Goal: Task Accomplishment & Management: Manage account settings

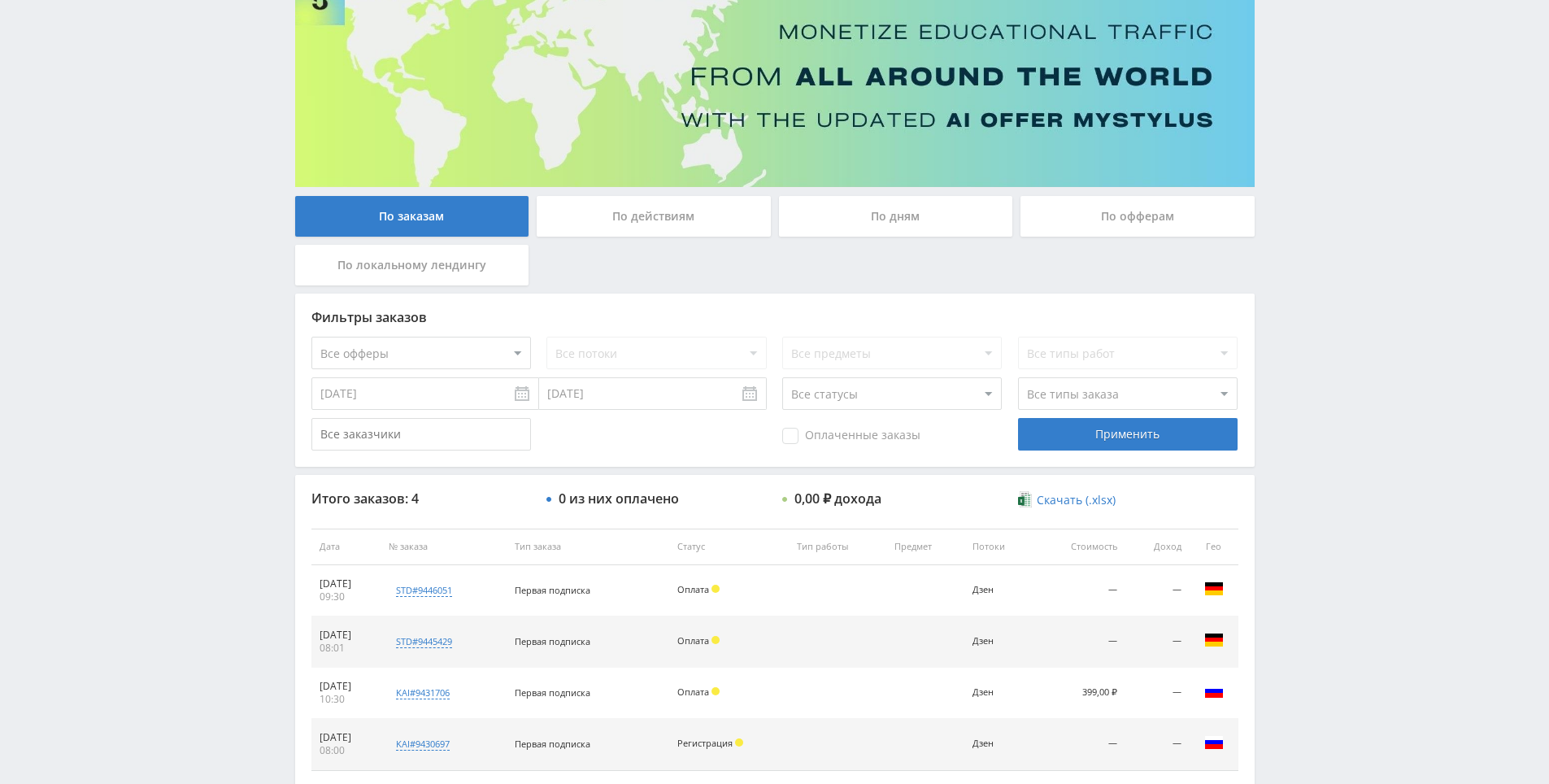
drag, startPoint x: 1280, startPoint y: 488, endPoint x: 1285, endPoint y: 527, distance: 39.3
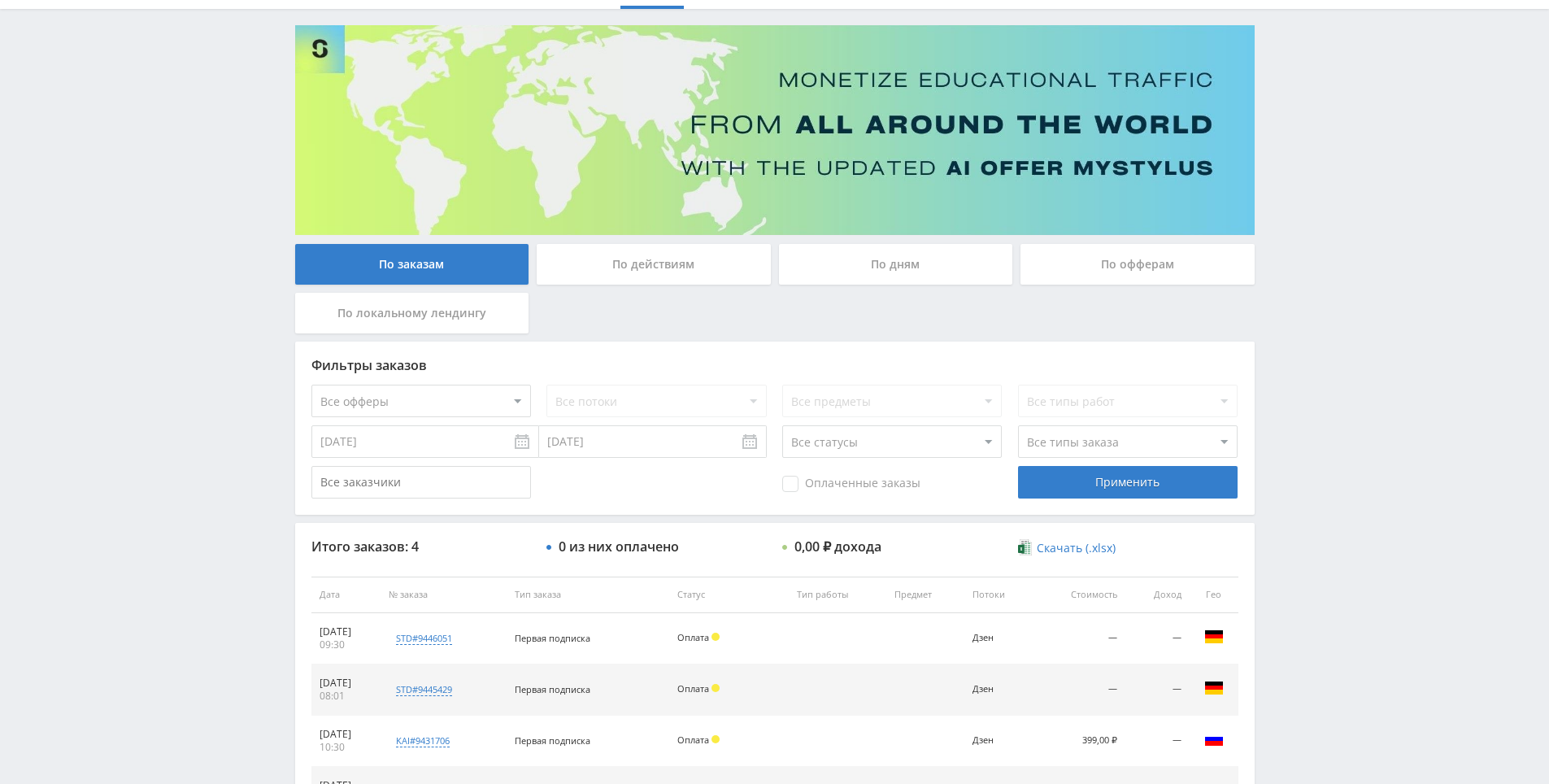
scroll to position [77, 0]
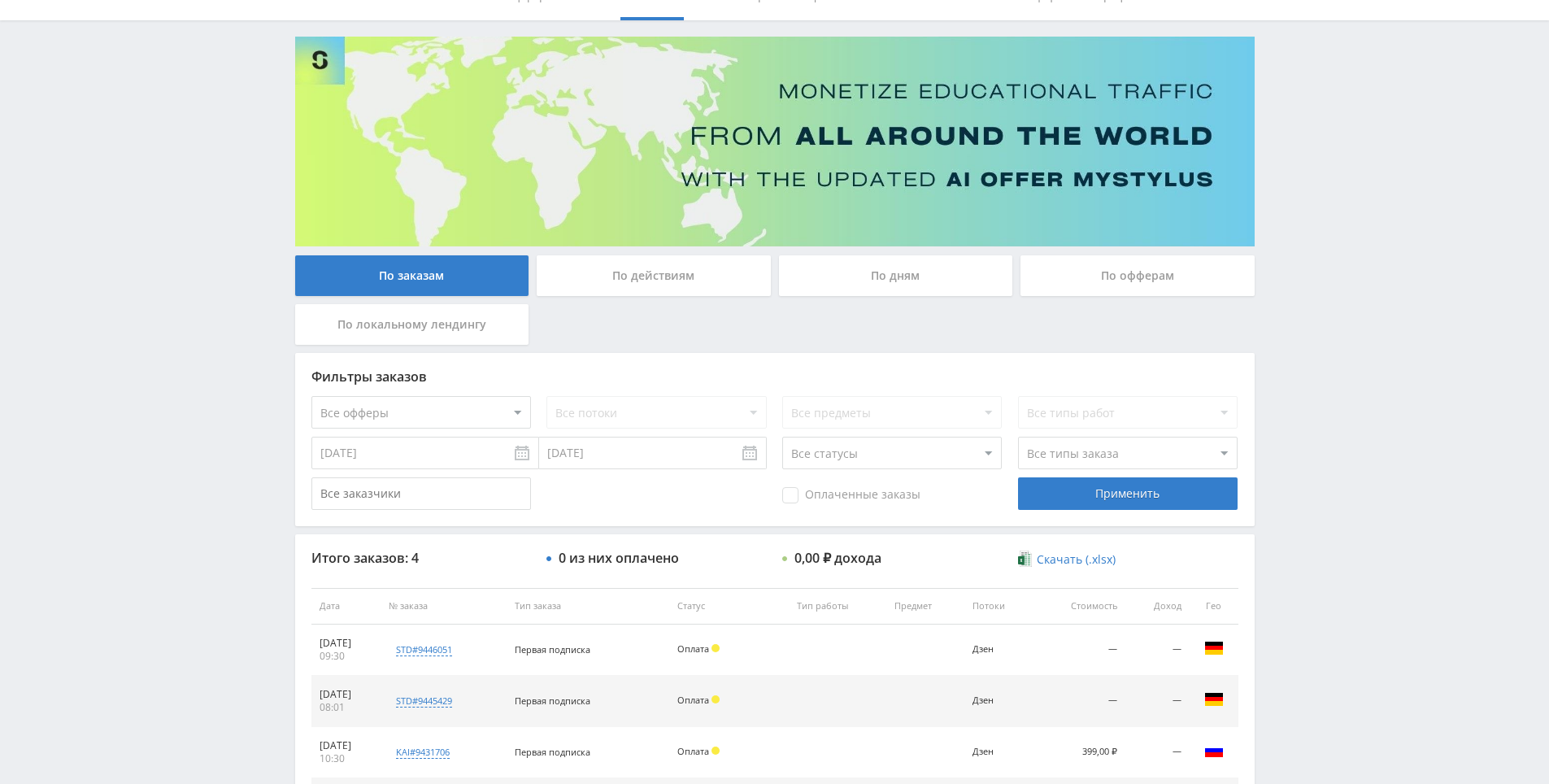
drag, startPoint x: 1284, startPoint y: 524, endPoint x: 1257, endPoint y: 460, distance: 69.5
click at [719, 271] on div "По действиям" at bounding box center [654, 275] width 234 height 41
click at [0, 0] on input "По действиям" at bounding box center [0, 0] width 0 height 0
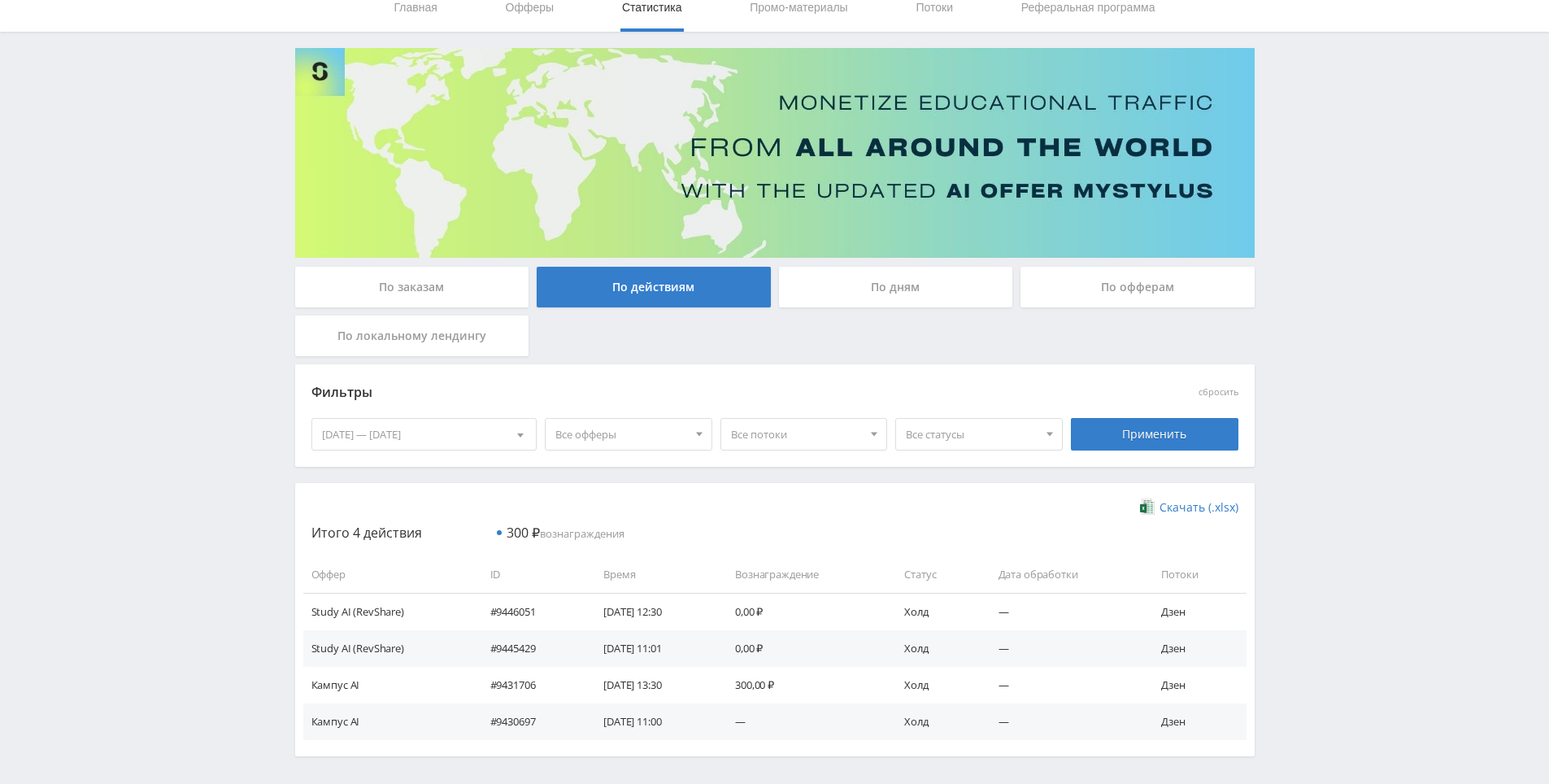
scroll to position [128, 0]
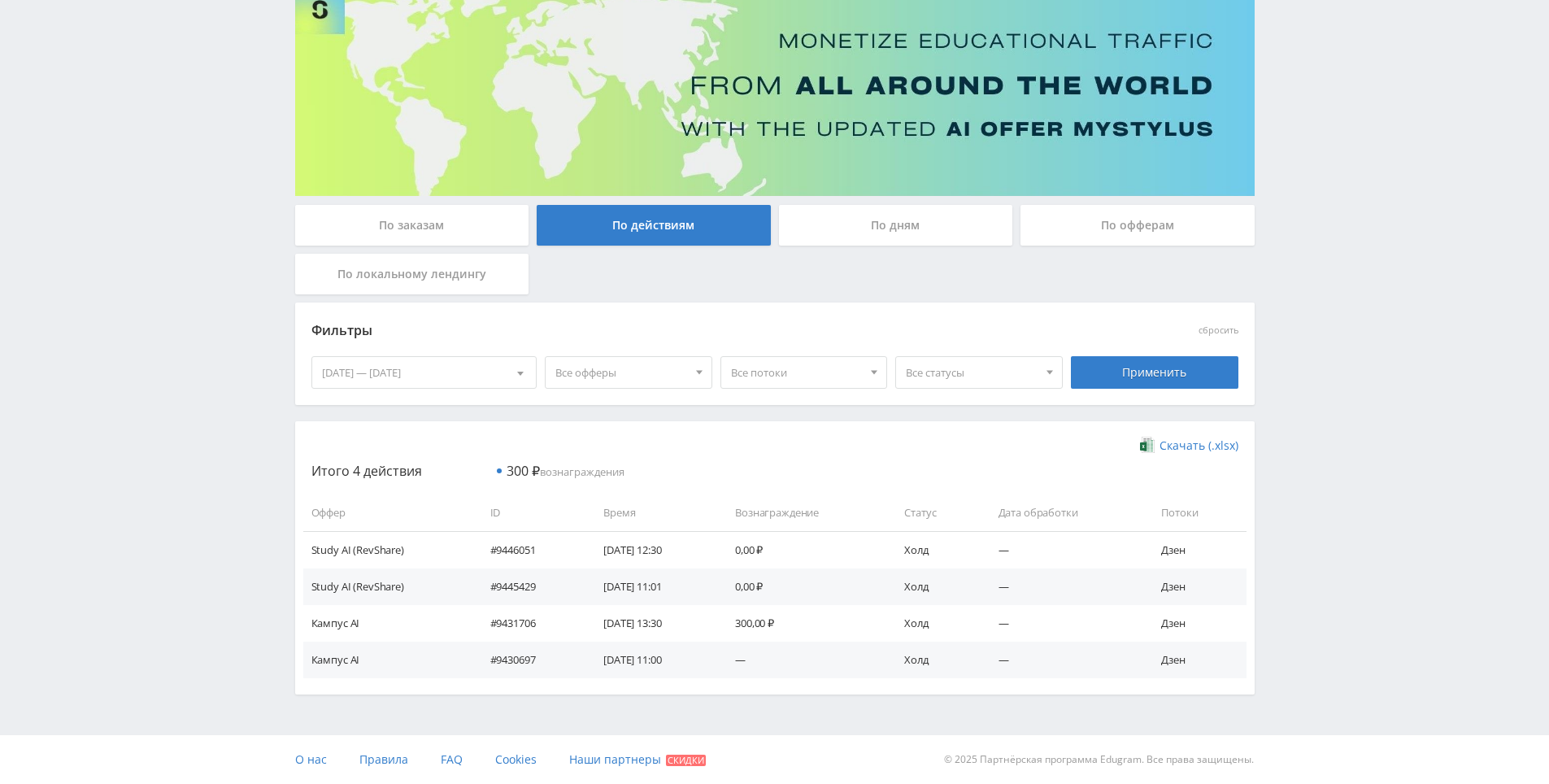
drag, startPoint x: 1151, startPoint y: 463, endPoint x: 1197, endPoint y: 521, distance: 74.0
click at [412, 216] on div "По заказам" at bounding box center [412, 226] width 234 height 41
click at [0, 0] on input "По заказам" at bounding box center [0, 0] width 0 height 0
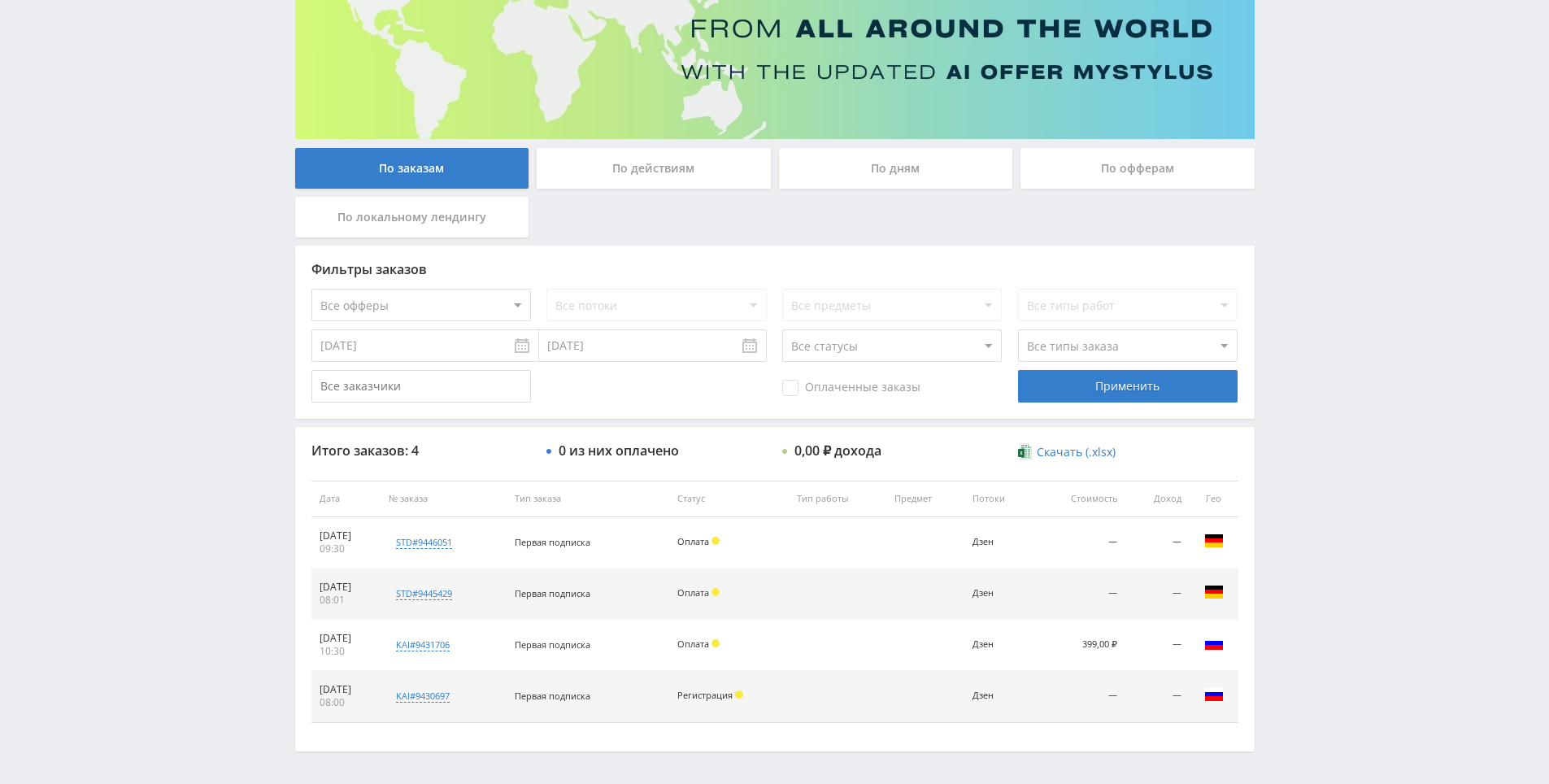
scroll to position [241, 0]
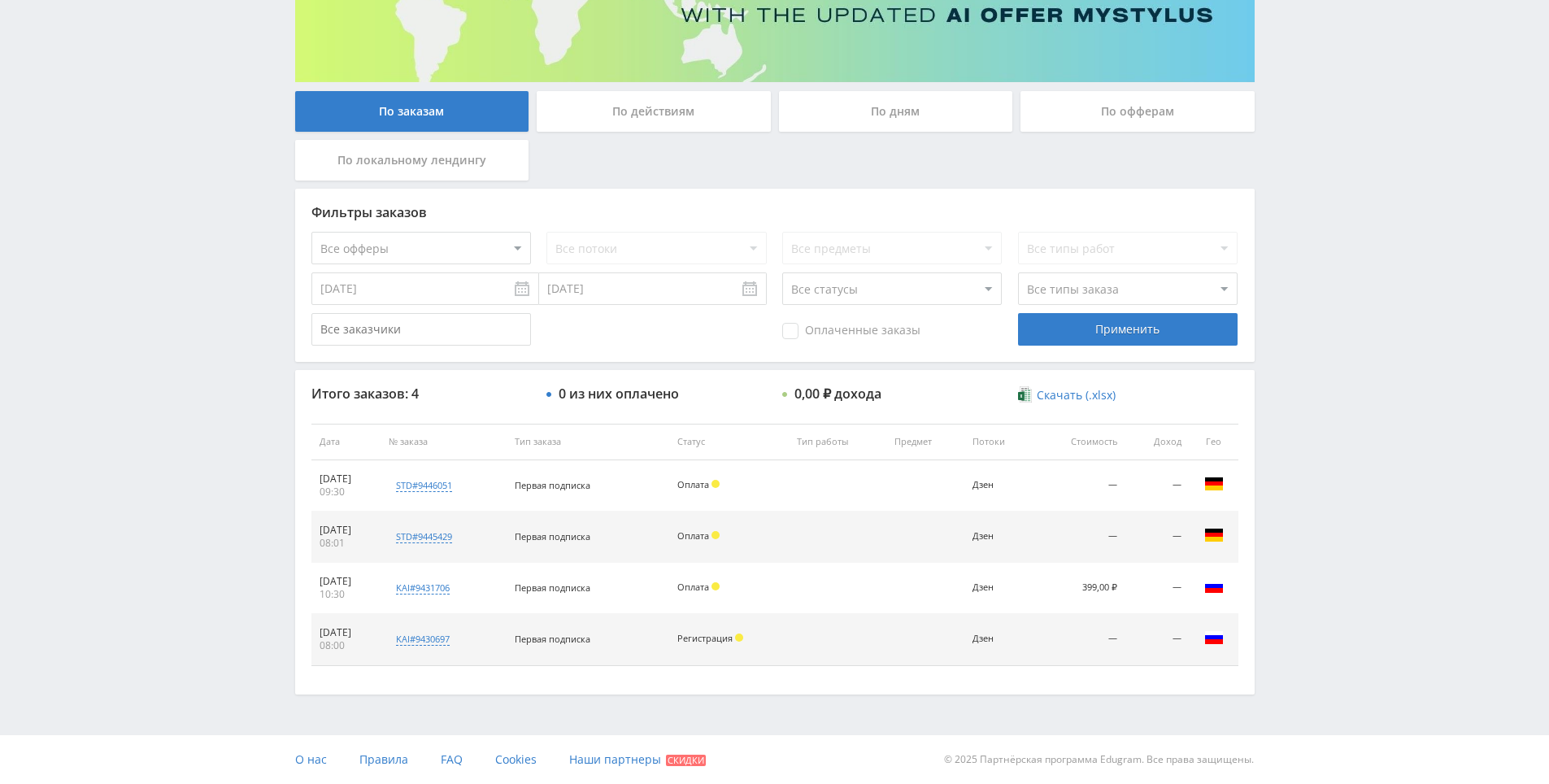
drag, startPoint x: 1335, startPoint y: 541, endPoint x: 1332, endPoint y: 640, distance: 99.0
drag, startPoint x: 1330, startPoint y: 553, endPoint x: 1317, endPoint y: 488, distance: 66.3
click at [1312, 439] on div "Telegram-канал Инструменты База знаний Ваш менеджер: Alex Alex Online @edugram_…" at bounding box center [774, 271] width 1549 height 1025
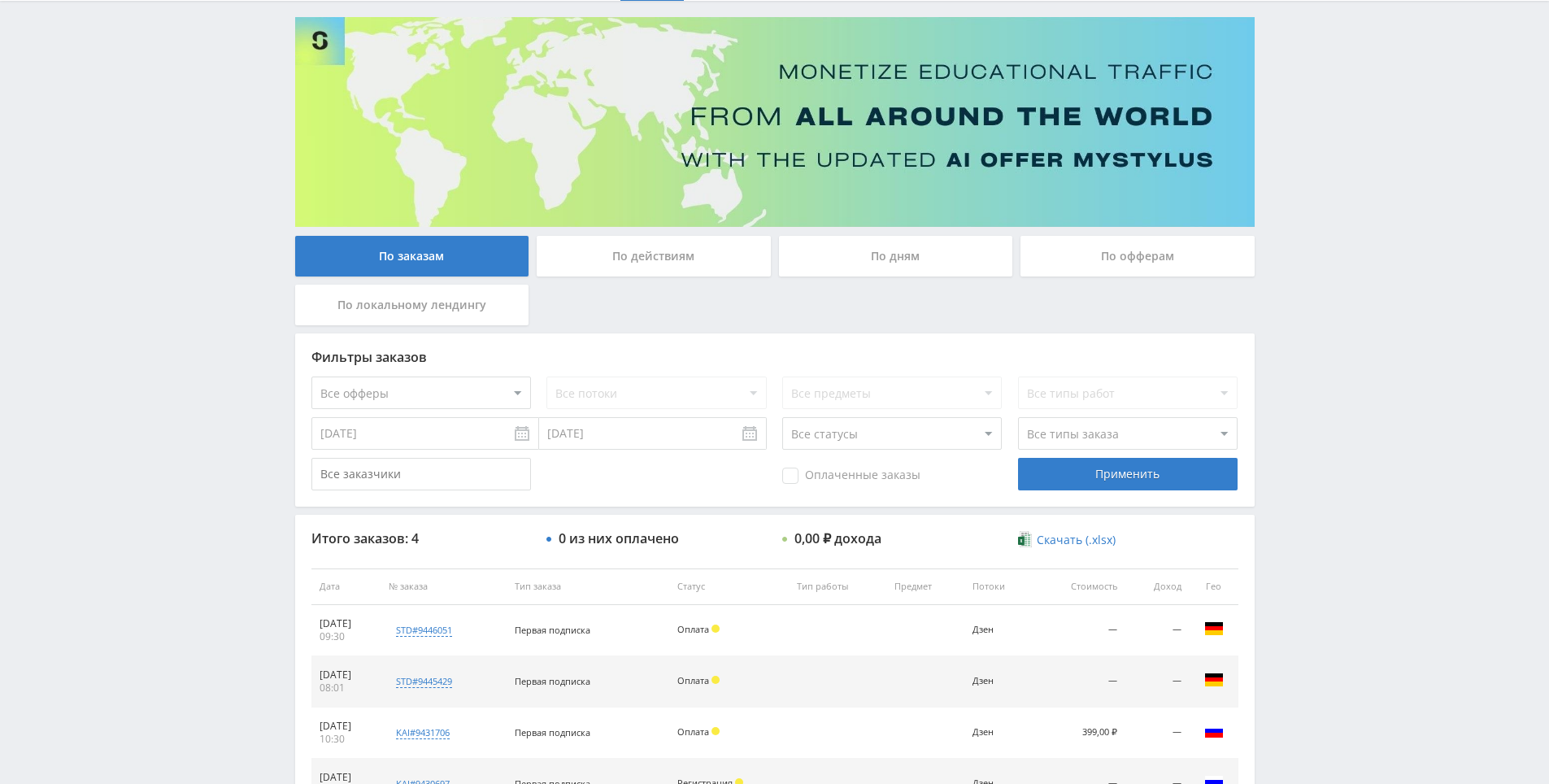
scroll to position [0, 0]
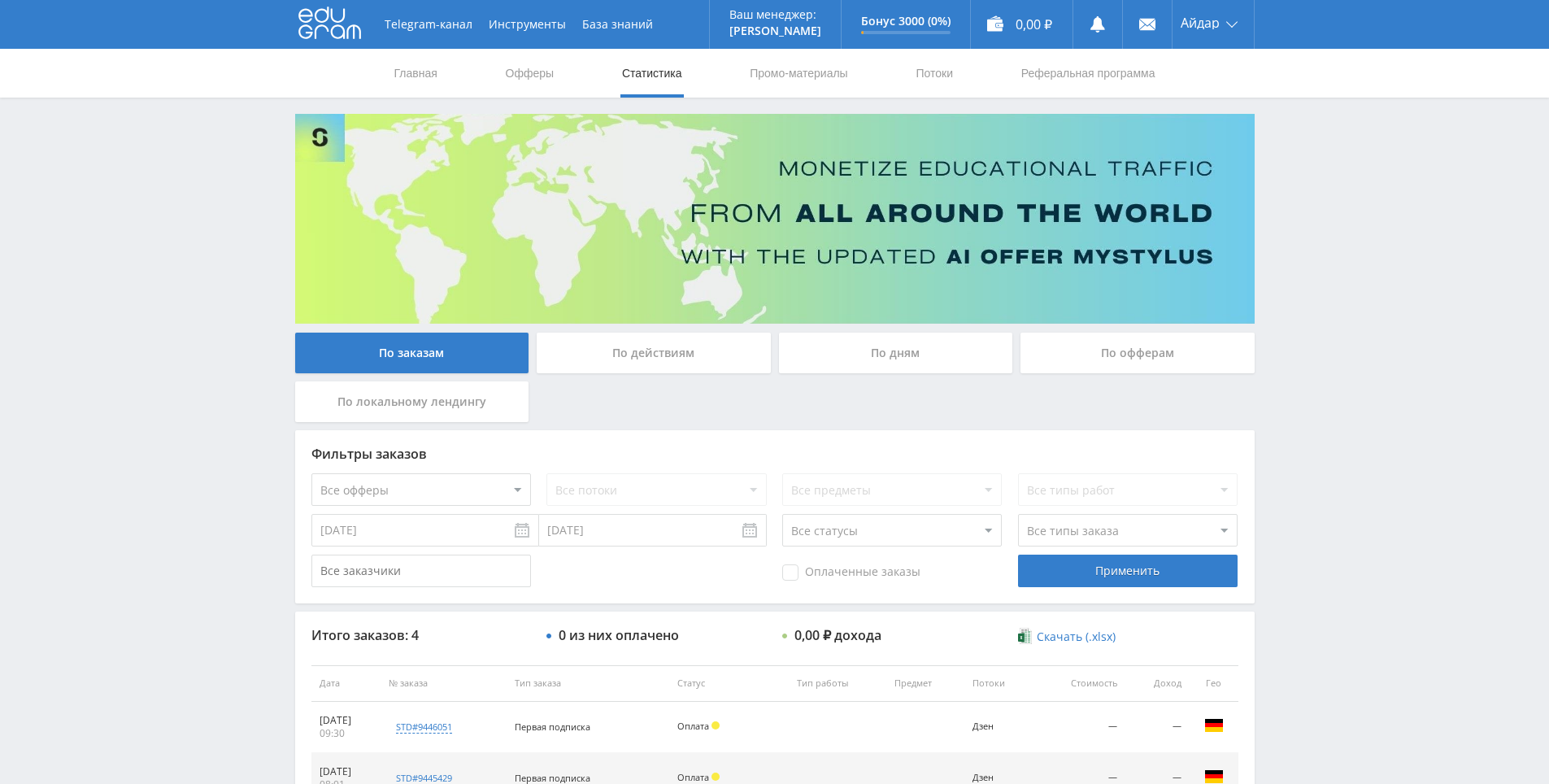
drag, startPoint x: 1313, startPoint y: 444, endPoint x: 1317, endPoint y: 335, distance: 109.1
click at [770, 76] on link "Промо-материалы" at bounding box center [798, 73] width 101 height 49
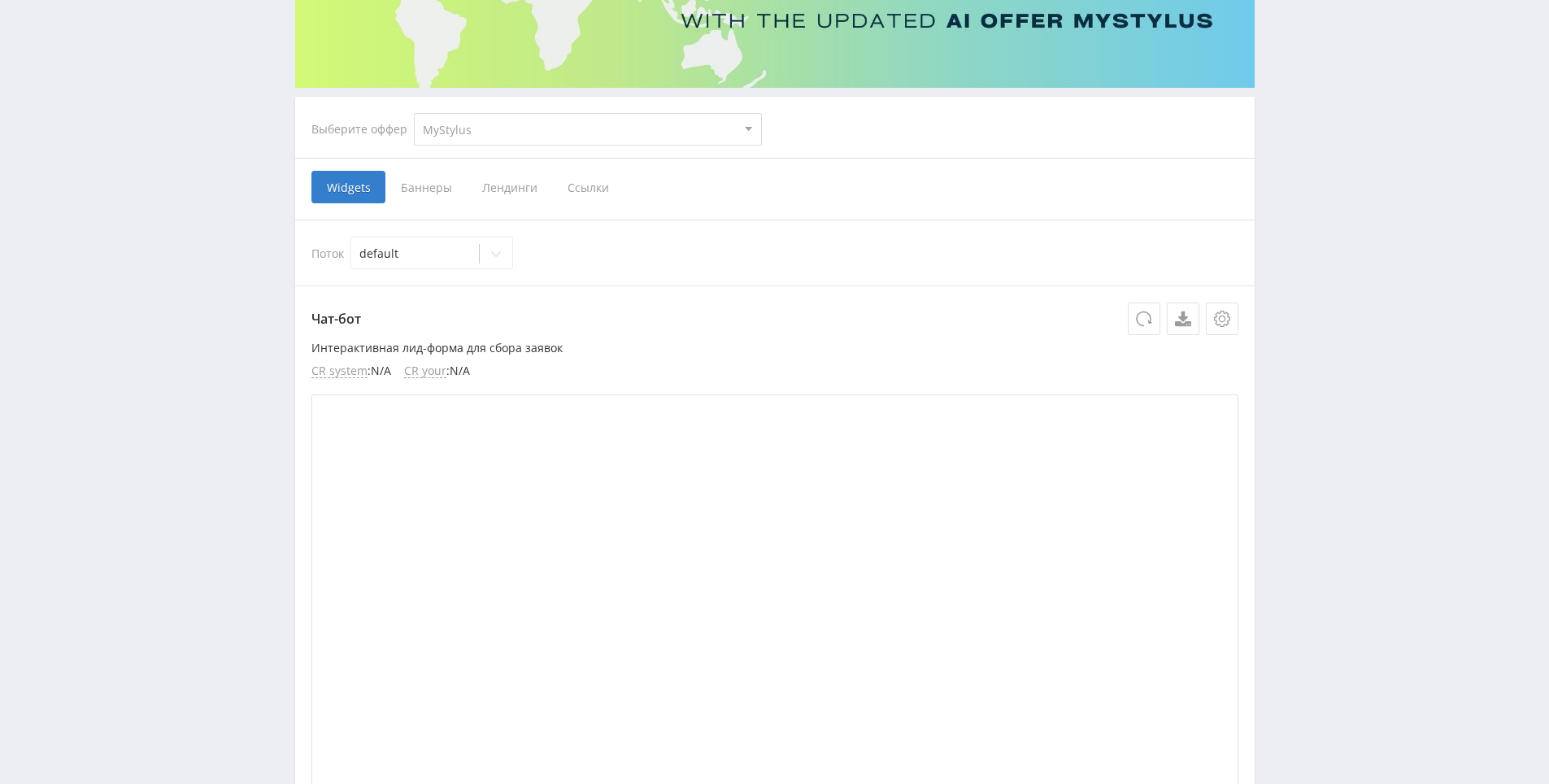
drag, startPoint x: 1299, startPoint y: 339, endPoint x: 1306, endPoint y: 437, distance: 98.2
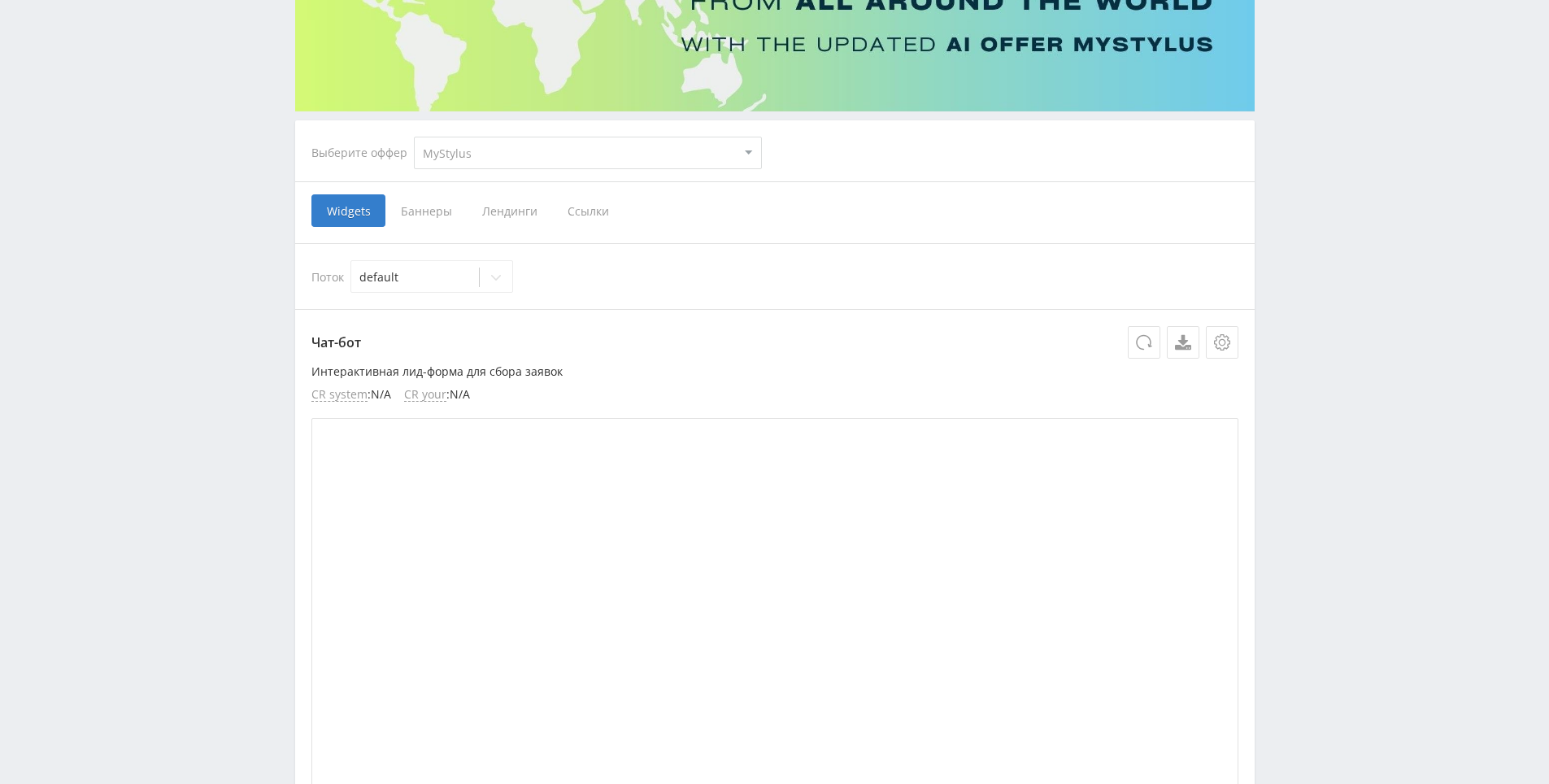
drag, startPoint x: 1298, startPoint y: 417, endPoint x: 1292, endPoint y: 371, distance: 46.4
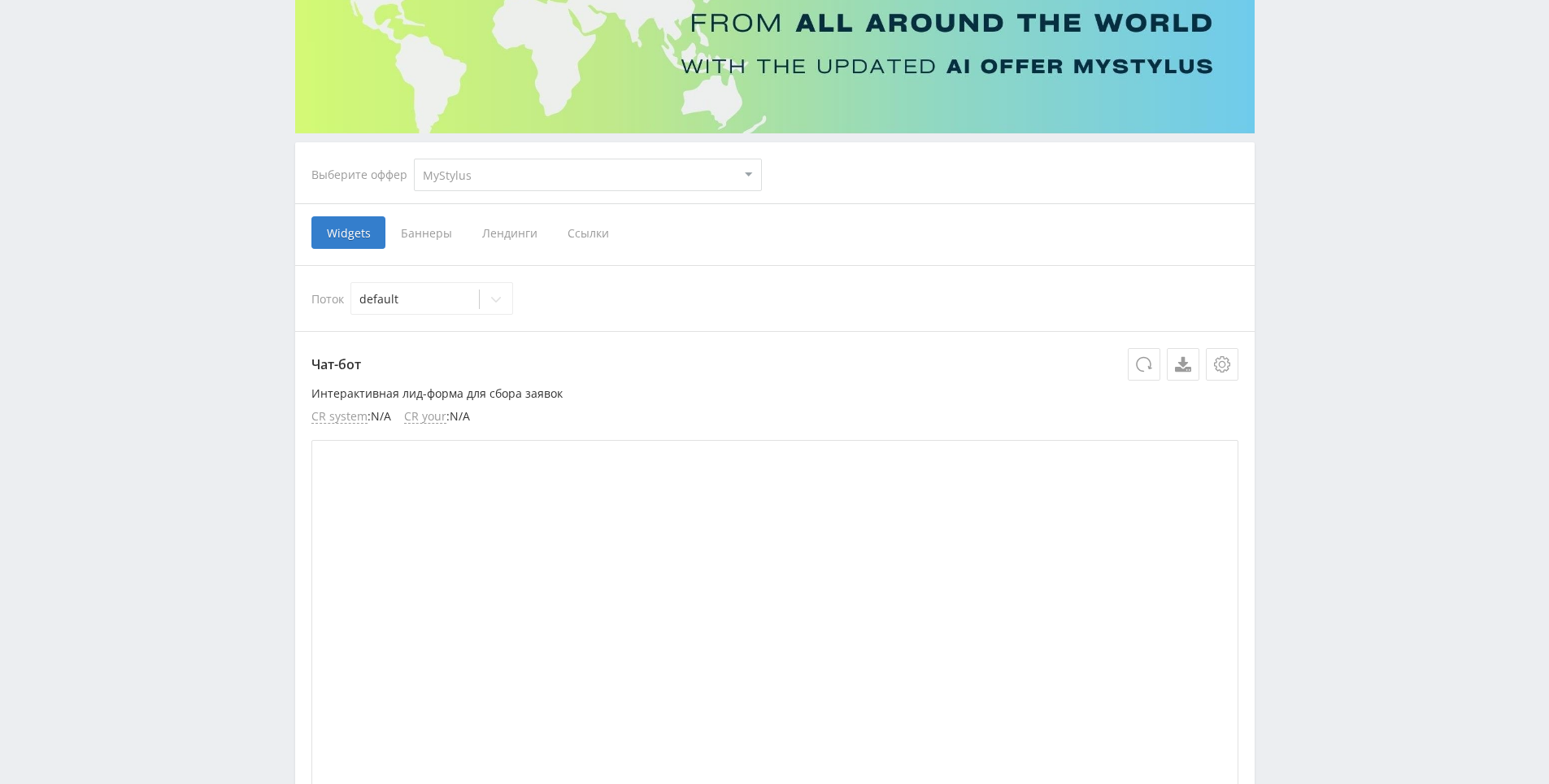
scroll to position [149, 0]
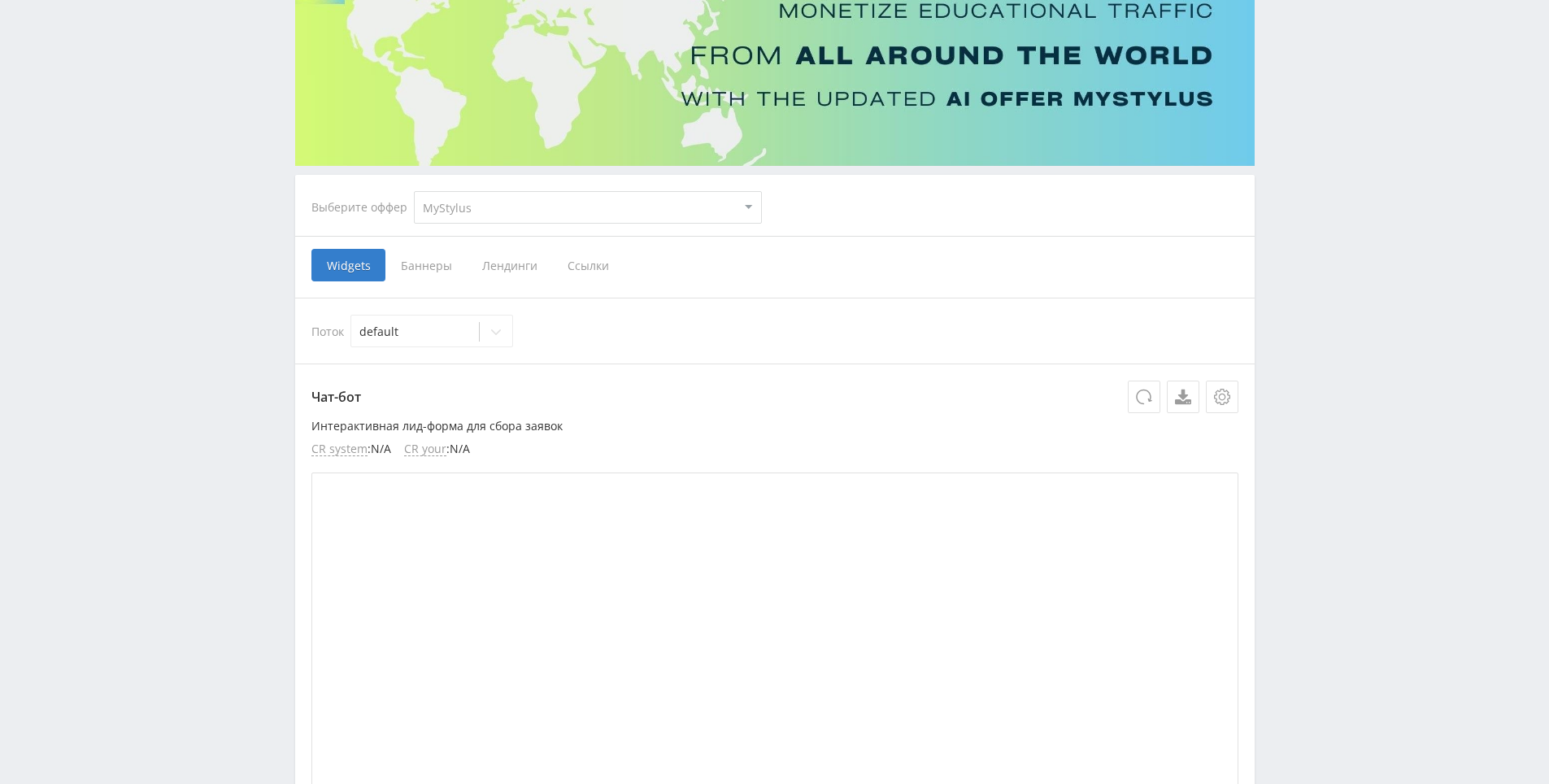
drag, startPoint x: 1292, startPoint y: 371, endPoint x: 983, endPoint y: 284, distance: 321.0
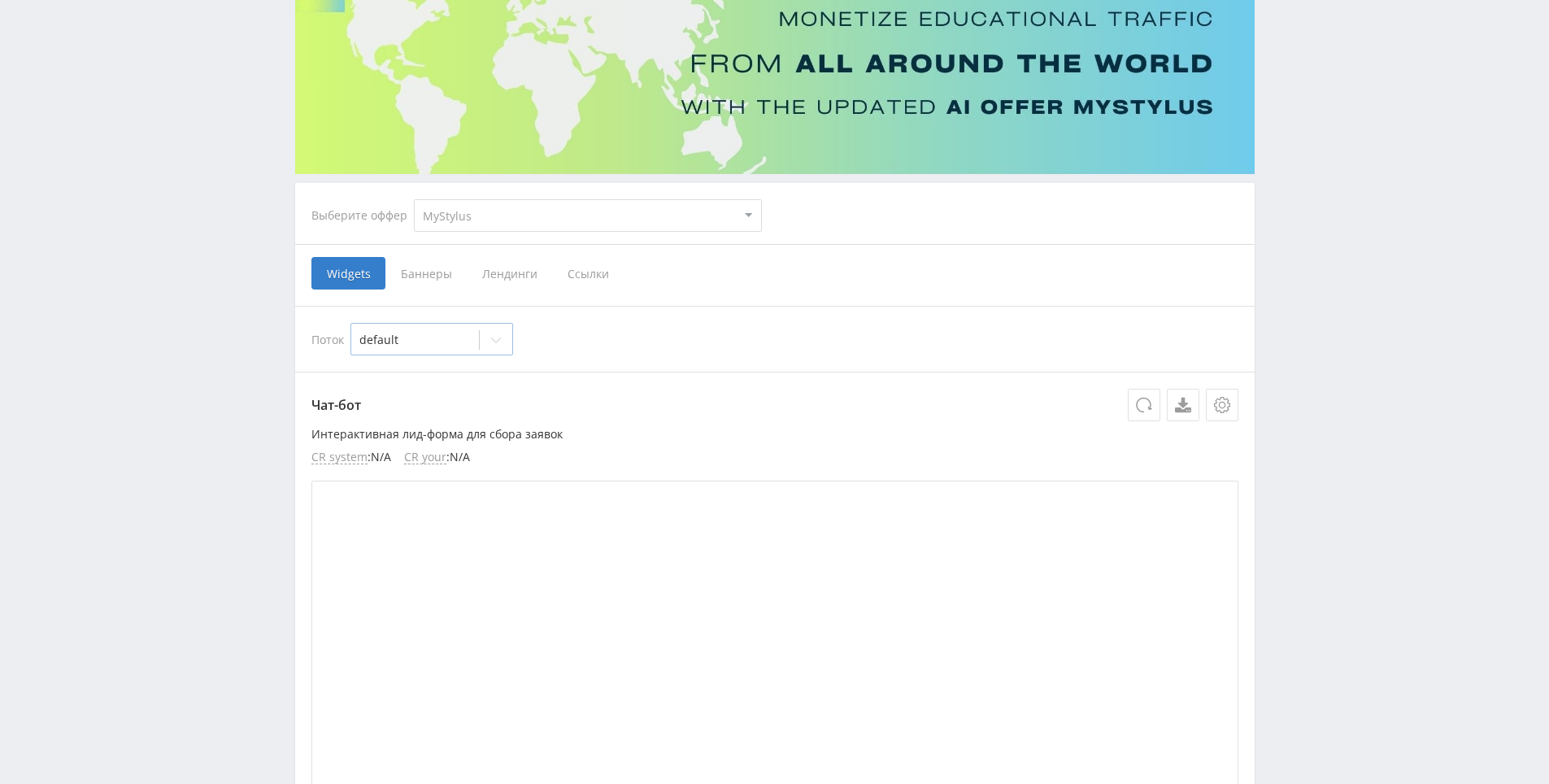
click at [443, 333] on div at bounding box center [415, 340] width 111 height 17
click at [434, 337] on div at bounding box center [415, 340] width 111 height 17
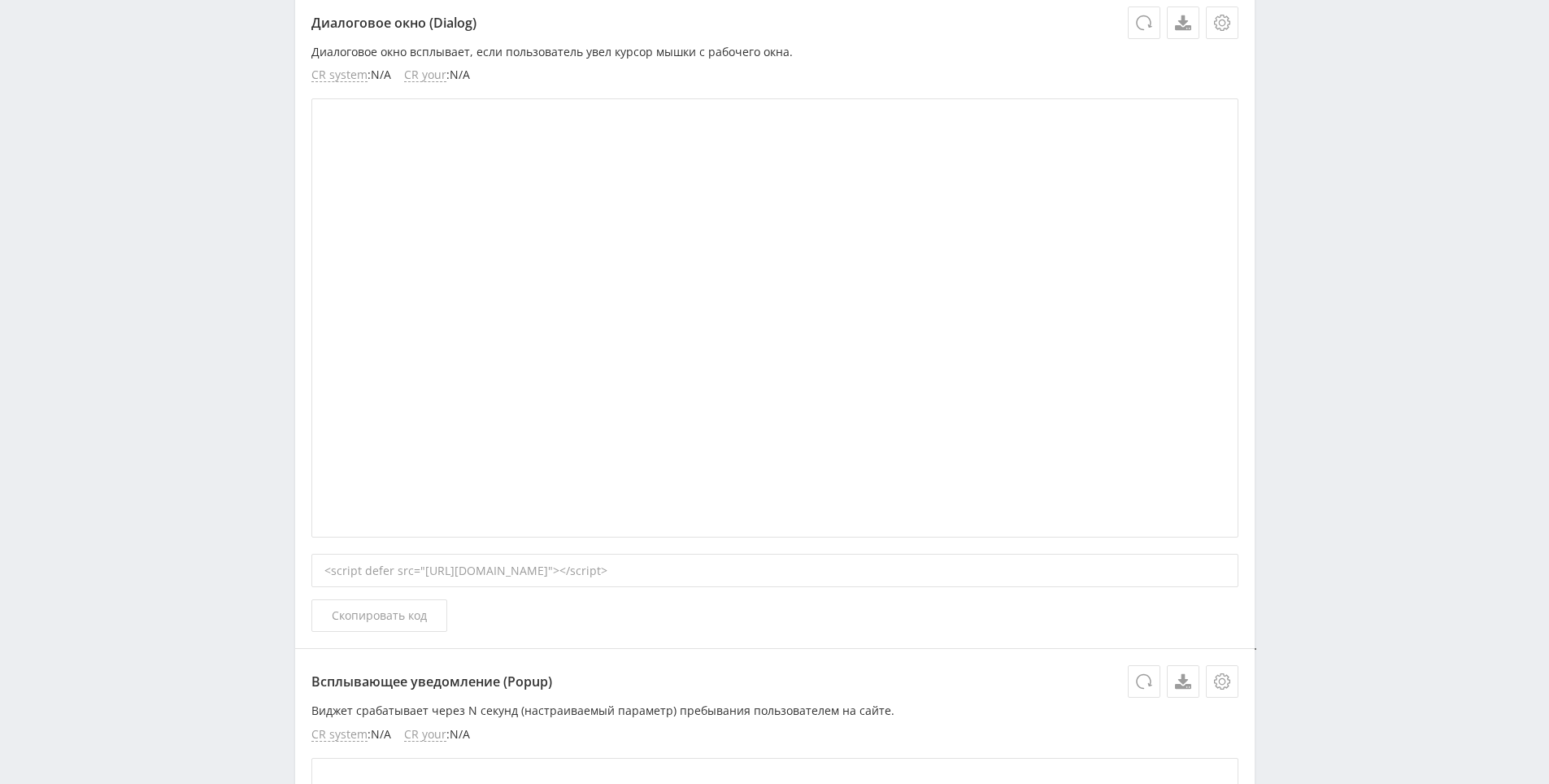
scroll to position [0, 0]
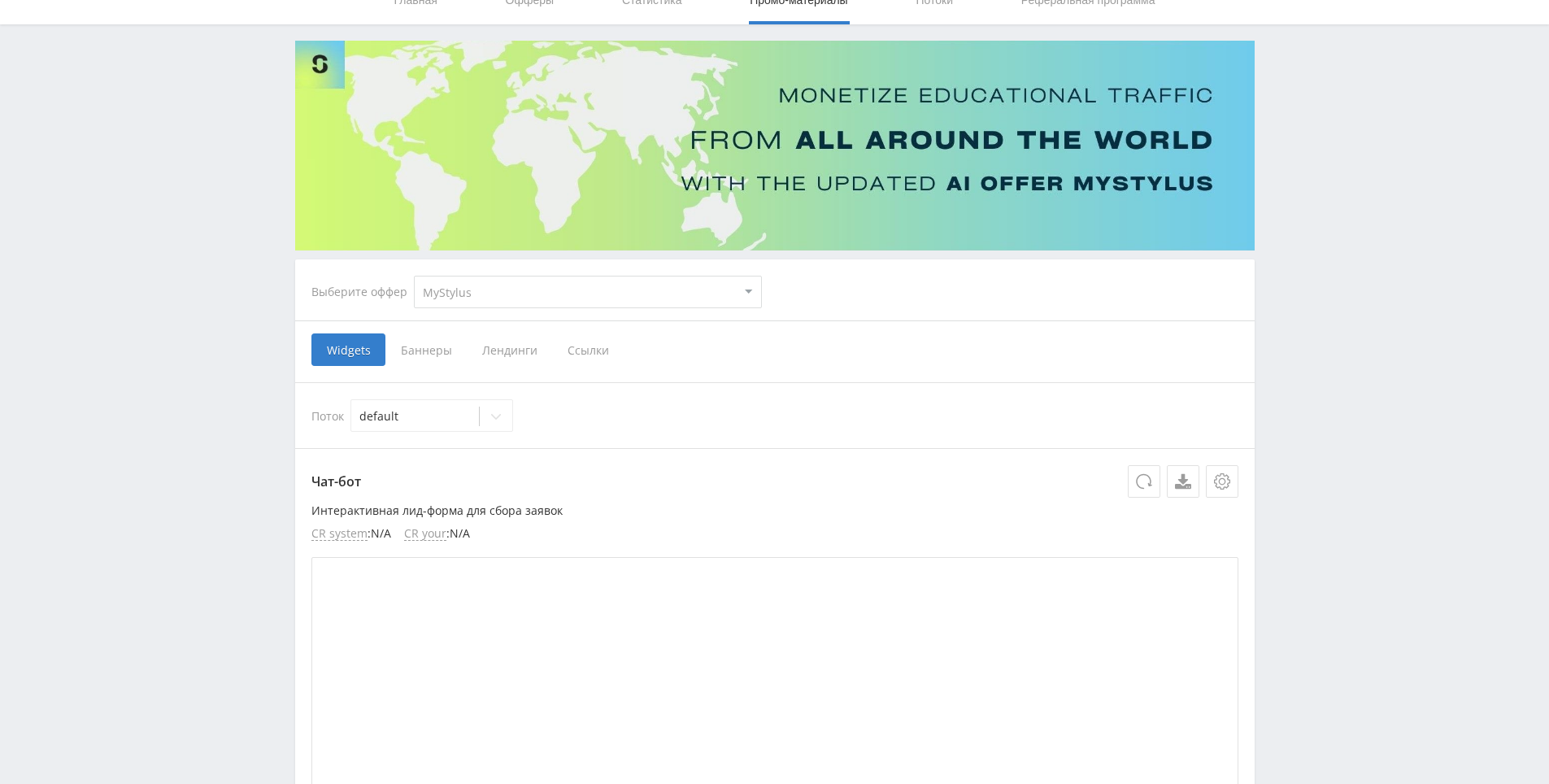
drag, startPoint x: 1333, startPoint y: 702, endPoint x: 1220, endPoint y: 320, distance: 398.4
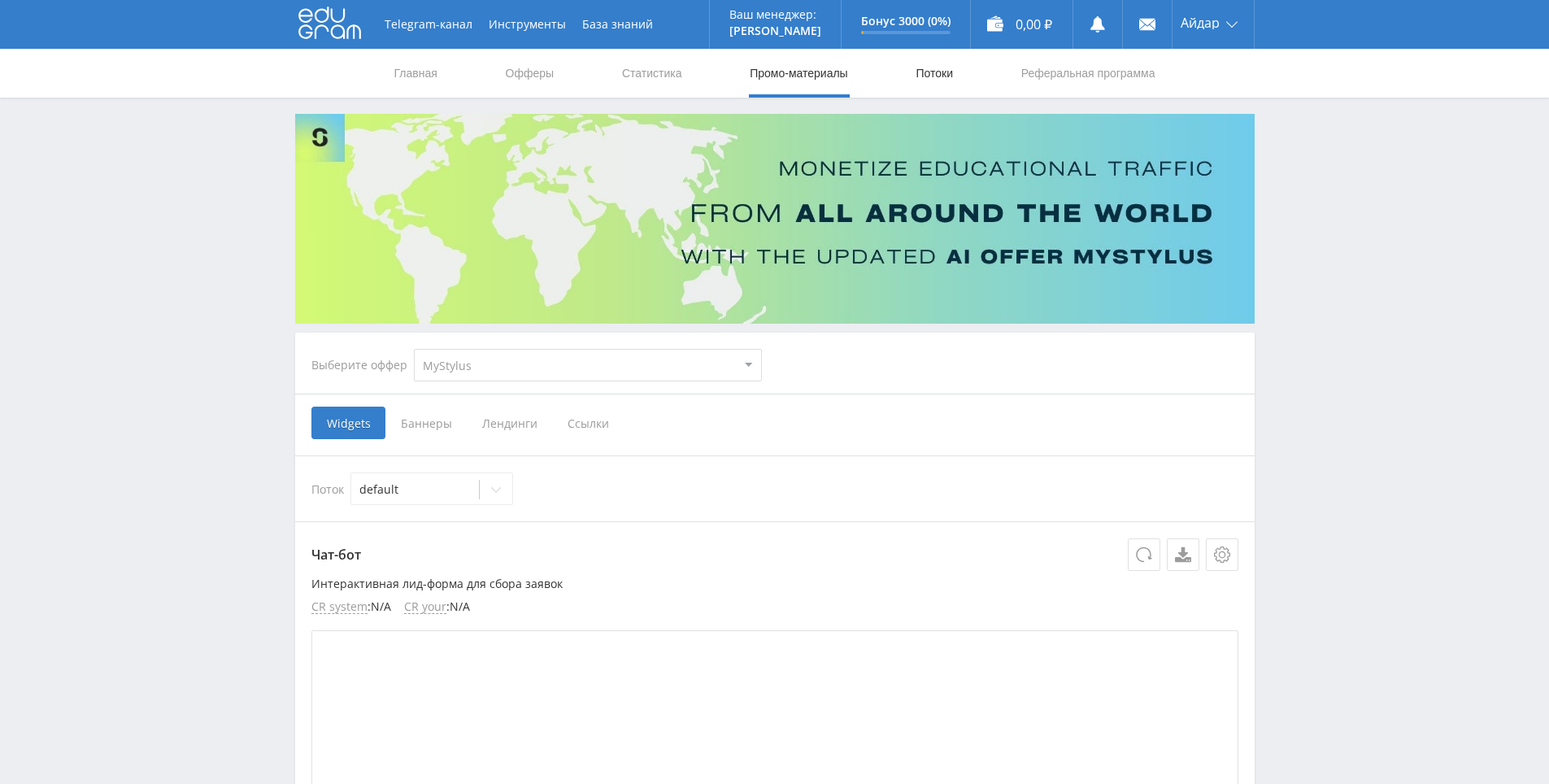
click at [939, 66] on link "Потоки" at bounding box center [935, 73] width 41 height 49
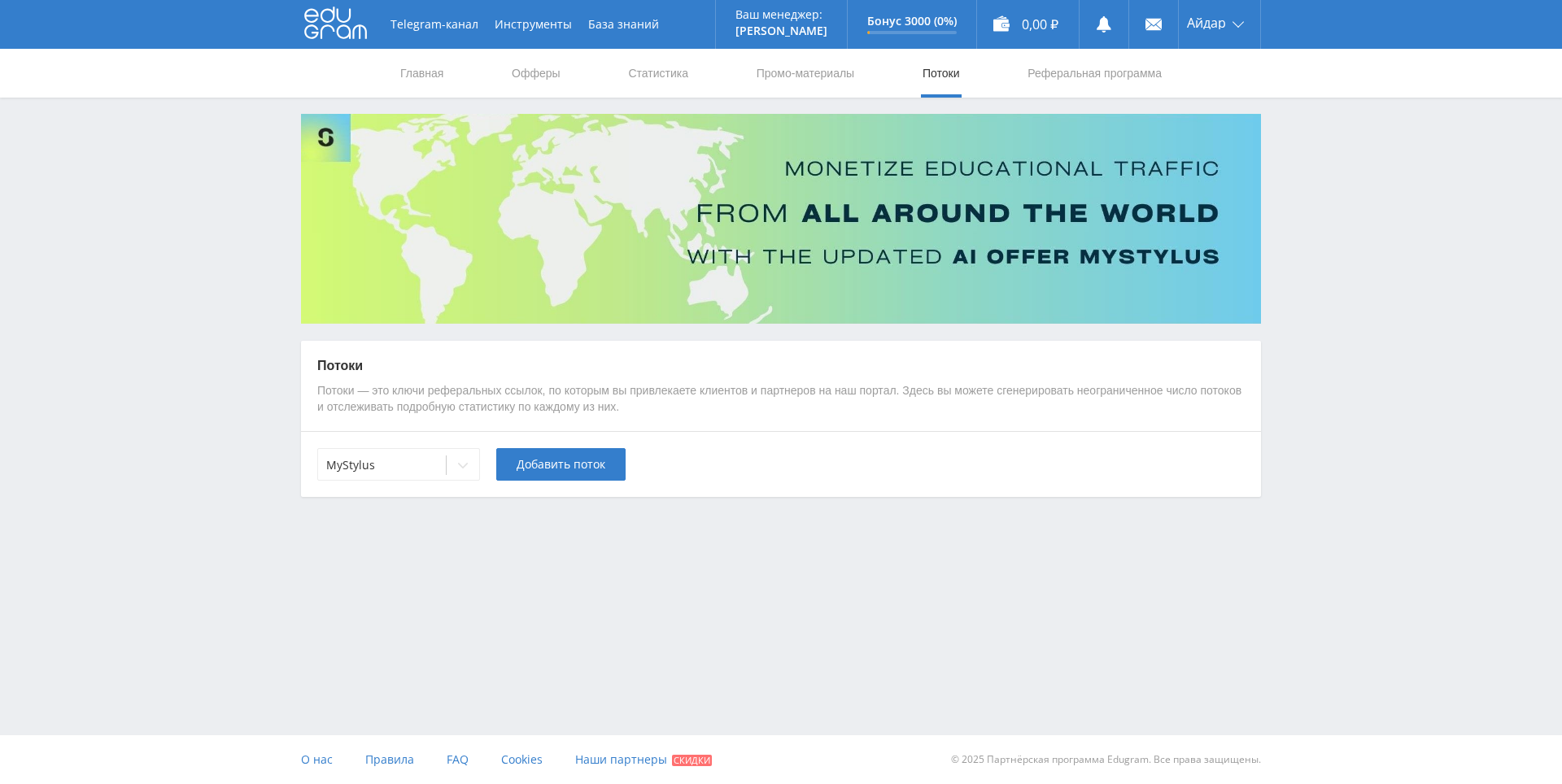
drag, startPoint x: 1316, startPoint y: 450, endPoint x: 1266, endPoint y: 508, distance: 76.6
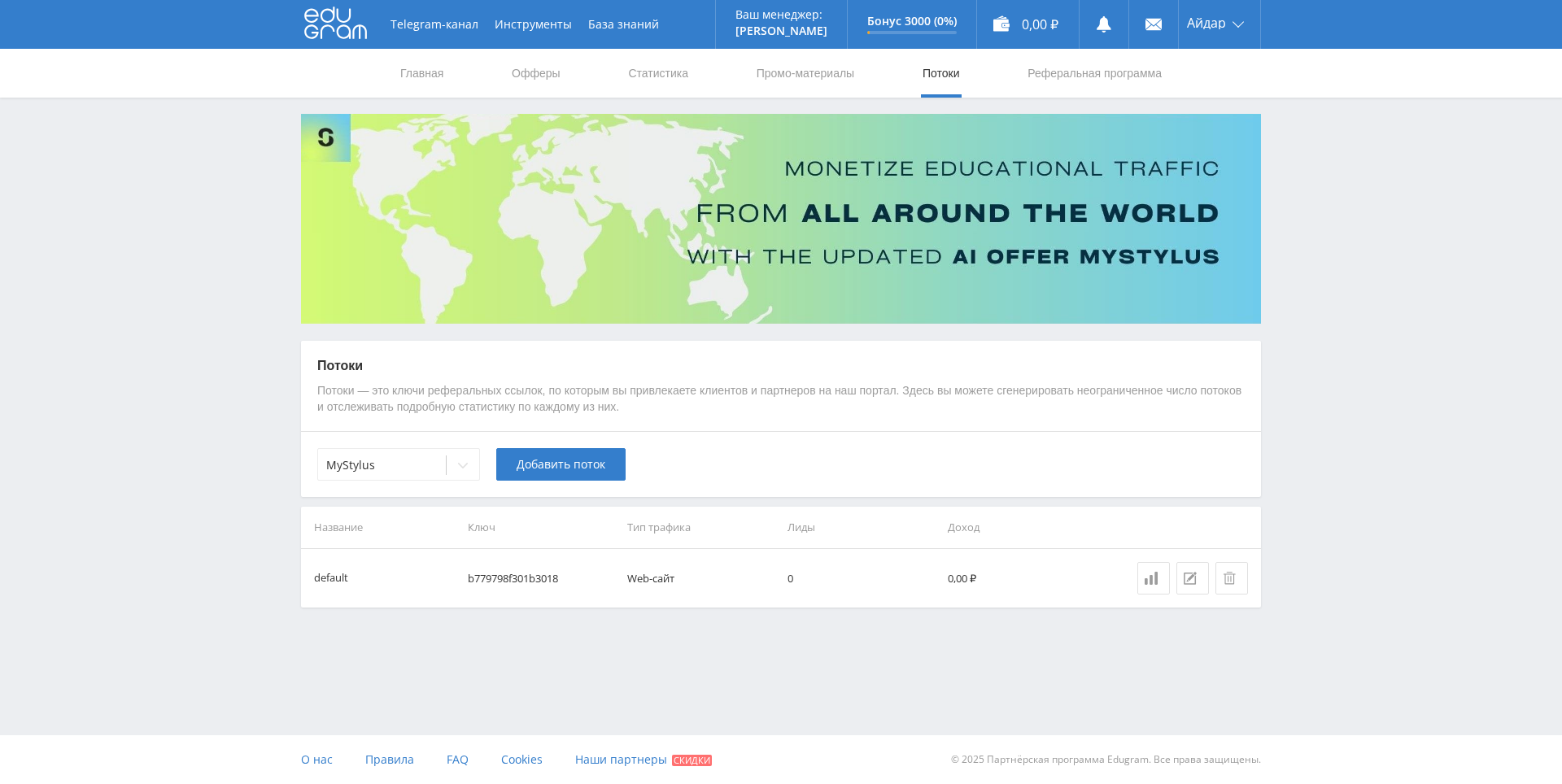
click at [396, 489] on div "MyStylus Добавить поток" at bounding box center [781, 463] width 960 height 65
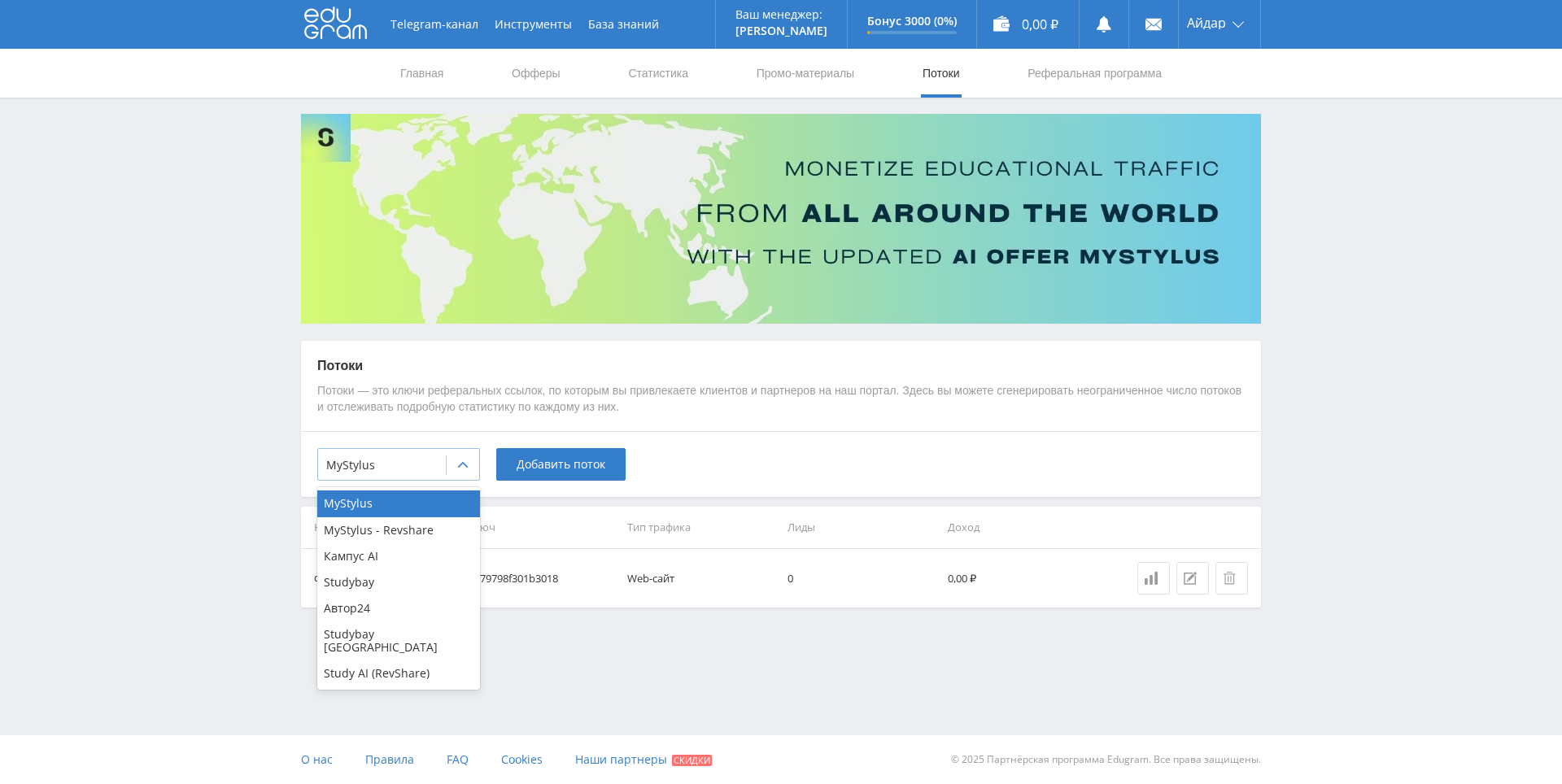
click at [393, 477] on div "MyStylus" at bounding box center [399, 464] width 163 height 32
click at [403, 663] on div "Study AI (RevShare)" at bounding box center [399, 673] width 163 height 26
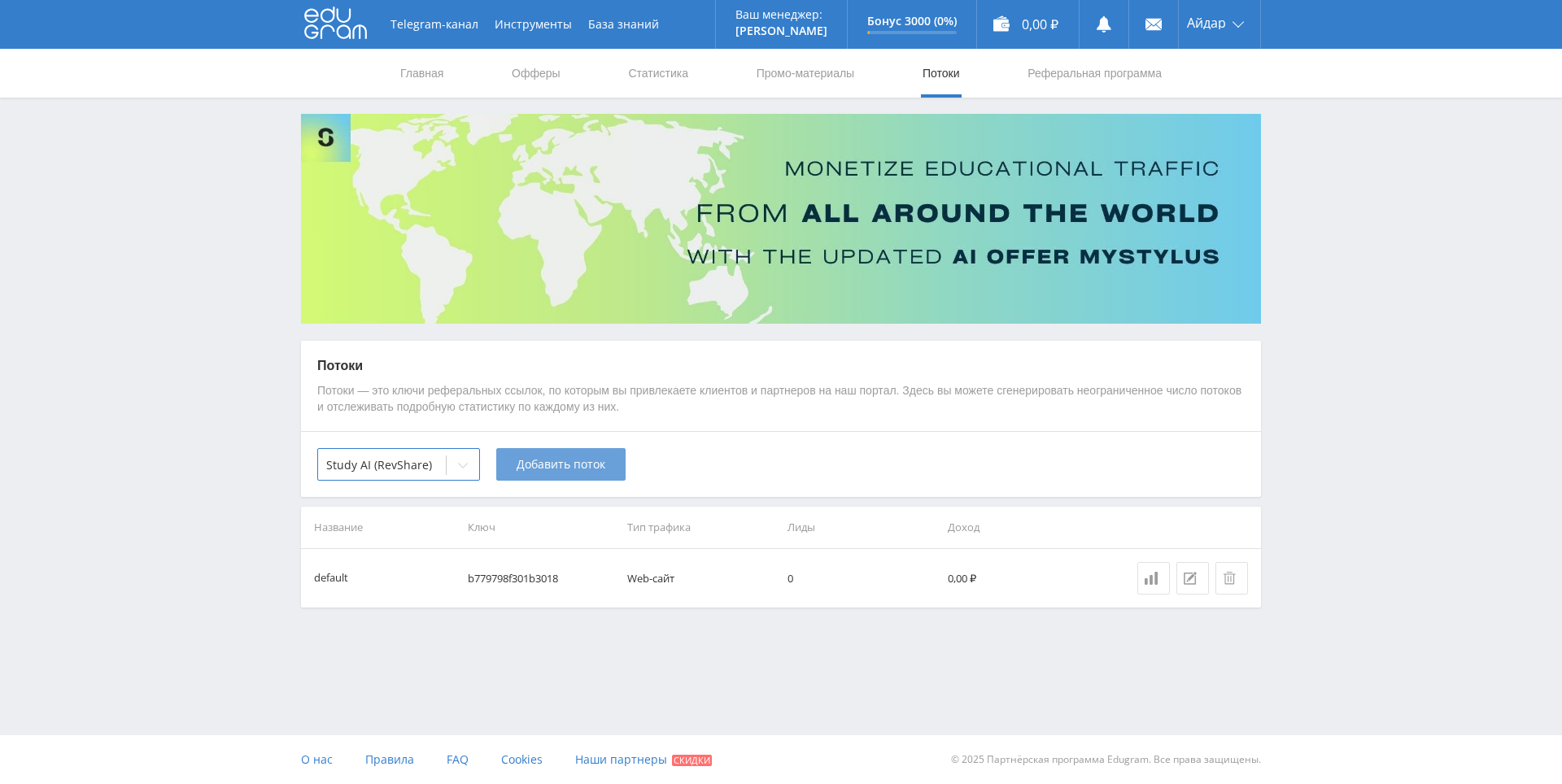
click at [592, 469] on span "Добавить поток" at bounding box center [561, 464] width 89 height 13
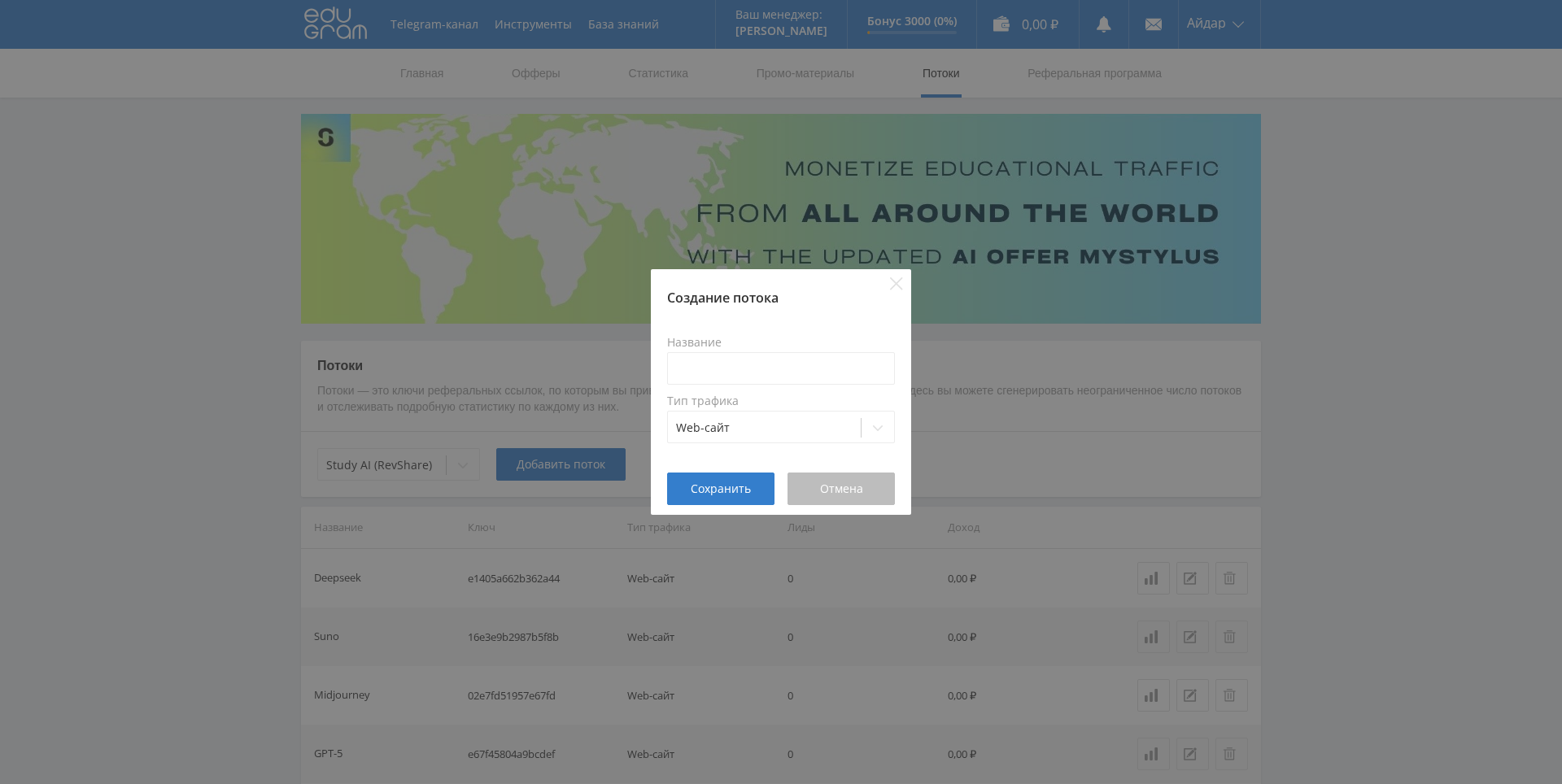
click at [879, 489] on button "Отмена" at bounding box center [841, 488] width 107 height 32
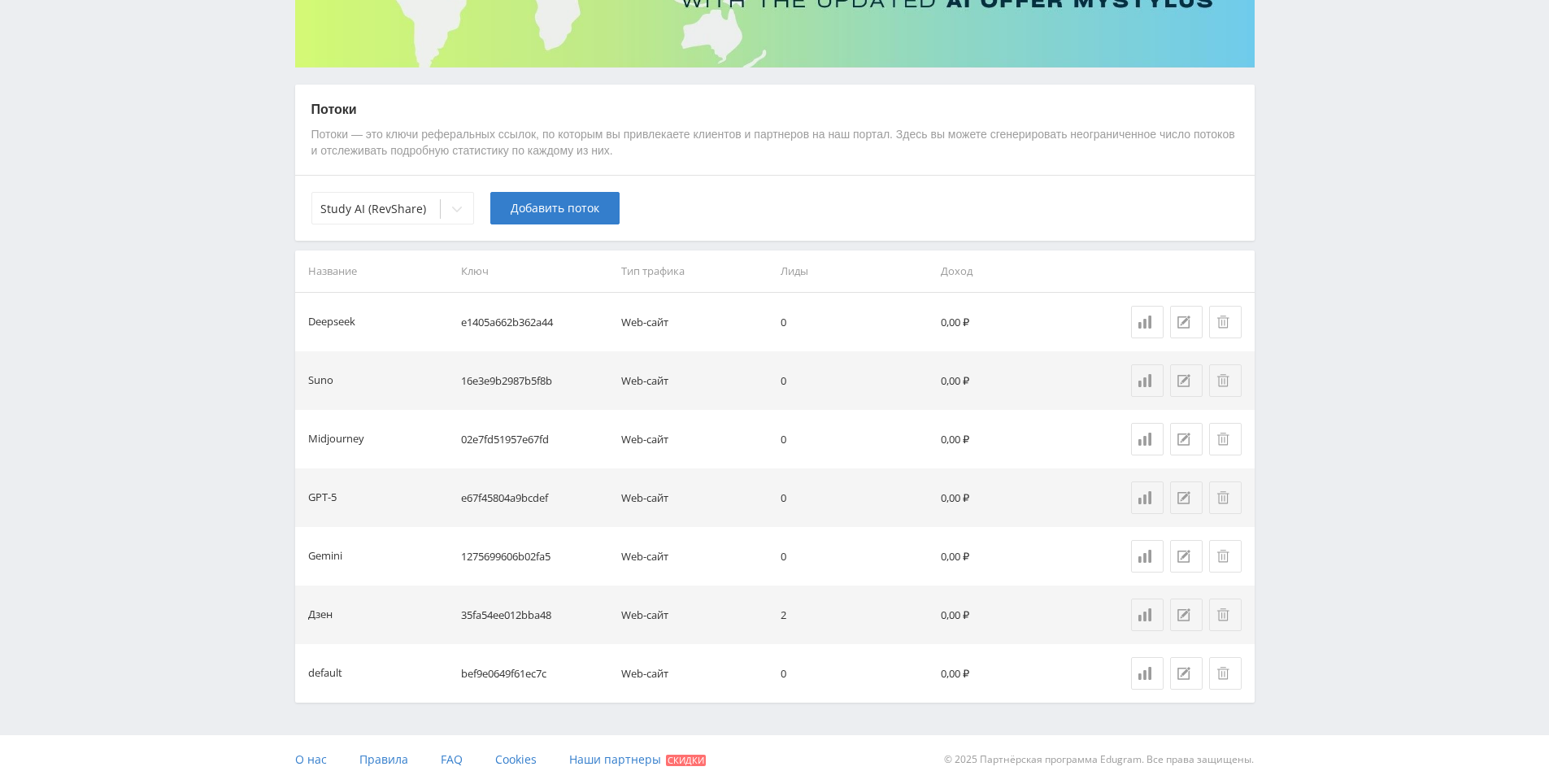
drag, startPoint x: 1345, startPoint y: 478, endPoint x: 1329, endPoint y: 625, distance: 147.9
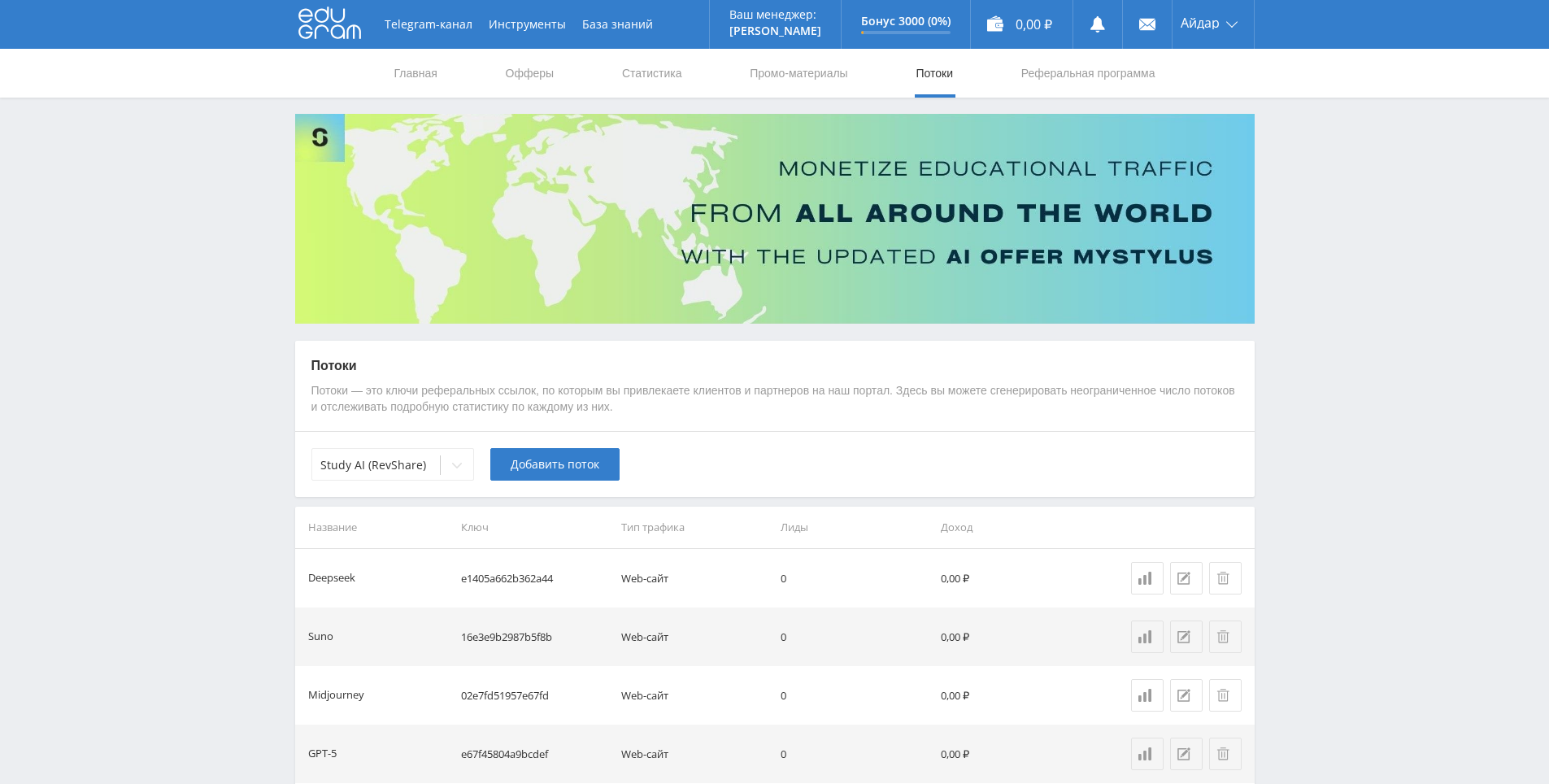
drag, startPoint x: 1329, startPoint y: 625, endPoint x: 1185, endPoint y: 262, distance: 390.5
click at [645, 93] on link "Статистика" at bounding box center [651, 73] width 63 height 49
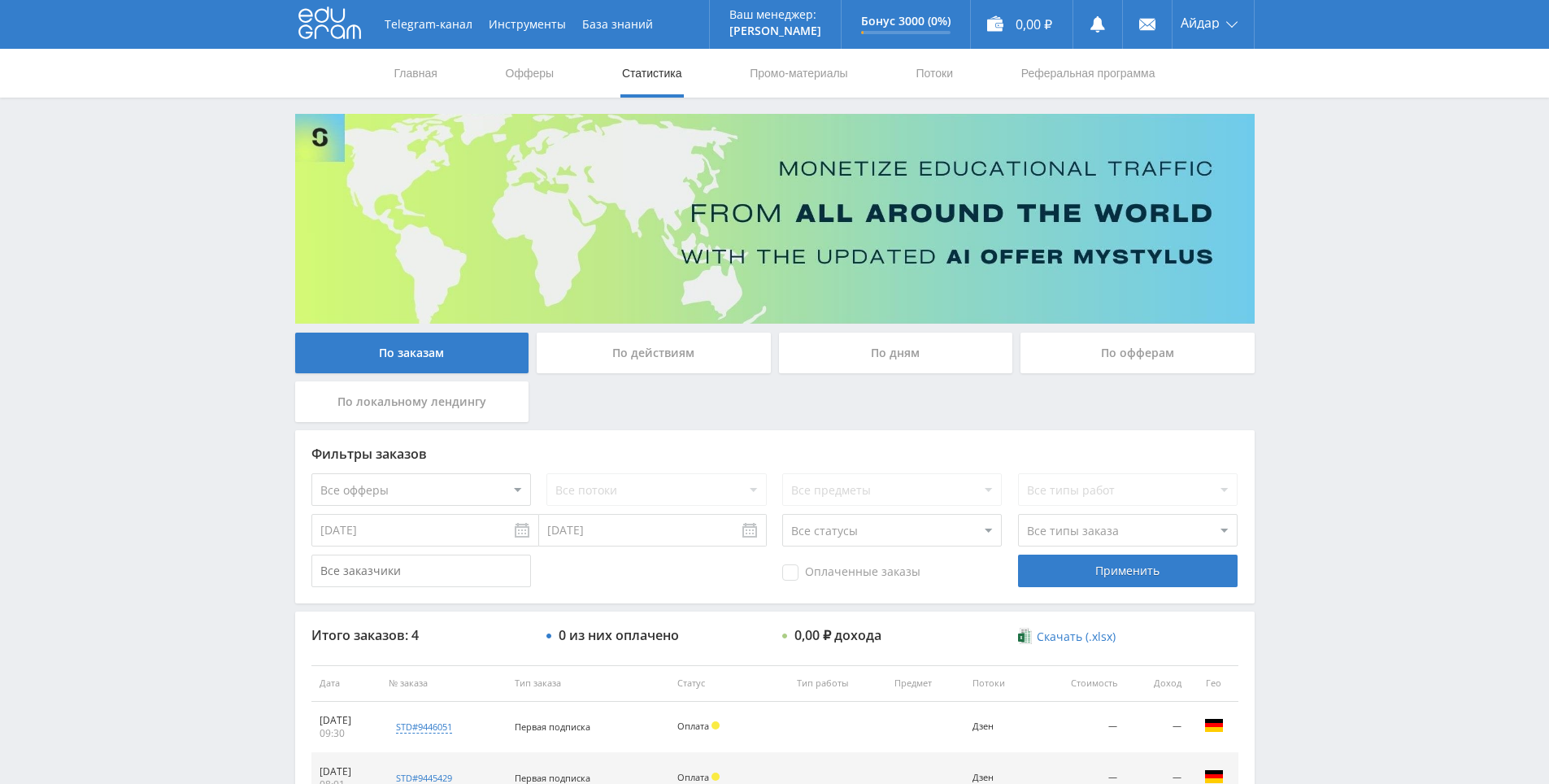
drag, startPoint x: 1328, startPoint y: 566, endPoint x: 1349, endPoint y: 621, distance: 58.9
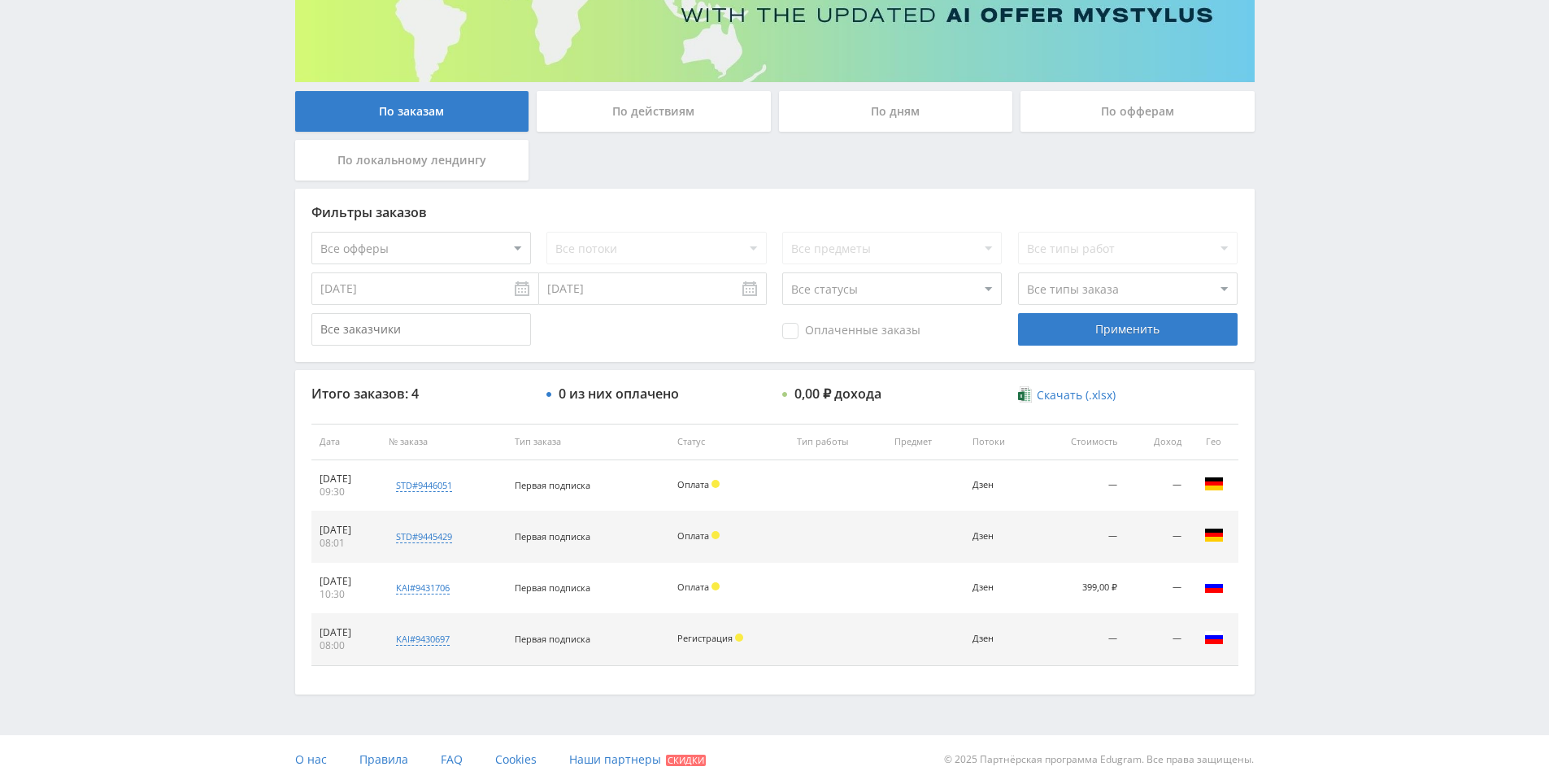
drag, startPoint x: 1339, startPoint y: 741, endPoint x: 1334, endPoint y: 702, distance: 39.3
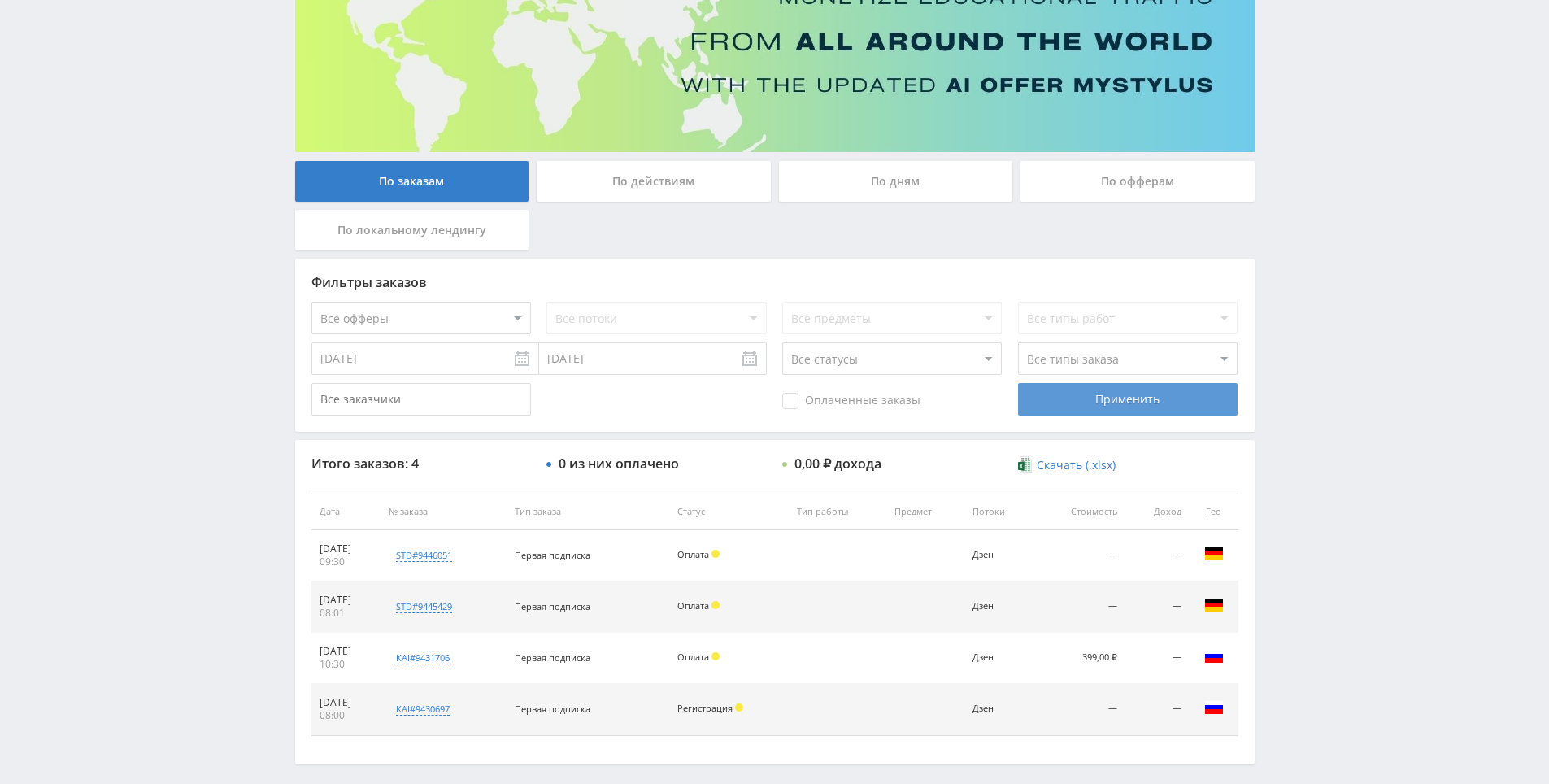
drag, startPoint x: 1329, startPoint y: 663, endPoint x: 1107, endPoint y: 419, distance: 329.9
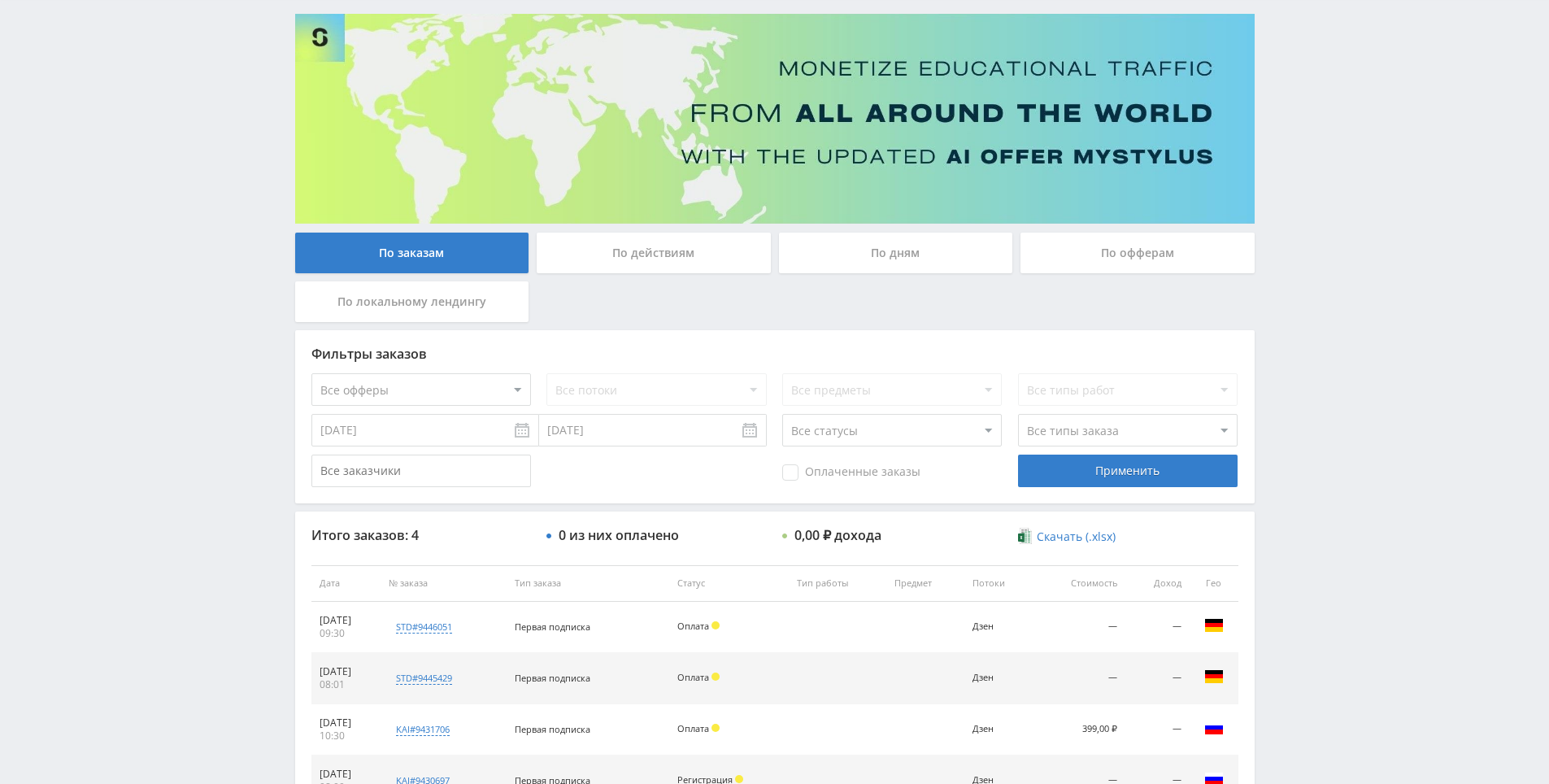
scroll to position [11, 0]
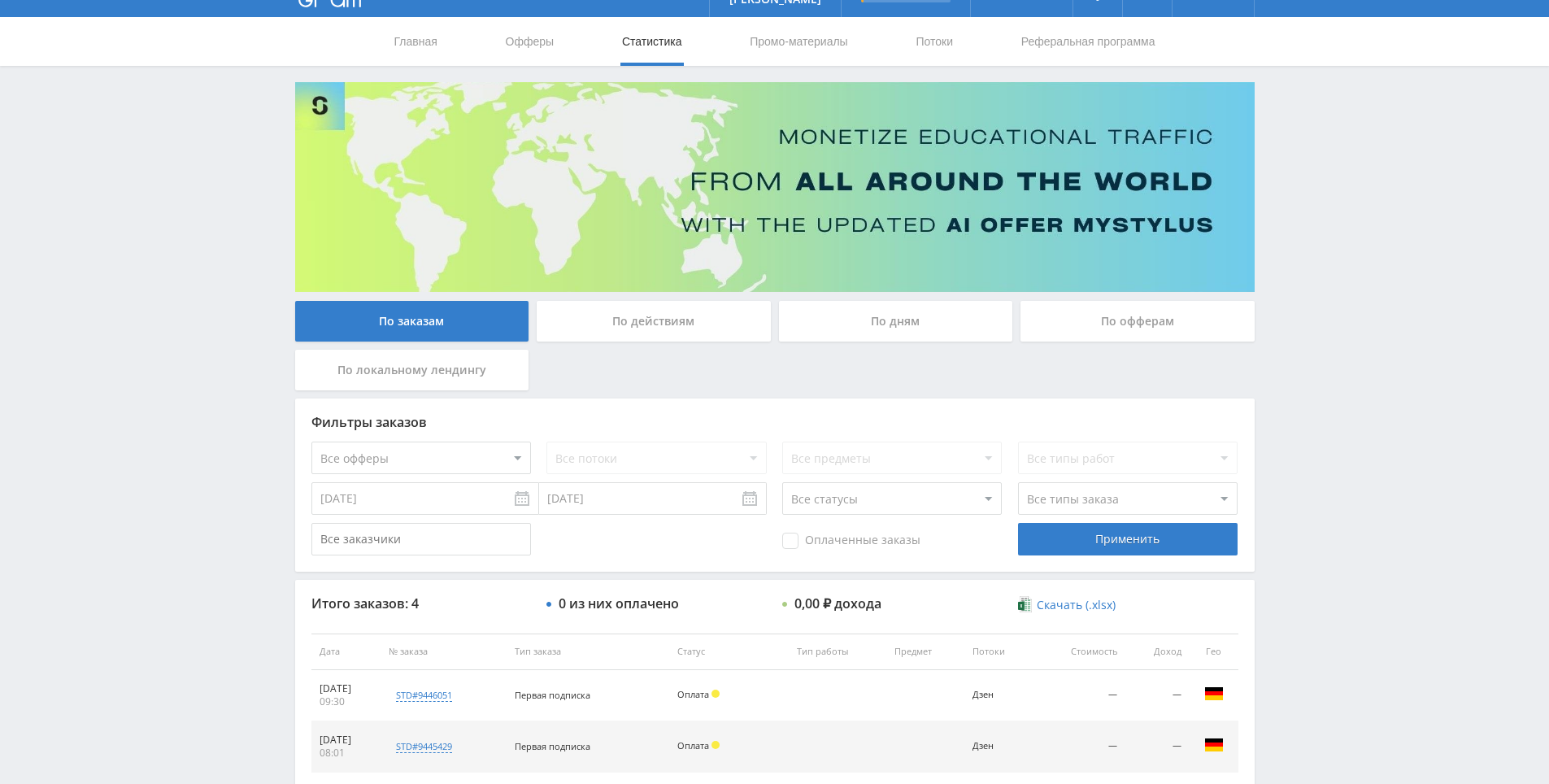
drag, startPoint x: 1325, startPoint y: 522, endPoint x: 978, endPoint y: 294, distance: 415.2
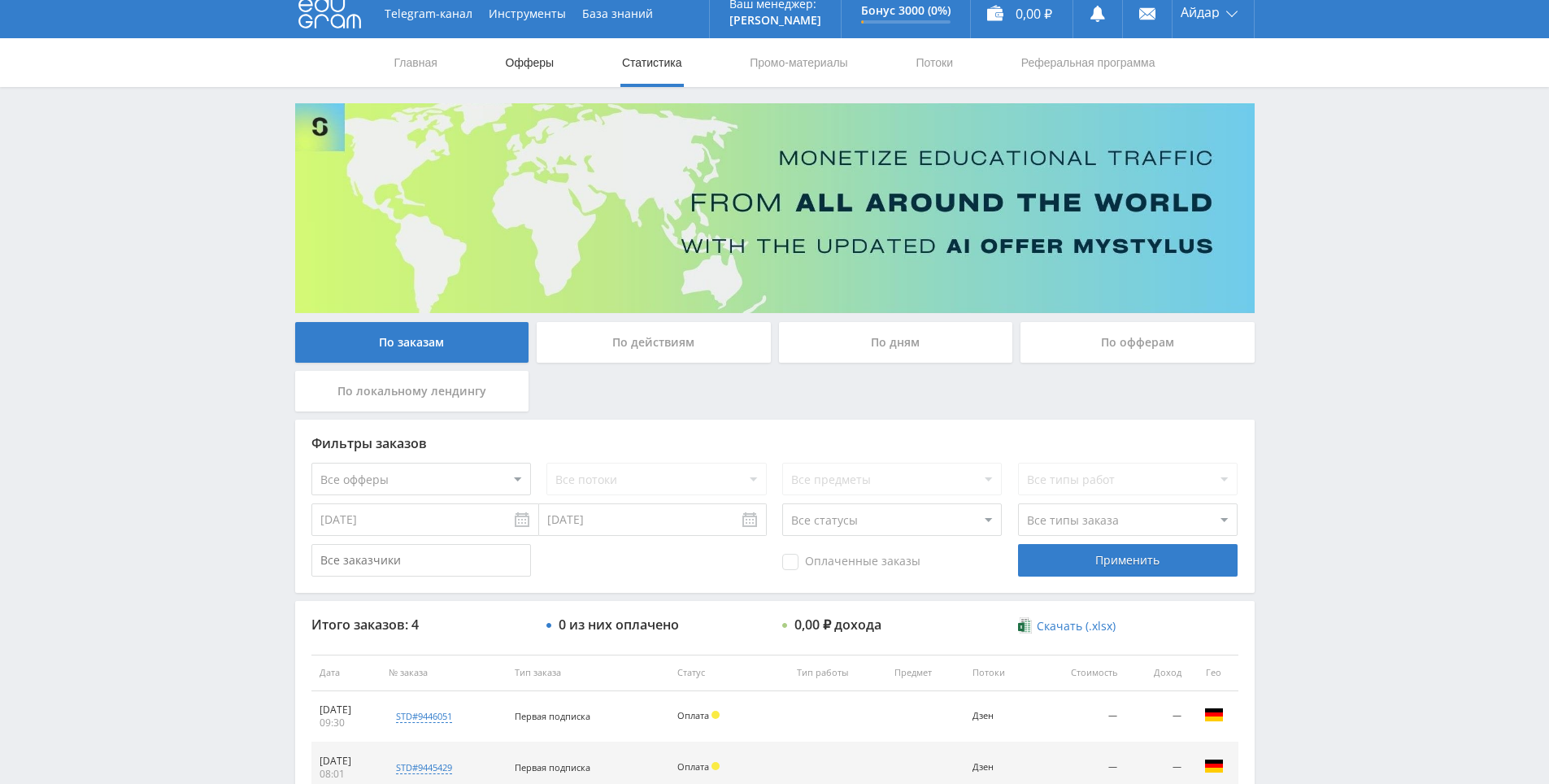
click at [553, 68] on link "Офферы" at bounding box center [529, 62] width 52 height 49
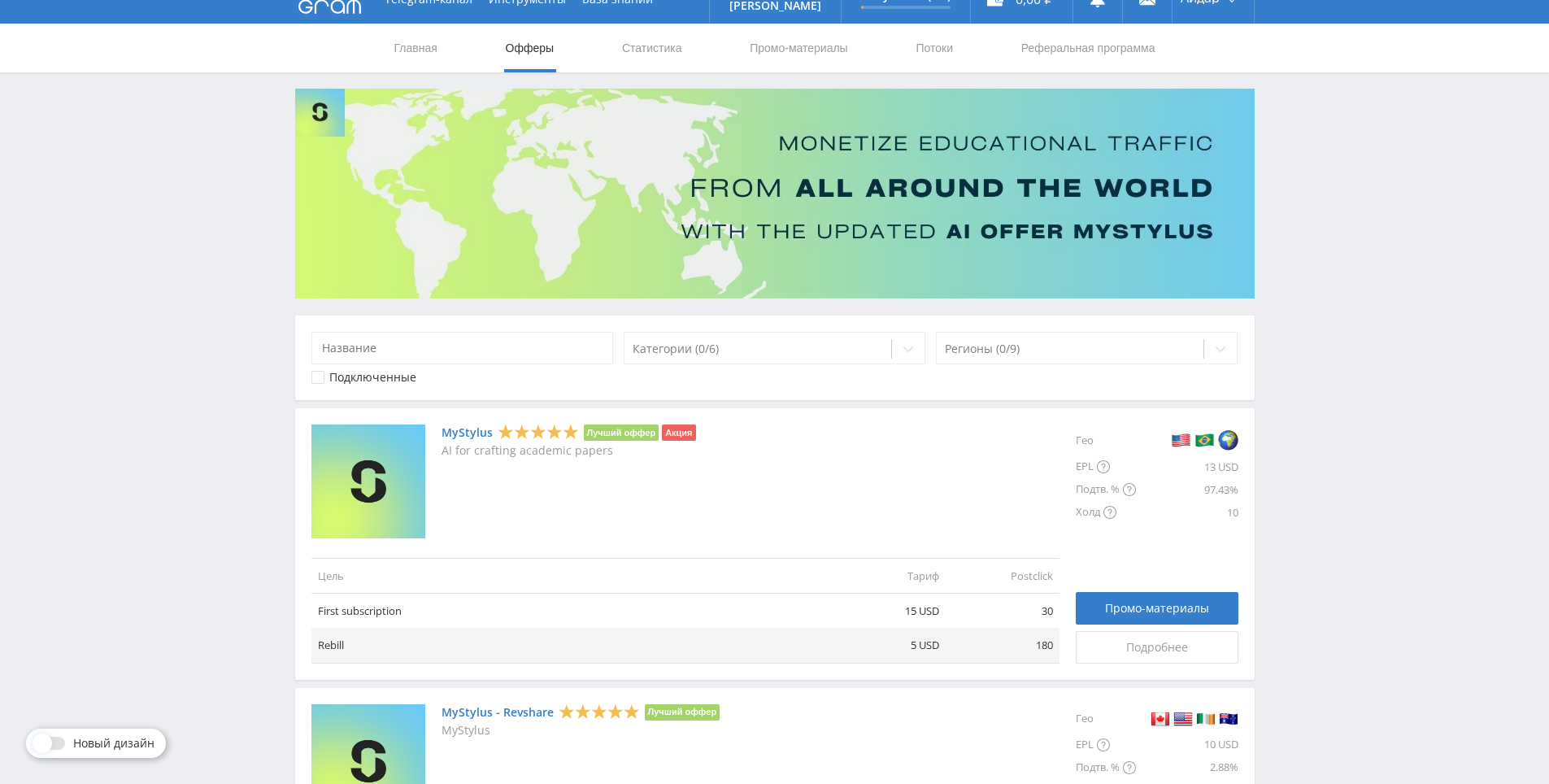
drag, startPoint x: 1329, startPoint y: 377, endPoint x: 1327, endPoint y: 498, distance: 121.0
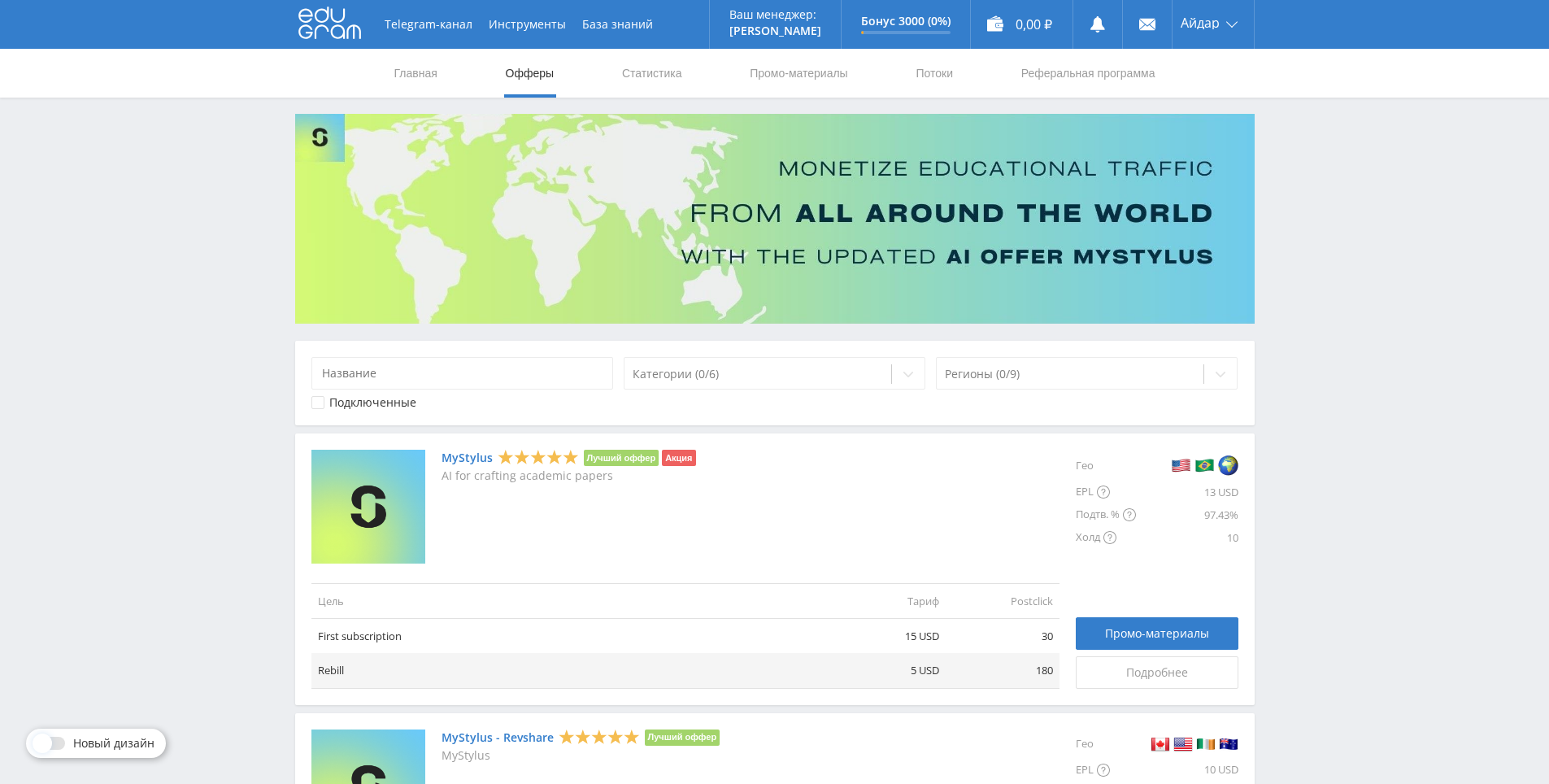
drag, startPoint x: 1322, startPoint y: 480, endPoint x: 1271, endPoint y: 191, distance: 293.5
click at [634, 62] on link "Статистика" at bounding box center [651, 73] width 63 height 49
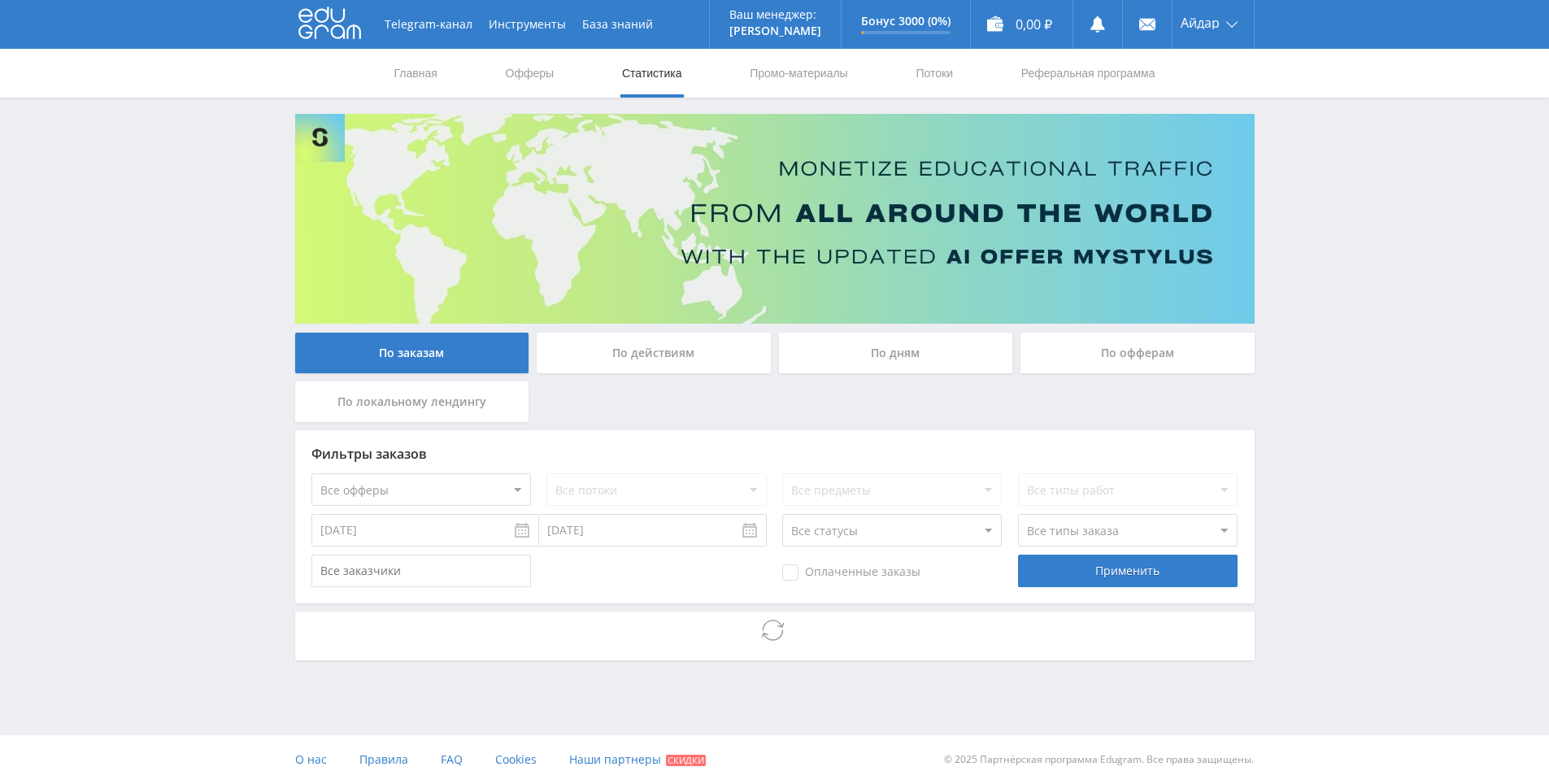
drag, startPoint x: 1519, startPoint y: 452, endPoint x: 1482, endPoint y: 670, distance: 221.1
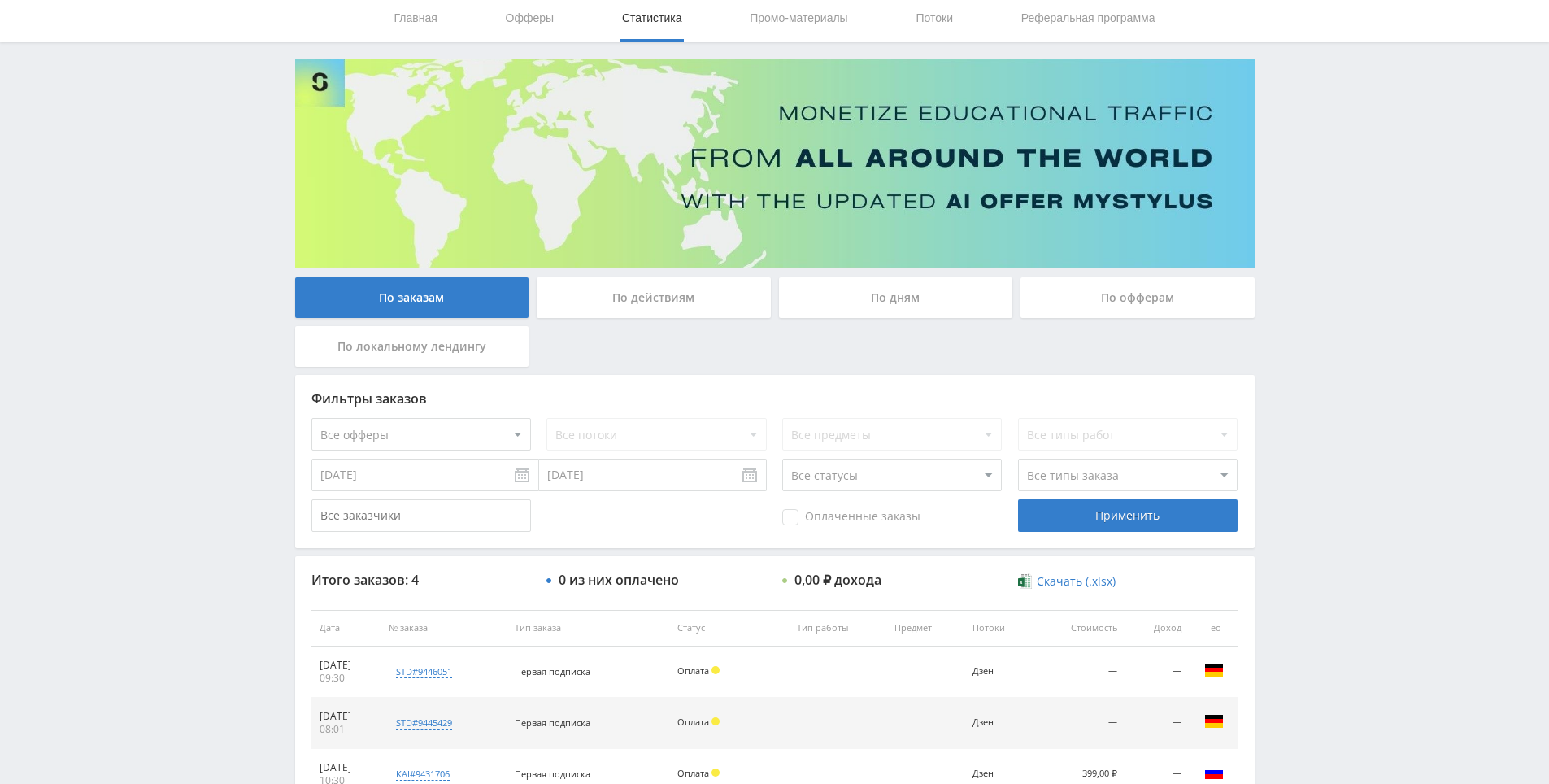
scroll to position [241, 0]
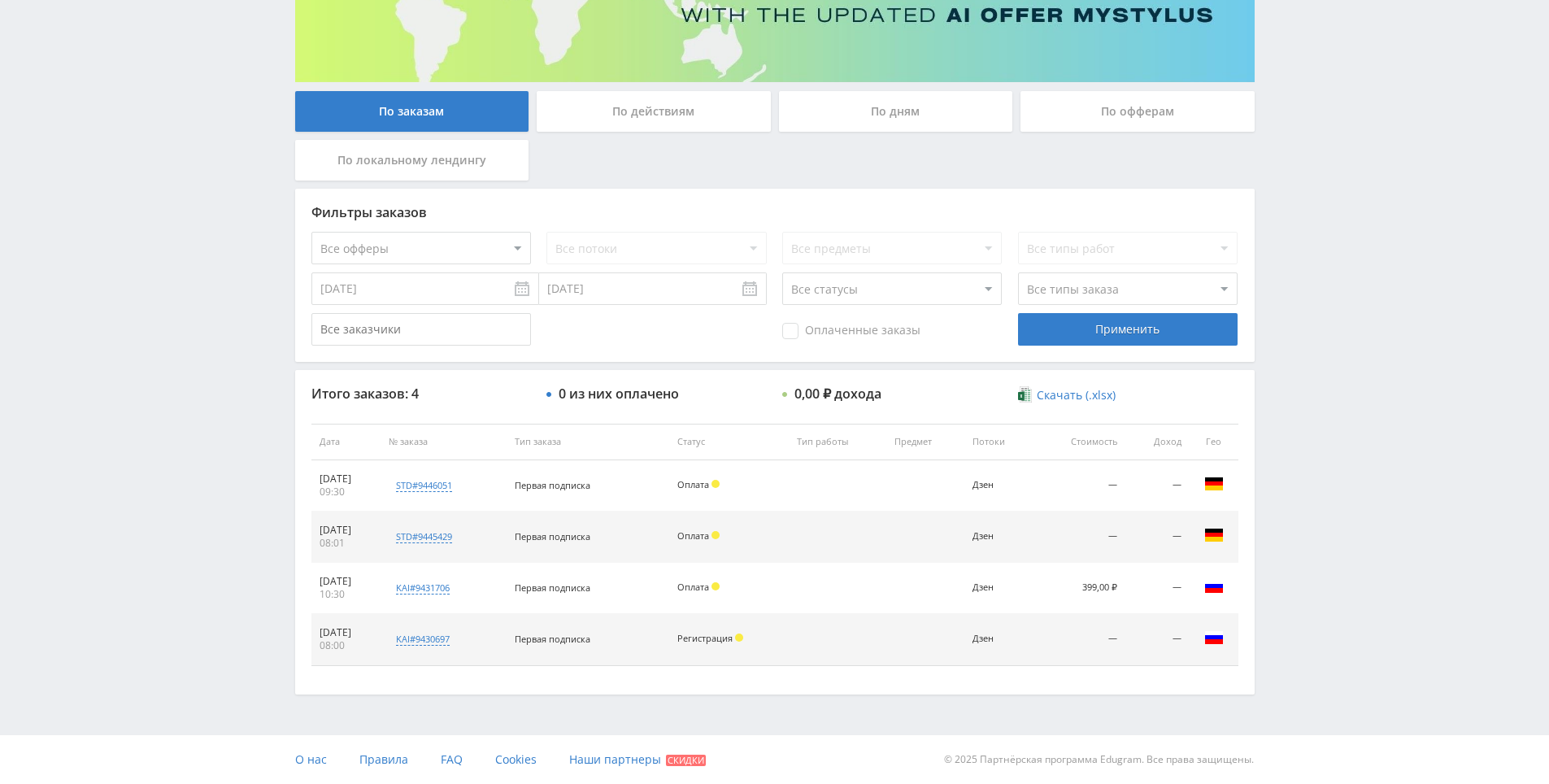
drag, startPoint x: 1381, startPoint y: 556, endPoint x: 1317, endPoint y: 600, distance: 77.7
click at [656, 102] on div "По действиям" at bounding box center [654, 111] width 234 height 41
click at [0, 0] on input "По действиям" at bounding box center [0, 0] width 0 height 0
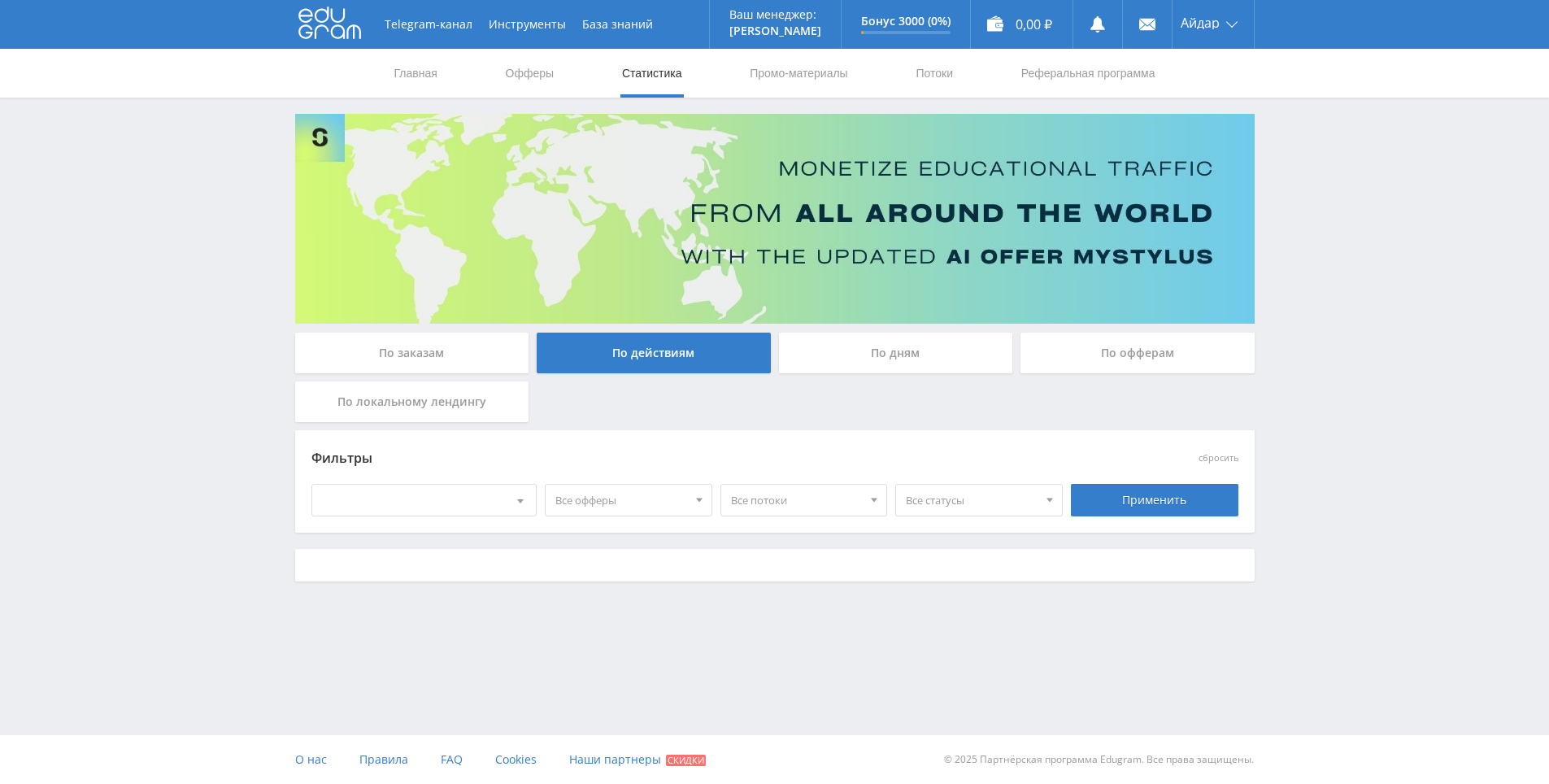
scroll to position [0, 0]
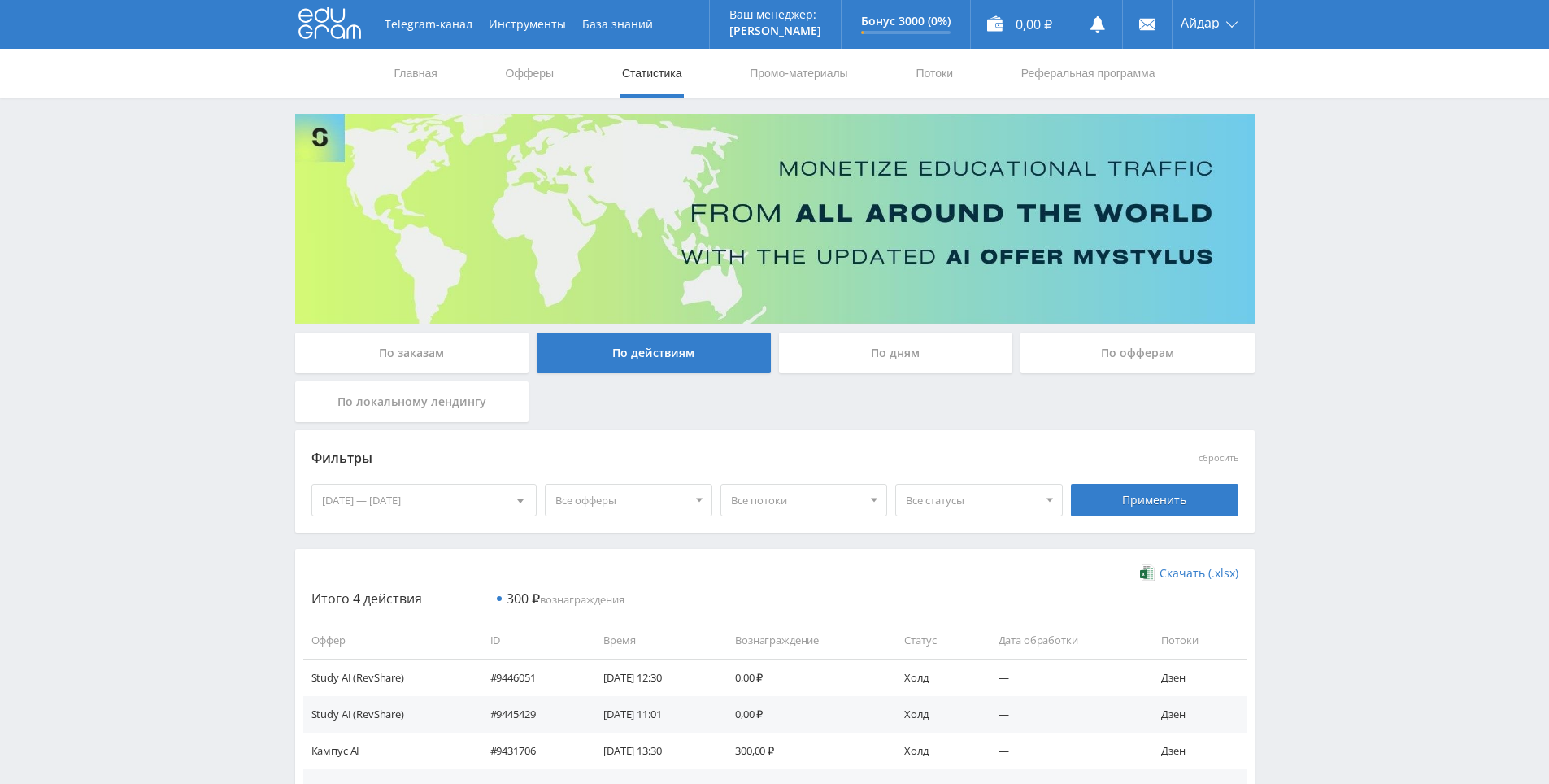
click at [425, 380] on div "По заказам" at bounding box center [412, 357] width 242 height 49
click at [435, 366] on div "По заказам" at bounding box center [412, 353] width 234 height 41
click at [0, 0] on input "По заказам" at bounding box center [0, 0] width 0 height 0
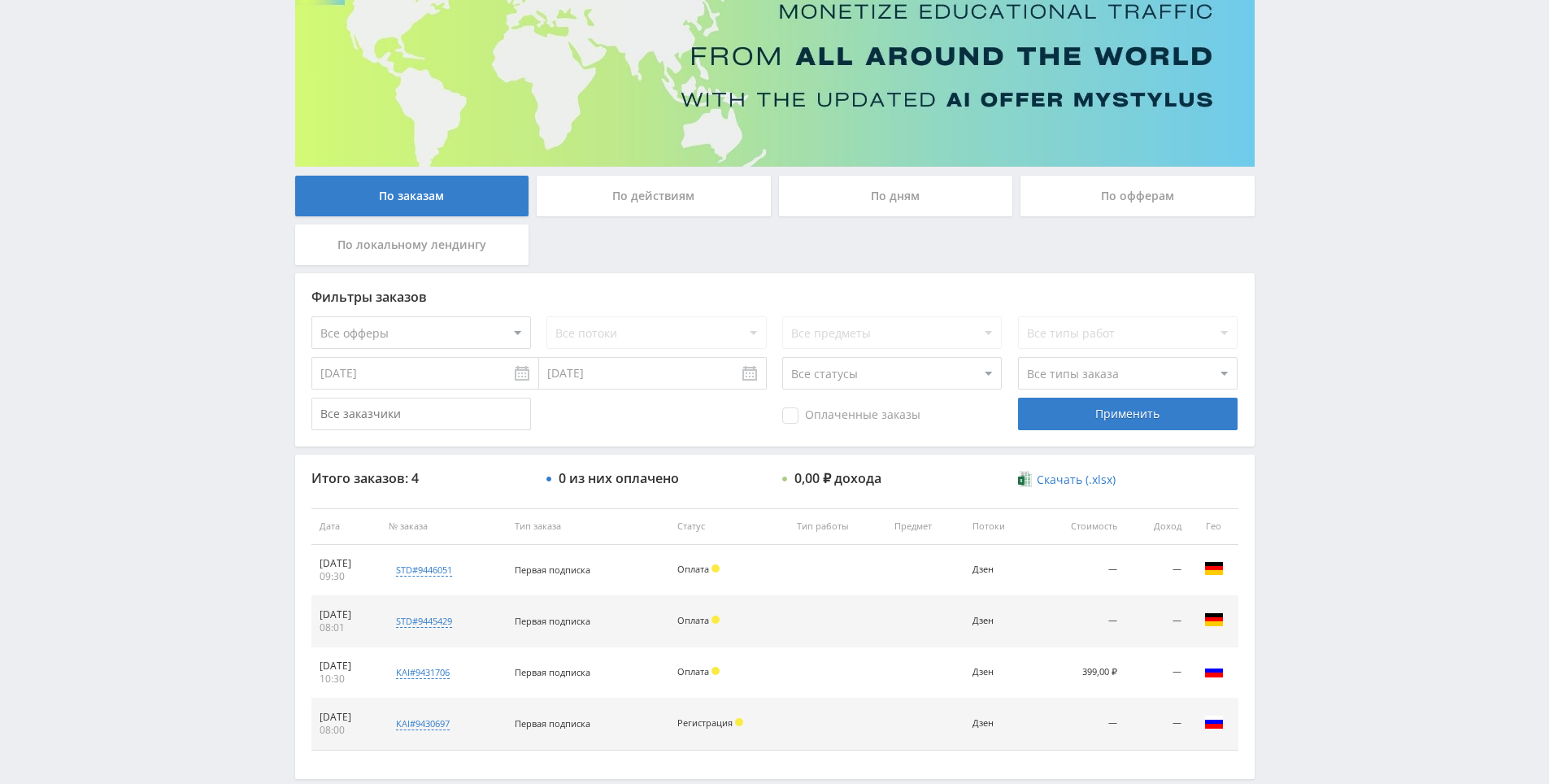
scroll to position [241, 0]
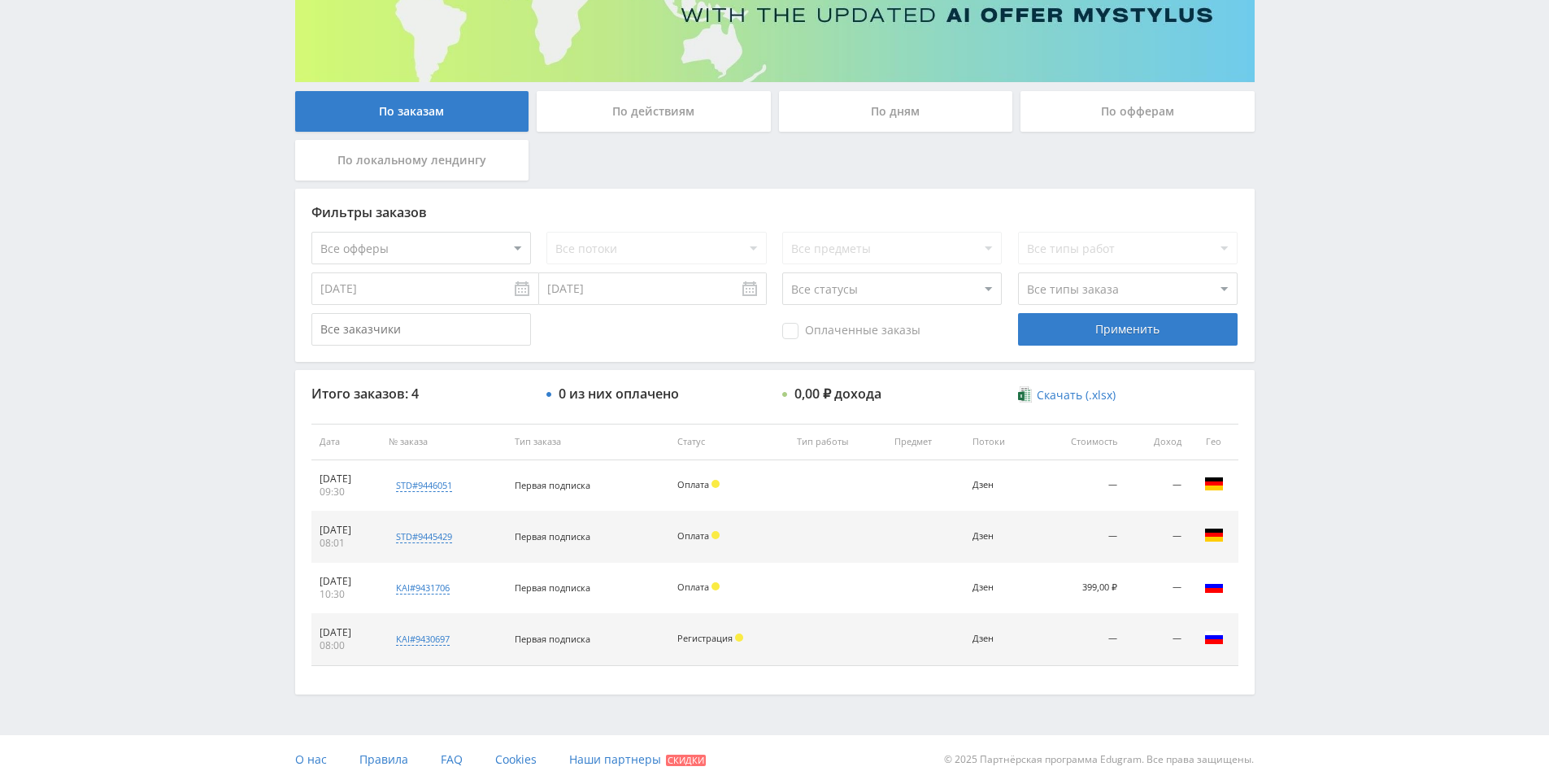
drag, startPoint x: 1422, startPoint y: 577, endPoint x: 1385, endPoint y: 673, distance: 102.9
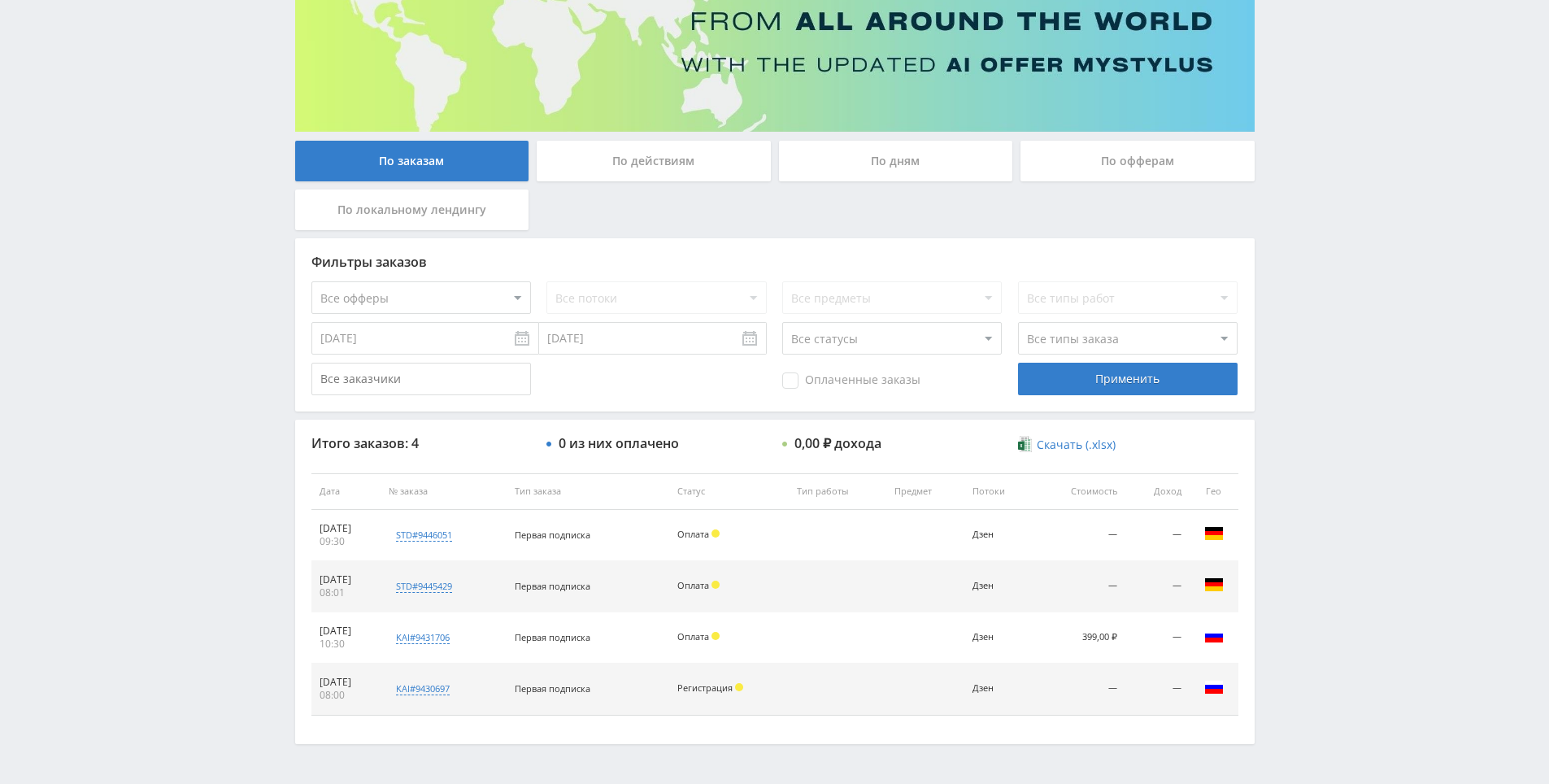
scroll to position [0, 0]
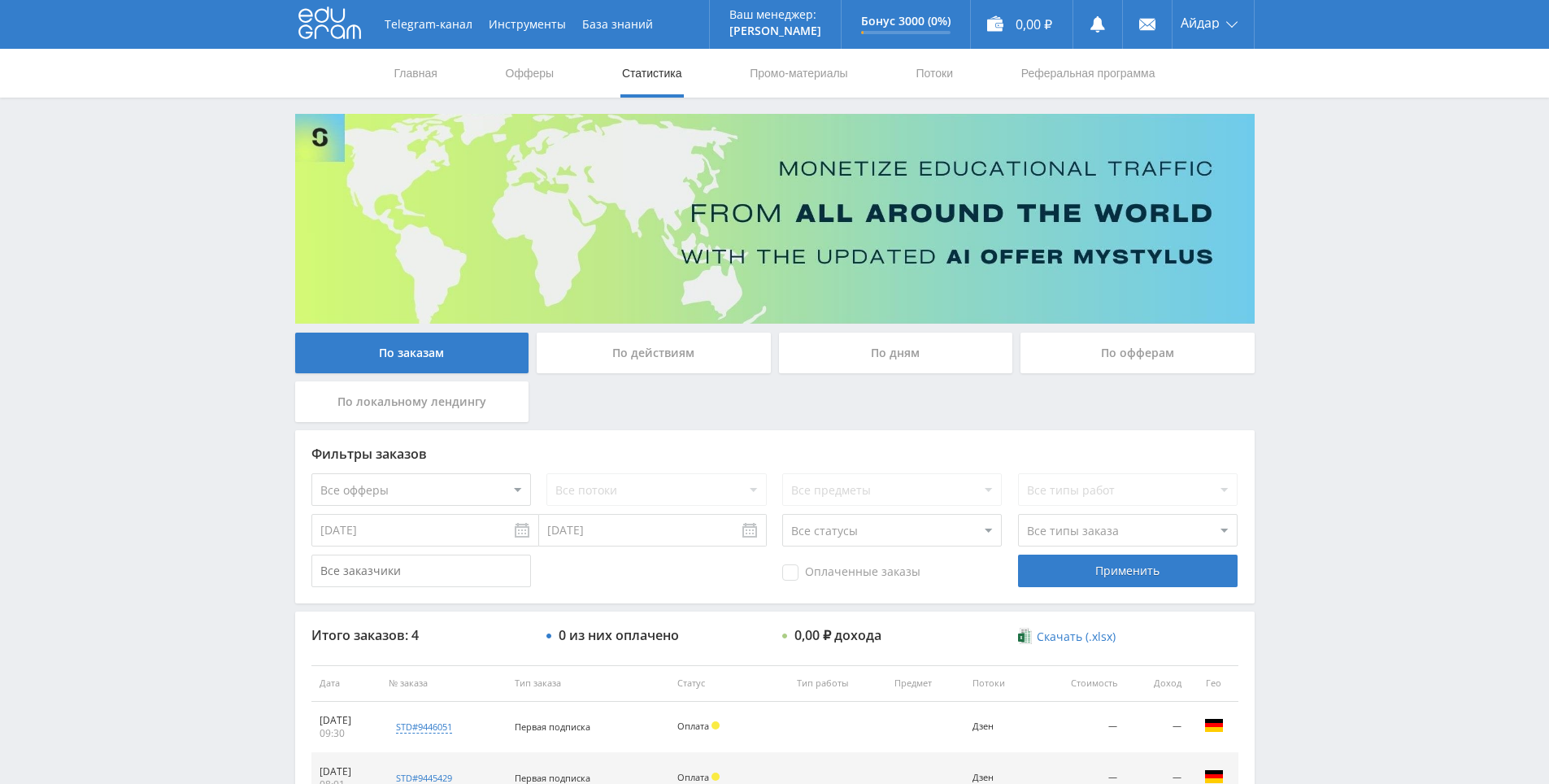
drag, startPoint x: 1349, startPoint y: 561, endPoint x: 1336, endPoint y: 514, distance: 48.8
click at [456, 400] on div "По локальному лендингу" at bounding box center [412, 402] width 234 height 41
click at [0, 0] on input "По локальному лендингу" at bounding box center [0, 0] width 0 height 0
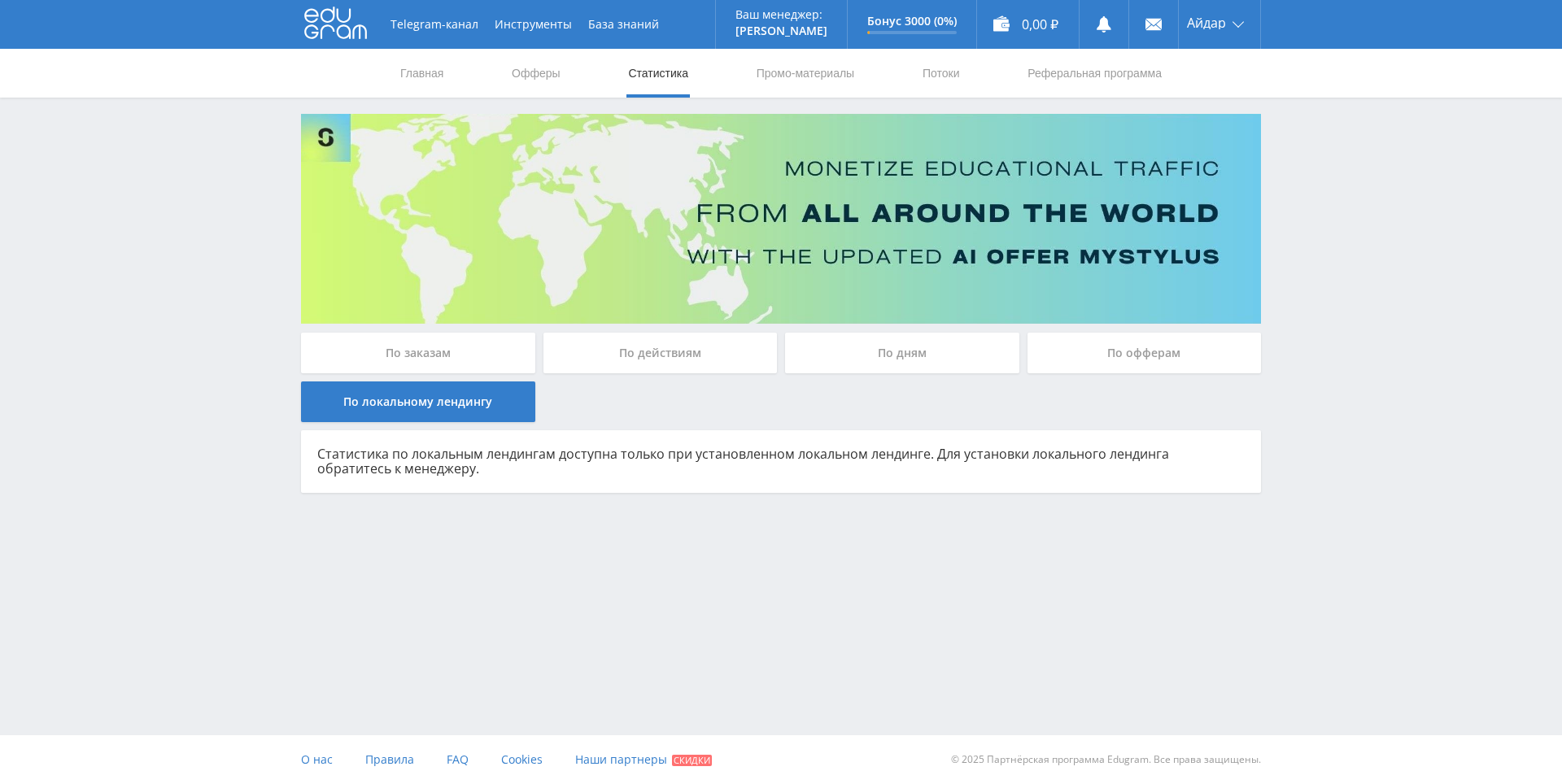
click at [449, 344] on div "По заказам" at bounding box center [418, 353] width 234 height 41
click at [0, 0] on input "По заказам" at bounding box center [0, 0] width 0 height 0
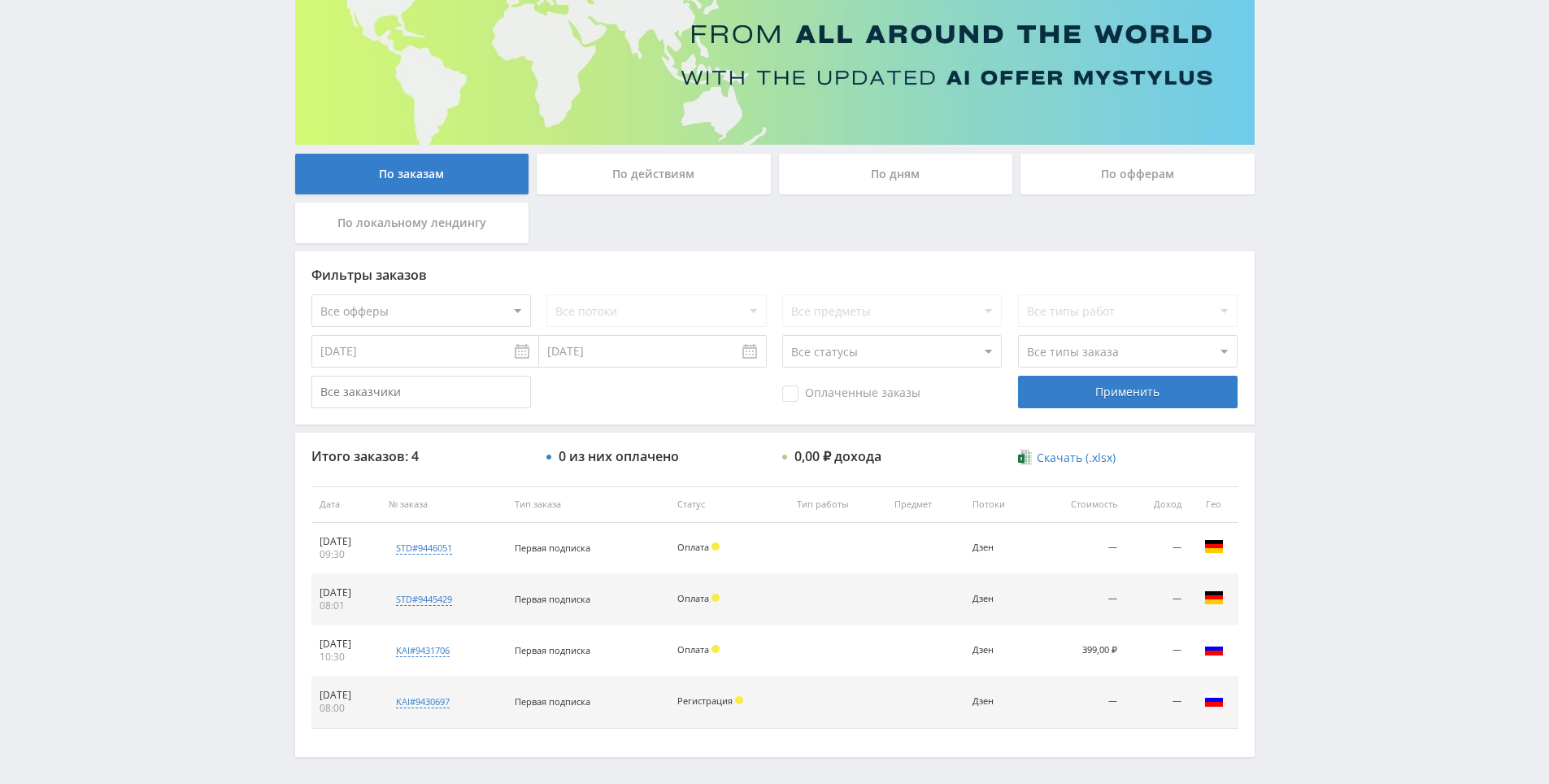
drag, startPoint x: 1285, startPoint y: 585, endPoint x: 1289, endPoint y: 617, distance: 32.2
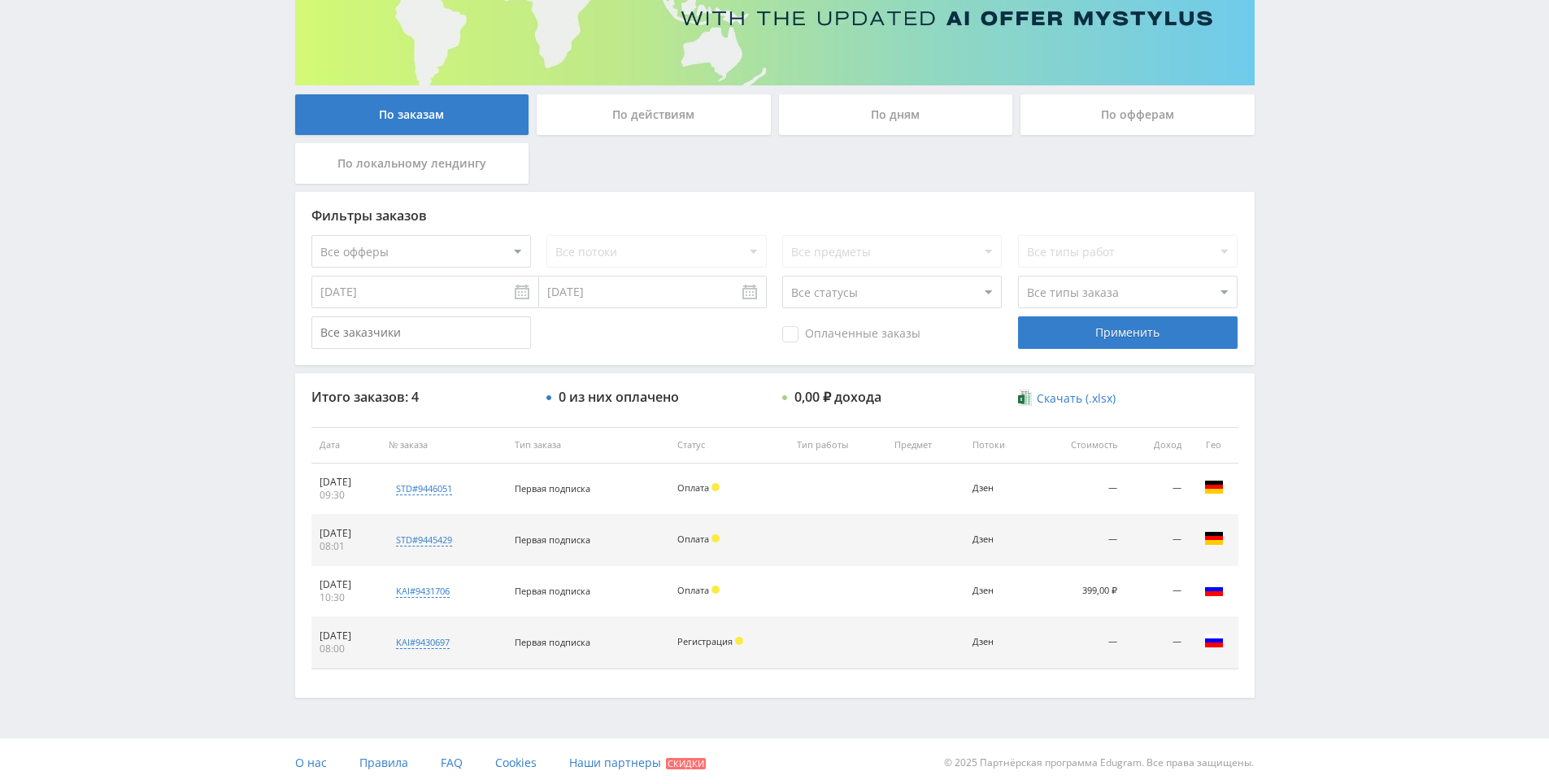
drag, startPoint x: 1289, startPoint y: 617, endPoint x: 1296, endPoint y: 663, distance: 46.5
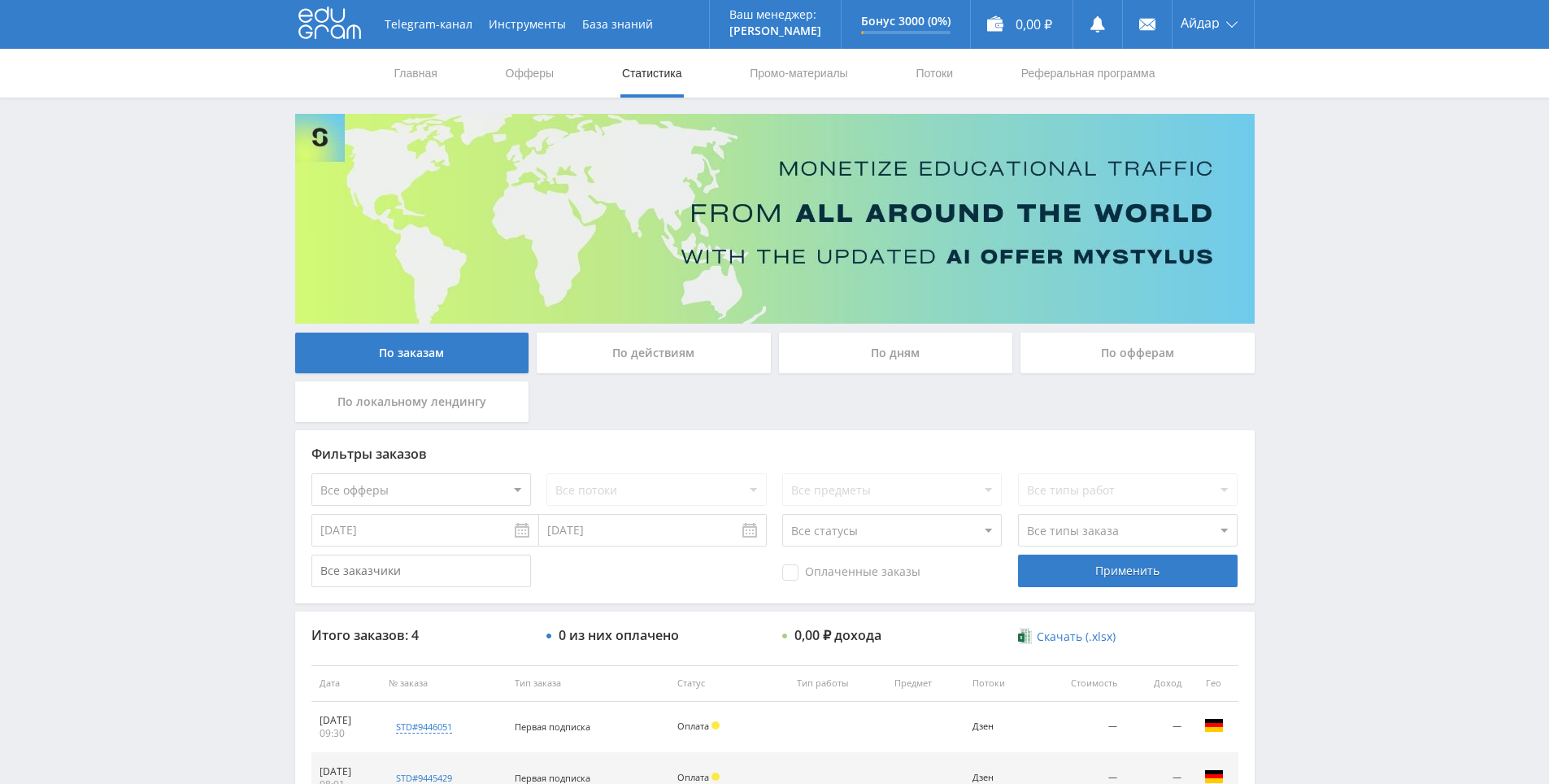
drag, startPoint x: 1295, startPoint y: 723, endPoint x: 1232, endPoint y: 475, distance: 255.9
click at [796, 58] on link "Промо-материалы" at bounding box center [798, 73] width 101 height 49
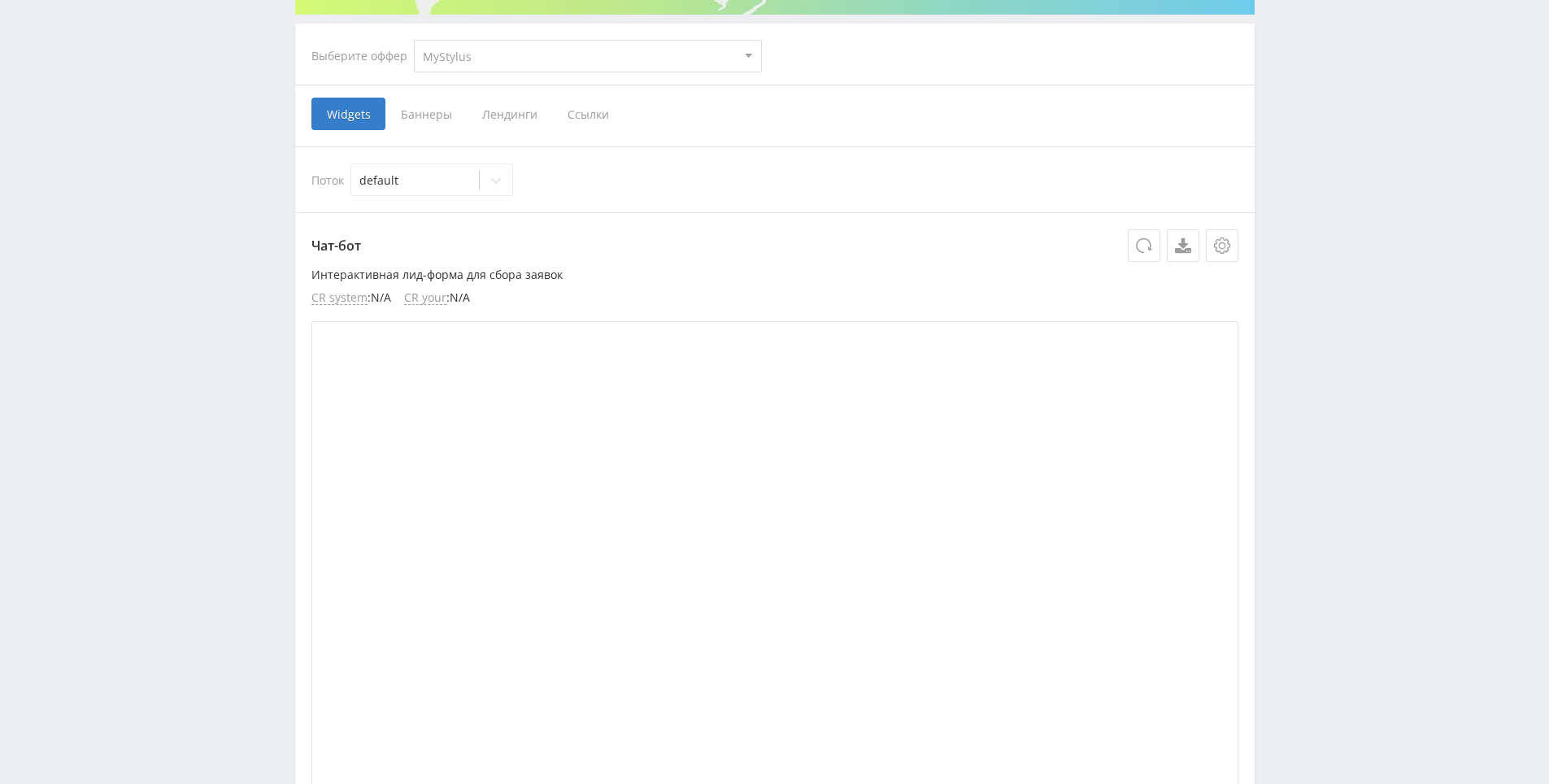
drag, startPoint x: 1366, startPoint y: 422, endPoint x: 1384, endPoint y: 555, distance: 134.2
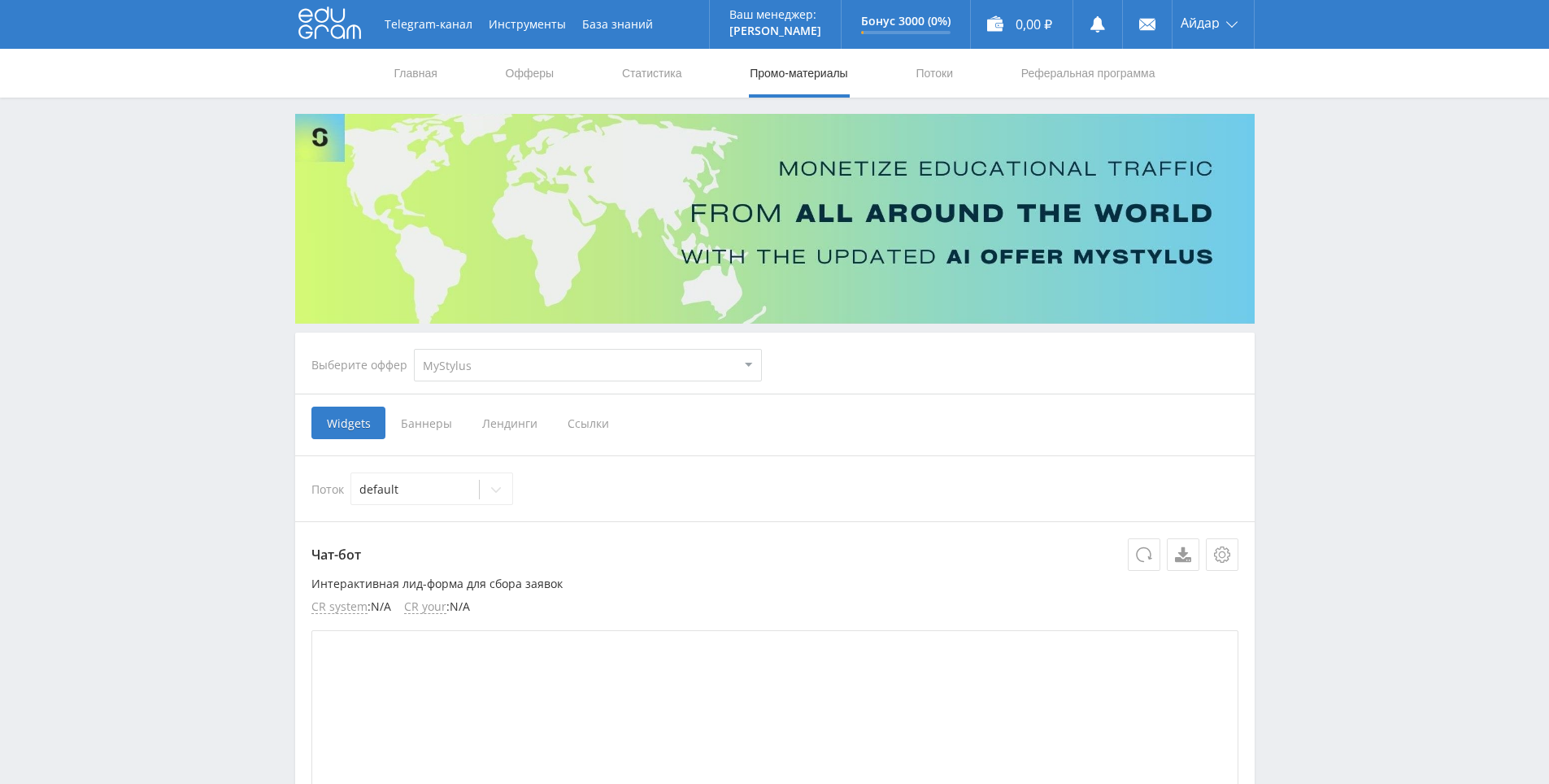
drag, startPoint x: 1373, startPoint y: 538, endPoint x: 1313, endPoint y: 293, distance: 252.2
click at [928, 62] on link "Потоки" at bounding box center [935, 73] width 41 height 49
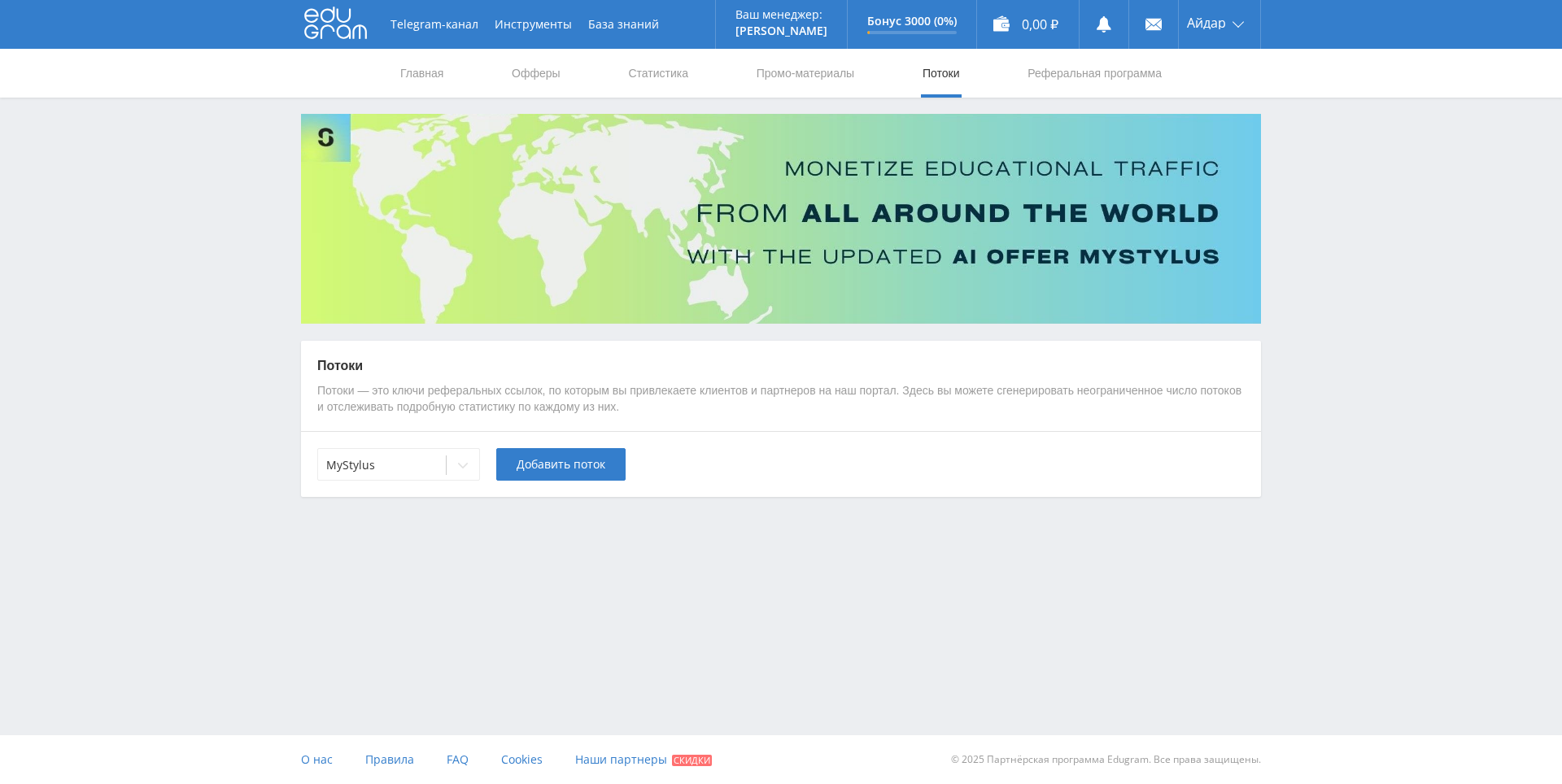
click at [1413, 711] on div "Telegram-канал Инструменты База знаний Ваш менеджер: [PERSON_NAME] Online @edug…" at bounding box center [781, 392] width 1562 height 784
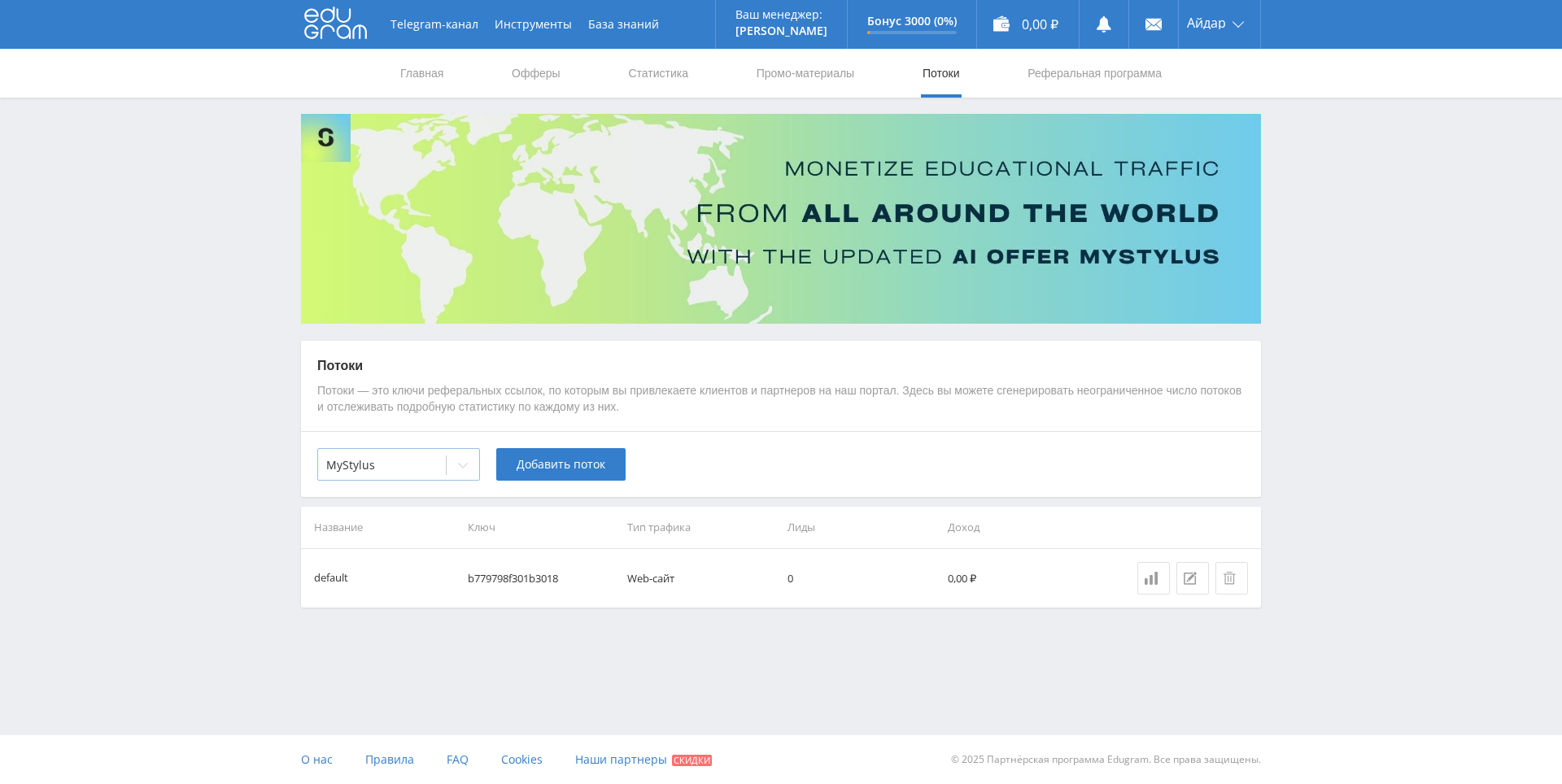
click at [430, 471] on div at bounding box center [382, 465] width 111 height 17
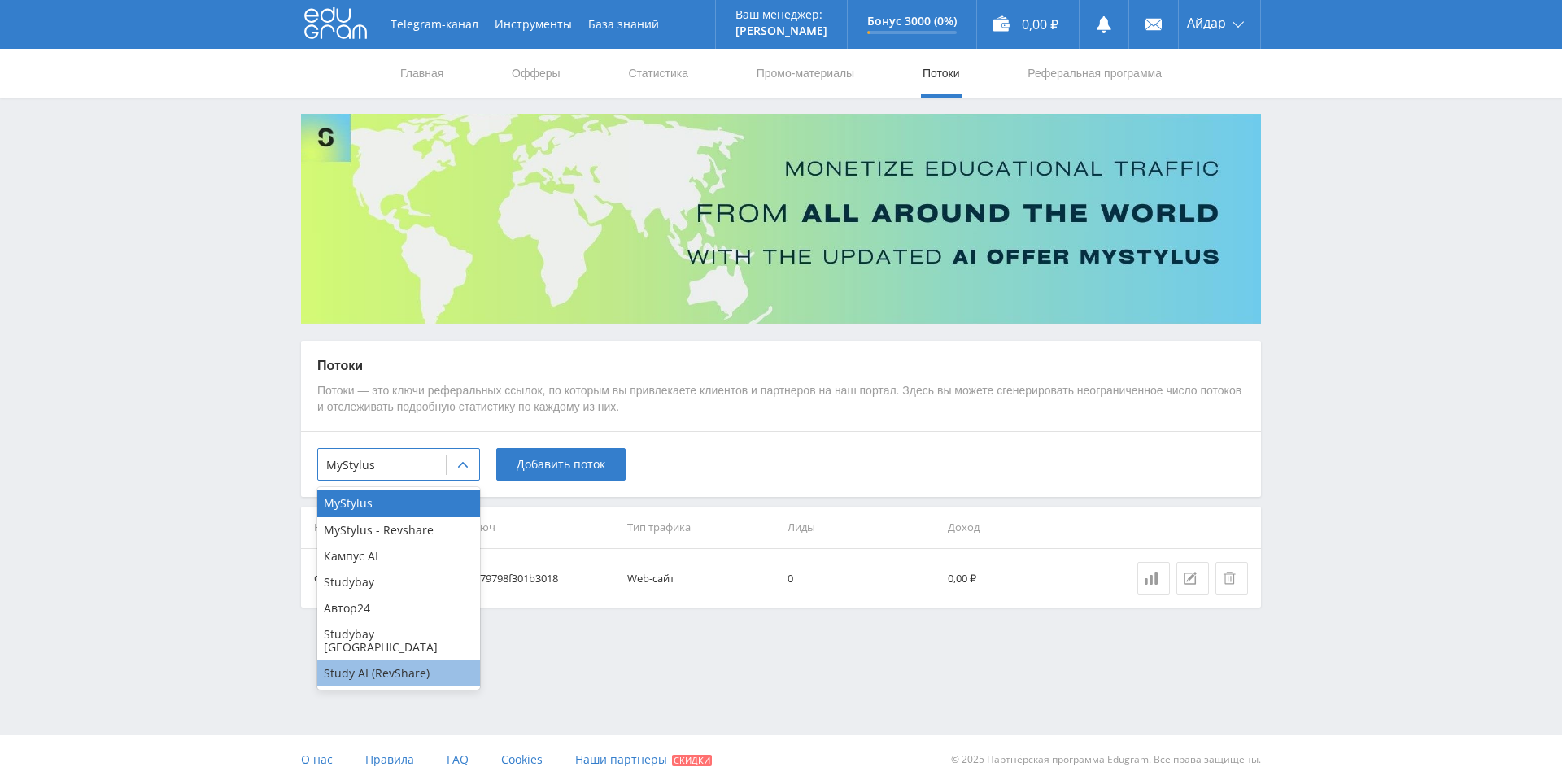
click at [403, 664] on div "Study AI (RevShare)" at bounding box center [399, 673] width 163 height 26
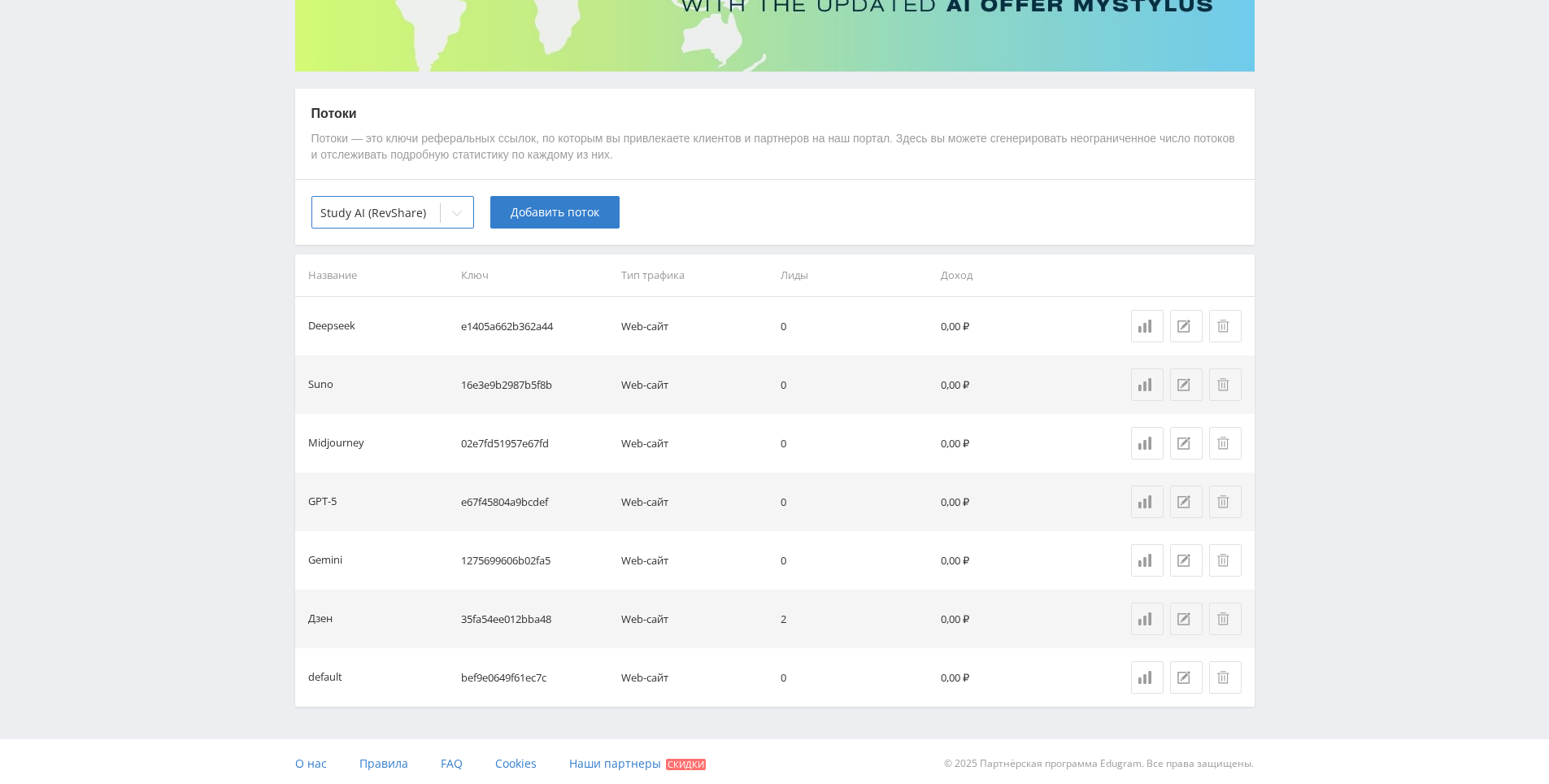
scroll to position [256, 0]
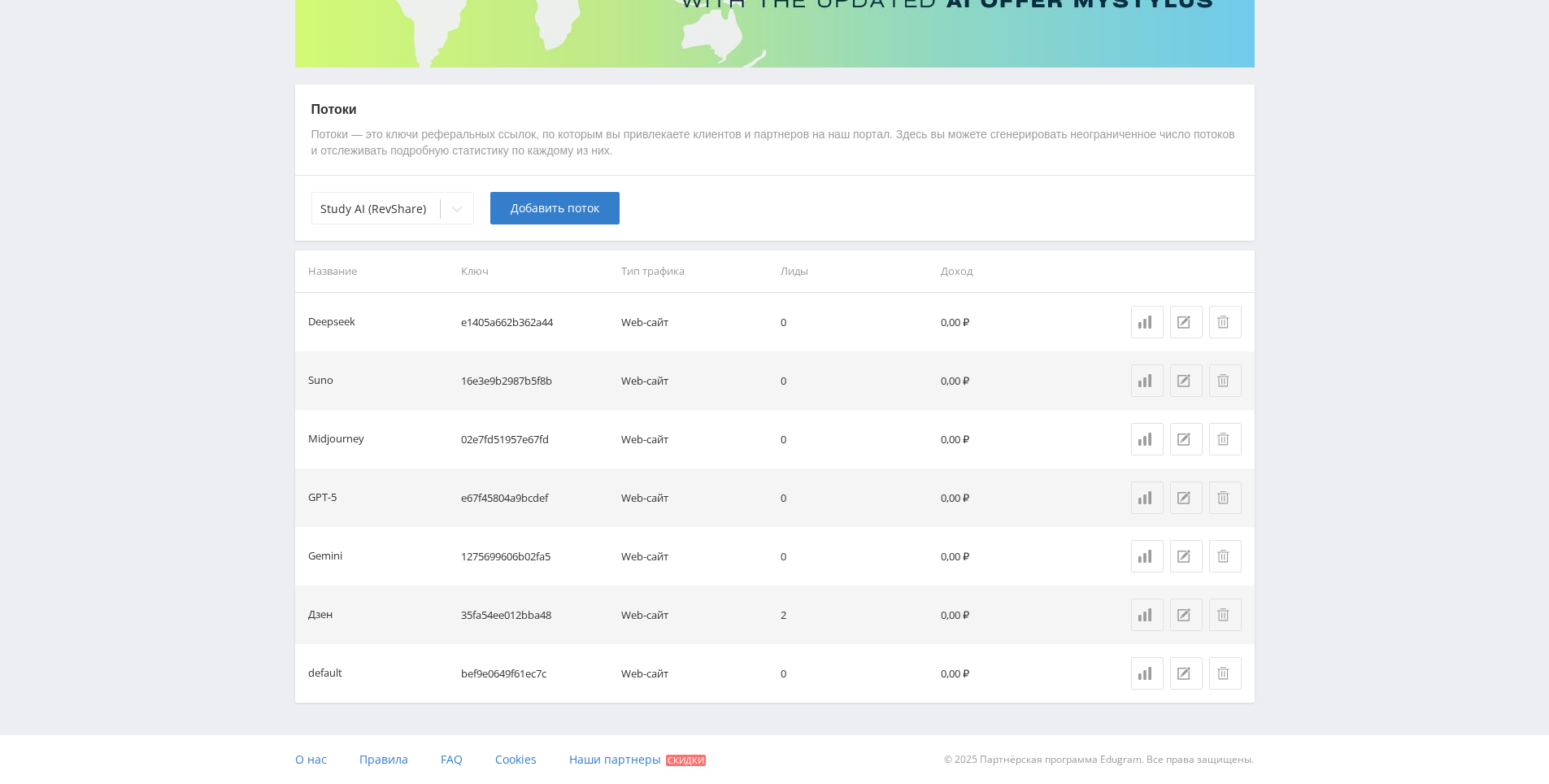
drag, startPoint x: 1283, startPoint y: 482, endPoint x: 1312, endPoint y: 572, distance: 94.6
click at [1149, 620] on icon at bounding box center [1145, 614] width 13 height 13
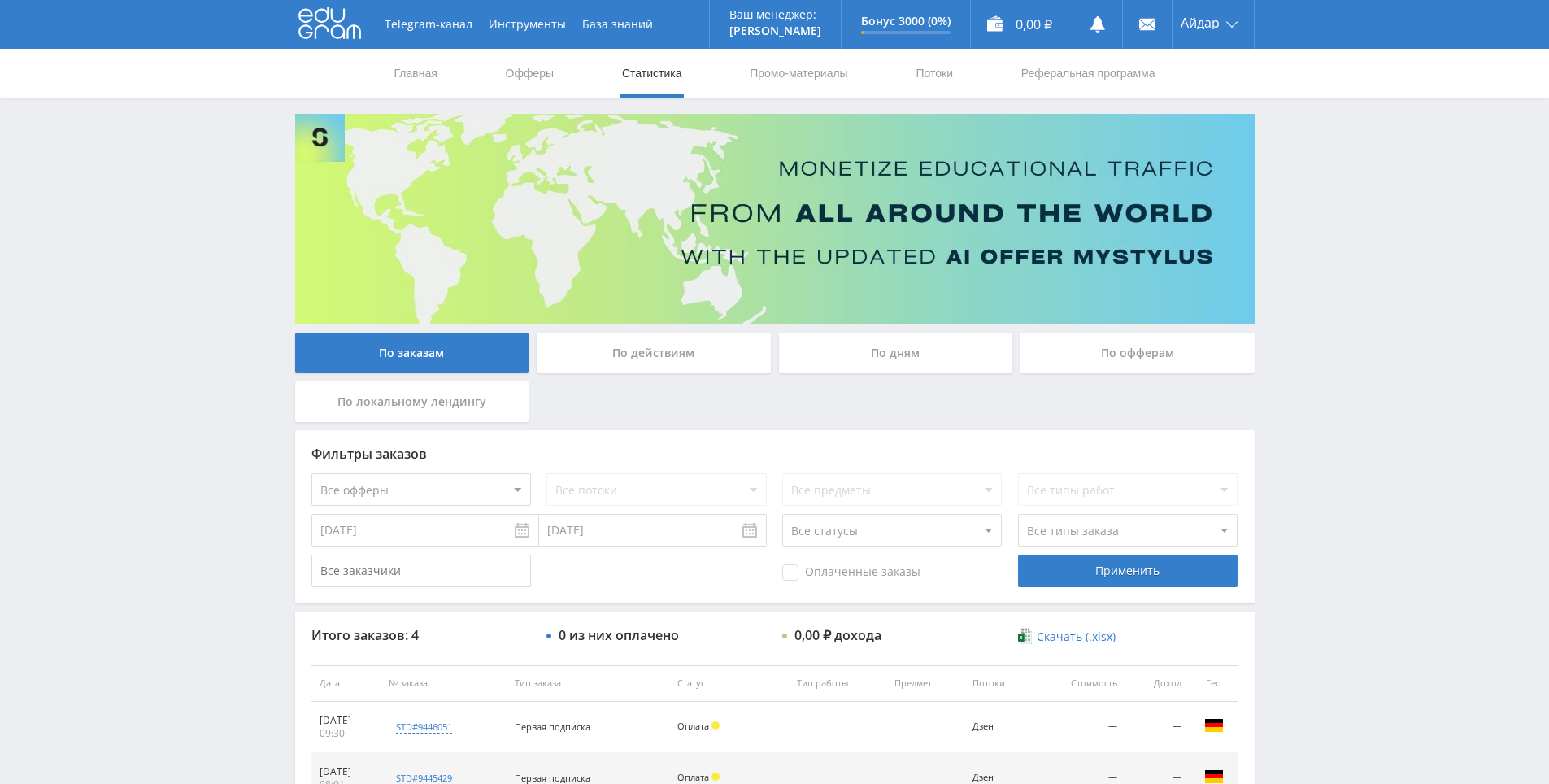
scroll to position [241, 0]
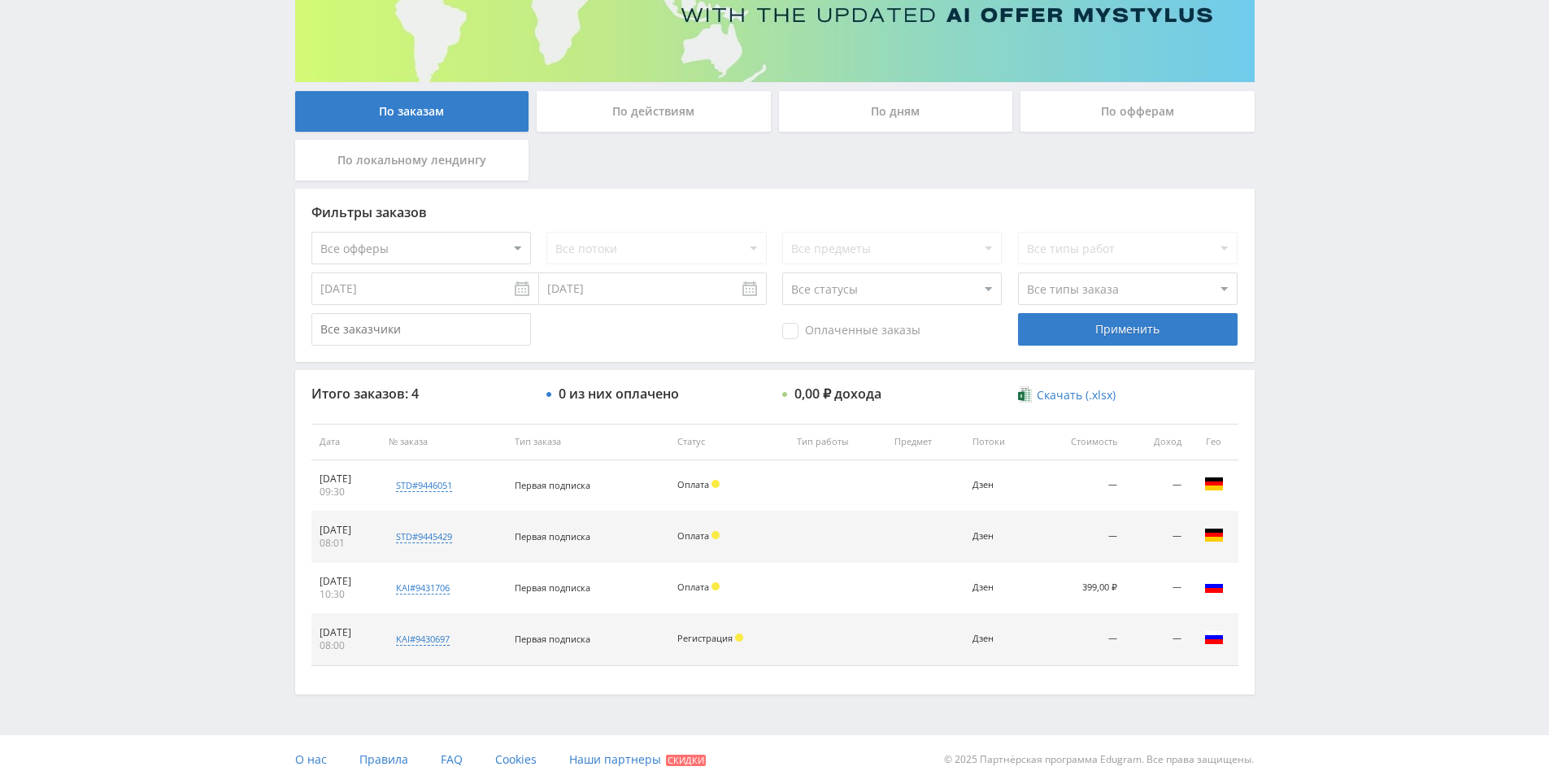
drag, startPoint x: 1316, startPoint y: 488, endPoint x: 1310, endPoint y: 444, distance: 44.4
click at [1309, 440] on div "Telegram-канал Инструменты База знаний Ваш менеджер: Alex Alex Online @edugram_…" at bounding box center [774, 271] width 1549 height 1025
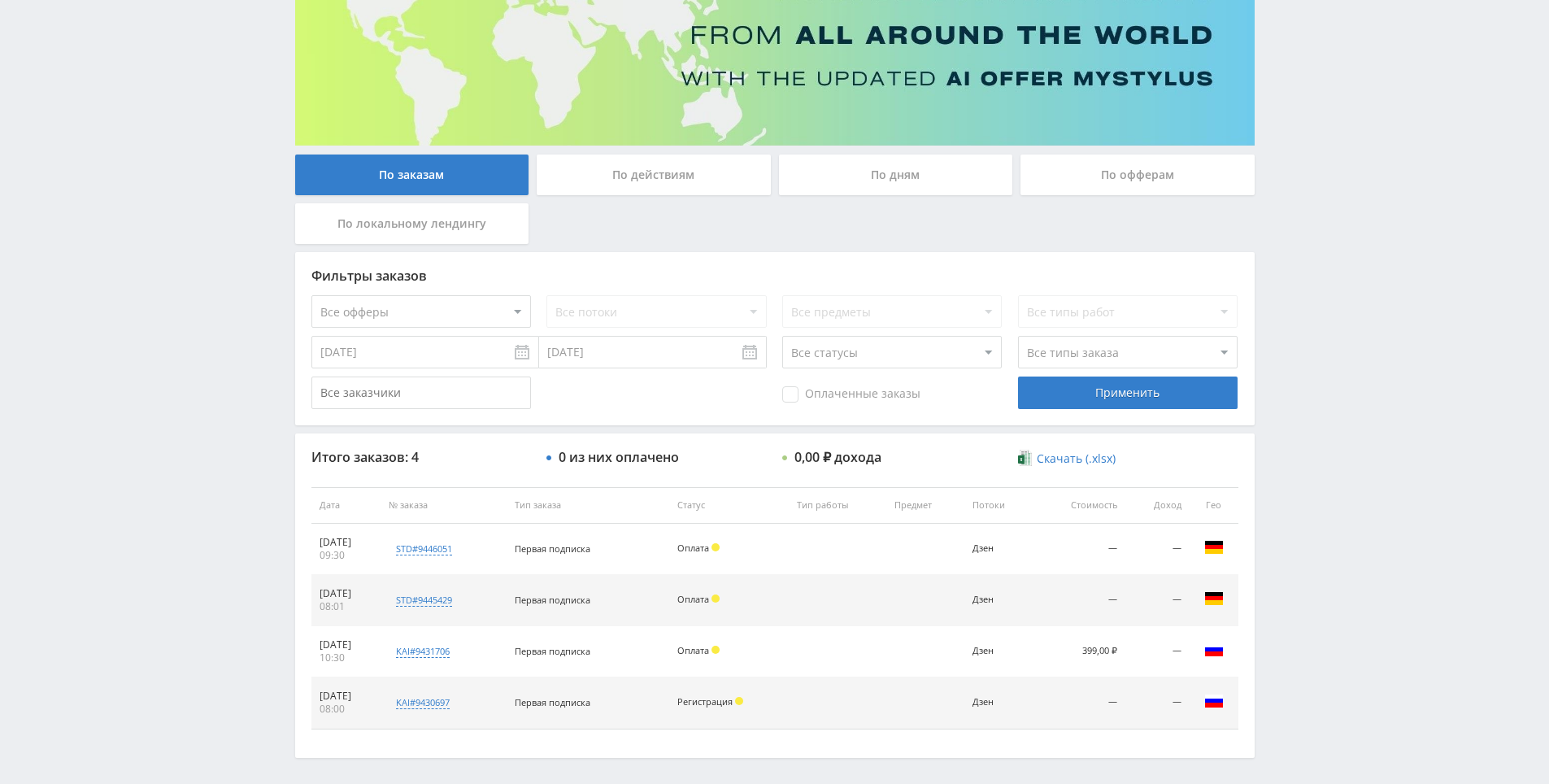
scroll to position [0, 0]
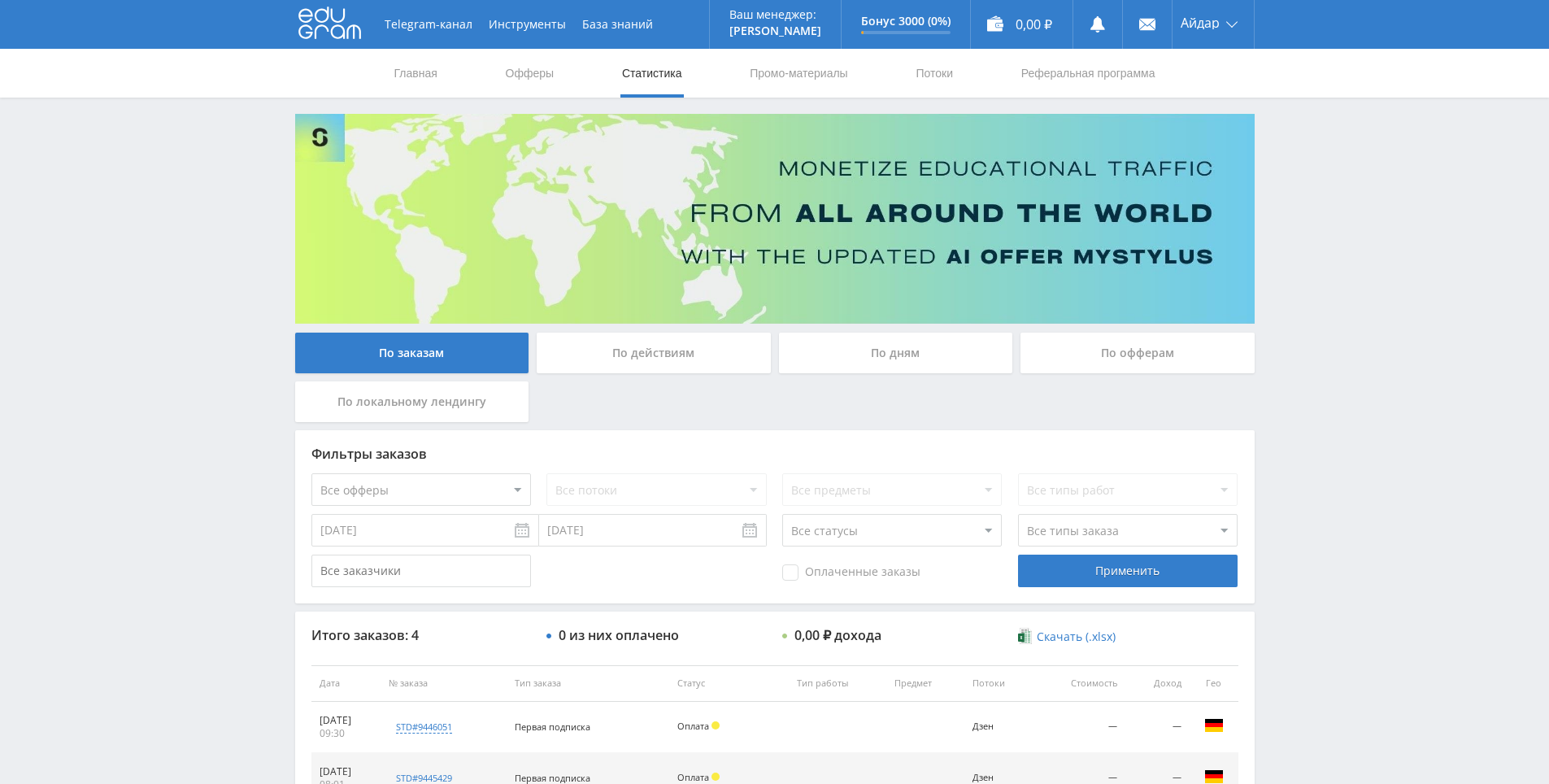
drag, startPoint x: 1285, startPoint y: 459, endPoint x: 1240, endPoint y: 241, distance: 222.6
click at [343, 27] on use at bounding box center [330, 22] width 63 height 31
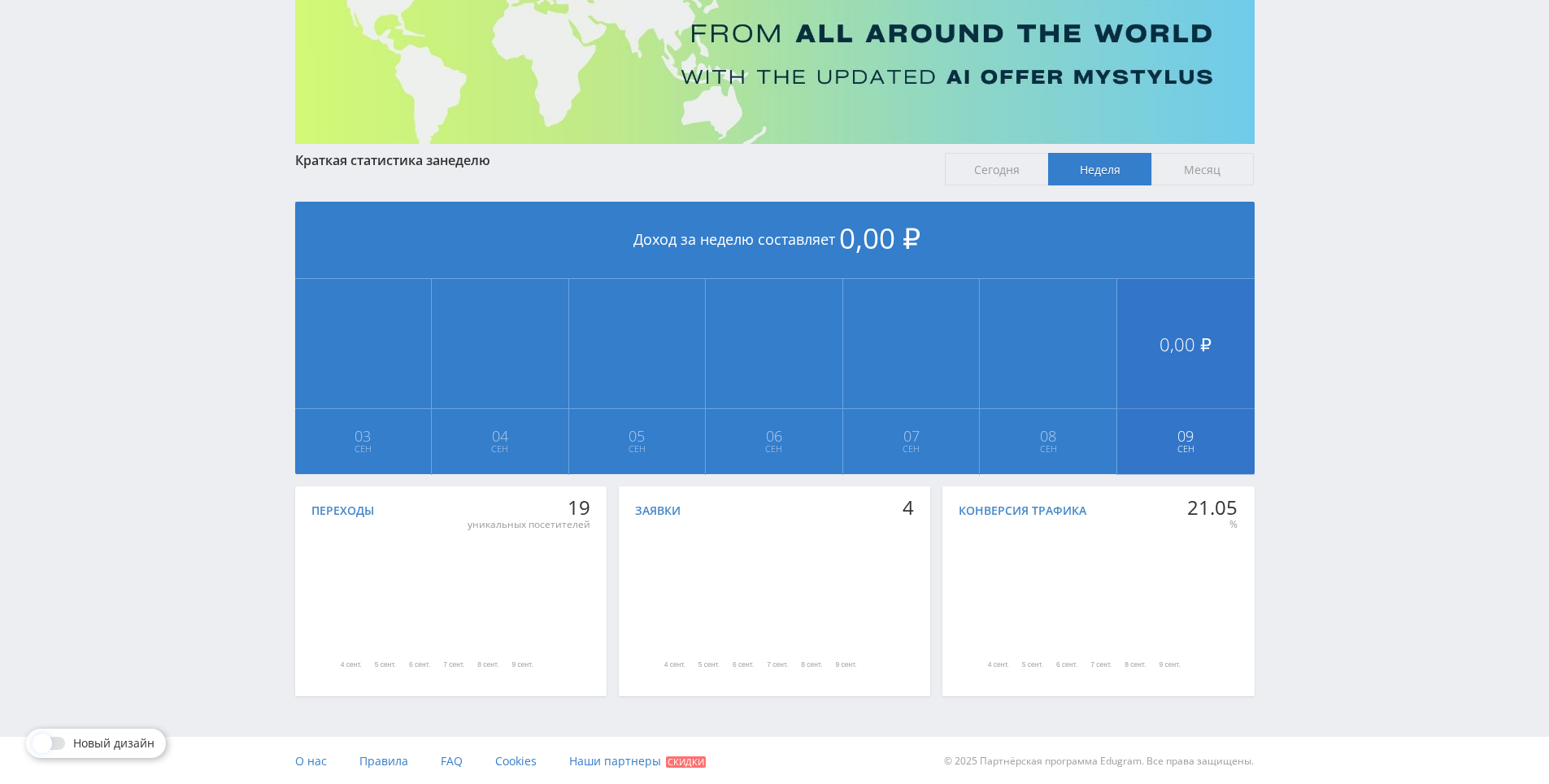
scroll to position [182, 0]
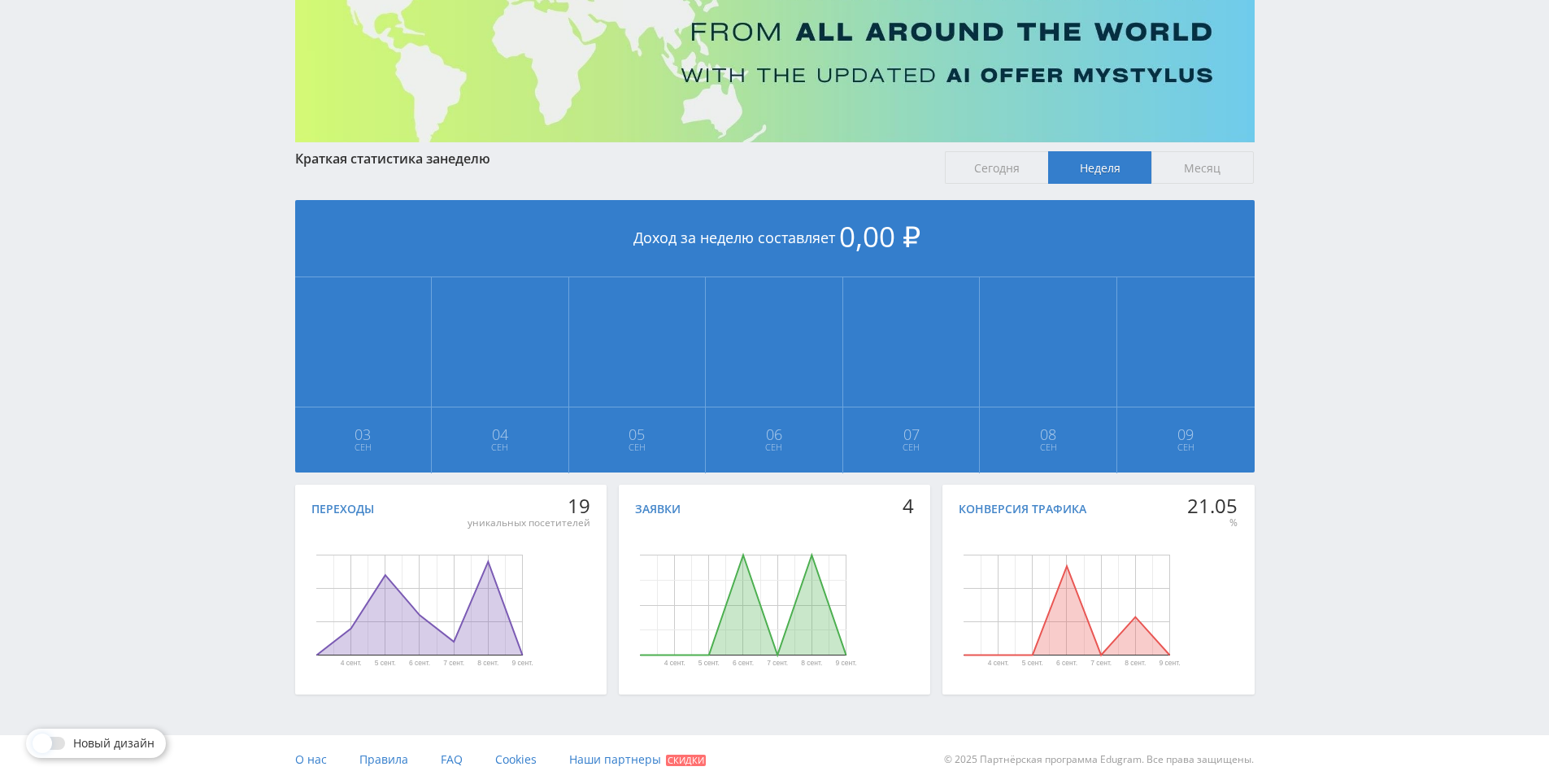
click at [1339, 298] on div "Telegram-канал Инструменты База знаний Ваш менеджер: Alex Alex Online @edugram_…" at bounding box center [774, 301] width 1549 height 965
click at [1334, 313] on div "Telegram-канал Инструменты База знаний Ваш менеджер: Alex Alex Online @edugram_…" at bounding box center [774, 301] width 1549 height 965
click at [1334, 314] on div "Telegram-канал Инструменты База знаний Ваш менеджер: Alex Alex Online @edugram_…" at bounding box center [774, 301] width 1549 height 965
click at [1325, 273] on div "Telegram-канал Инструменты База знаний Ваш менеджер: Alex Alex Online @edugram_…" at bounding box center [774, 301] width 1549 height 965
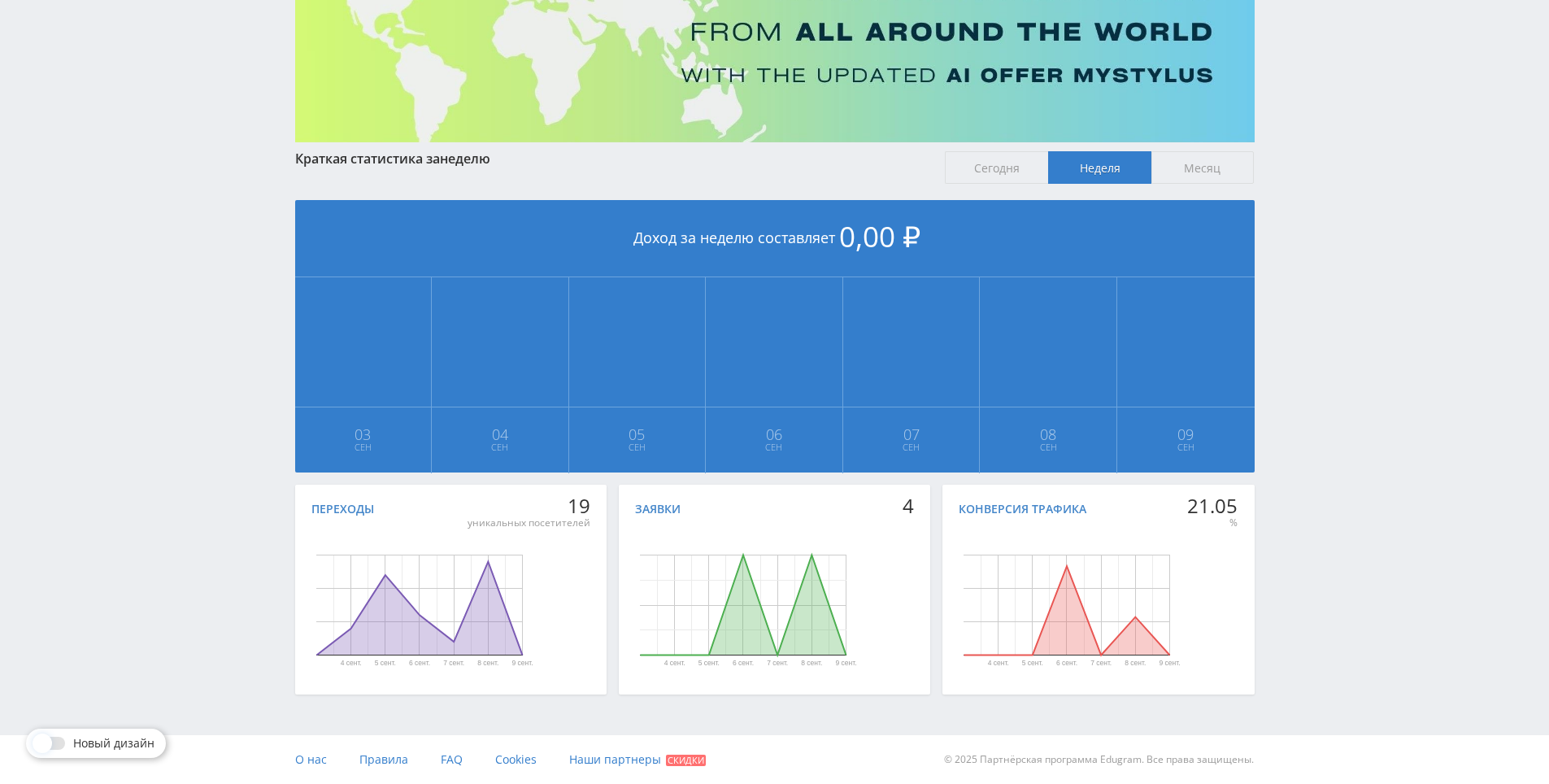
click at [1319, 233] on div "Telegram-канал Инструменты База знаний Ваш менеджер: Alex Alex Online @edugram_…" at bounding box center [774, 301] width 1549 height 965
drag, startPoint x: 1319, startPoint y: 233, endPoint x: 1316, endPoint y: 211, distance: 22.2
click at [1314, 201] on div "Telegram-канал Инструменты База знаний Ваш менеджер: Alex Alex Online @edugram_…" at bounding box center [774, 301] width 1549 height 965
click at [1314, 208] on div "Telegram-канал Инструменты База знаний Ваш менеджер: Alex Alex Online @edugram_…" at bounding box center [774, 301] width 1549 height 965
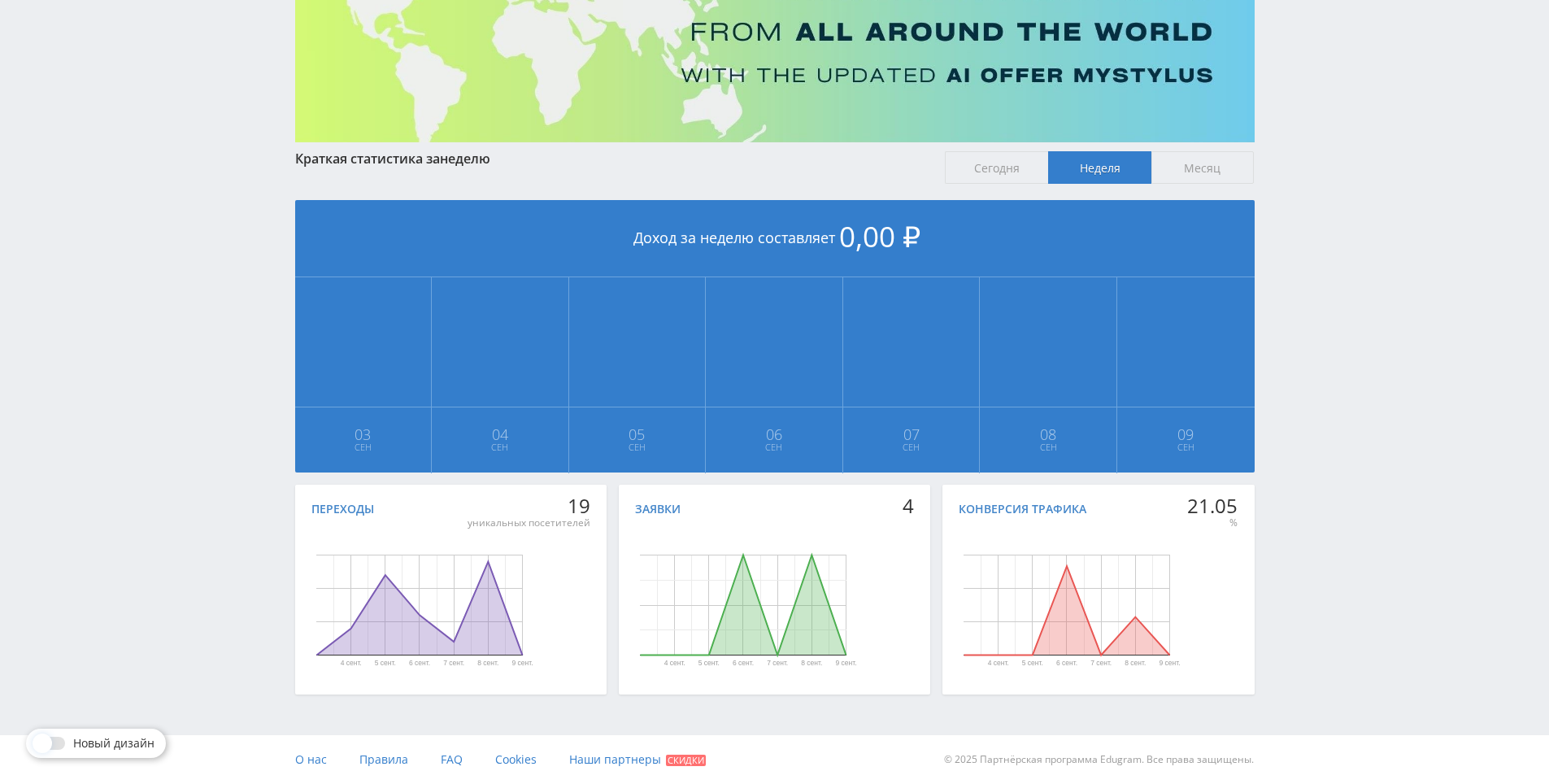
click at [1314, 212] on div "Telegram-канал Инструменты База знаний Ваш менеджер: Alex Alex Online @edugram_…" at bounding box center [774, 301] width 1549 height 965
click at [1295, 168] on div "Telegram-канал Инструменты База знаний Ваш менеджер: Alex Alex Online @edugram_…" at bounding box center [774, 301] width 1549 height 965
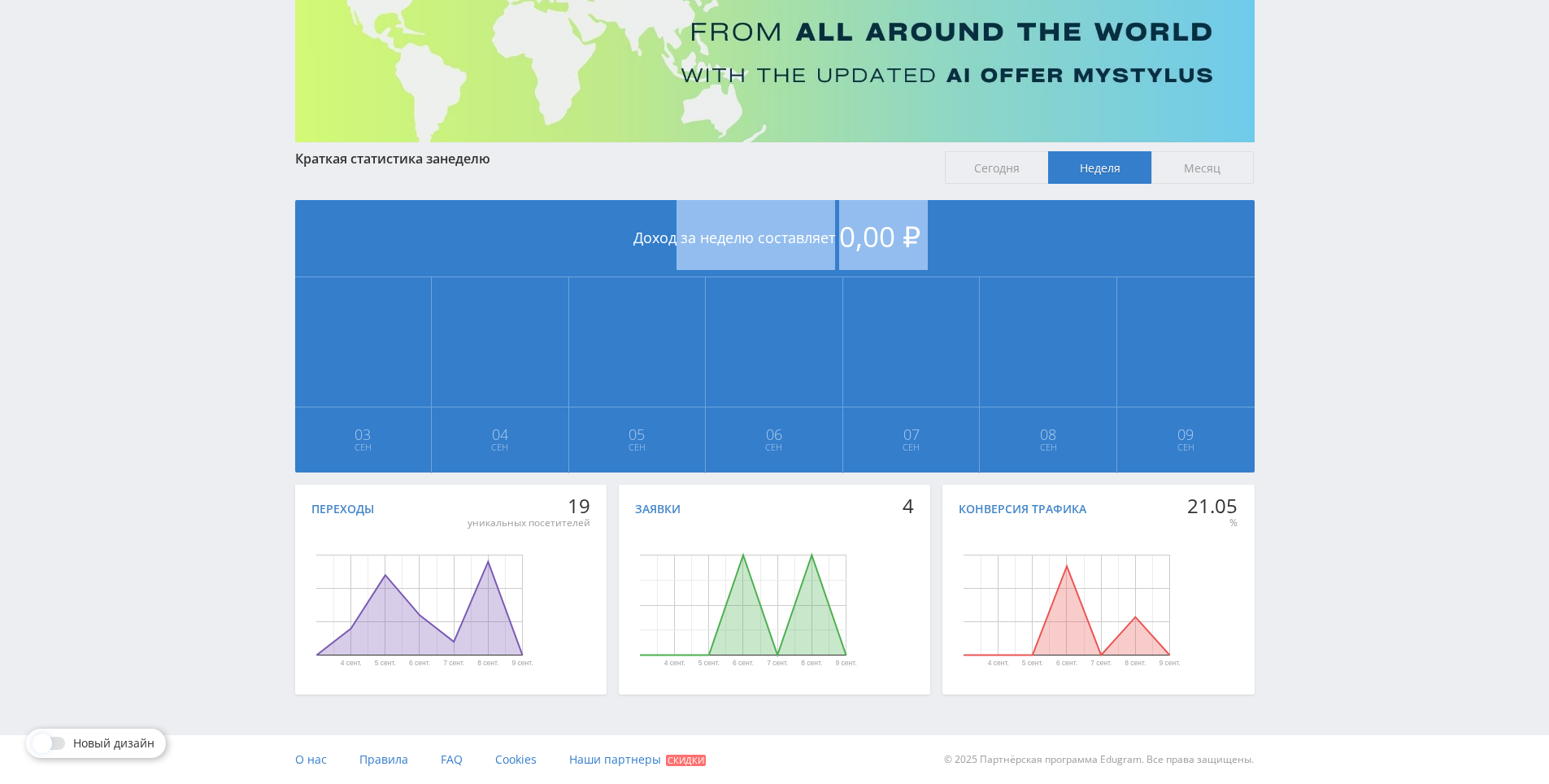
click at [1295, 169] on div "Telegram-канал Инструменты База знаний Ваш менеджер: Alex Alex Online @edugram_…" at bounding box center [774, 301] width 1549 height 965
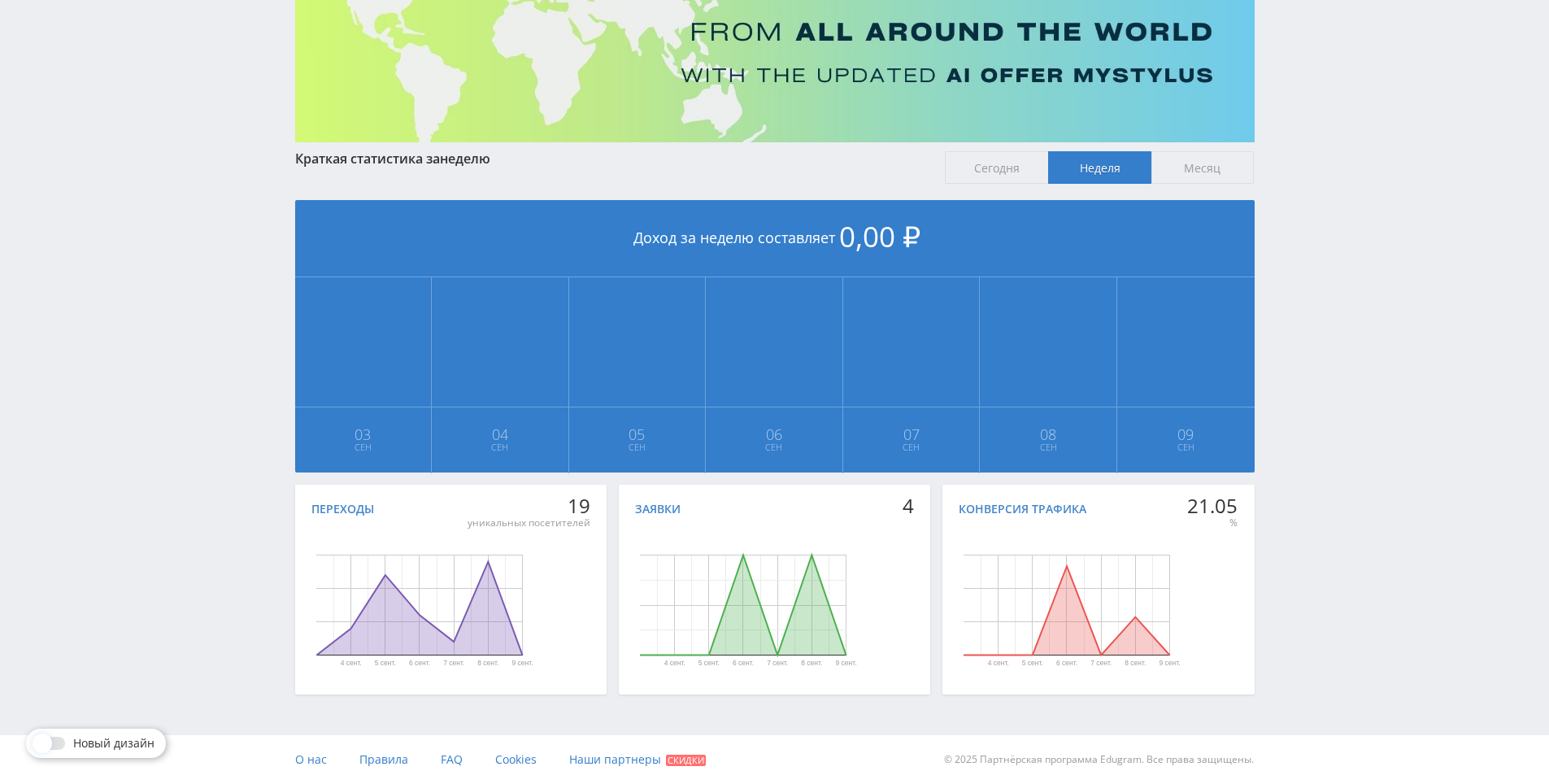
click at [1290, 144] on div "Telegram-канал Инструменты База знаний Ваш менеджер: Alex Alex Online @edugram_…" at bounding box center [774, 301] width 1549 height 965
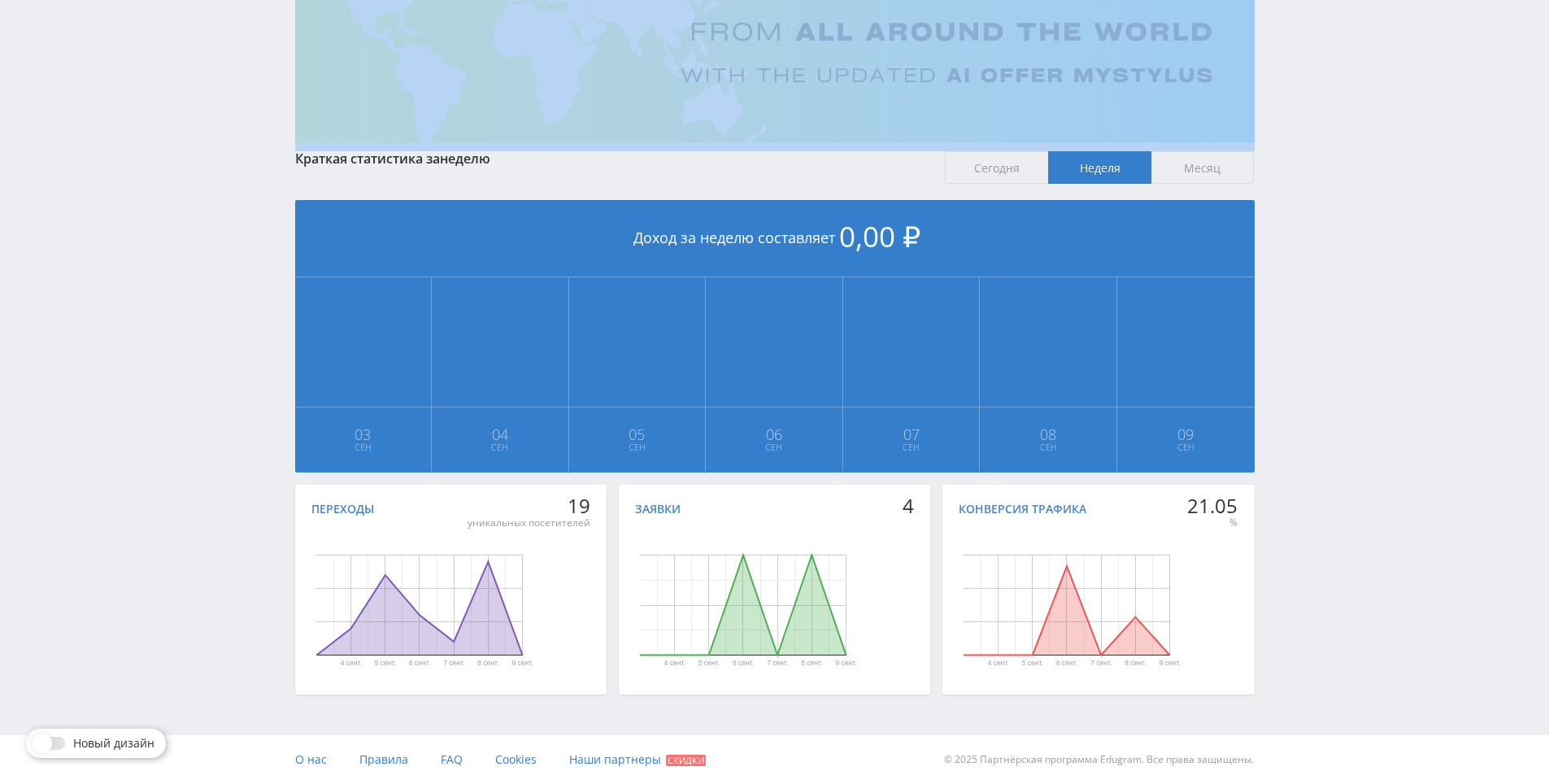
click at [1290, 144] on div "Telegram-канал Инструменты База знаний Ваш менеджер: Alex Alex Online @edugram_…" at bounding box center [774, 301] width 1549 height 965
click at [1288, 148] on div "Telegram-канал Инструменты База знаний Ваш менеджер: Alex Alex Online @edugram_…" at bounding box center [774, 301] width 1549 height 965
click at [1279, 109] on div "Telegram-канал Инструменты База знаний Ваш менеджер: Alex Alex Online @edugram_…" at bounding box center [774, 301] width 1549 height 965
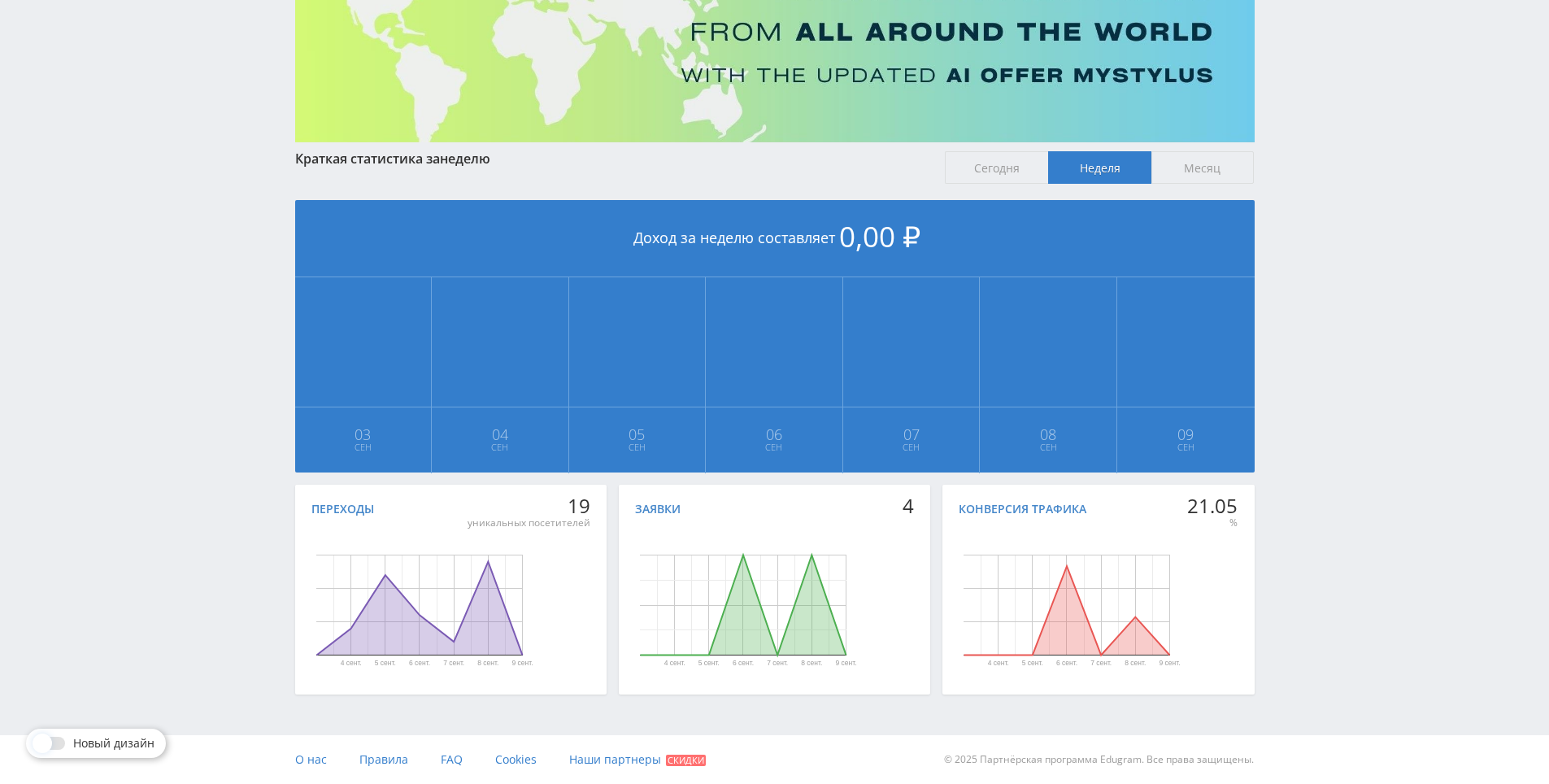
drag, startPoint x: 1319, startPoint y: 437, endPoint x: 1345, endPoint y: 536, distance: 102.4
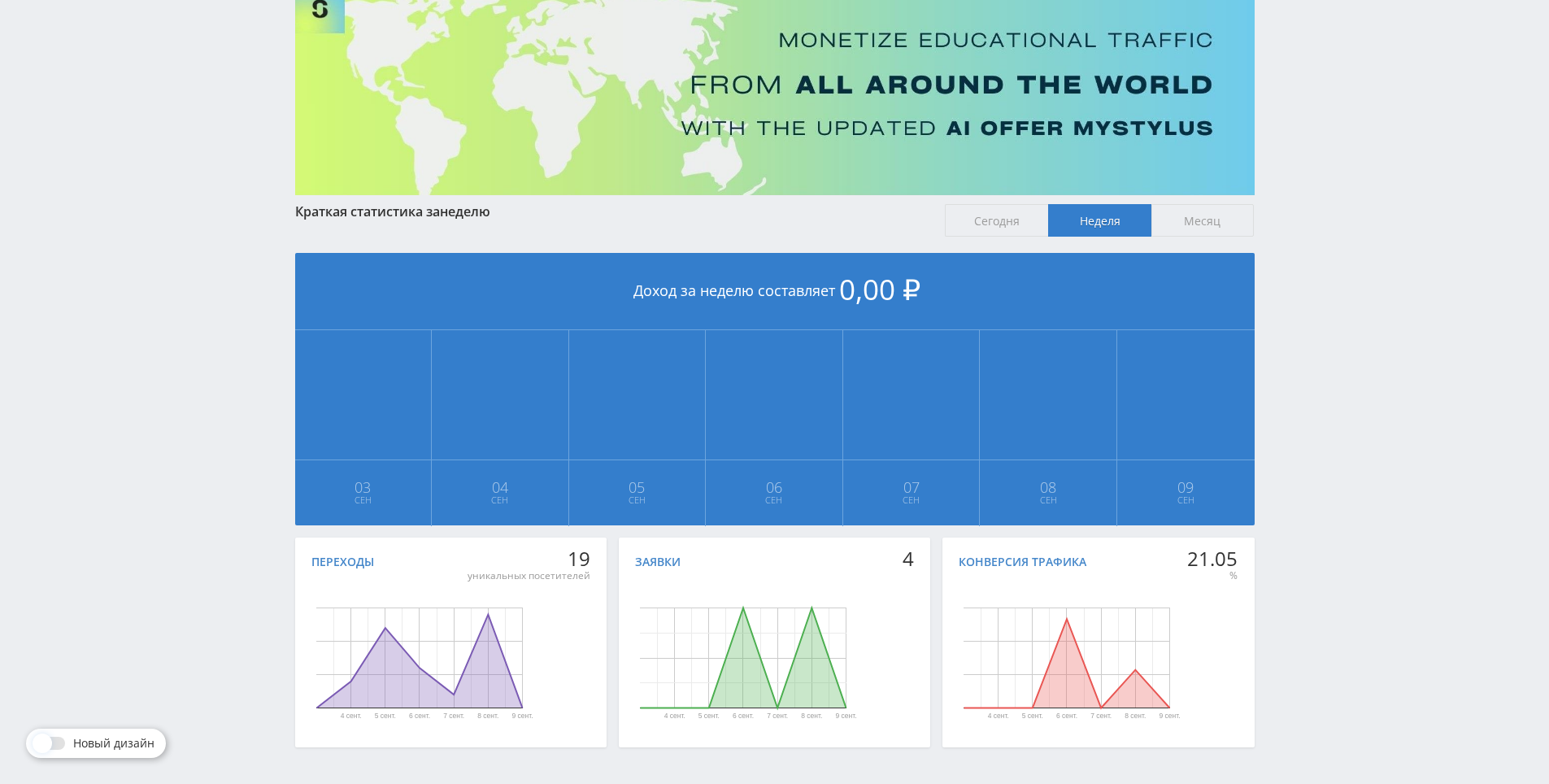
scroll to position [100, 0]
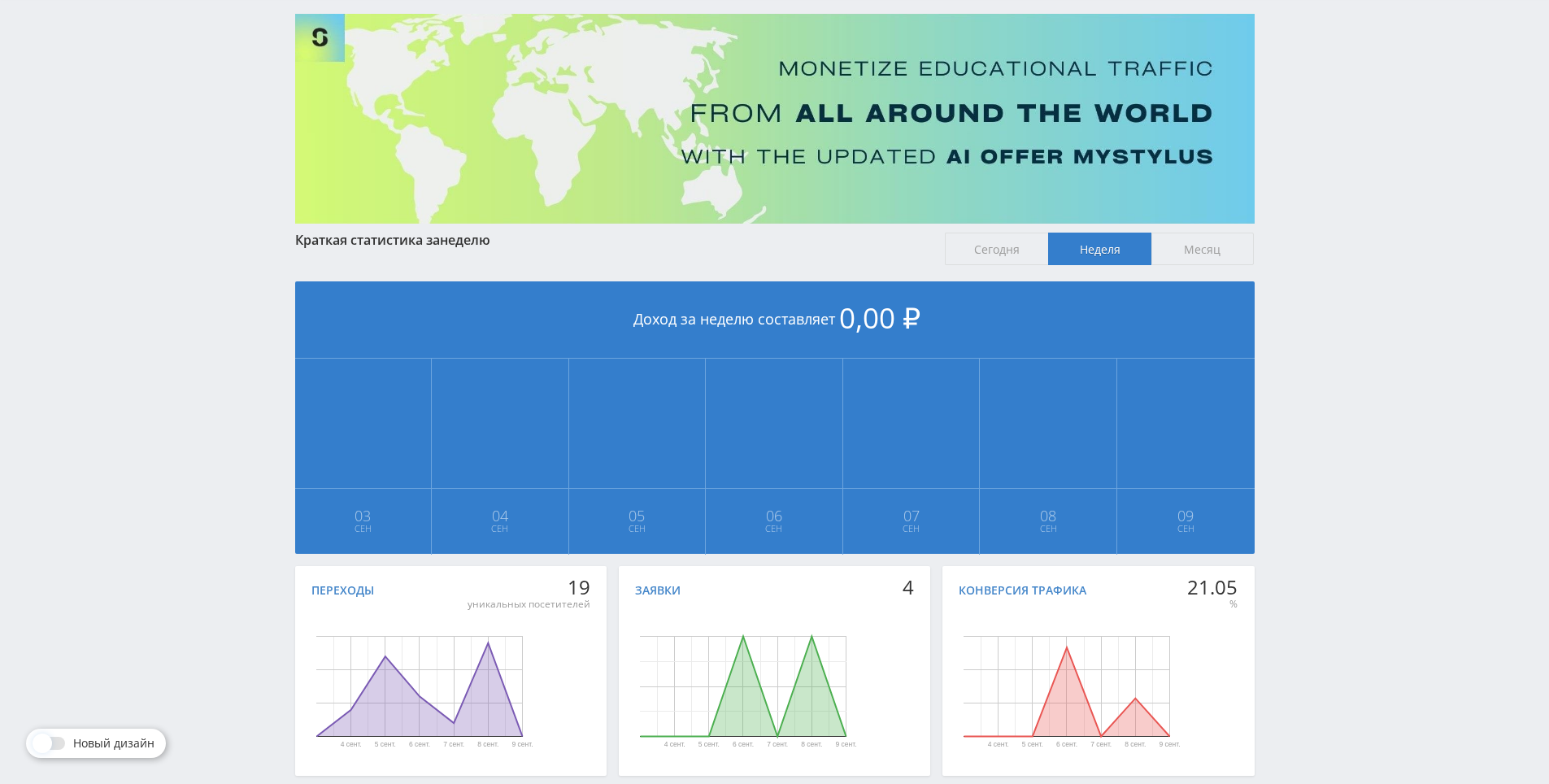
drag, startPoint x: 1348, startPoint y: 526, endPoint x: 1349, endPoint y: 372, distance: 154.0
click at [1349, 372] on div "Telegram-канал Инструменты База знаний Ваш менеджер: Alex Alex Online @edugram_…" at bounding box center [774, 383] width 1549 height 965
drag, startPoint x: 1349, startPoint y: 372, endPoint x: 1357, endPoint y: 325, distance: 47.7
click at [1357, 325] on div "Telegram-канал Инструменты База знаний Ваш менеджер: Alex Alex Online @edugram_…" at bounding box center [774, 383] width 1549 height 965
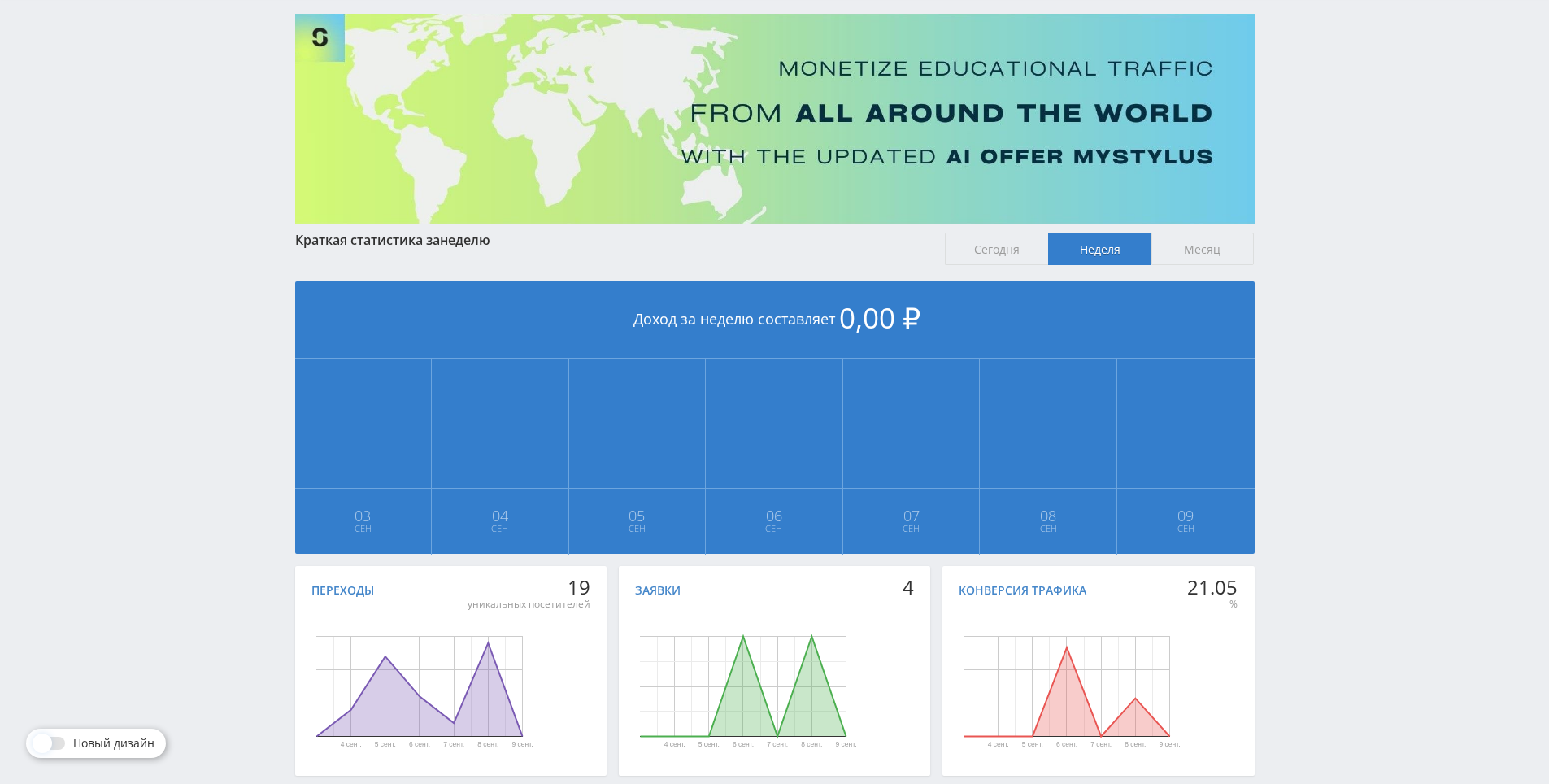
drag, startPoint x: 1357, startPoint y: 327, endPoint x: 1357, endPoint y: 311, distance: 16.0
click at [1357, 328] on div "Telegram-канал Инструменты База знаний Ваш менеджер: Alex Alex Online @edugram_…" at bounding box center [774, 383] width 1549 height 965
click at [1357, 308] on div "Telegram-канал Инструменты База знаний Ваш менеджер: Alex Alex Online @edugram_…" at bounding box center [774, 383] width 1549 height 965
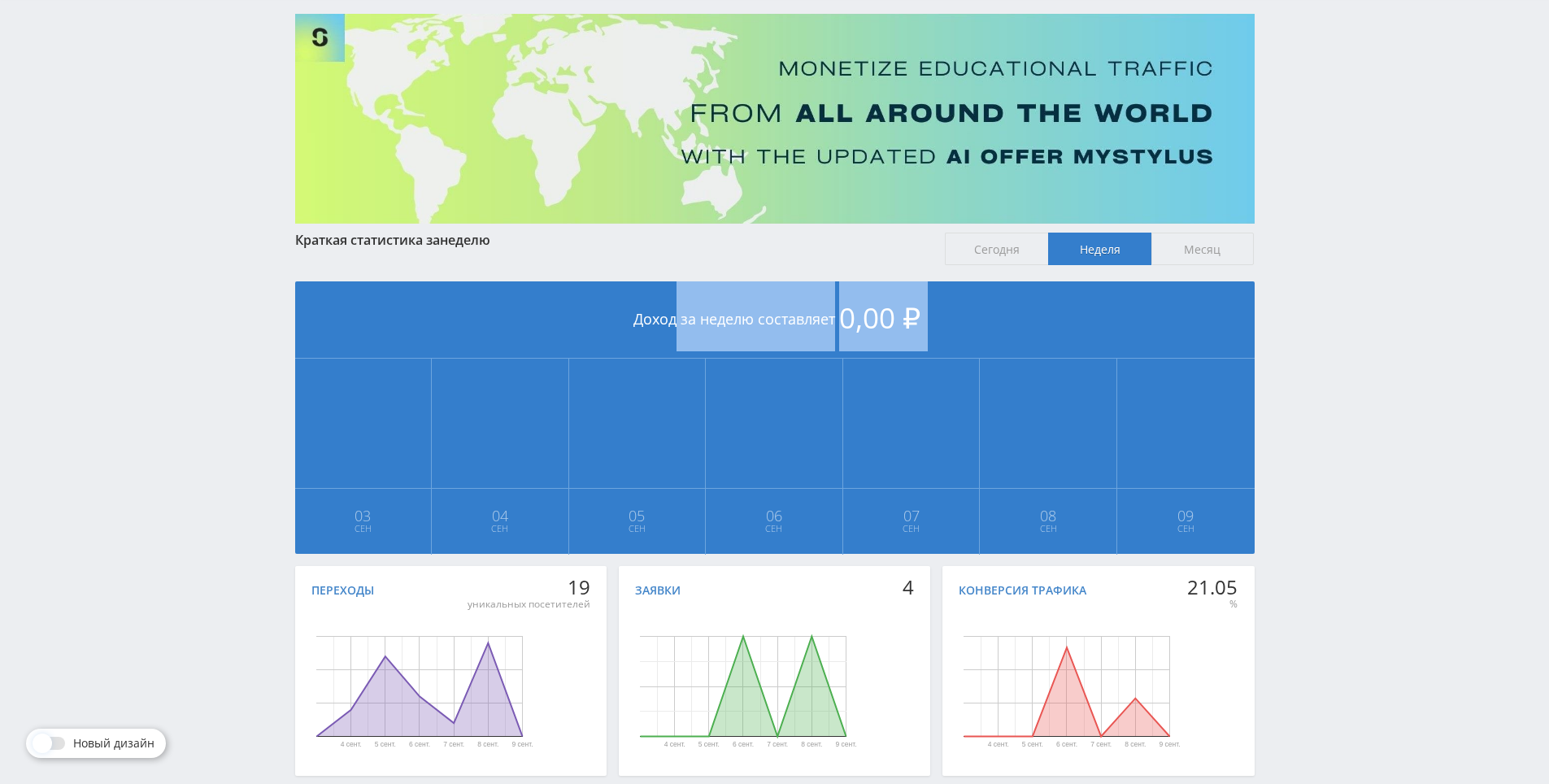
click at [1357, 308] on div "Telegram-канал Инструменты База знаний Ваш менеджер: Alex Alex Online @edugram_…" at bounding box center [774, 383] width 1549 height 965
drag, startPoint x: 1357, startPoint y: 308, endPoint x: 1352, endPoint y: 281, distance: 27.5
click at [1352, 281] on div "Telegram-канал Инструменты База знаний Ваш менеджер: Alex Alex Online @edugram_…" at bounding box center [774, 383] width 1549 height 965
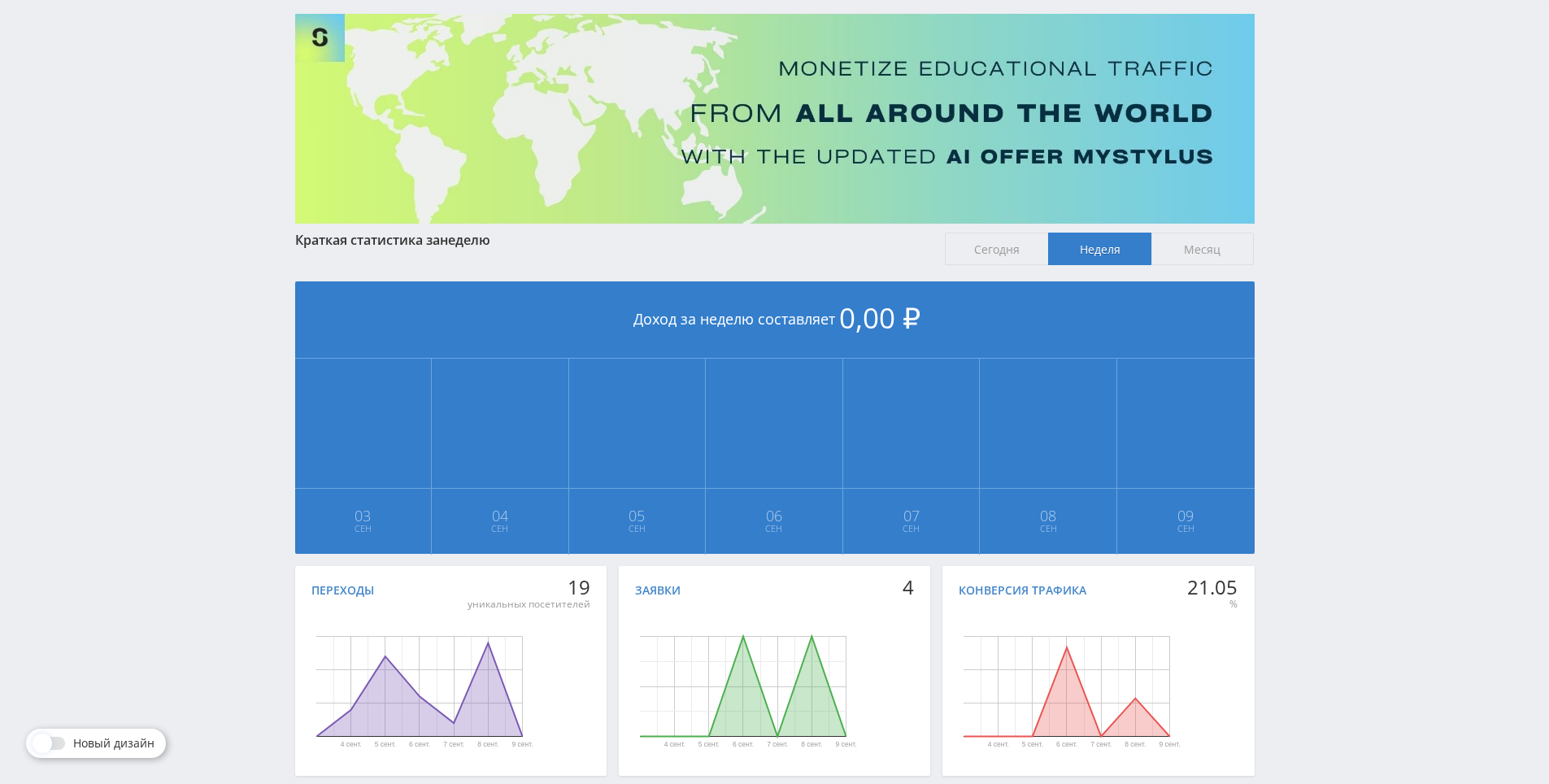
click at [1352, 281] on div "Telegram-канал Инструменты База знаний Ваш менеджер: Alex Alex Online @edugram_…" at bounding box center [774, 383] width 1549 height 965
drag, startPoint x: 1352, startPoint y: 281, endPoint x: 1344, endPoint y: 239, distance: 42.8
click at [1344, 239] on div "Telegram-канал Инструменты База знаний Ваш менеджер: Alex Alex Online @edugram_…" at bounding box center [774, 383] width 1549 height 965
drag, startPoint x: 1333, startPoint y: 212, endPoint x: 1323, endPoint y: 178, distance: 35.4
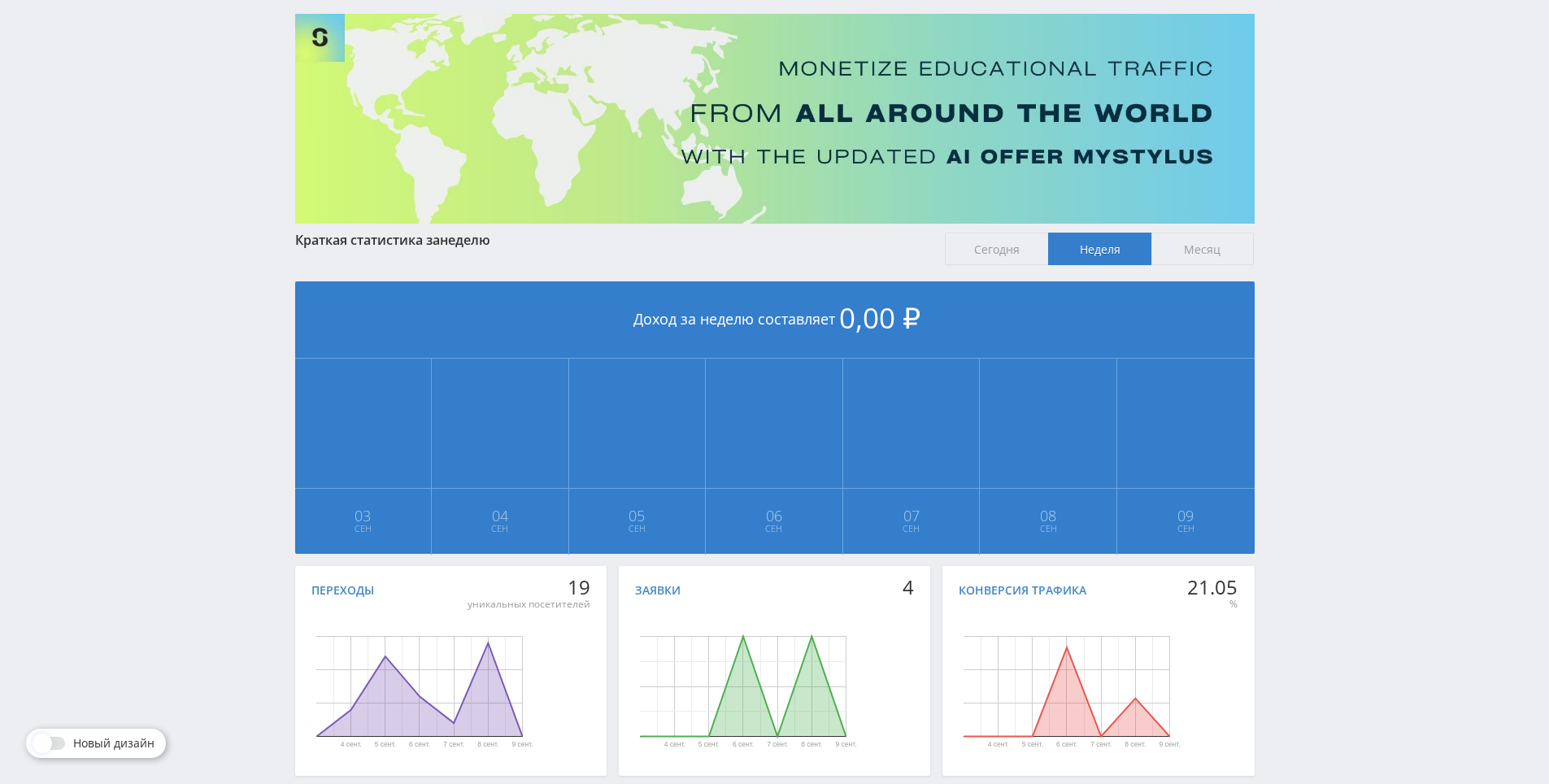
click at [1323, 178] on div "Telegram-канал Инструменты База знаний Ваш менеджер: Alex Alex Online @edugram_…" at bounding box center [774, 383] width 1549 height 965
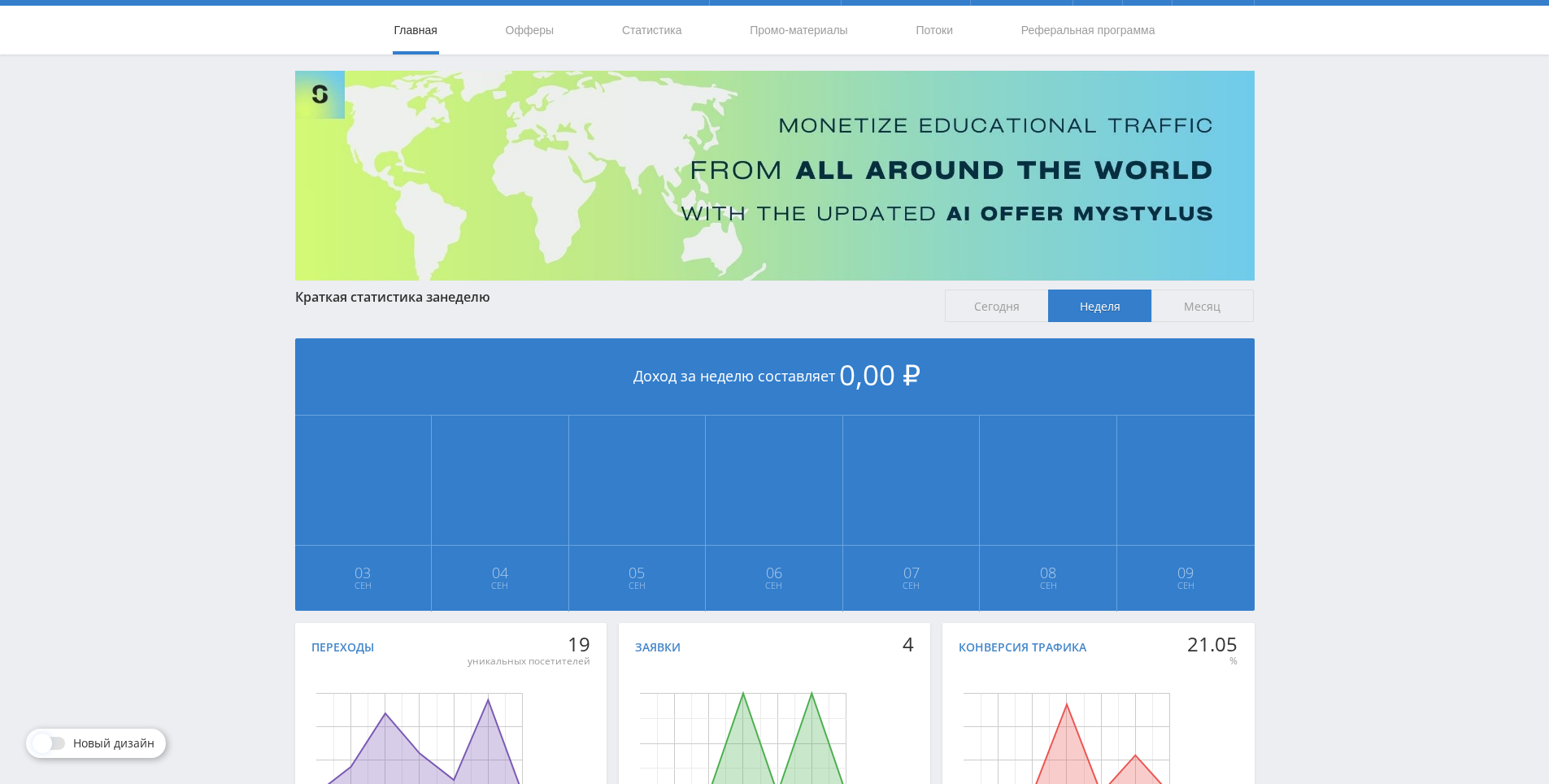
scroll to position [0, 0]
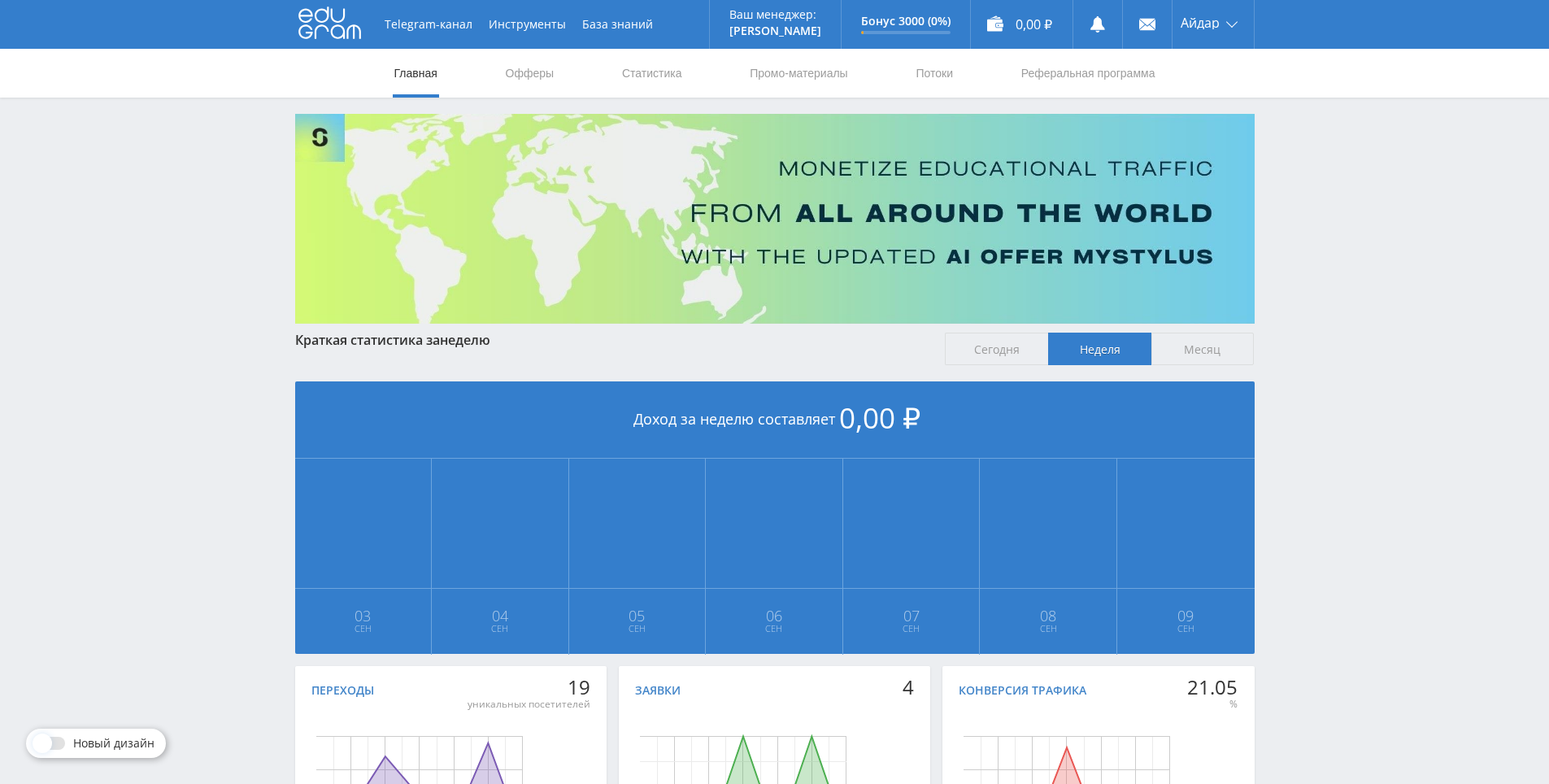
drag, startPoint x: 1344, startPoint y: 353, endPoint x: 1329, endPoint y: 248, distance: 106.1
drag, startPoint x: 1329, startPoint y: 363, endPoint x: 1324, endPoint y: 292, distance: 71.2
drag, startPoint x: 1324, startPoint y: 289, endPoint x: 1324, endPoint y: 248, distance: 41.0
click at [1324, 226] on div "Telegram-канал Инструменты База знаний Ваш менеджер: Alex Alex Online @edugram_…" at bounding box center [774, 482] width 1549 height 965
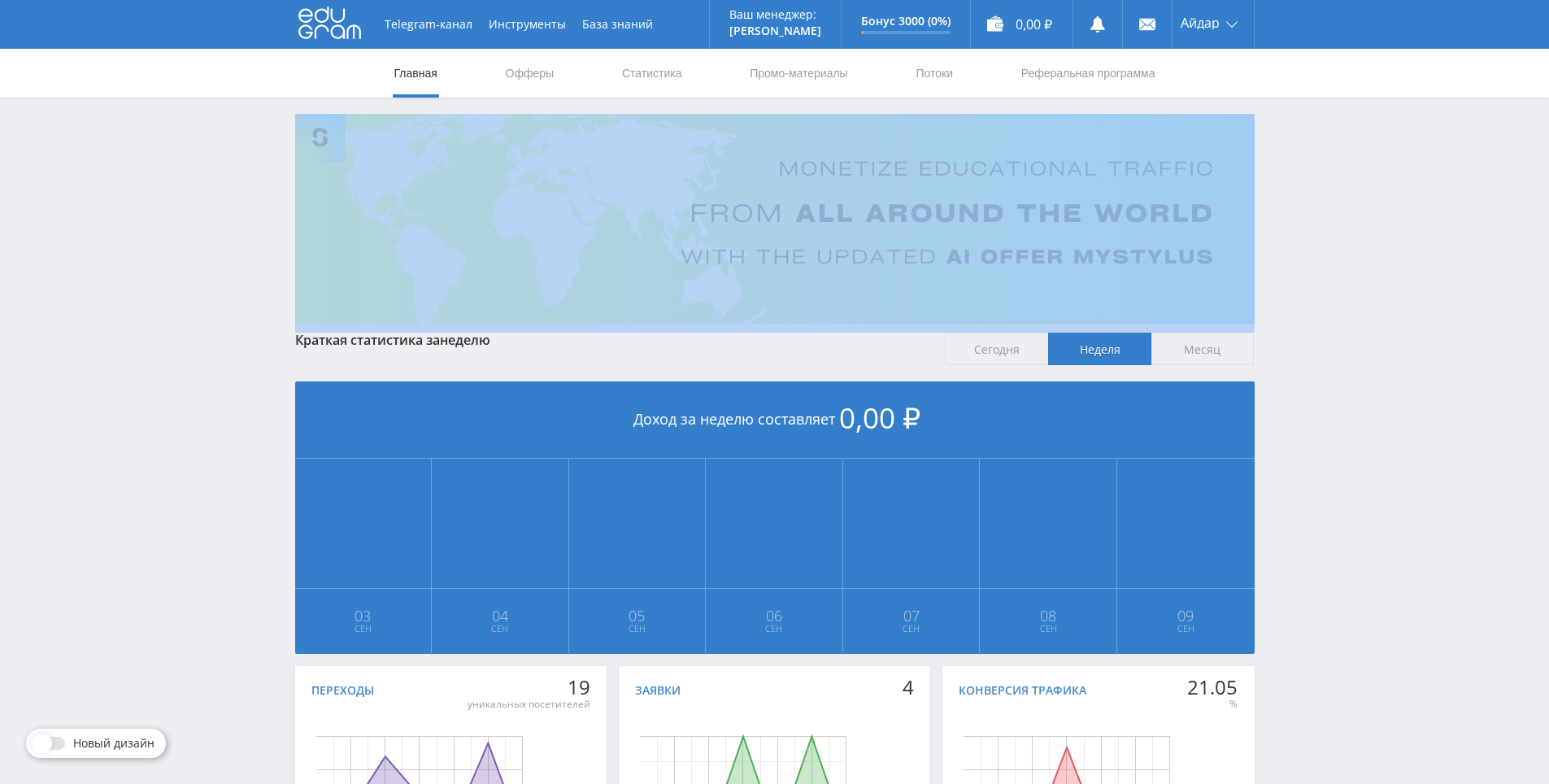
click at [1324, 226] on div "Telegram-канал Инструменты База знаний Ваш менеджер: Alex Alex Online @edugram_…" at bounding box center [774, 482] width 1549 height 965
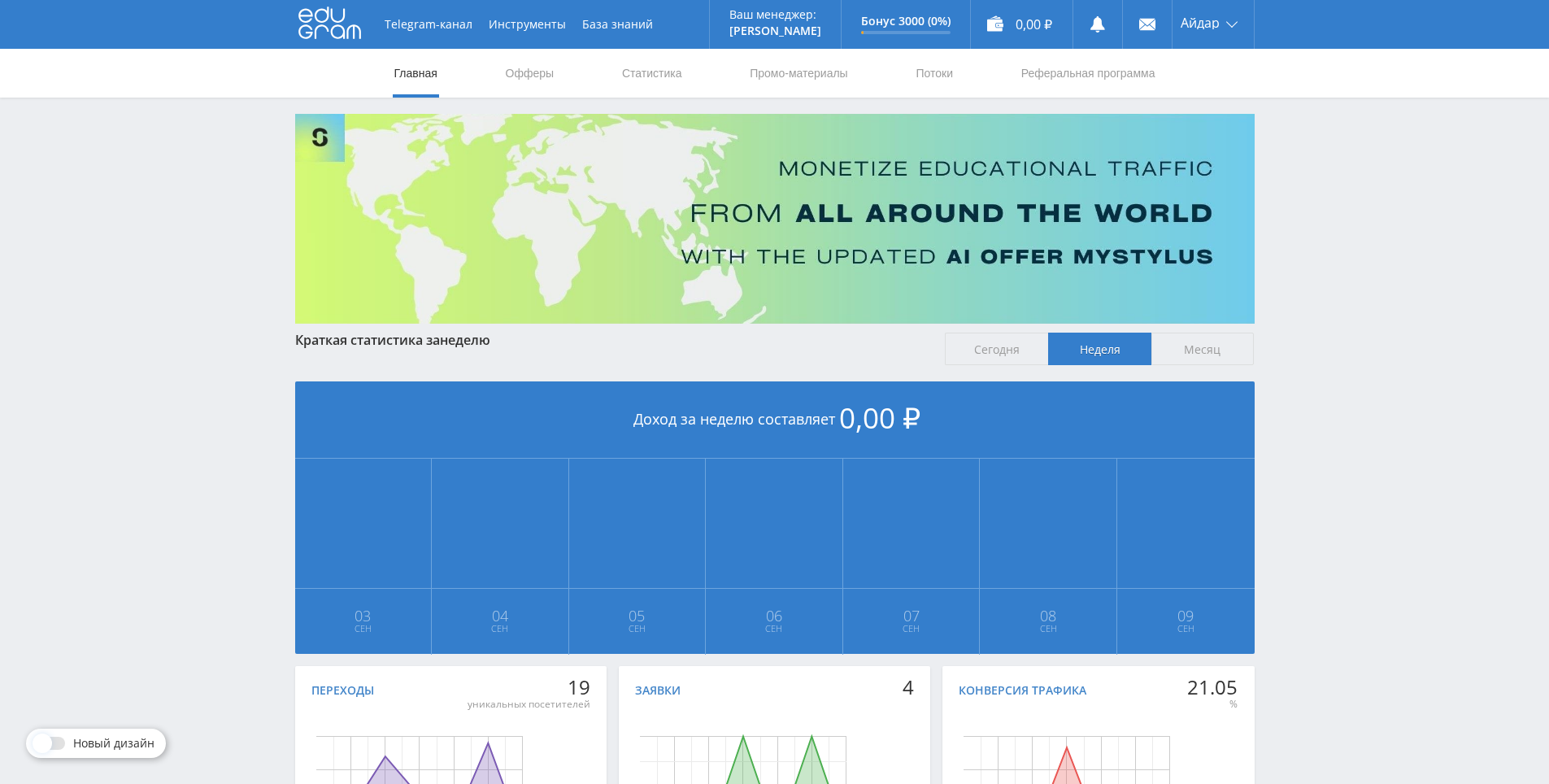
click at [1307, 170] on div "Telegram-канал Инструменты База знаний Ваш менеджер: Alex Alex Online @edugram_…" at bounding box center [774, 482] width 1549 height 965
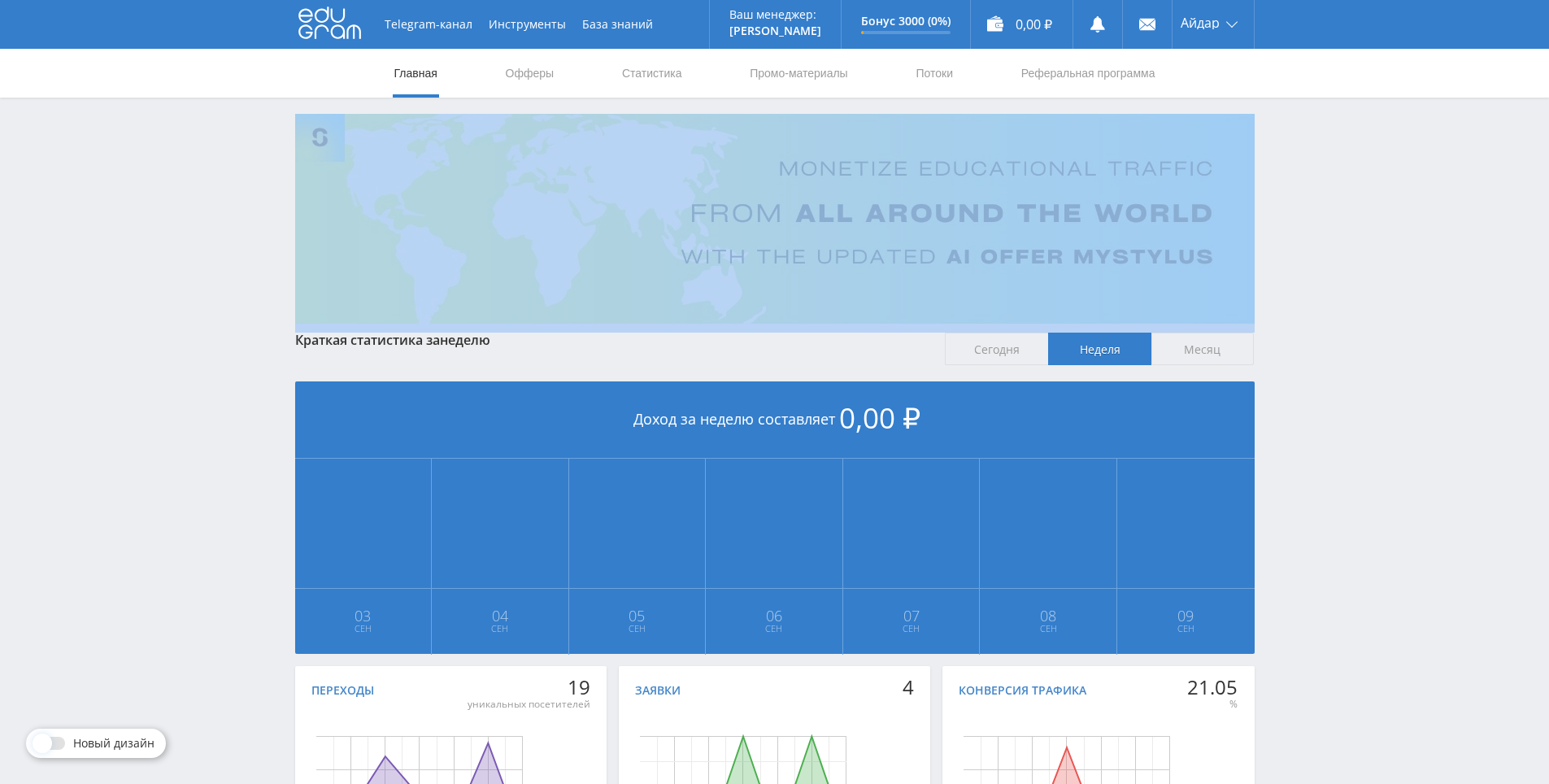
click at [1307, 170] on div "Telegram-канал Инструменты База знаний Ваш менеджер: Alex Alex Online @edugram_…" at bounding box center [774, 482] width 1549 height 965
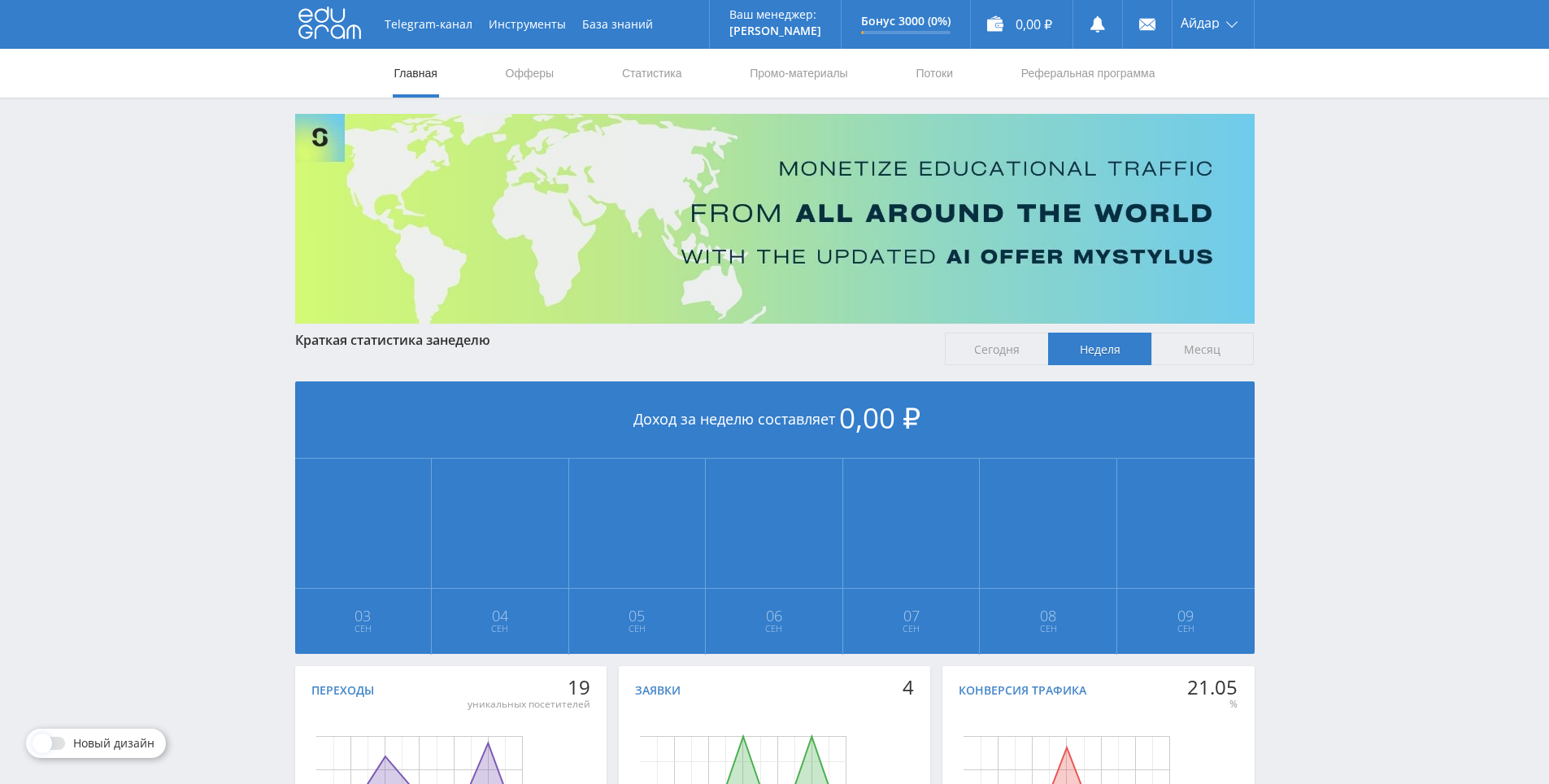
click at [1297, 138] on div "Telegram-канал Инструменты База знаний Ваш менеджер: Alex Alex Online @edugram_…" at bounding box center [774, 482] width 1549 height 965
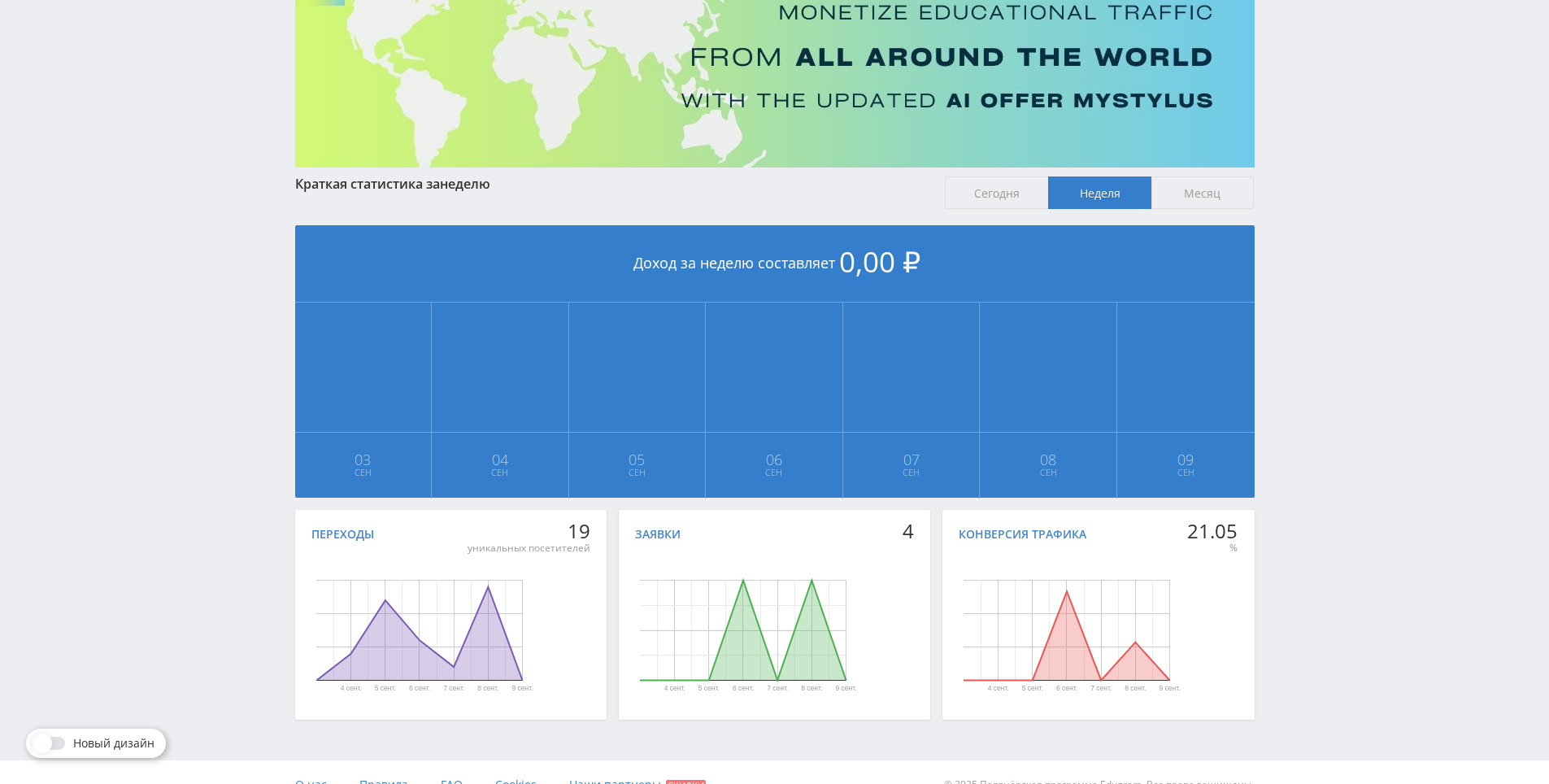
scroll to position [182, 0]
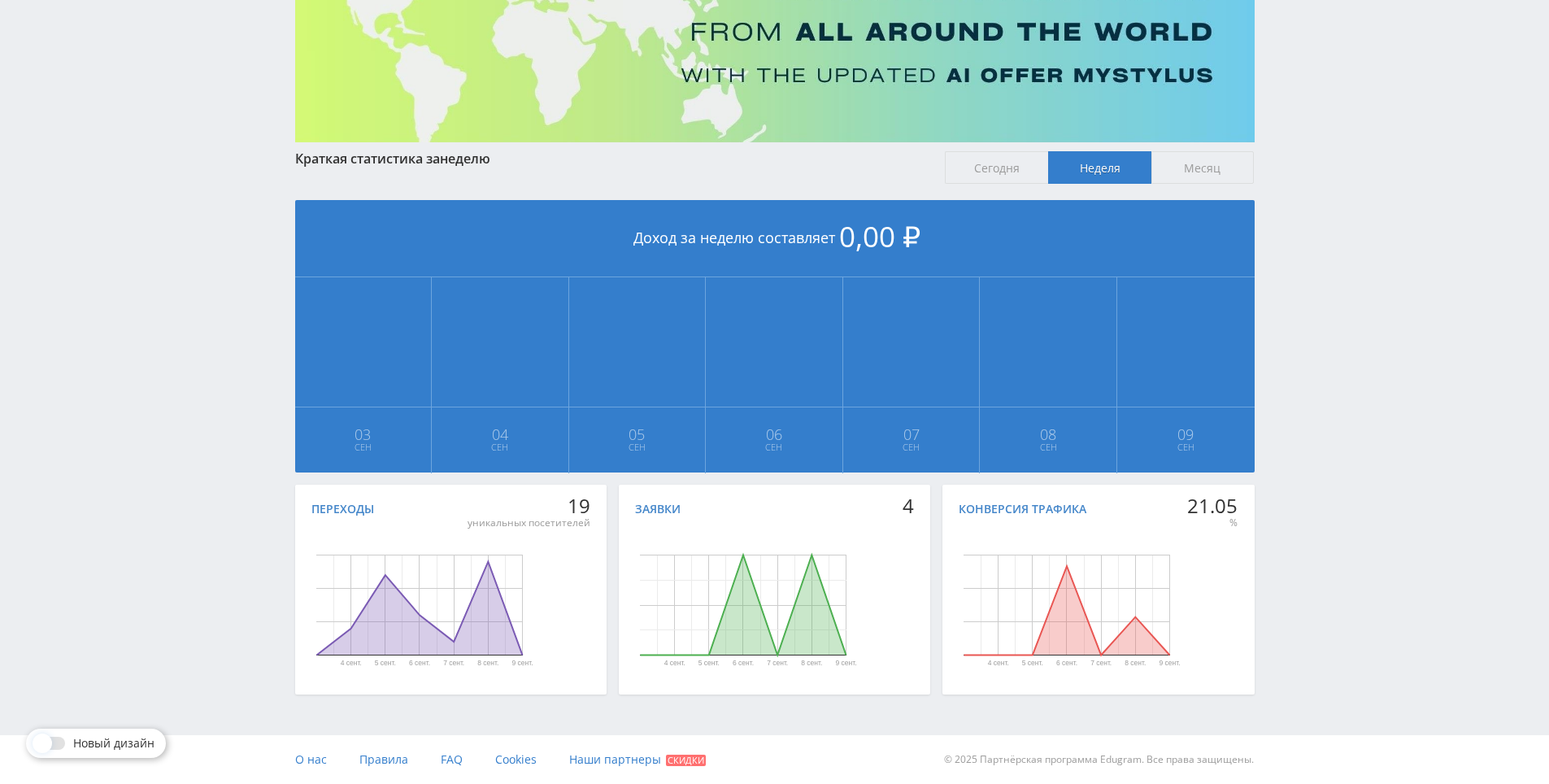
drag, startPoint x: 844, startPoint y: 372, endPoint x: 846, endPoint y: 403, distance: 31.1
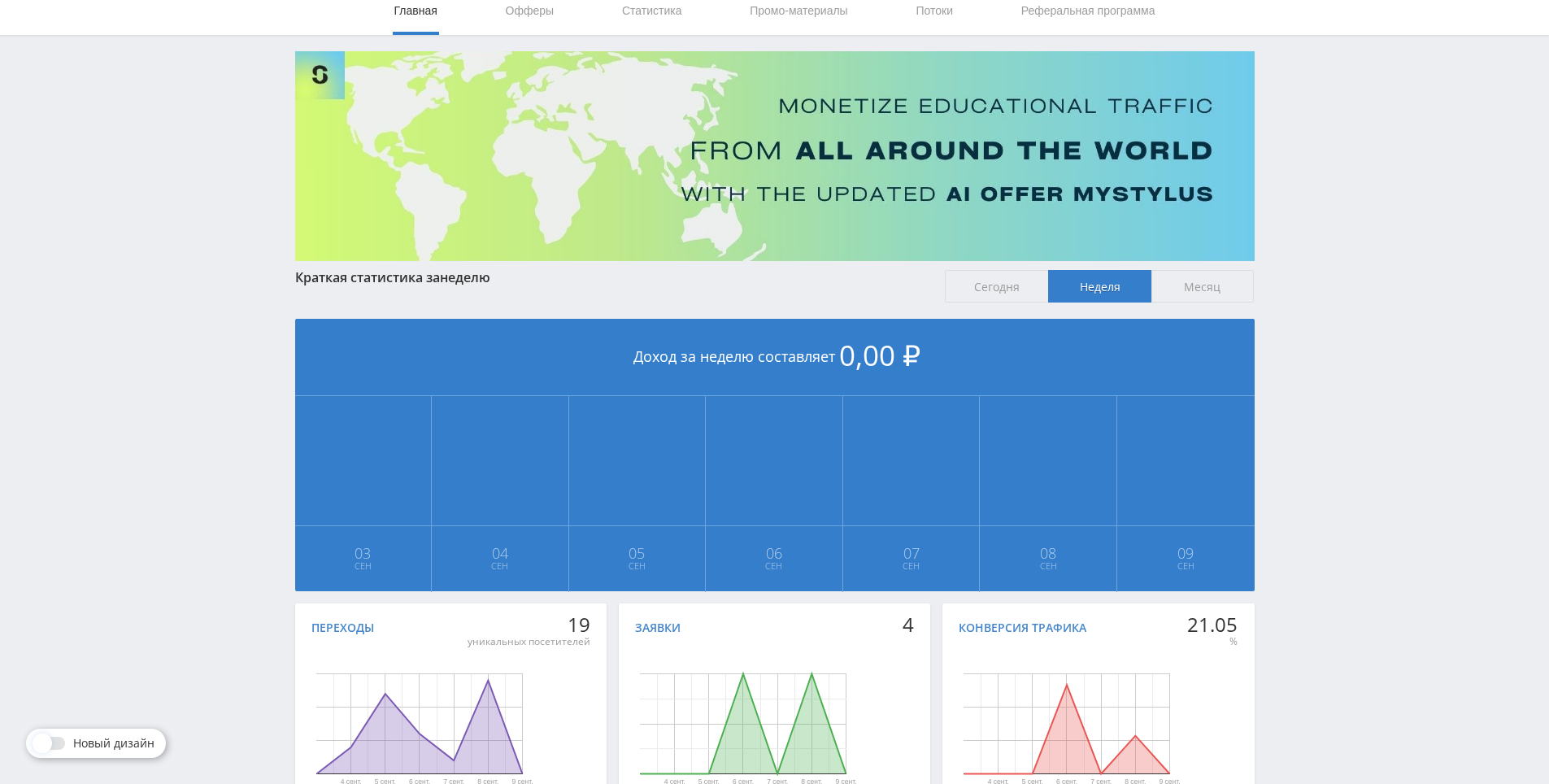
scroll to position [0, 0]
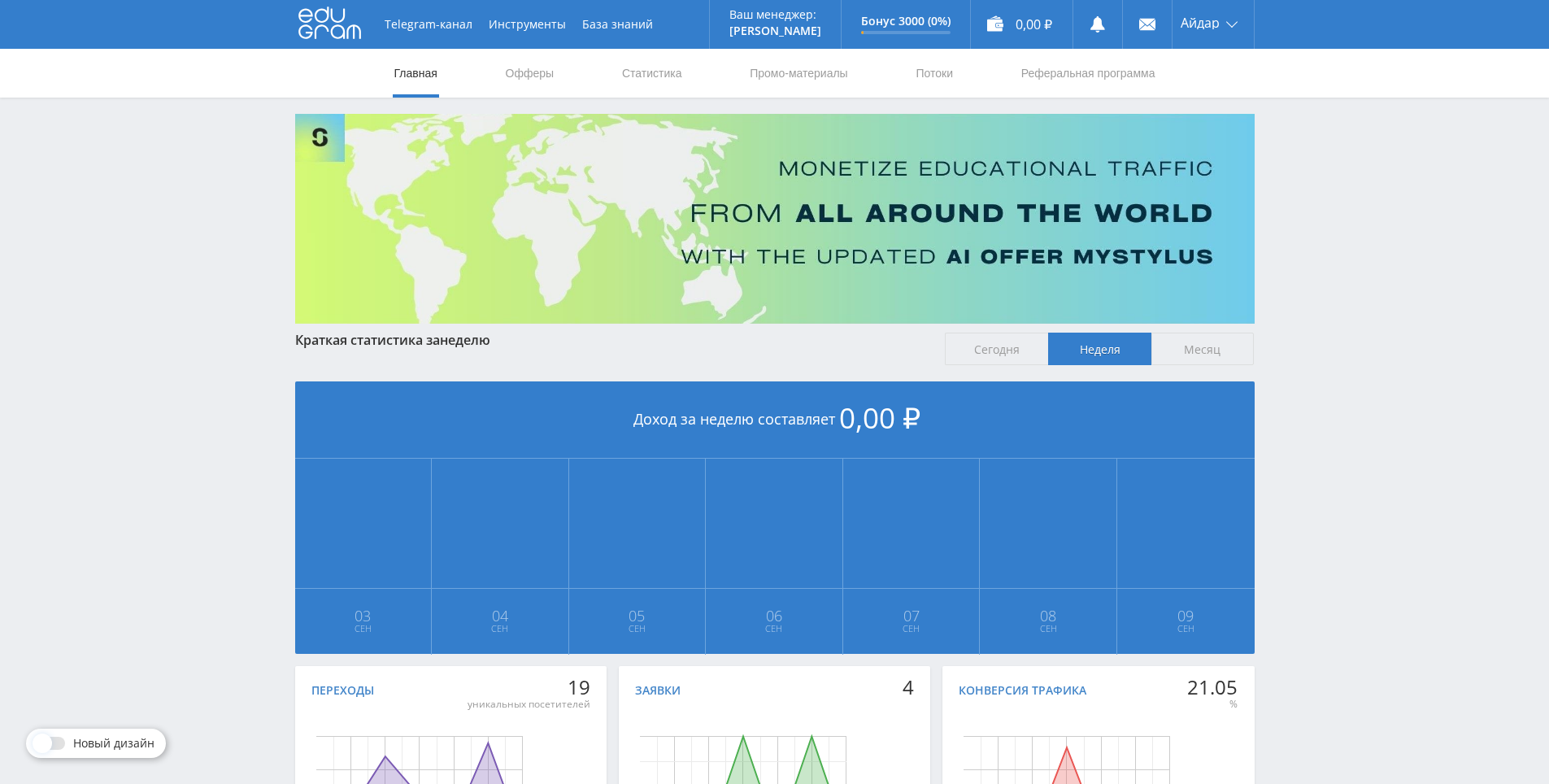
drag, startPoint x: 1397, startPoint y: 328, endPoint x: 1344, endPoint y: 212, distance: 127.5
click at [911, 75] on nav "Главная Офферы Статистика Промо-материалы Потоки Реферальная программа" at bounding box center [774, 73] width 765 height 49
click at [927, 72] on link "Потоки" at bounding box center [935, 73] width 41 height 49
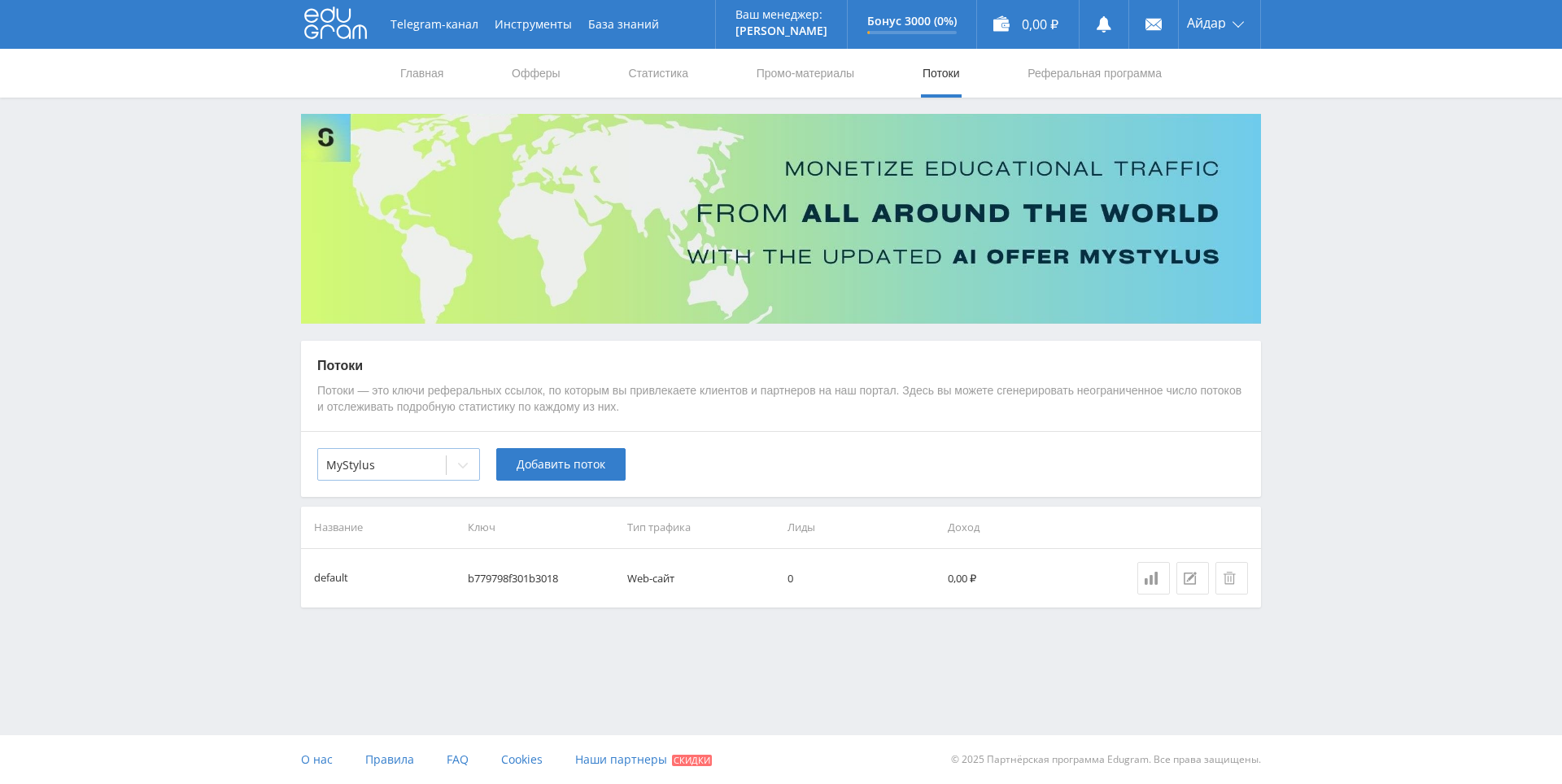
click at [363, 478] on div "MyStylus" at bounding box center [399, 464] width 163 height 32
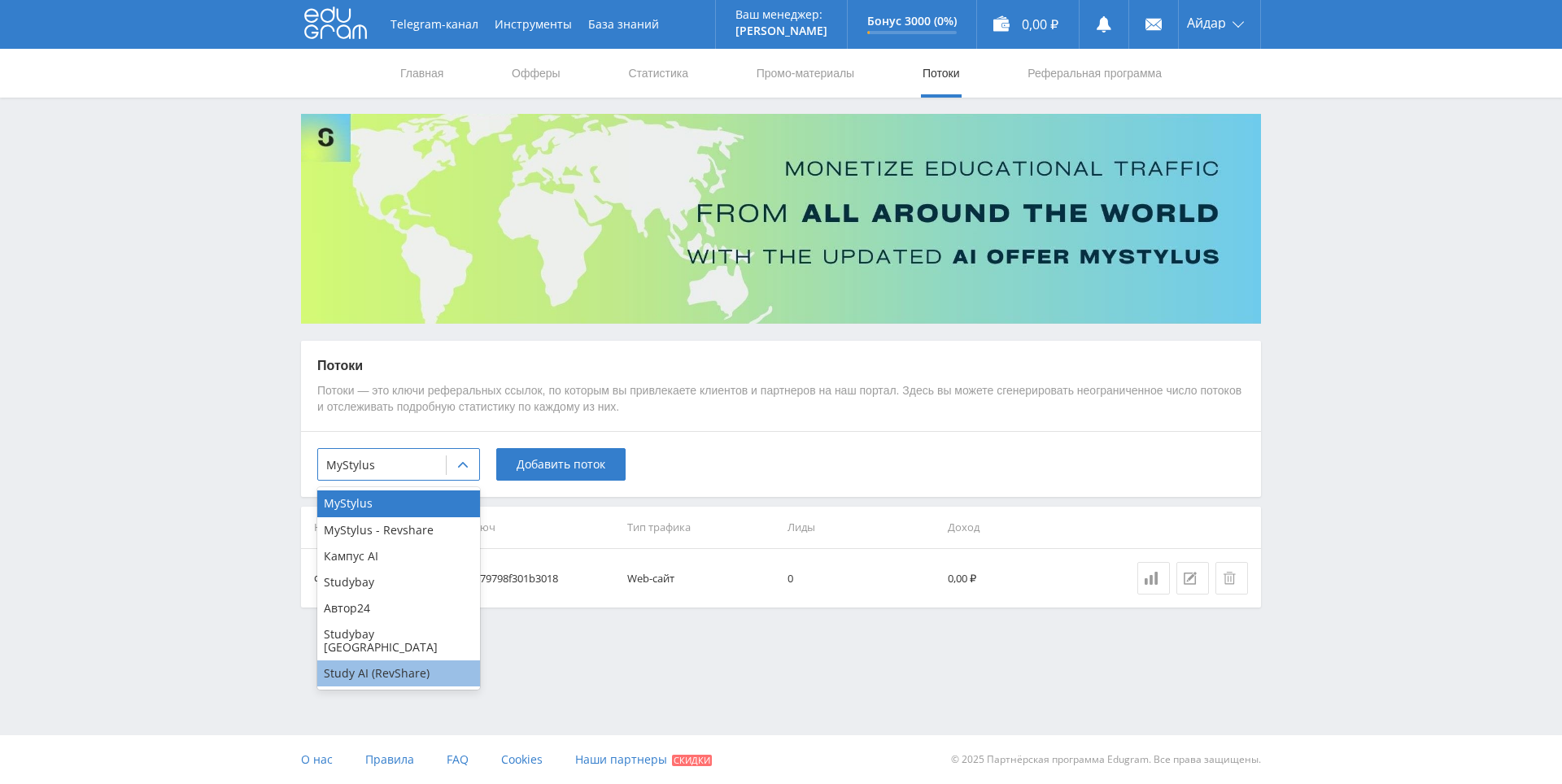
click at [425, 660] on div "Study AI (RevShare)" at bounding box center [399, 673] width 163 height 26
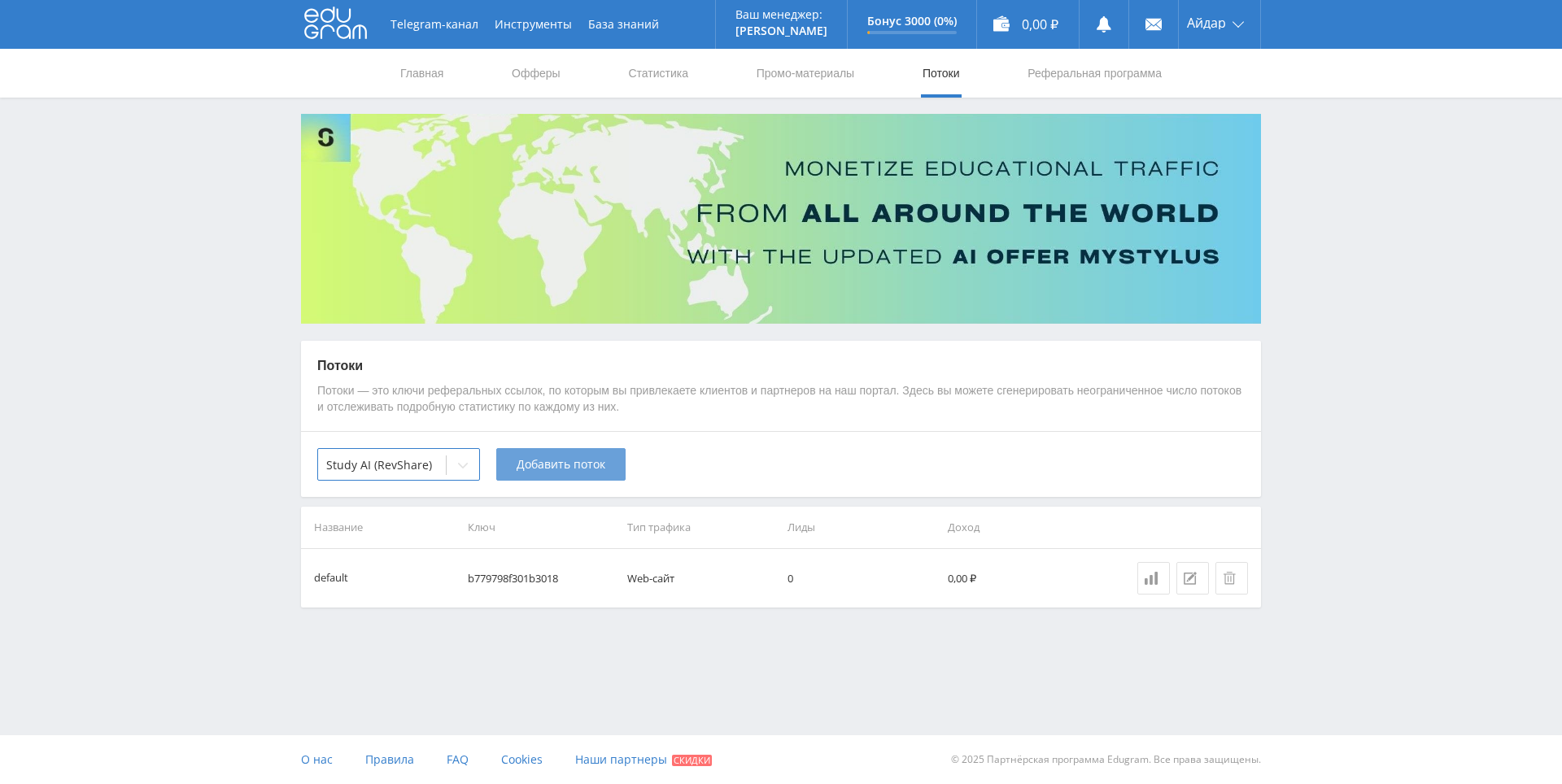
click at [577, 463] on span "Добавить поток" at bounding box center [561, 464] width 89 height 13
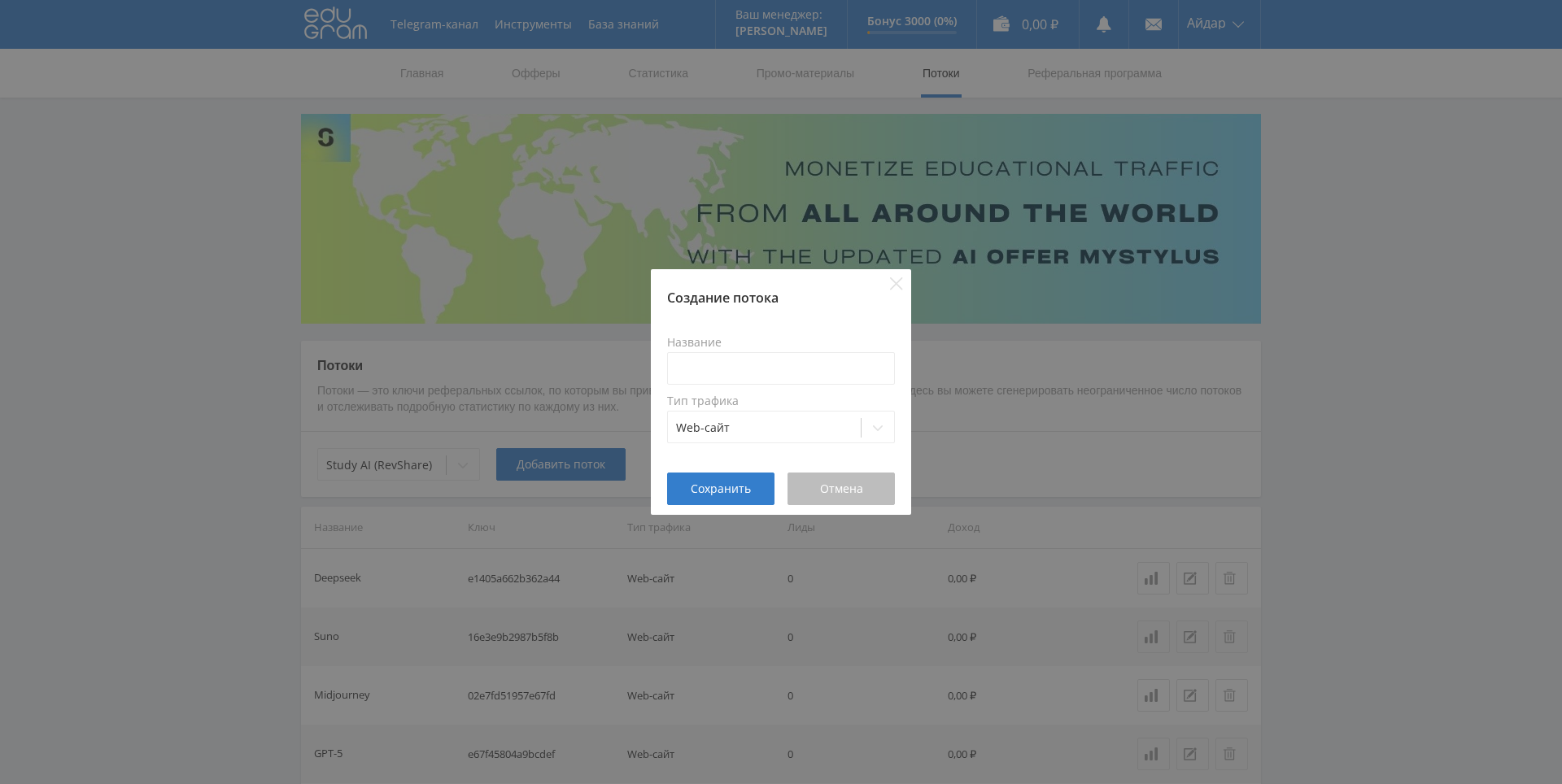
click at [848, 497] on button "Отмена" at bounding box center [841, 488] width 107 height 32
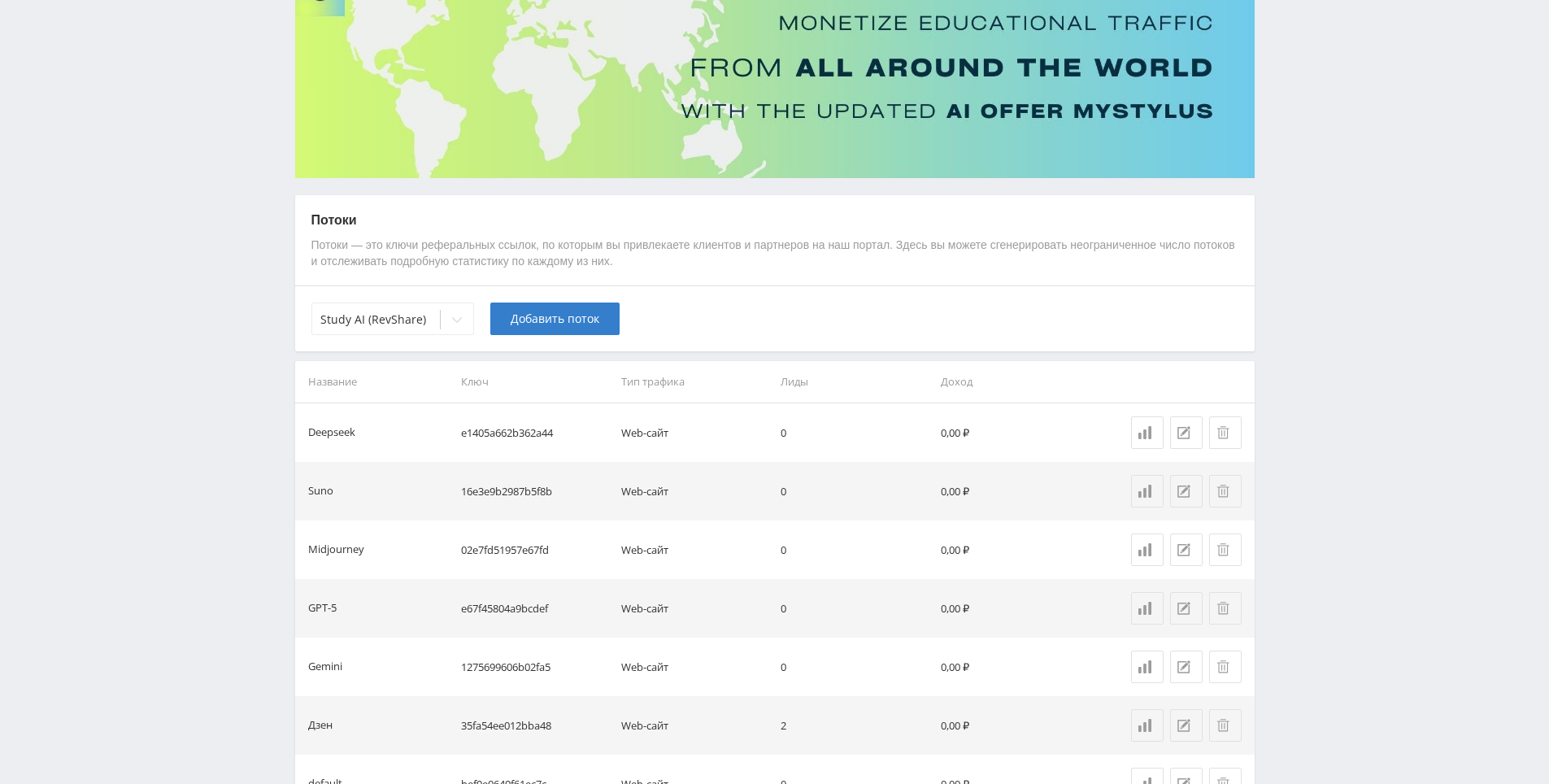
scroll to position [256, 0]
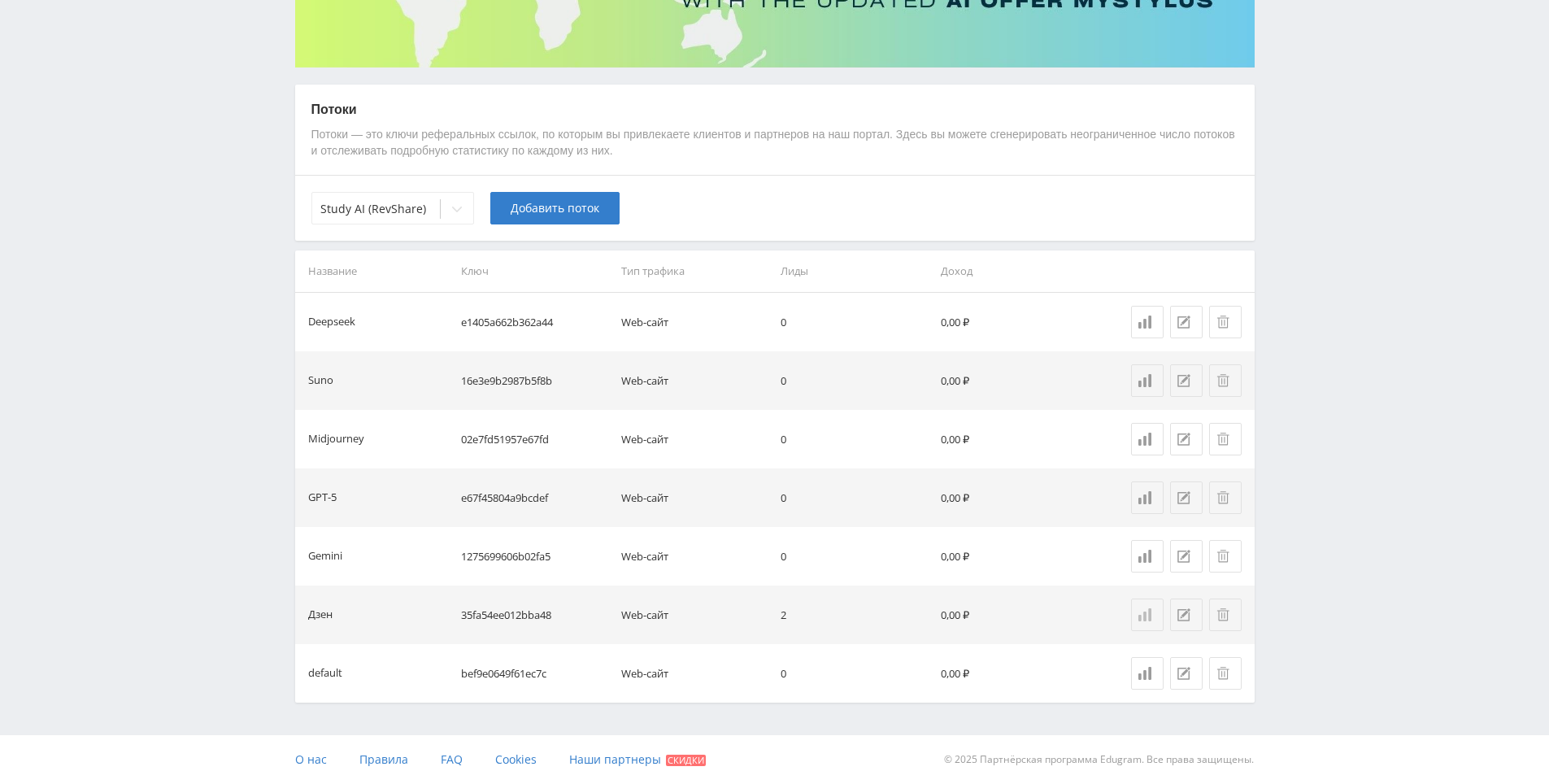
click at [1156, 608] on link at bounding box center [1147, 614] width 32 height 32
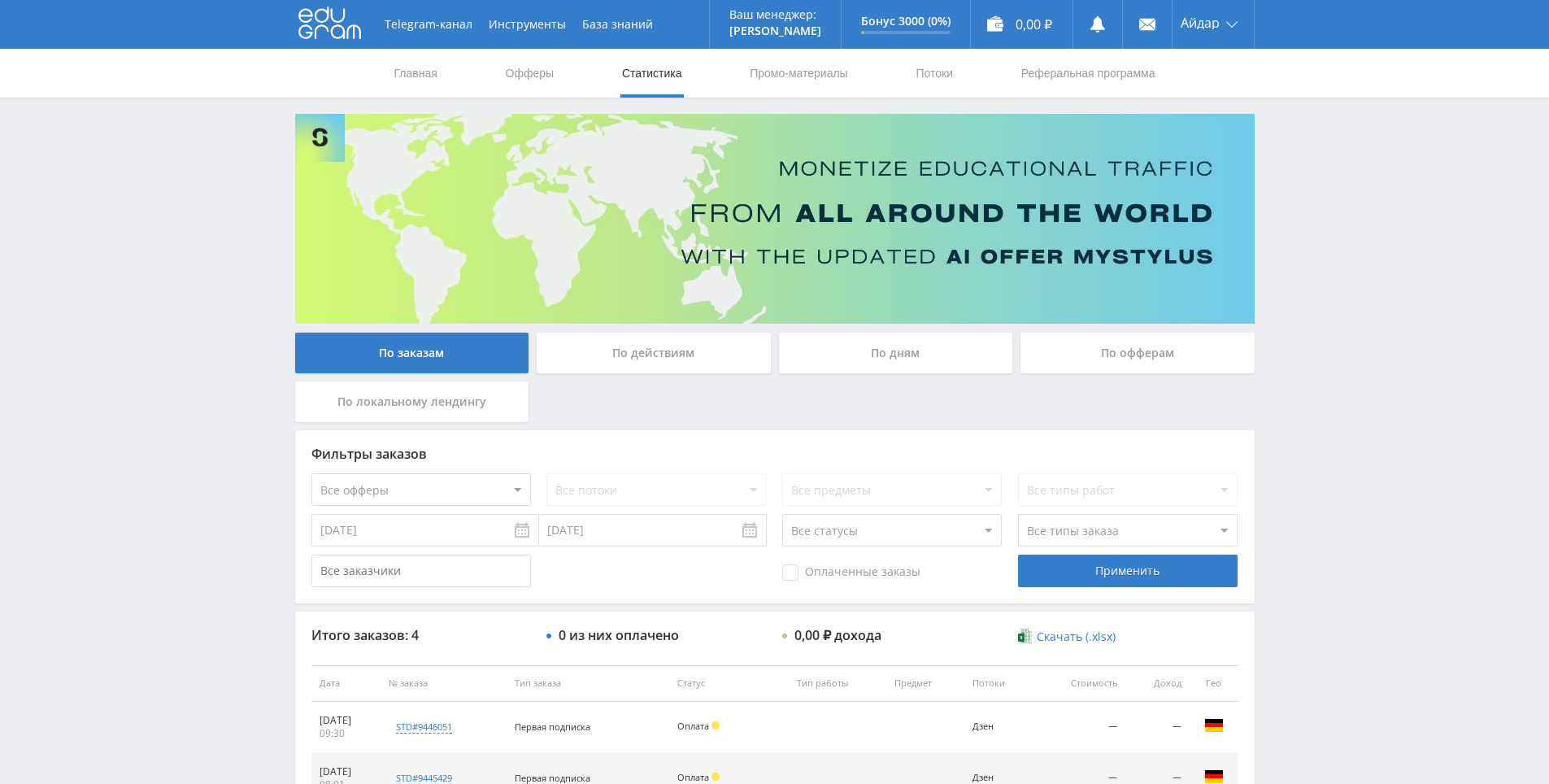
scroll to position [241, 0]
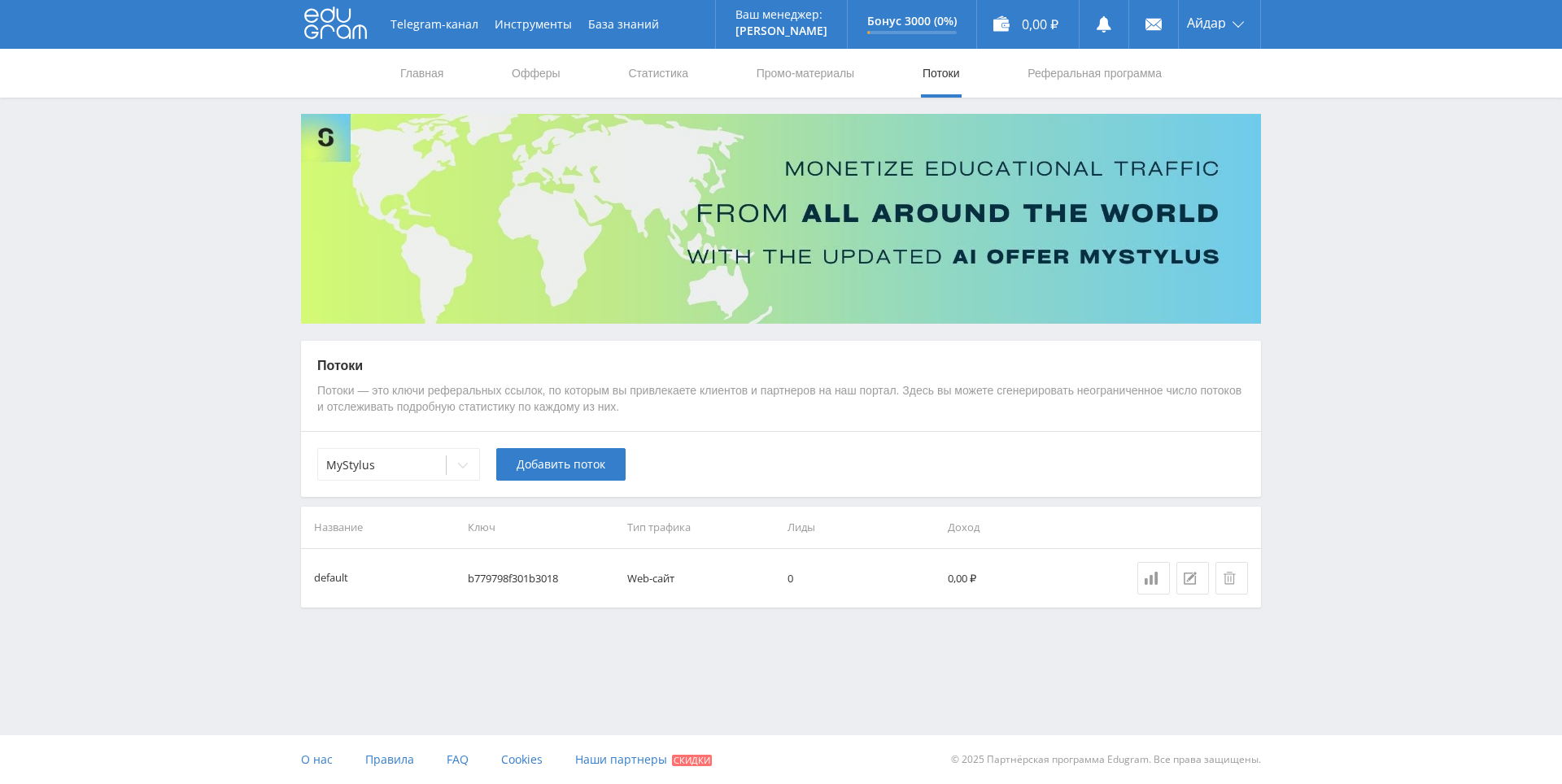
drag, startPoint x: 1337, startPoint y: 482, endPoint x: 1297, endPoint y: 337, distance: 150.4
click at [1297, 337] on div "Telegram-канал Инструменты База знаний Ваш менеджер: [PERSON_NAME] Online @edug…" at bounding box center [781, 344] width 1562 height 688
click at [1295, 340] on div "Telegram-канал Инструменты База знаний Ваш менеджер: [PERSON_NAME] Online @edug…" at bounding box center [781, 344] width 1562 height 688
drag, startPoint x: 1291, startPoint y: 360, endPoint x: 1292, endPoint y: 343, distance: 17.0
click at [1290, 314] on div "Telegram-канал Инструменты База знаний Ваш менеджер: [PERSON_NAME] Online @edug…" at bounding box center [781, 344] width 1562 height 688
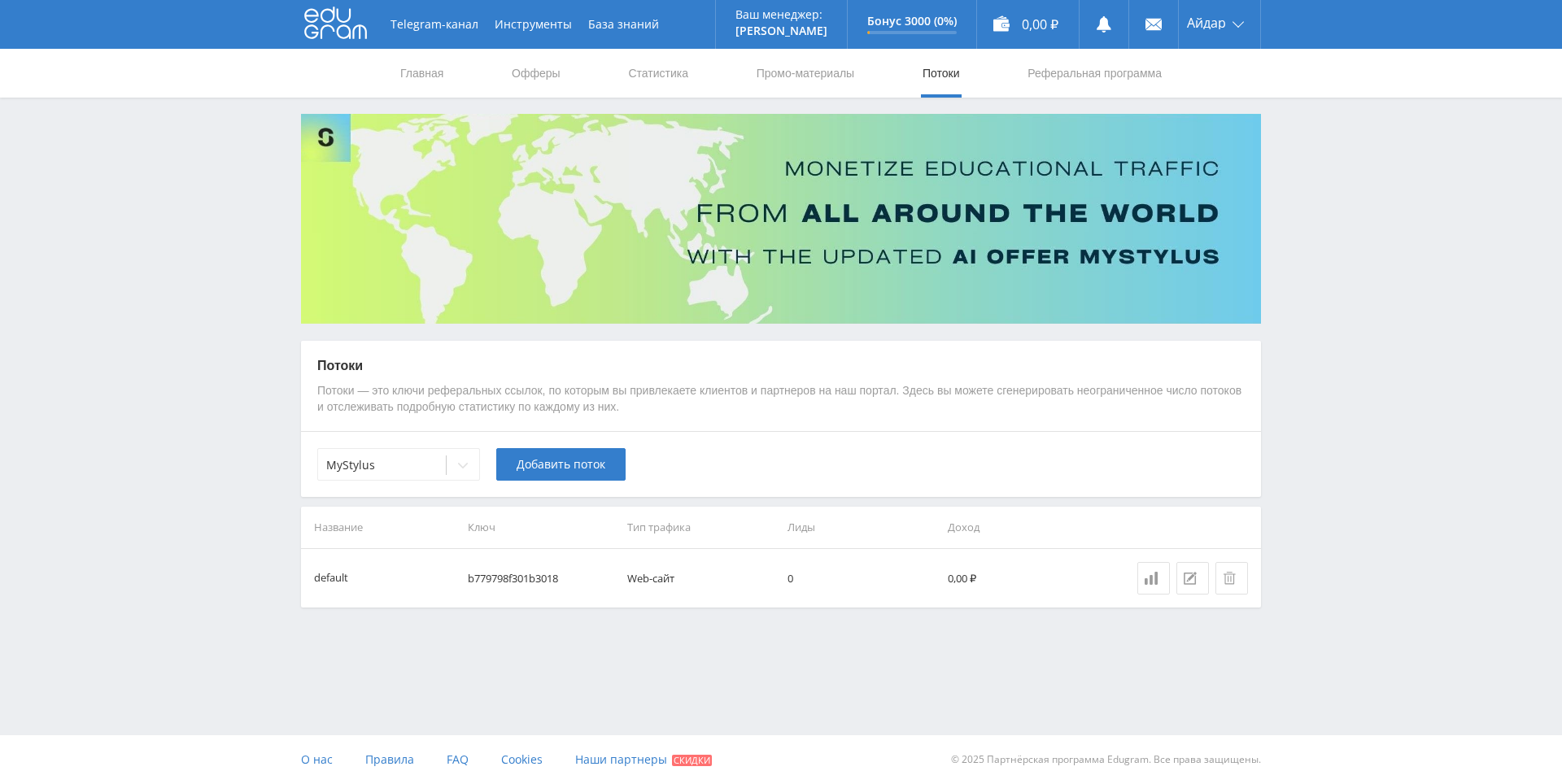
click at [1289, 286] on div "Telegram-канал Инструменты База знаний Ваш менеджер: [PERSON_NAME] Online @edug…" at bounding box center [781, 344] width 1562 height 688
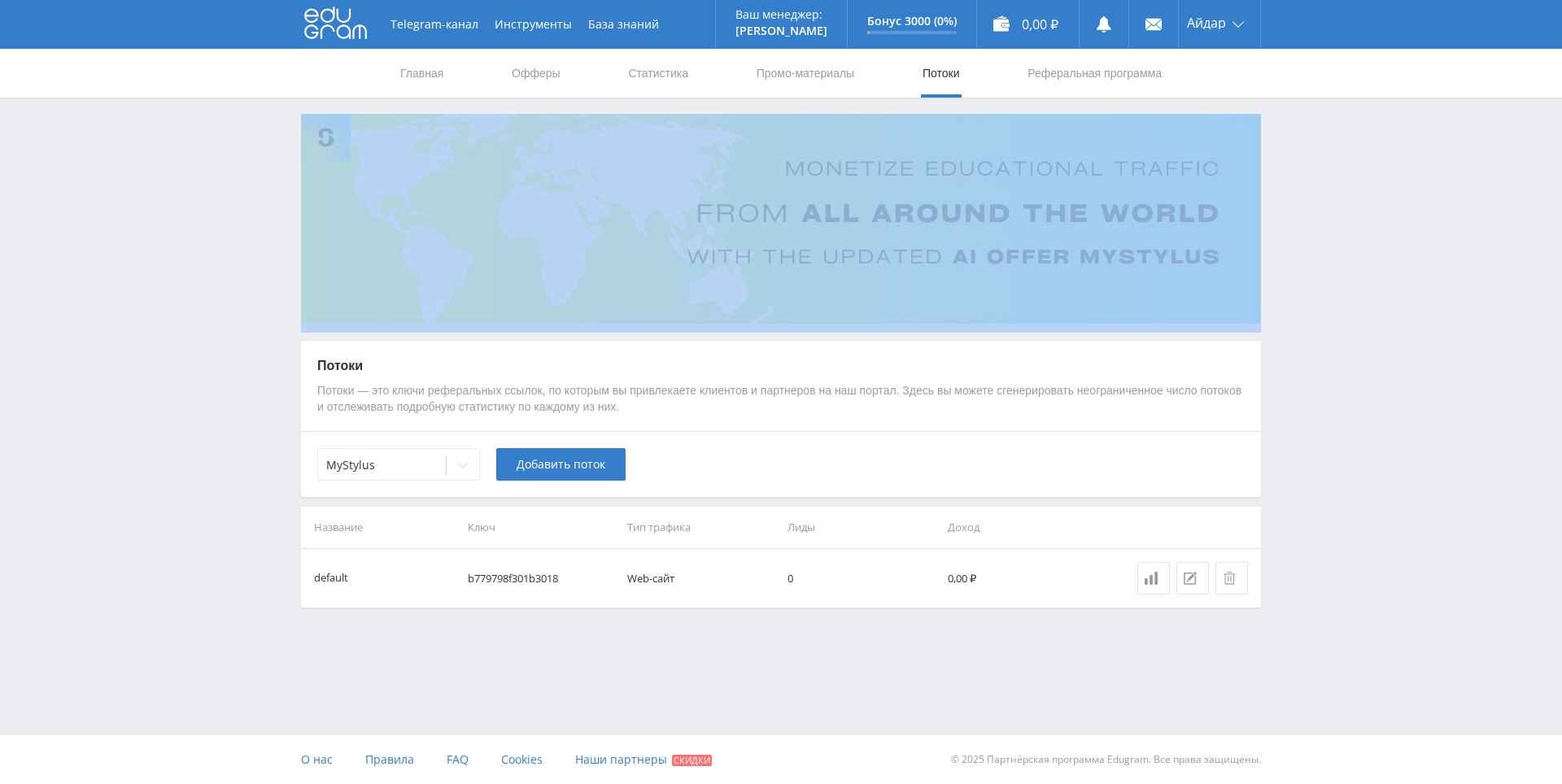
click at [1289, 286] on div "Telegram-канал Инструменты База знаний Ваш менеджер: [PERSON_NAME] Online @edug…" at bounding box center [781, 344] width 1562 height 688
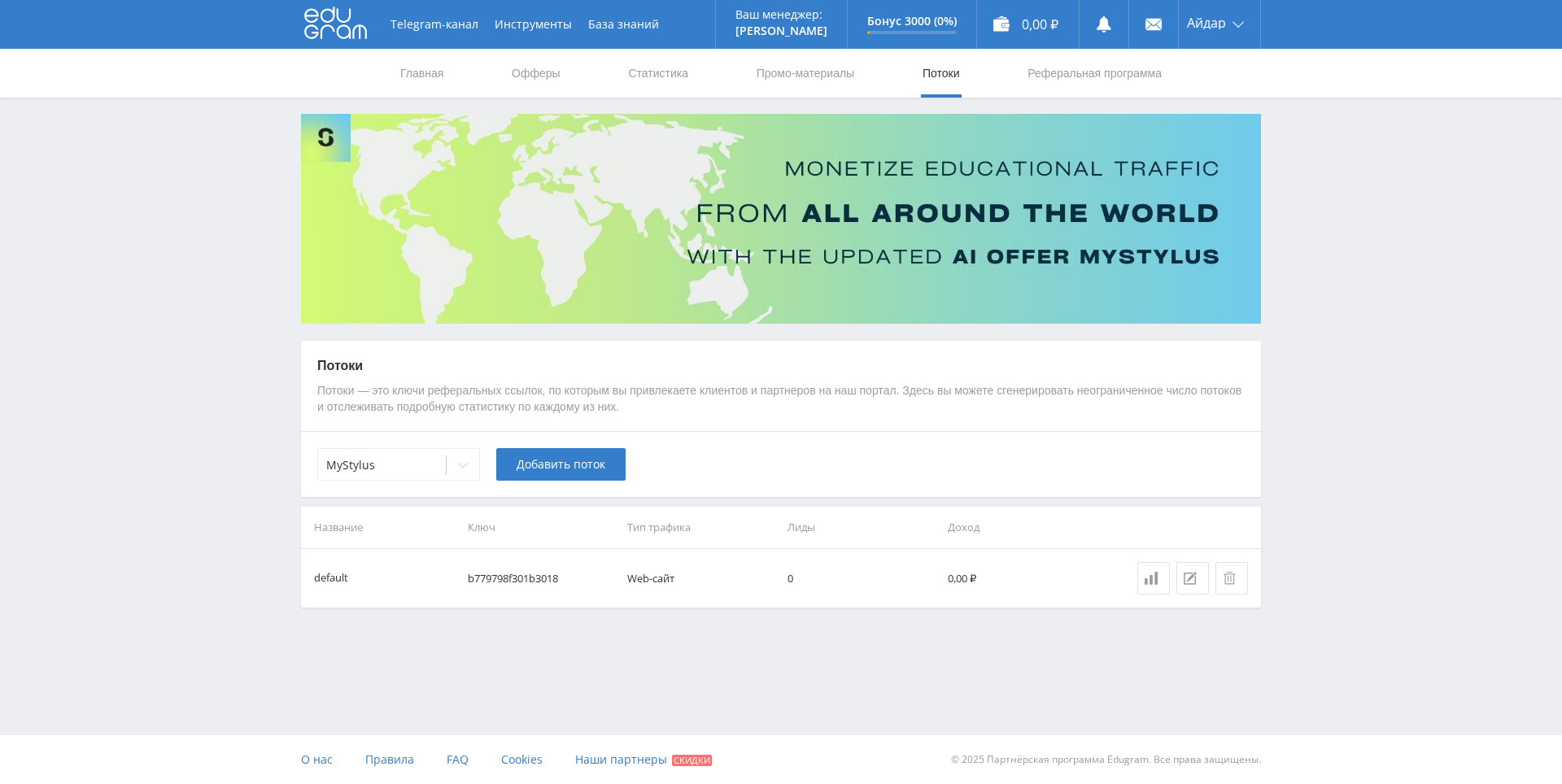
click at [1287, 260] on div "Telegram-канал Инструменты База знаний Ваш менеджер: [PERSON_NAME] Online @edug…" at bounding box center [781, 344] width 1562 height 688
click at [1288, 269] on div "Telegram-канал Инструменты База знаний Ваш менеджер: [PERSON_NAME] Online @edug…" at bounding box center [781, 344] width 1562 height 688
click at [1290, 275] on div "Telegram-канал Инструменты База знаний Ваш менеджер: [PERSON_NAME] Online @edug…" at bounding box center [781, 344] width 1562 height 688
click at [1288, 241] on div "Telegram-канал Инструменты База знаний Ваш менеджер: [PERSON_NAME] Online @edug…" at bounding box center [781, 344] width 1562 height 688
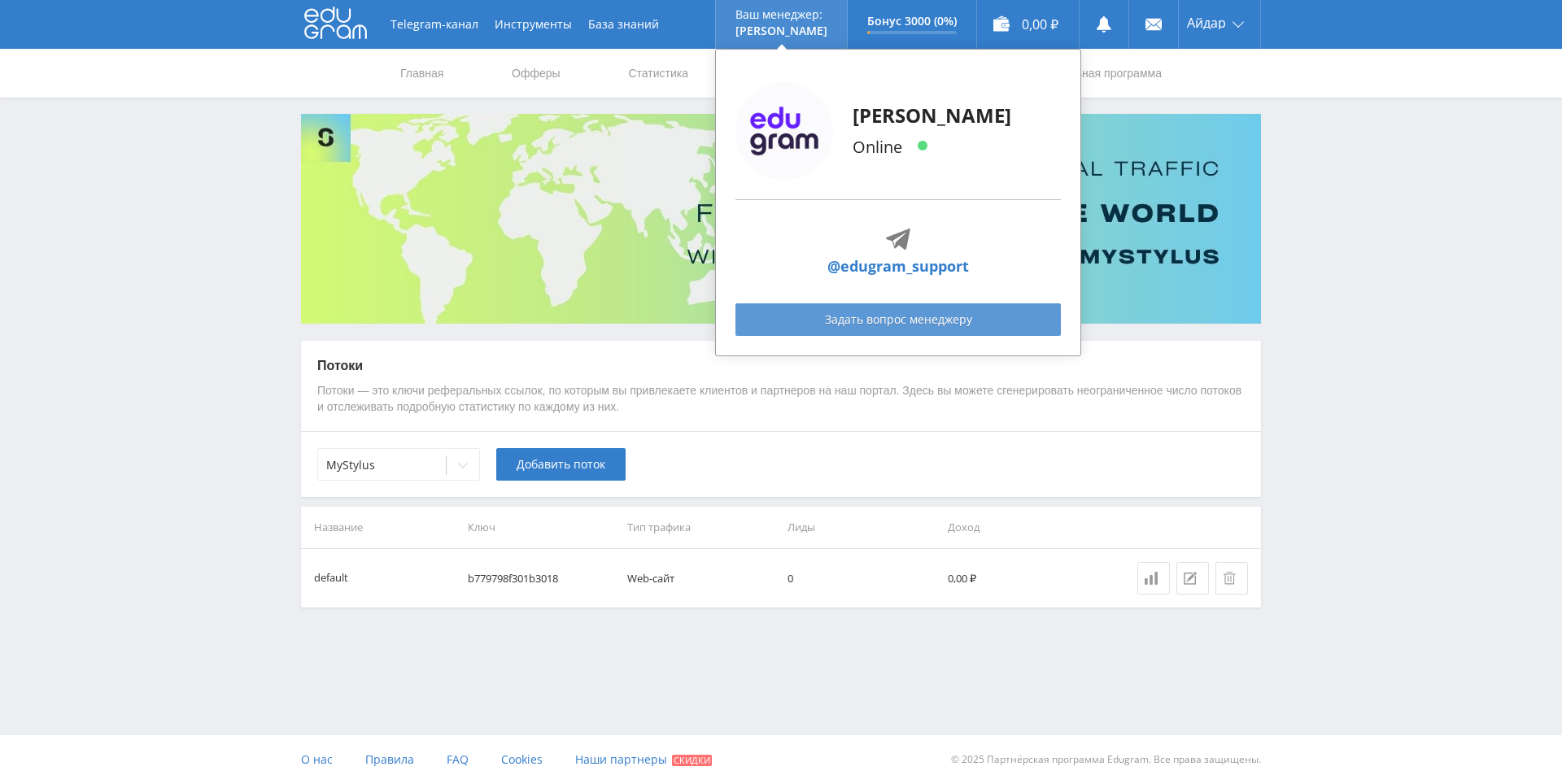
click at [877, 315] on link "Задать вопрос менеджеру" at bounding box center [898, 319] width 325 height 32
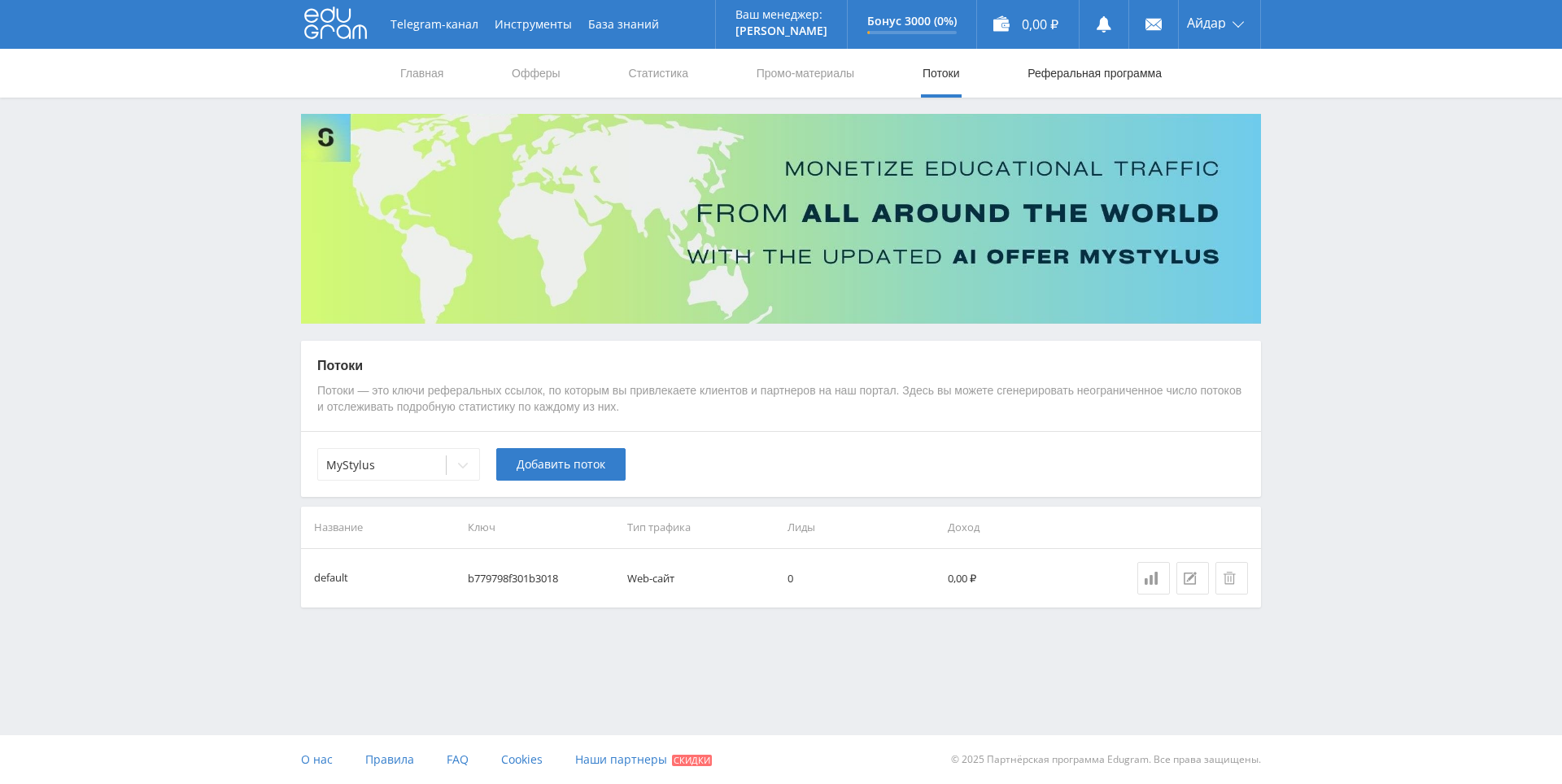
click at [1069, 65] on link "Реферальная программа" at bounding box center [1094, 73] width 138 height 49
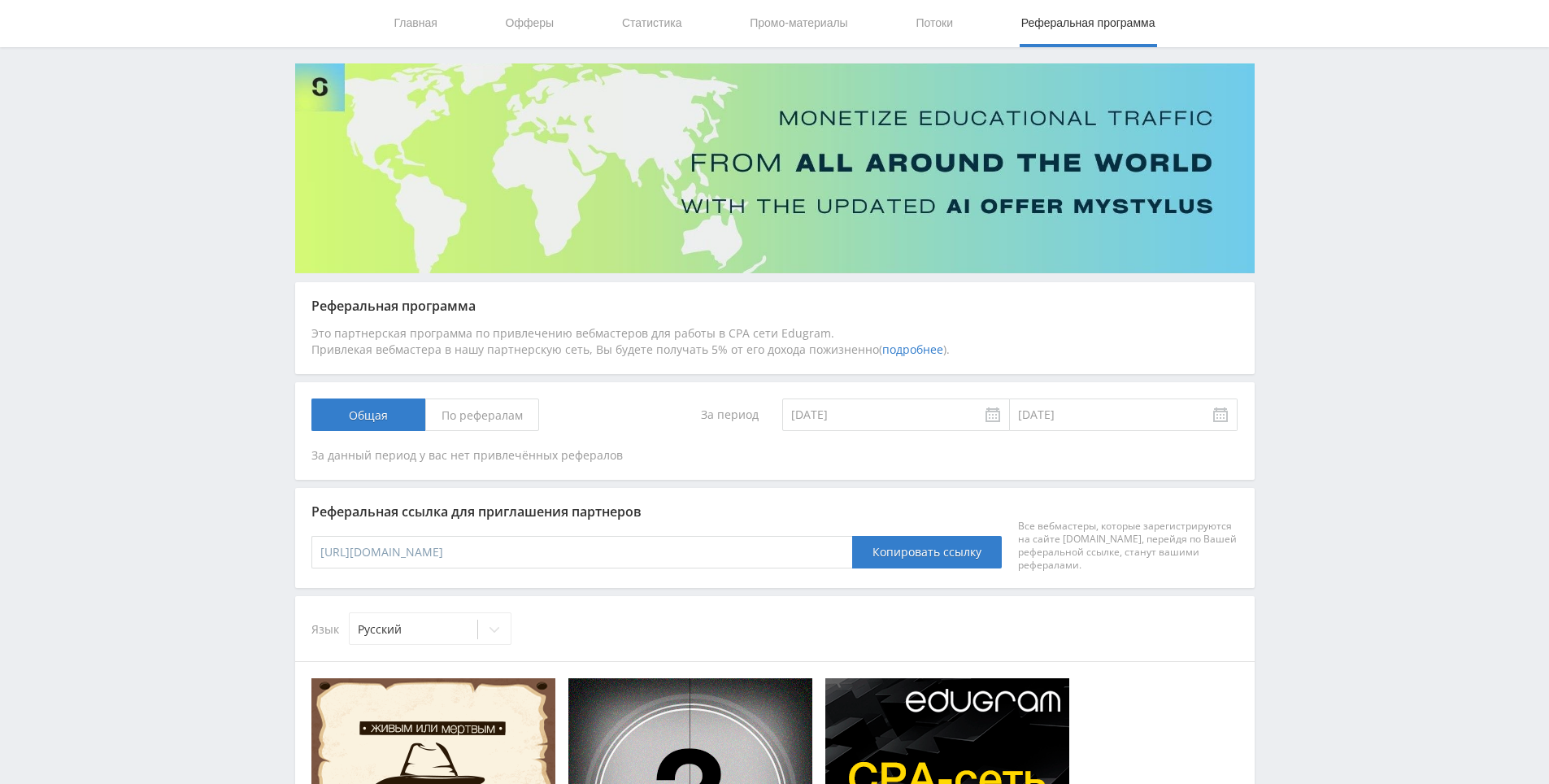
scroll to position [78, 0]
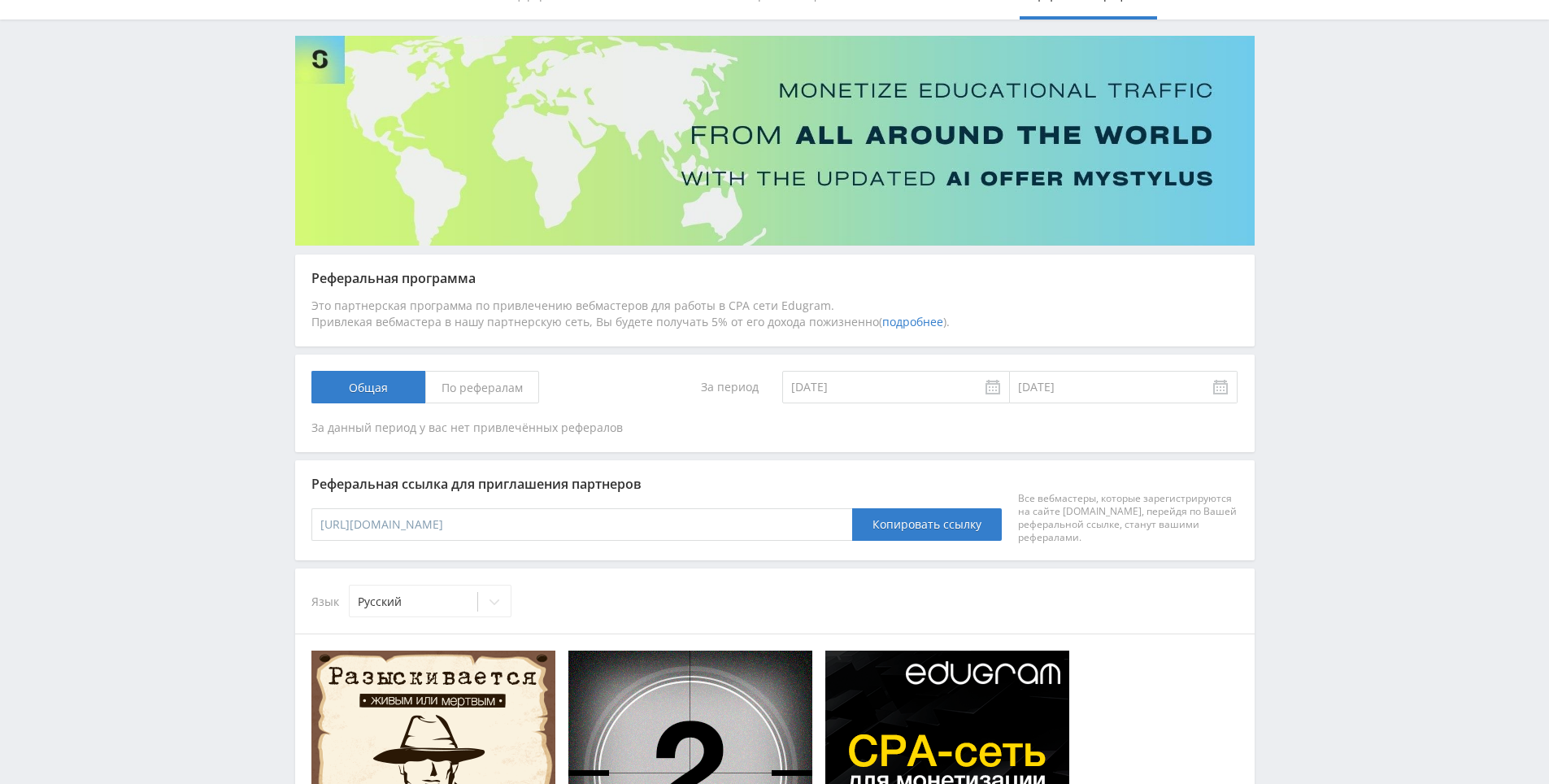
click at [567, 523] on input "https://edugram.ru/?rid=626d1232d1cc97b3" at bounding box center [582, 523] width 542 height 32
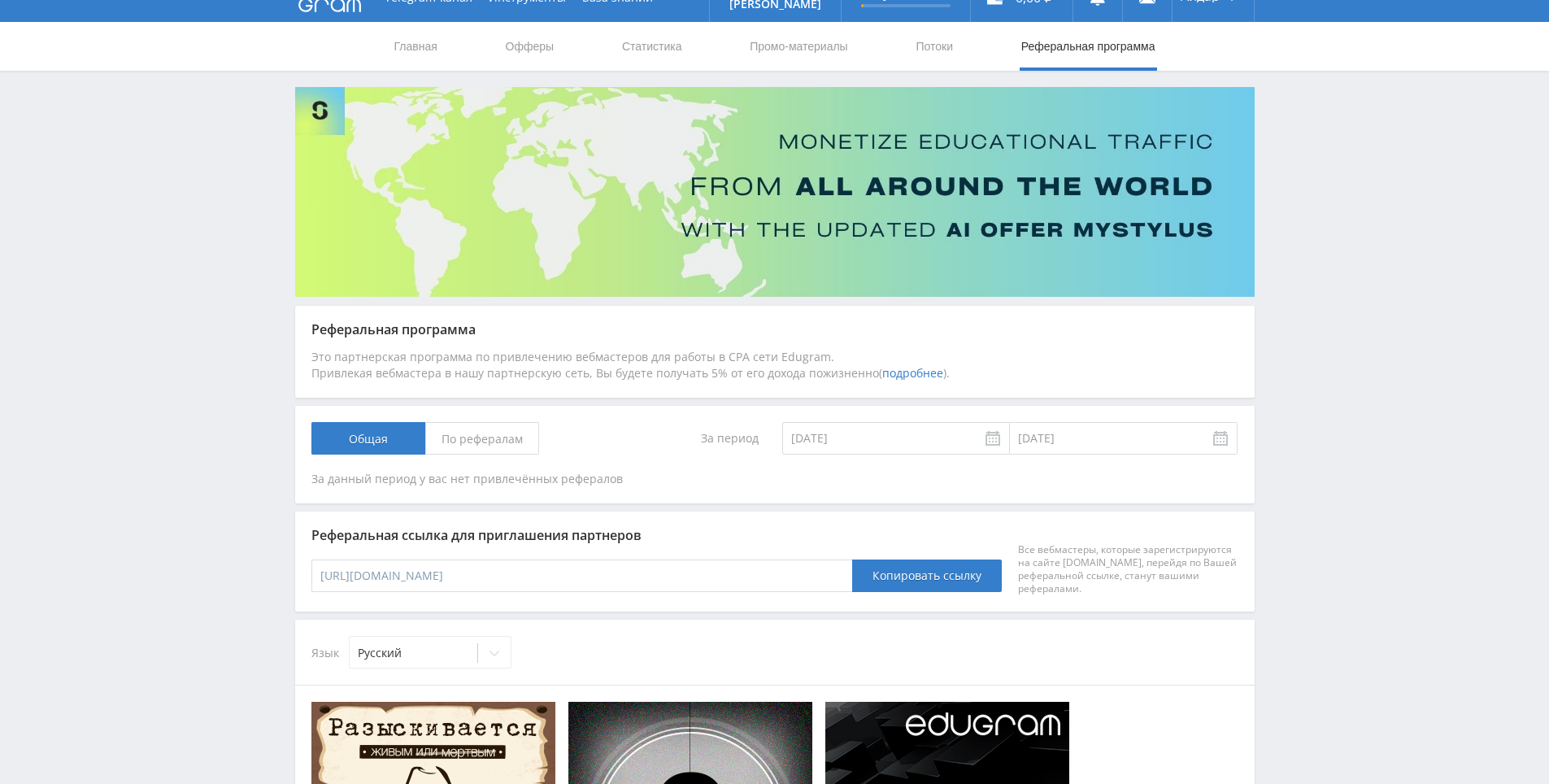
scroll to position [0, 0]
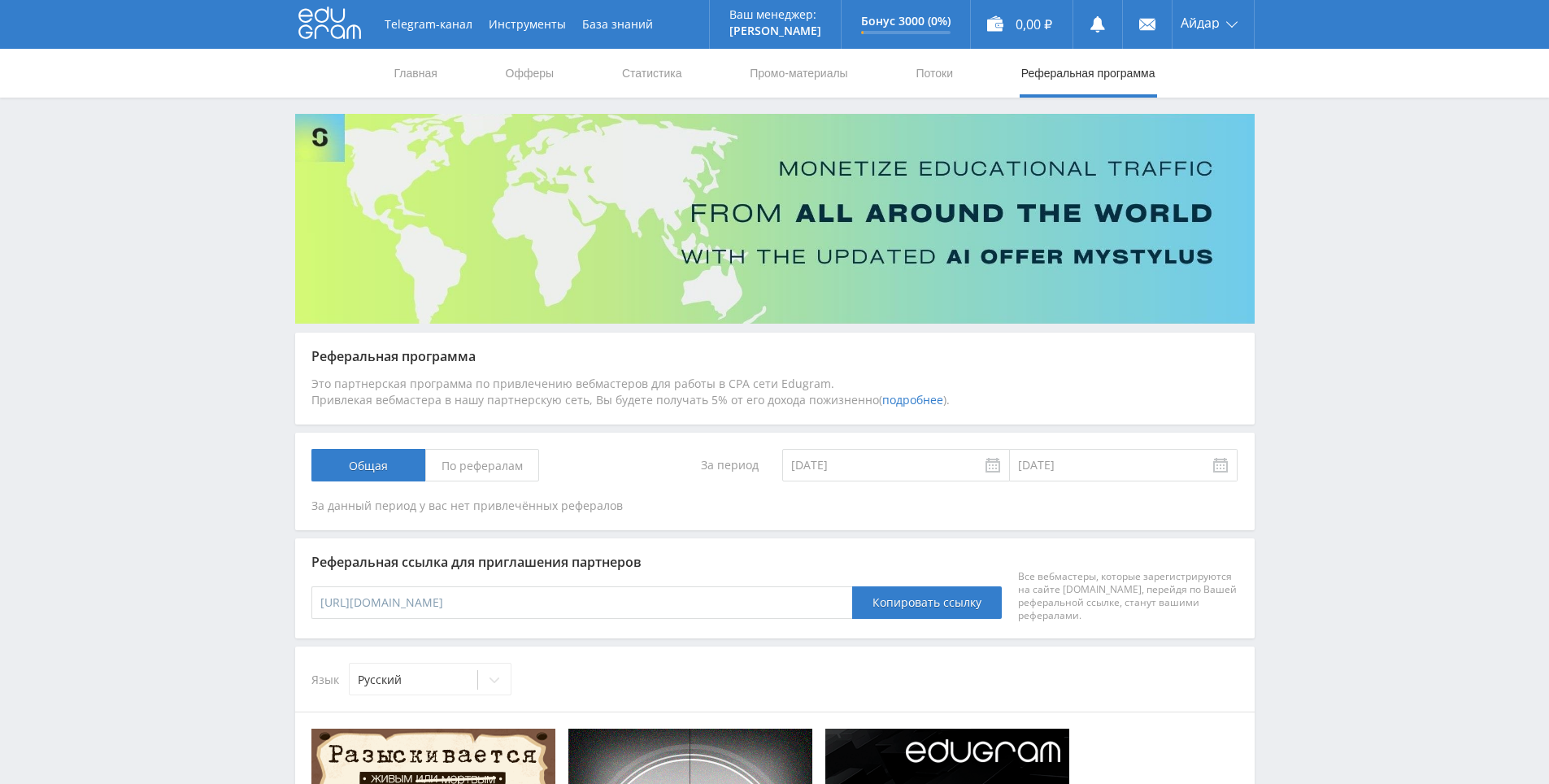
drag, startPoint x: 1364, startPoint y: 406, endPoint x: 1357, endPoint y: 319, distance: 87.3
click at [1356, 319] on div "Telegram-канал Инструменты База знаний Ваш менеджер: [PERSON_NAME] Online @edug…" at bounding box center [774, 788] width 1549 height 1577
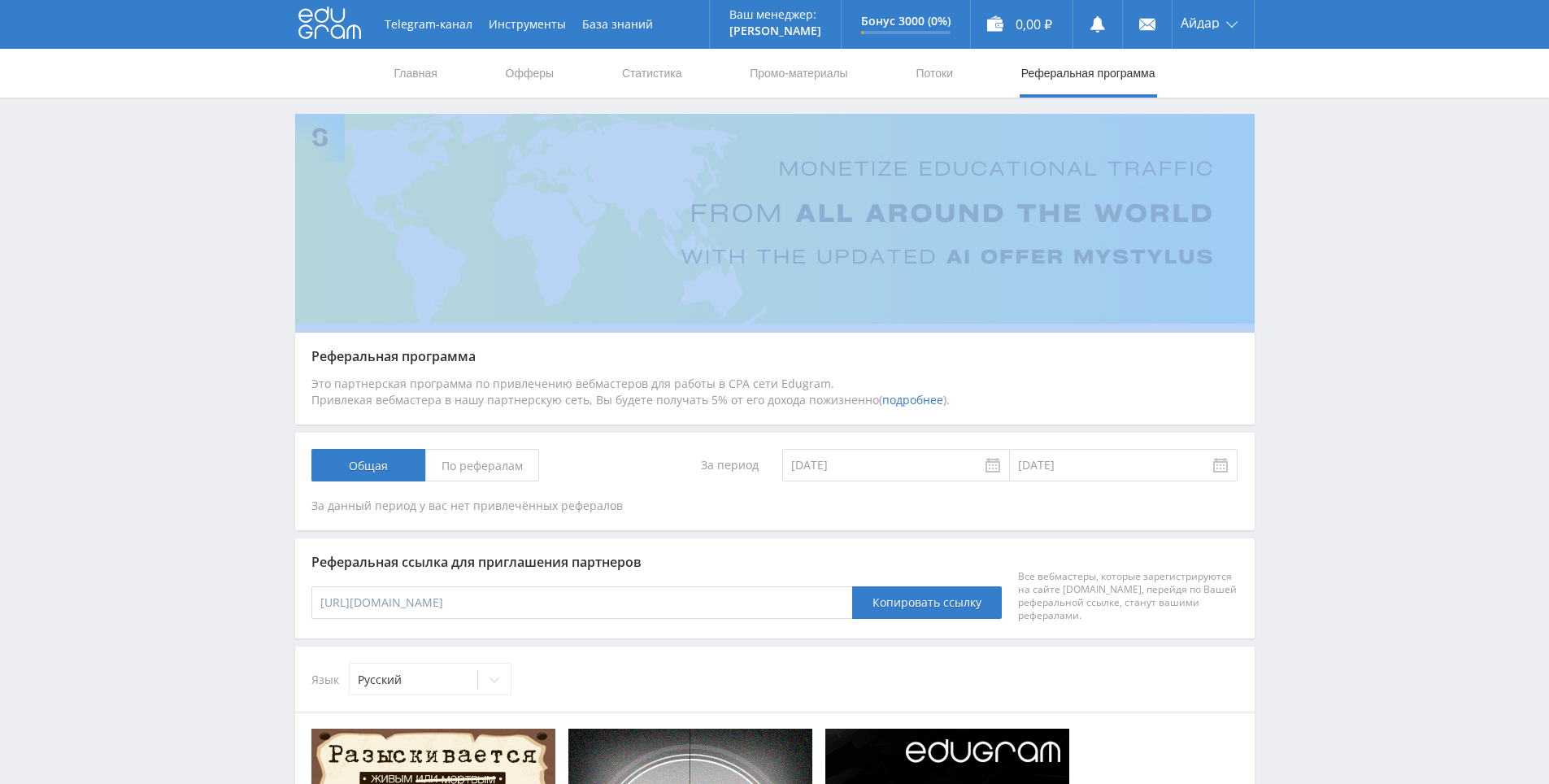
drag, startPoint x: 1356, startPoint y: 319, endPoint x: 1349, endPoint y: 335, distance: 17.5
click at [1355, 320] on div "Telegram-канал Инструменты База знаний Ваш менеджер: [PERSON_NAME] Online @edug…" at bounding box center [774, 788] width 1549 height 1577
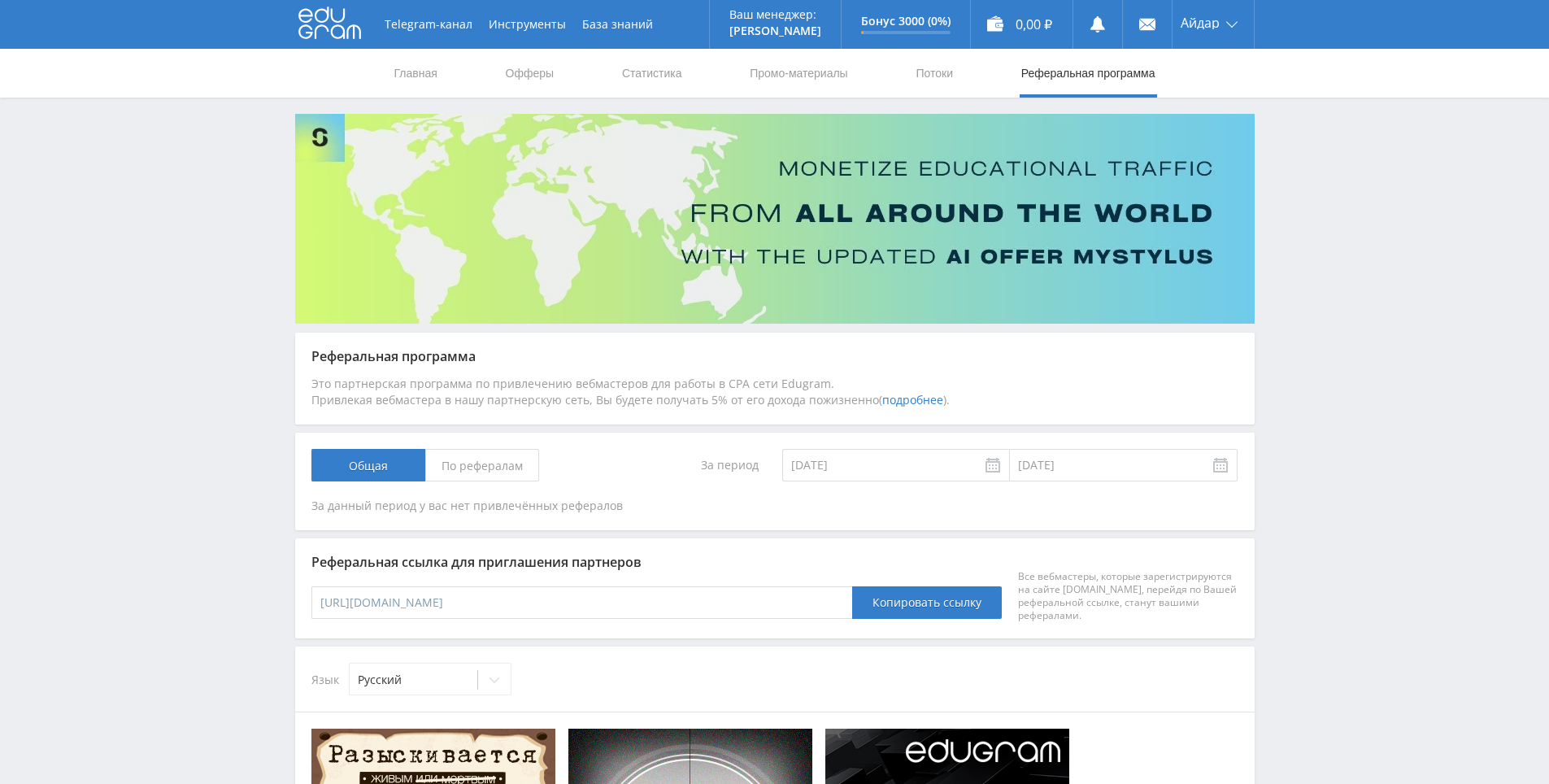
click at [1349, 309] on div "Telegram-канал Инструменты База знаний Ваш менеджер: [PERSON_NAME] Online @edug…" at bounding box center [774, 788] width 1549 height 1577
click at [1349, 272] on div "Telegram-канал Инструменты База знаний Ваш менеджер: [PERSON_NAME] Online @edug…" at bounding box center [774, 788] width 1549 height 1577
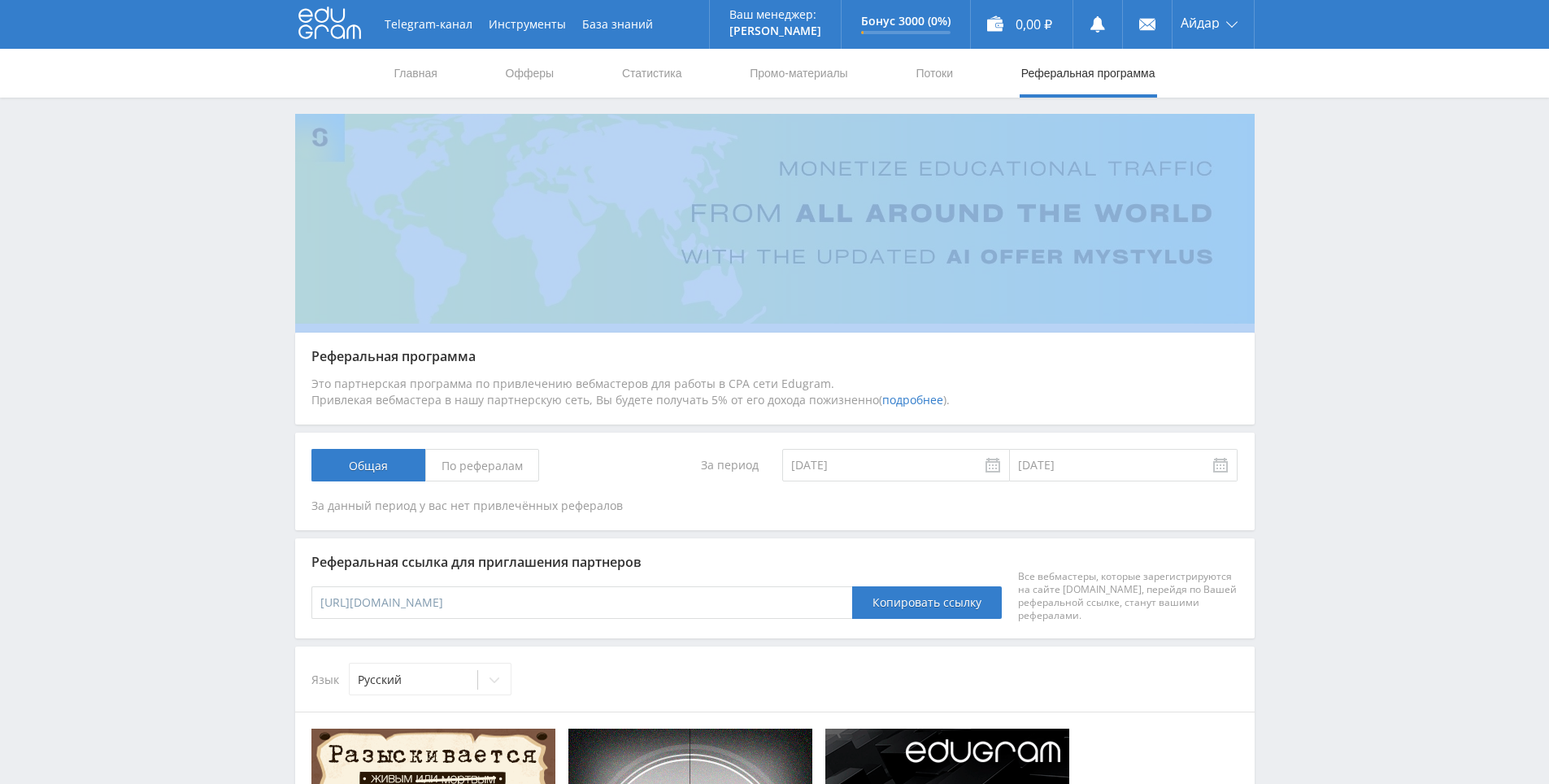
click at [1349, 272] on div "Telegram-канал Инструменты База знаний Ваш менеджер: [PERSON_NAME] Online @edug…" at bounding box center [774, 788] width 1549 height 1577
click at [1344, 270] on div "Telegram-канал Инструменты База знаний Ваш менеджер: [PERSON_NAME] Online @edug…" at bounding box center [774, 788] width 1549 height 1577
click at [1337, 240] on div "Telegram-канал Инструменты База знаний Ваш менеджер: [PERSON_NAME] Online @edug…" at bounding box center [774, 788] width 1549 height 1577
click at [1337, 239] on div "Telegram-канал Инструменты База знаний Ваш менеджер: [PERSON_NAME] Online @edug…" at bounding box center [774, 788] width 1549 height 1577
click at [1336, 238] on div "Telegram-канал Инструменты База знаний Ваш менеджер: [PERSON_NAME] Online @edug…" at bounding box center [774, 788] width 1549 height 1577
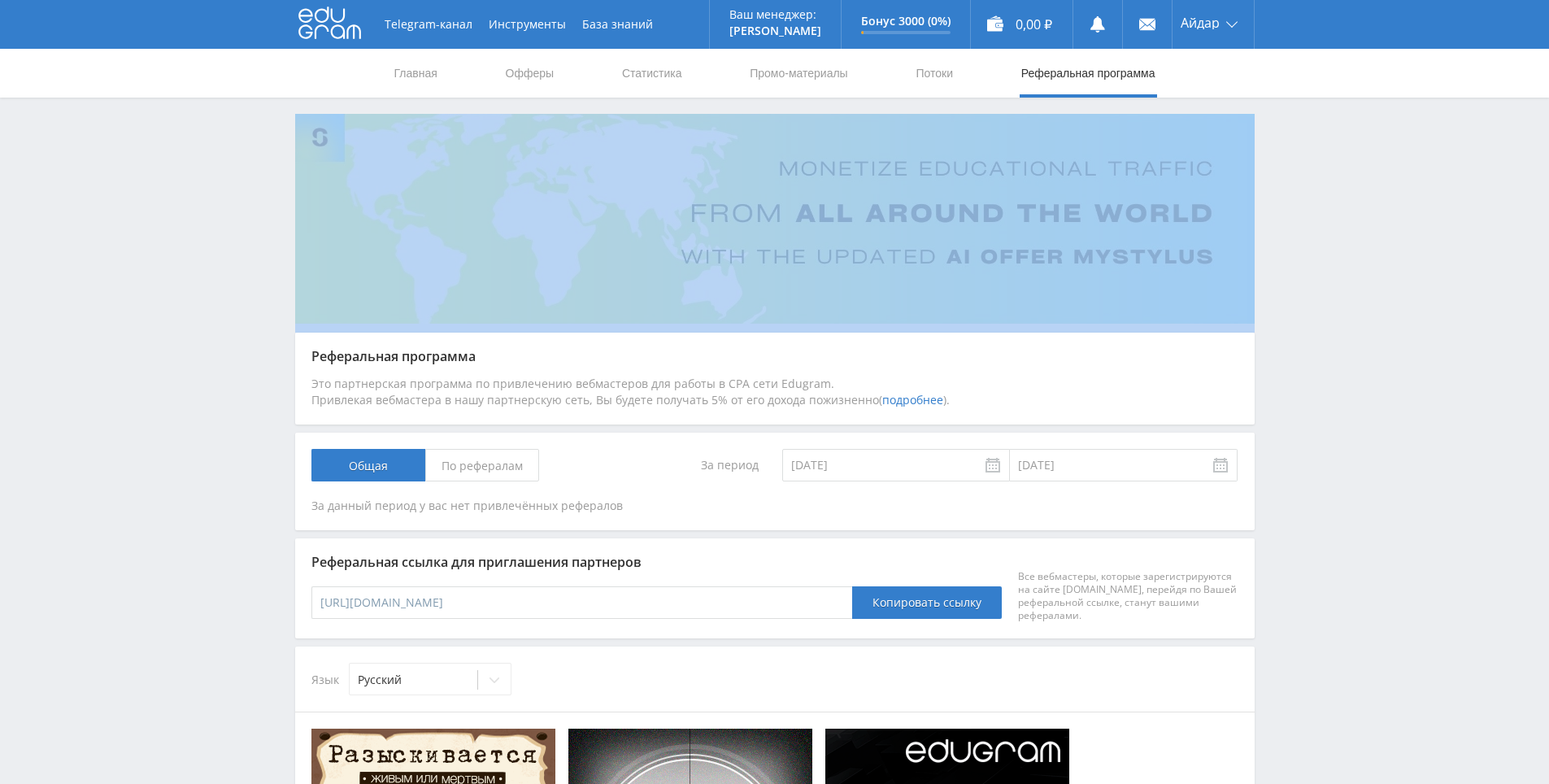
drag, startPoint x: 1336, startPoint y: 238, endPoint x: 1330, endPoint y: 217, distance: 21.8
click at [1330, 216] on div "Telegram-канал Инструменты База знаний Ваш менеджер: [PERSON_NAME] Online @edug…" at bounding box center [774, 788] width 1549 height 1577
click at [1327, 221] on div "Telegram-канал Инструменты База знаний Ваш менеджер: [PERSON_NAME] Online @edug…" at bounding box center [774, 788] width 1549 height 1577
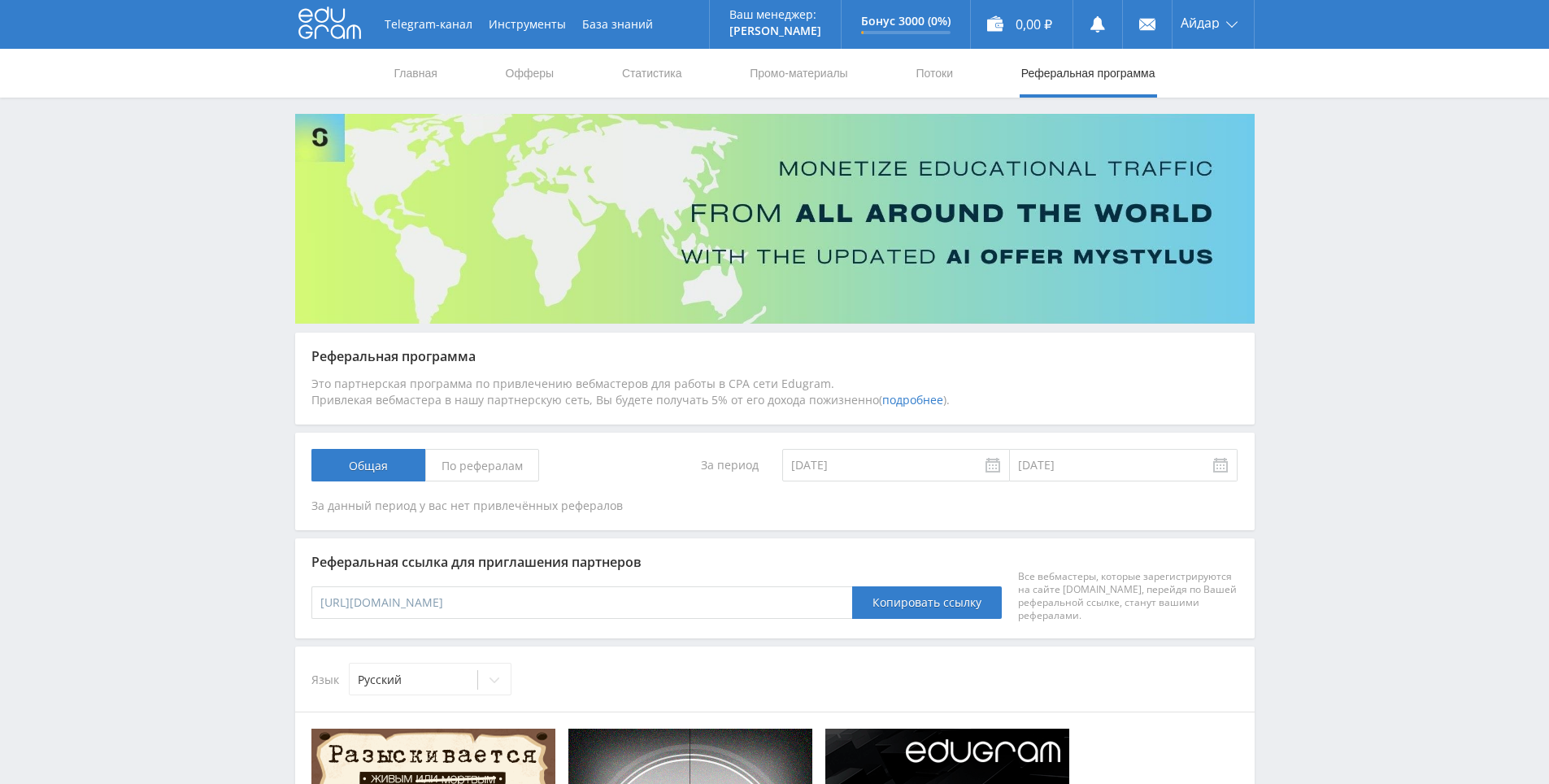
click at [1316, 187] on div "Telegram-канал Инструменты База знаний Ваш менеджер: [PERSON_NAME] Online @edug…" at bounding box center [774, 788] width 1549 height 1577
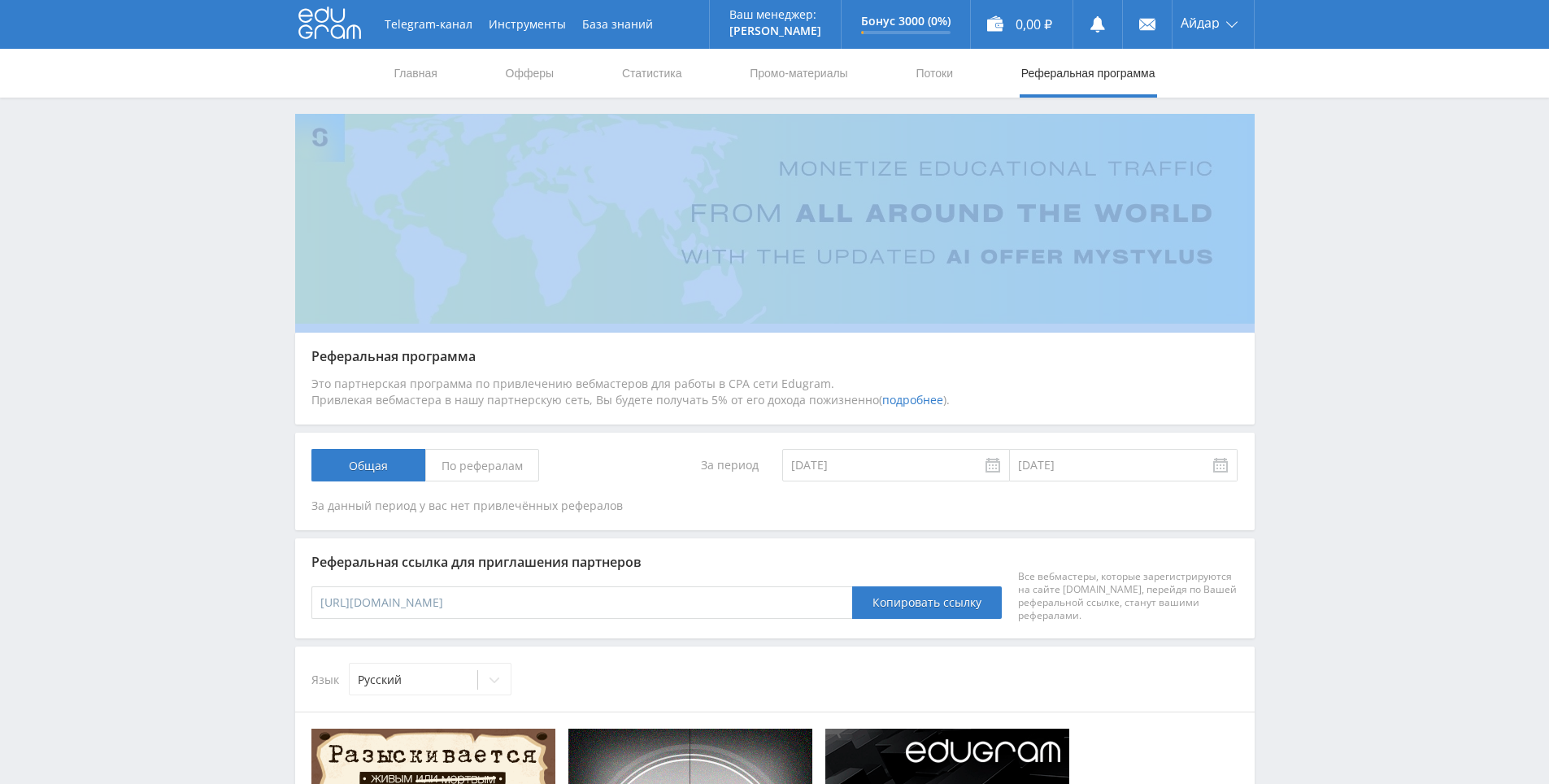
click at [1316, 187] on div "Telegram-канал Инструменты База знаний Ваш менеджер: [PERSON_NAME] Online @edug…" at bounding box center [774, 788] width 1549 height 1577
drag, startPoint x: 1315, startPoint y: 189, endPoint x: 1310, endPoint y: 178, distance: 12.1
drag, startPoint x: 1306, startPoint y: 169, endPoint x: 1251, endPoint y: 152, distance: 57.6
click at [1306, 168] on div "Telegram-канал Инструменты База знаний Ваш менеджер: [PERSON_NAME] Online @edug…" at bounding box center [774, 788] width 1549 height 1577
click at [655, 80] on link "Статистика" at bounding box center [651, 73] width 63 height 49
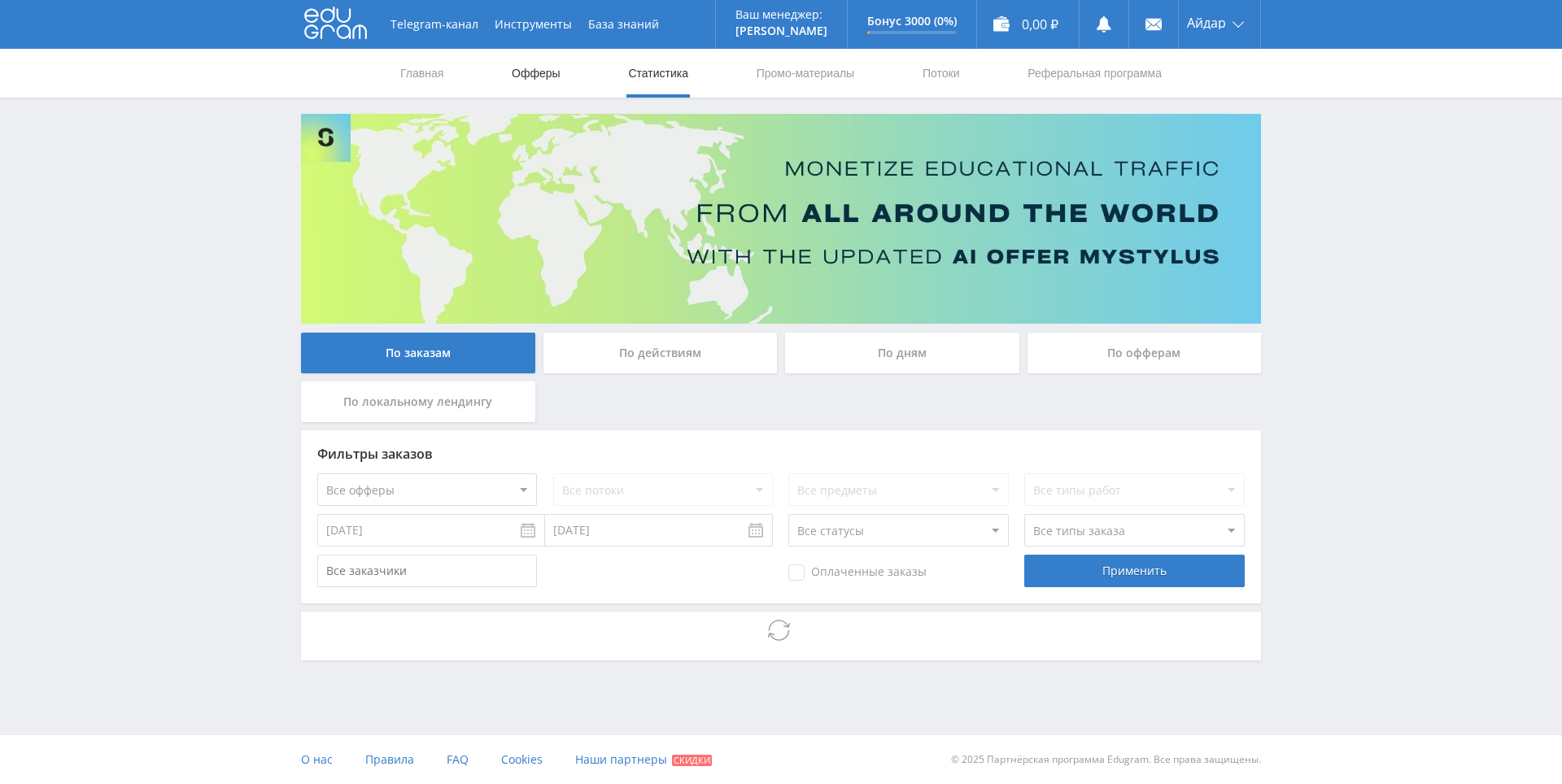
click at [561, 70] on link "Офферы" at bounding box center [535, 73] width 52 height 49
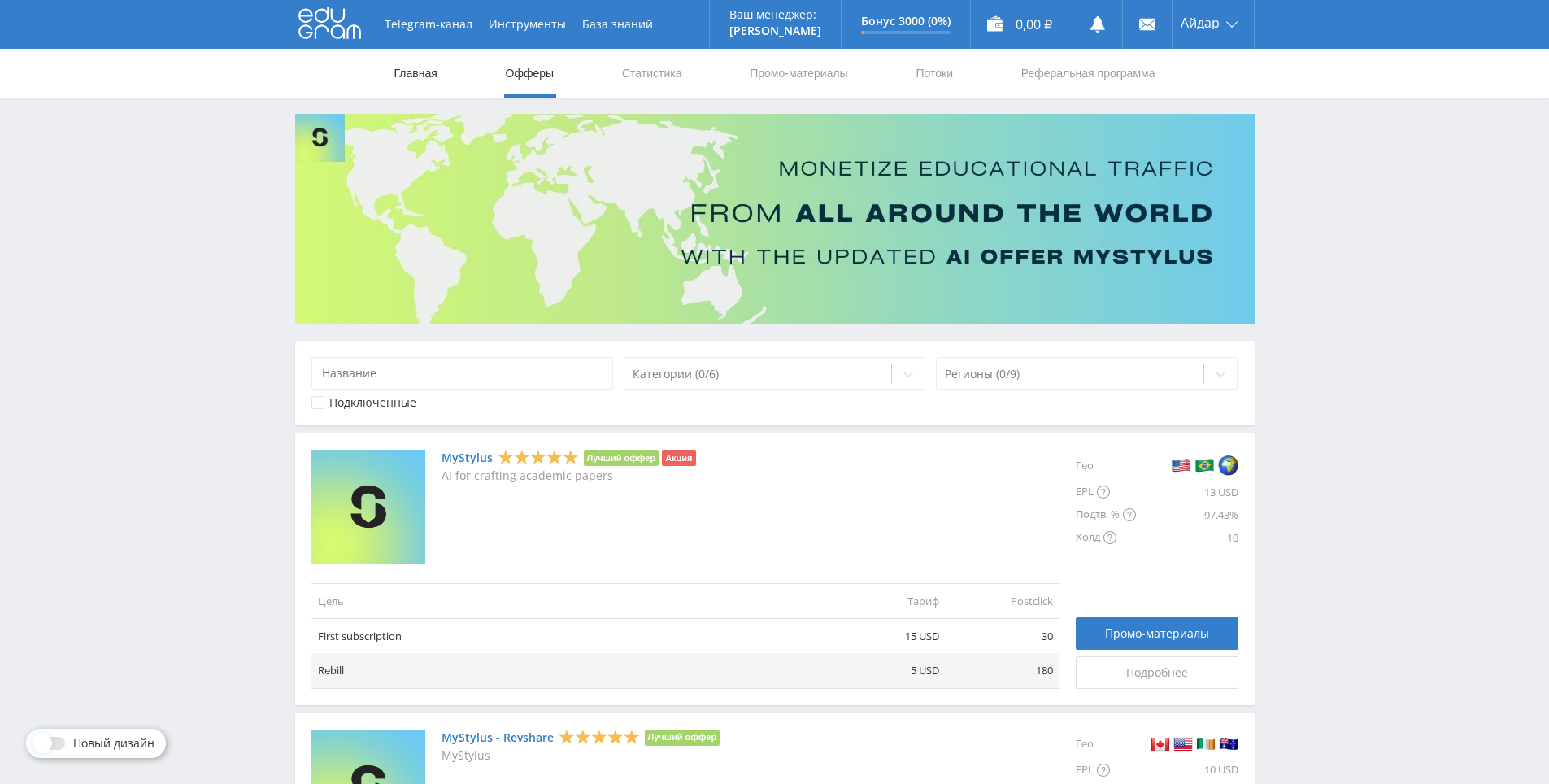
click at [420, 92] on link "Главная" at bounding box center [415, 73] width 46 height 49
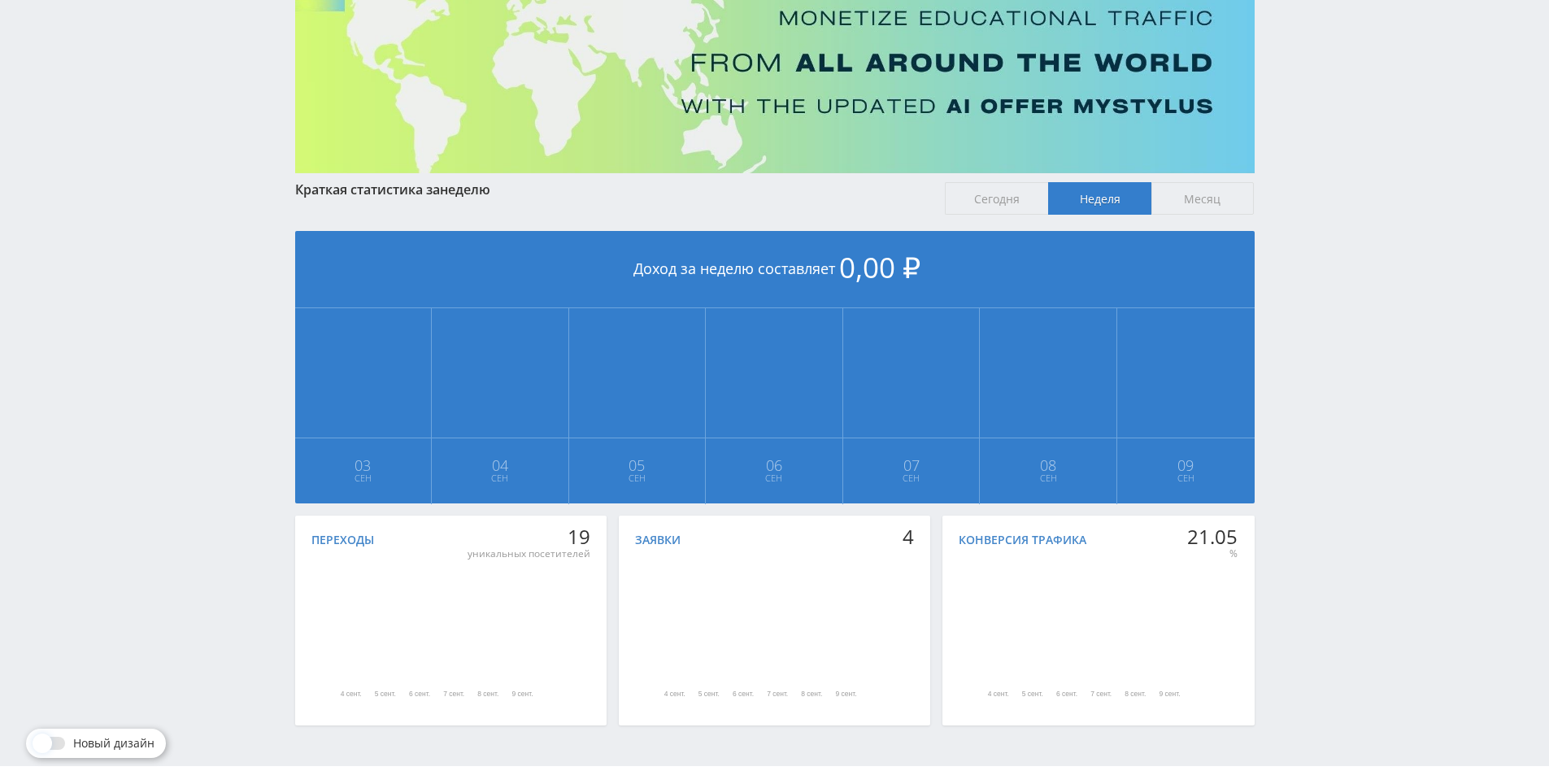
scroll to position [182, 0]
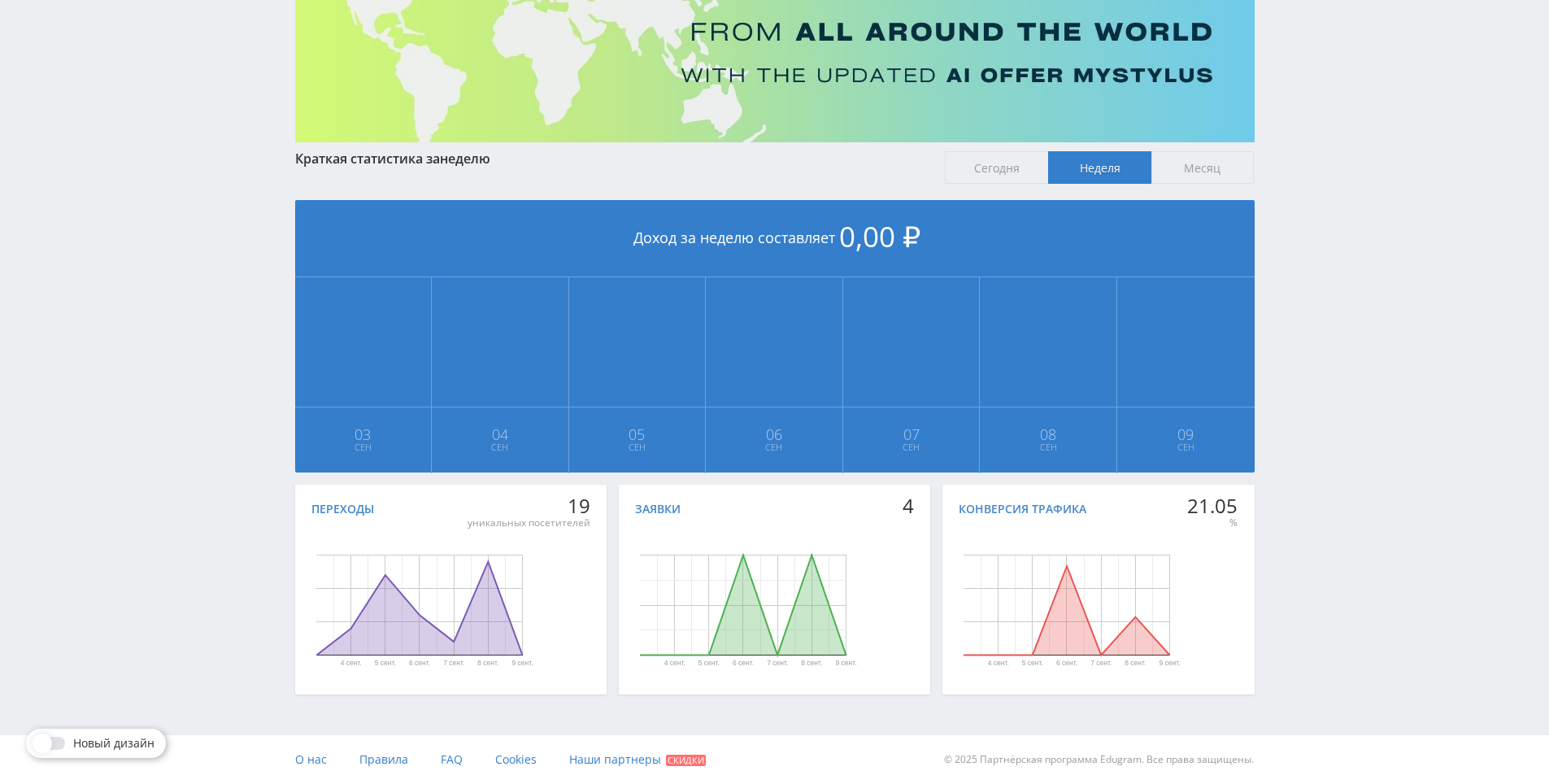
drag, startPoint x: 1465, startPoint y: 513, endPoint x: 1450, endPoint y: 539, distance: 30.0
click at [1392, 456] on div "Telegram-канал Инструменты База знаний Ваш менеджер: [PERSON_NAME] Online @edug…" at bounding box center [774, 301] width 1549 height 965
click at [1389, 454] on div "Telegram-канал Инструменты База знаний Ваш менеджер: [PERSON_NAME] Online @edug…" at bounding box center [774, 301] width 1549 height 965
drag, startPoint x: 1386, startPoint y: 449, endPoint x: 1380, endPoint y: 386, distance: 63.3
click at [1378, 357] on div "Telegram-канал Инструменты База знаний Ваш менеджер: [PERSON_NAME] Online @edug…" at bounding box center [774, 301] width 1549 height 965
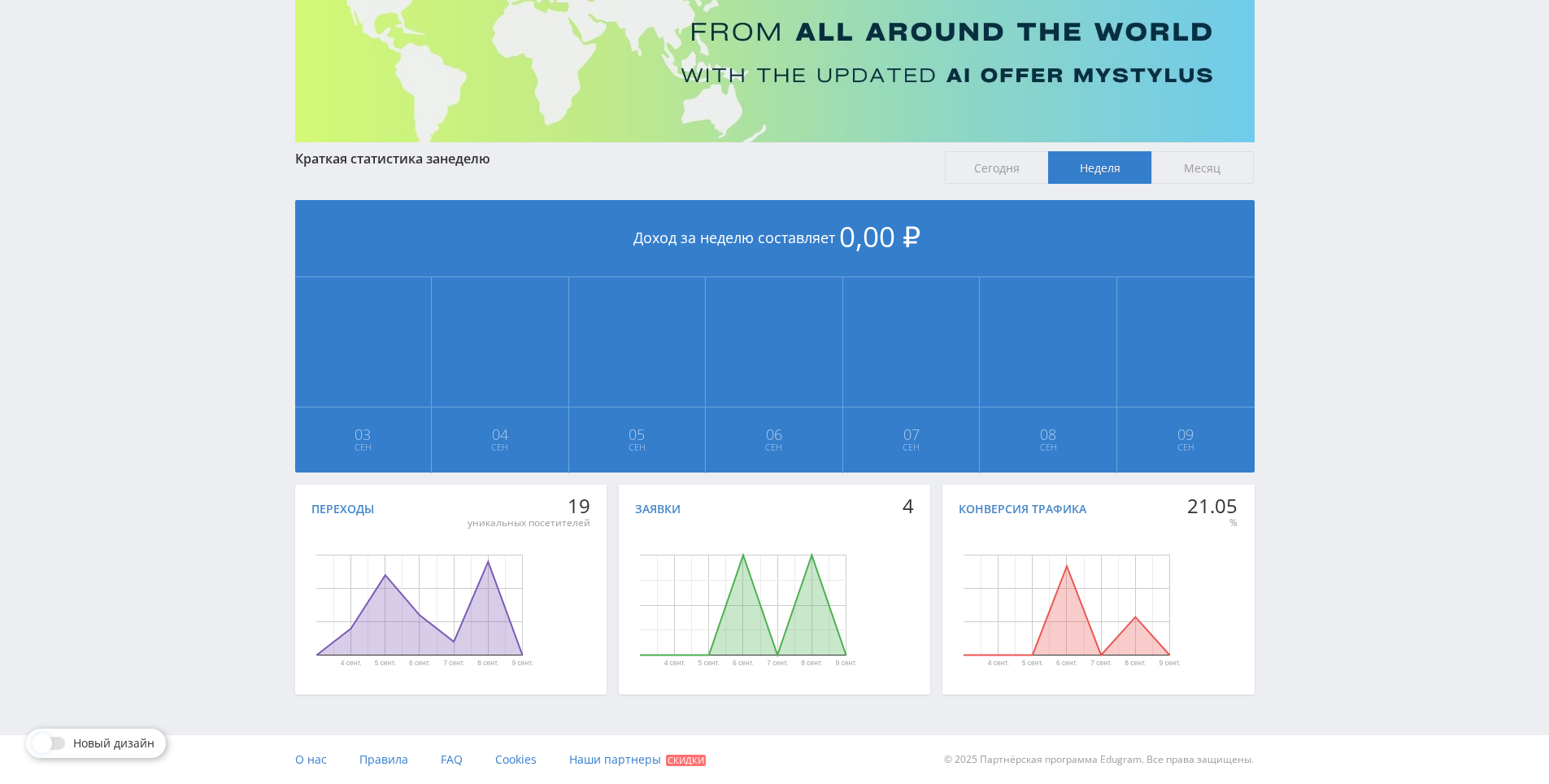
click at [1378, 357] on div "Telegram-канал Инструменты База знаний Ваш менеджер: [PERSON_NAME] Online @edug…" at bounding box center [774, 301] width 1549 height 965
click at [1345, 283] on div "Telegram-канал Инструменты База знаний Ваш менеджер: [PERSON_NAME] Online @edug…" at bounding box center [774, 301] width 1549 height 965
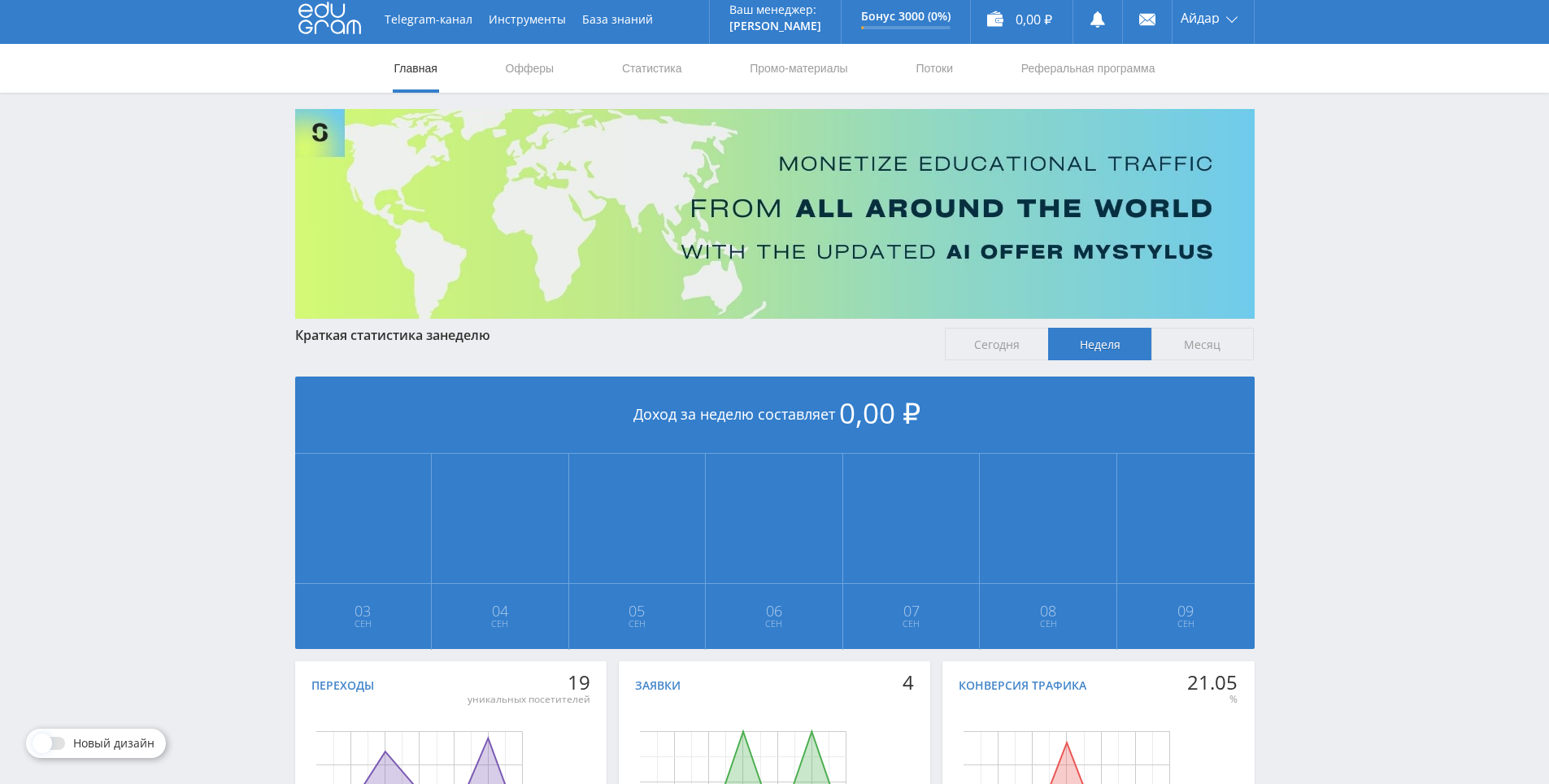
drag, startPoint x: 1335, startPoint y: 298, endPoint x: 1257, endPoint y: 100, distance: 212.8
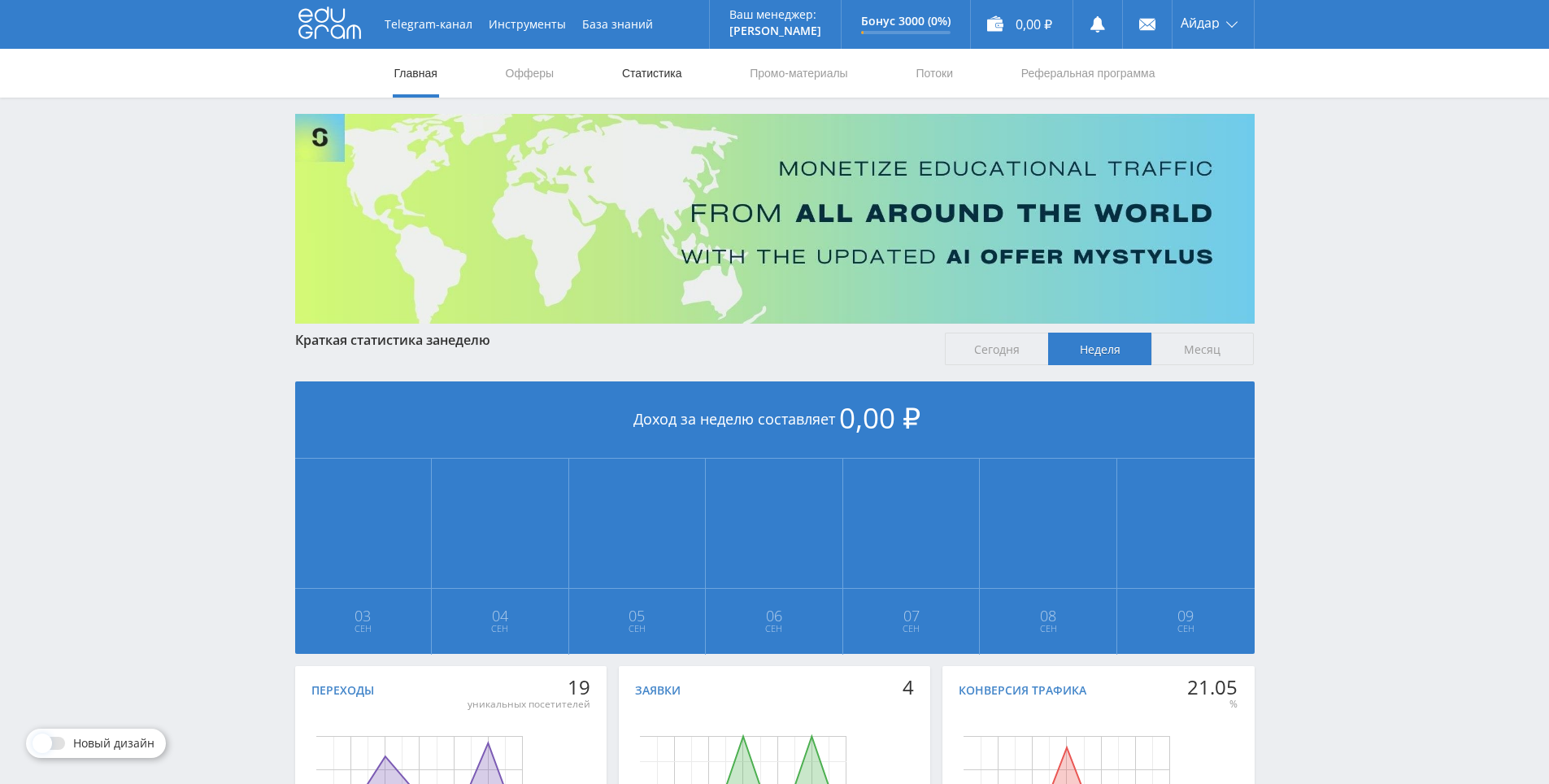
click at [643, 66] on link "Статистика" at bounding box center [651, 73] width 63 height 49
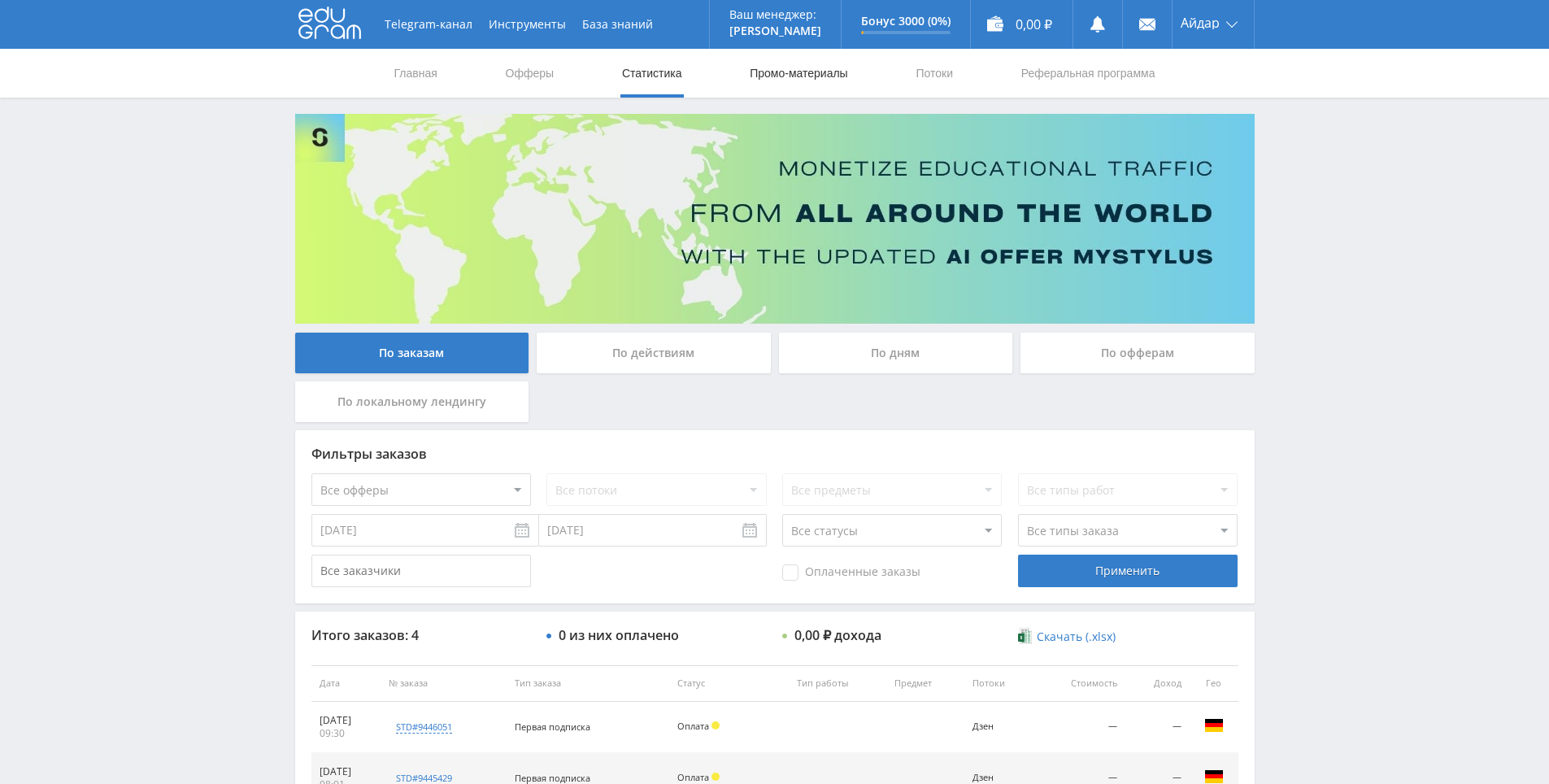
click at [774, 77] on link "Промо-материалы" at bounding box center [798, 73] width 101 height 49
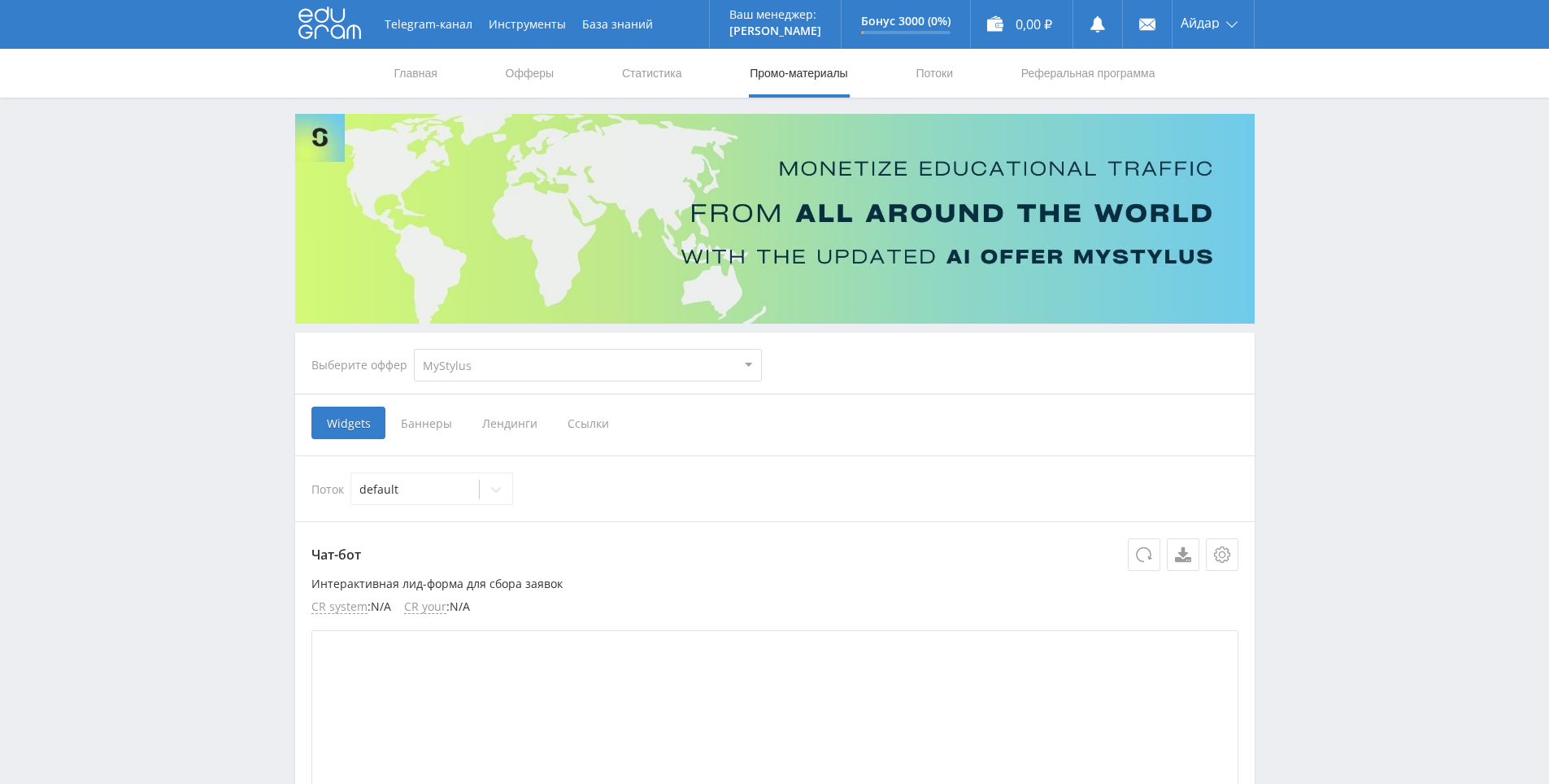
drag, startPoint x: 1368, startPoint y: 298, endPoint x: 1358, endPoint y: 269, distance: 30.7
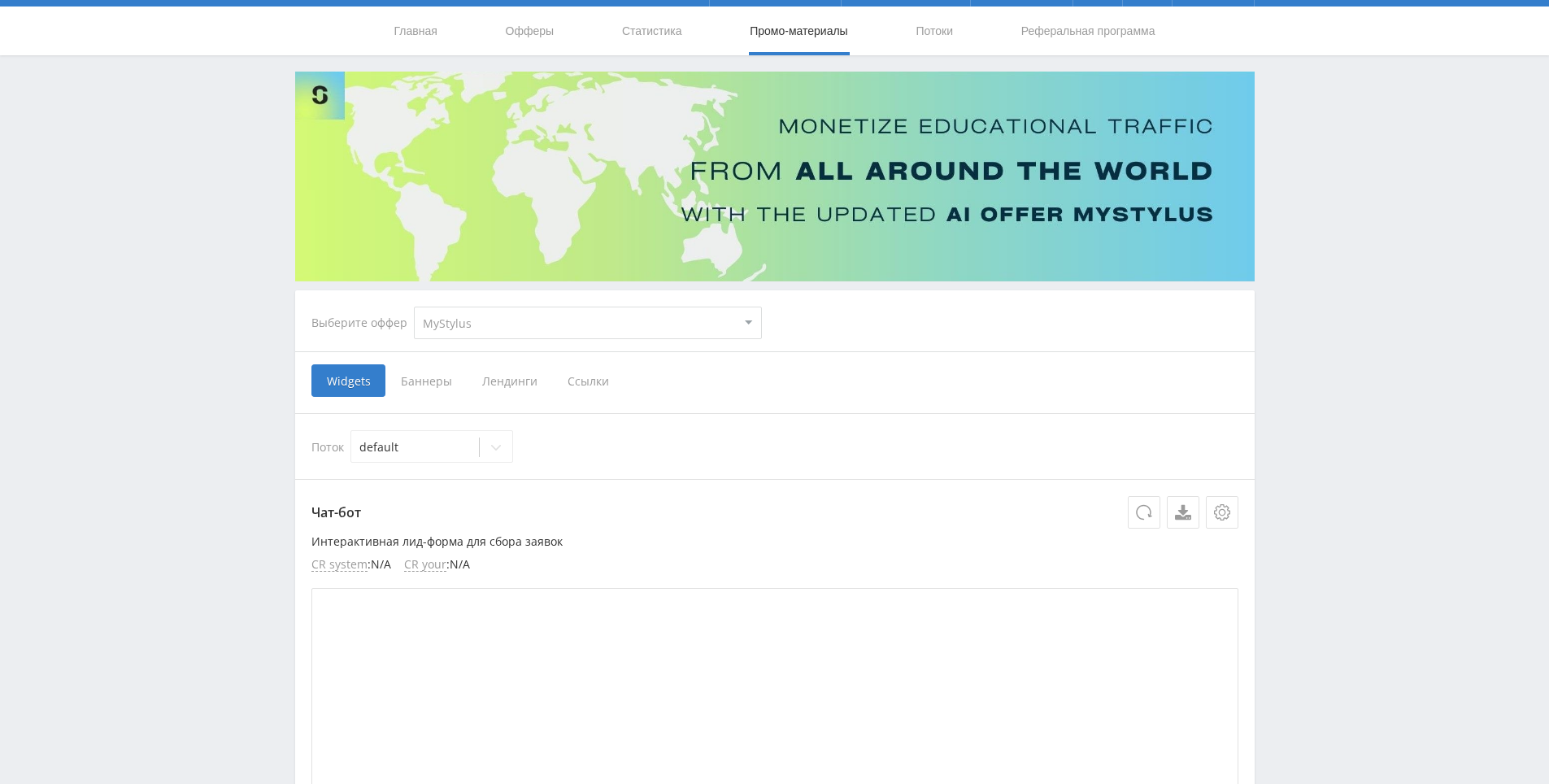
drag, startPoint x: 1334, startPoint y: 346, endPoint x: 1334, endPoint y: 380, distance: 34.0
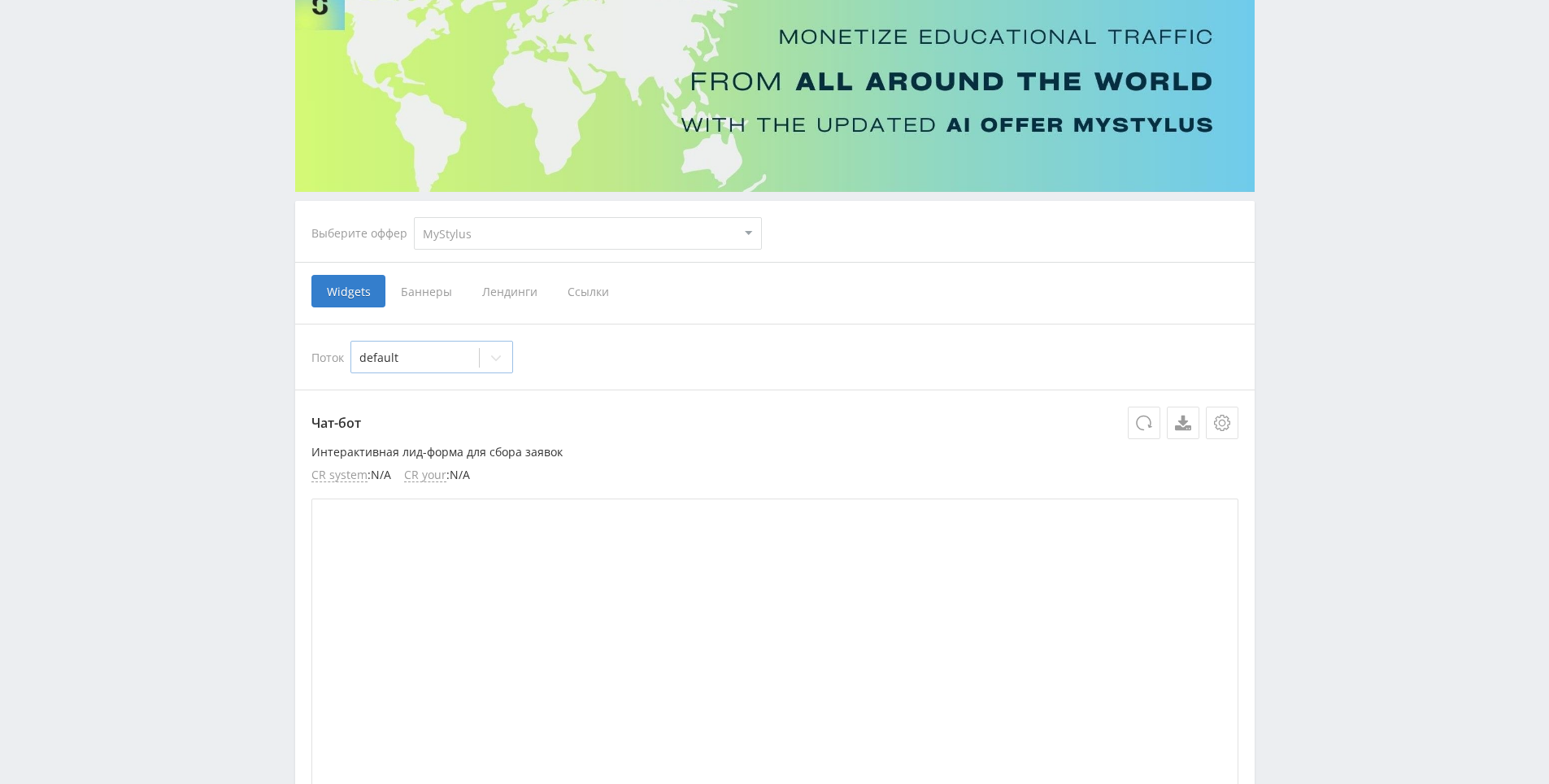
click at [485, 353] on div at bounding box center [495, 357] width 32 height 32
click at [428, 371] on div "default" at bounding box center [432, 356] width 163 height 32
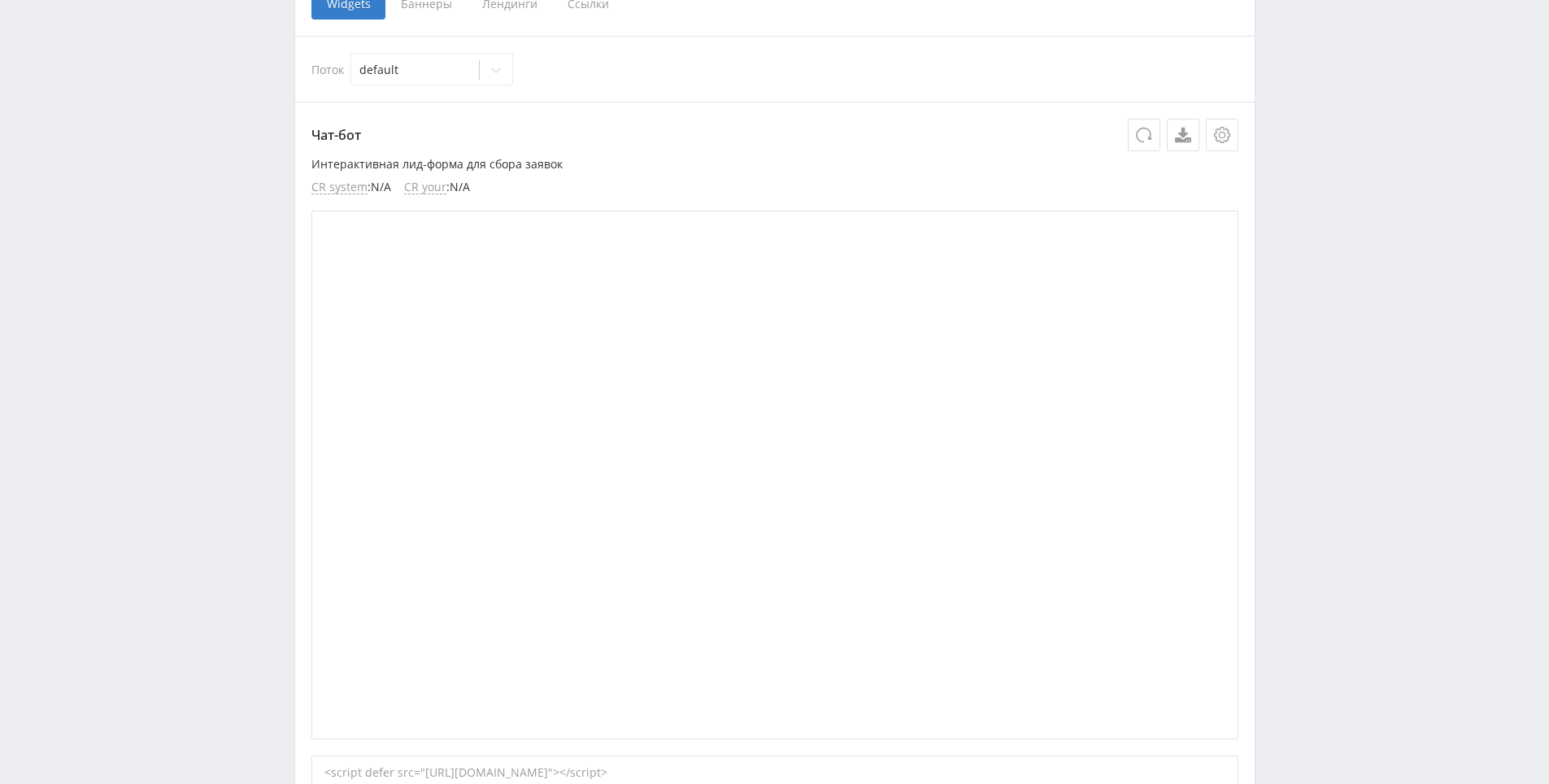
scroll to position [0, 0]
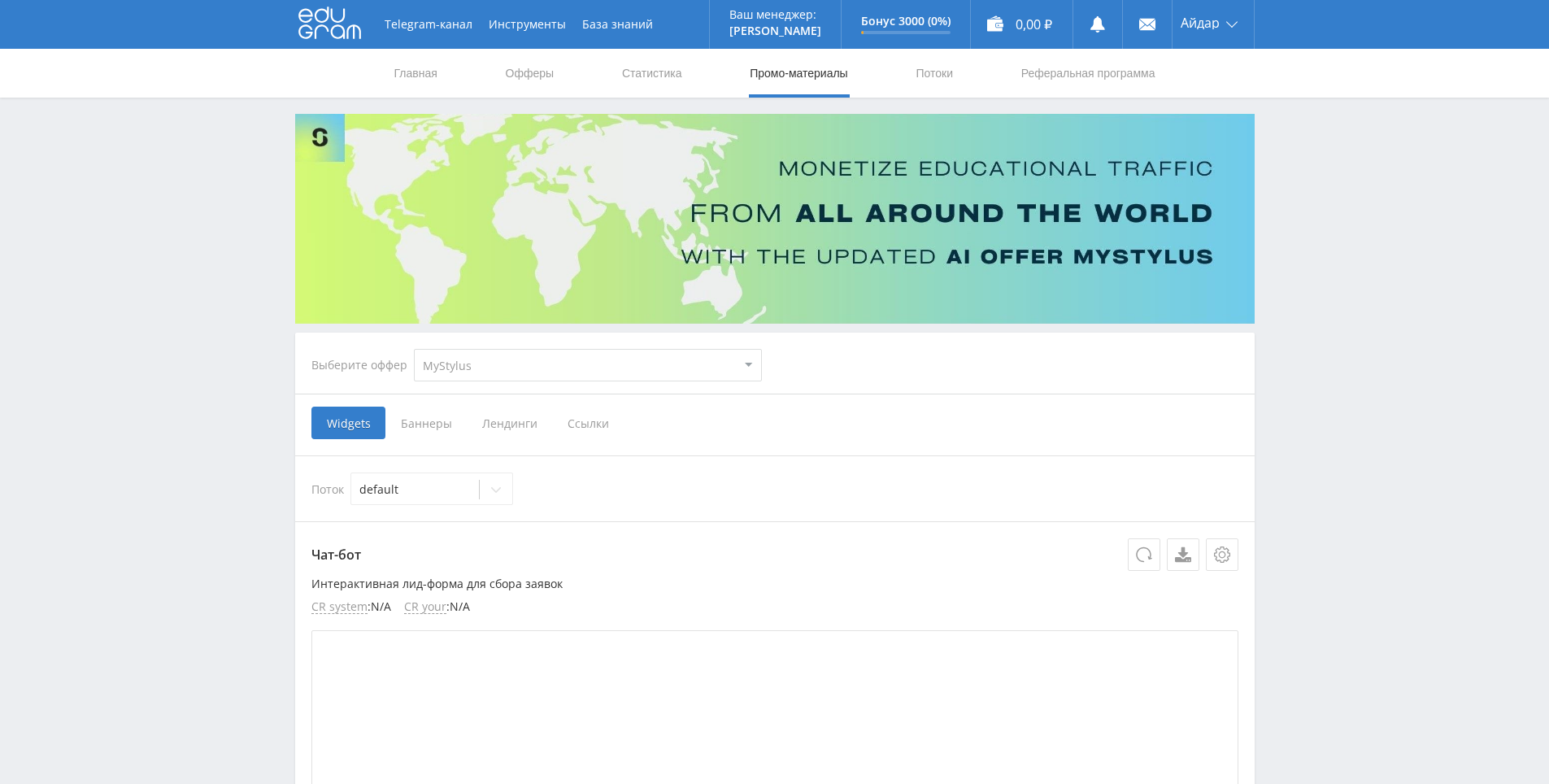
drag, startPoint x: 809, startPoint y: 443, endPoint x: 699, endPoint y: 172, distance: 292.5
click at [658, 78] on link "Статистика" at bounding box center [651, 73] width 63 height 49
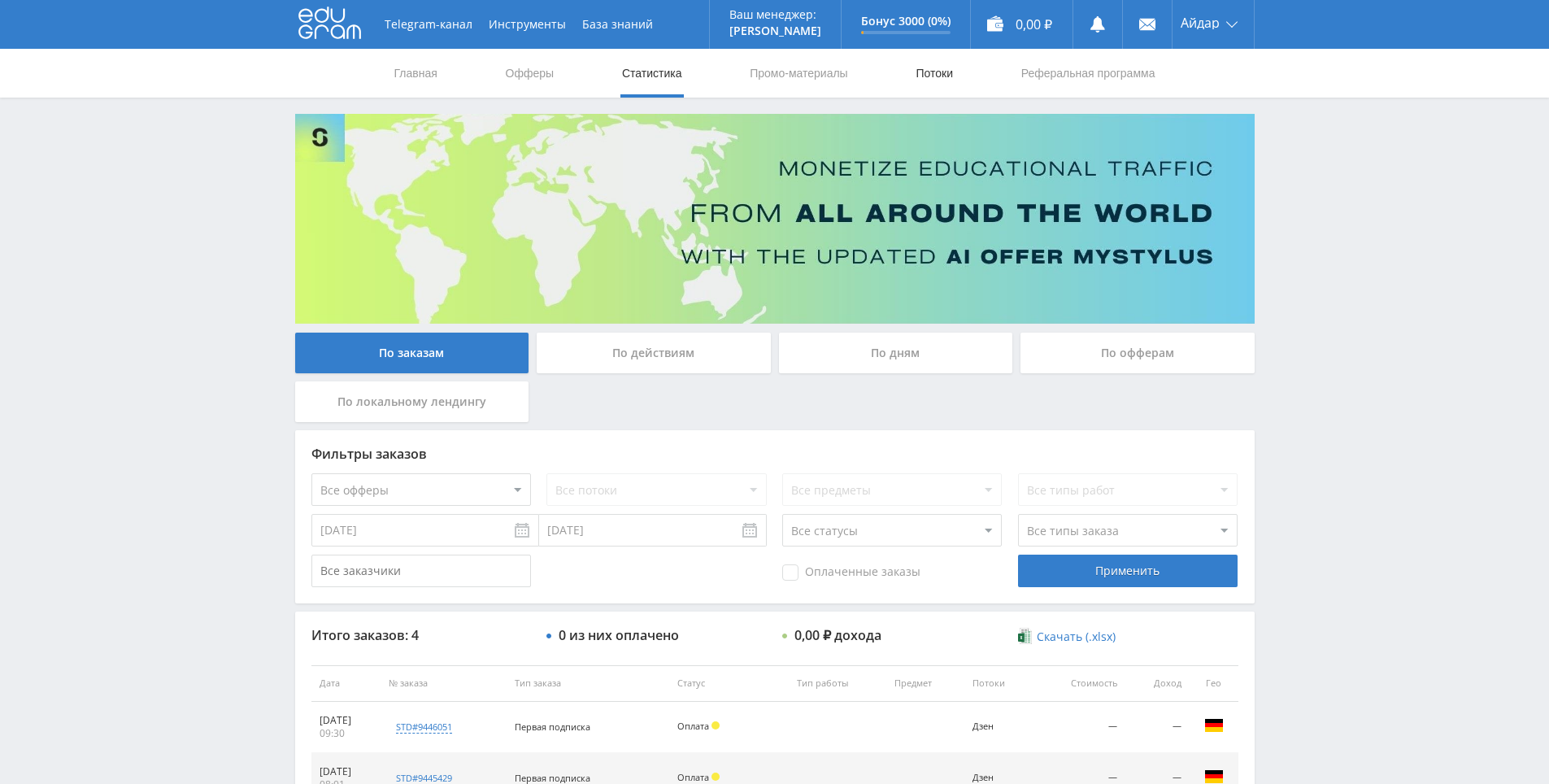
click at [919, 68] on link "Потоки" at bounding box center [935, 73] width 41 height 49
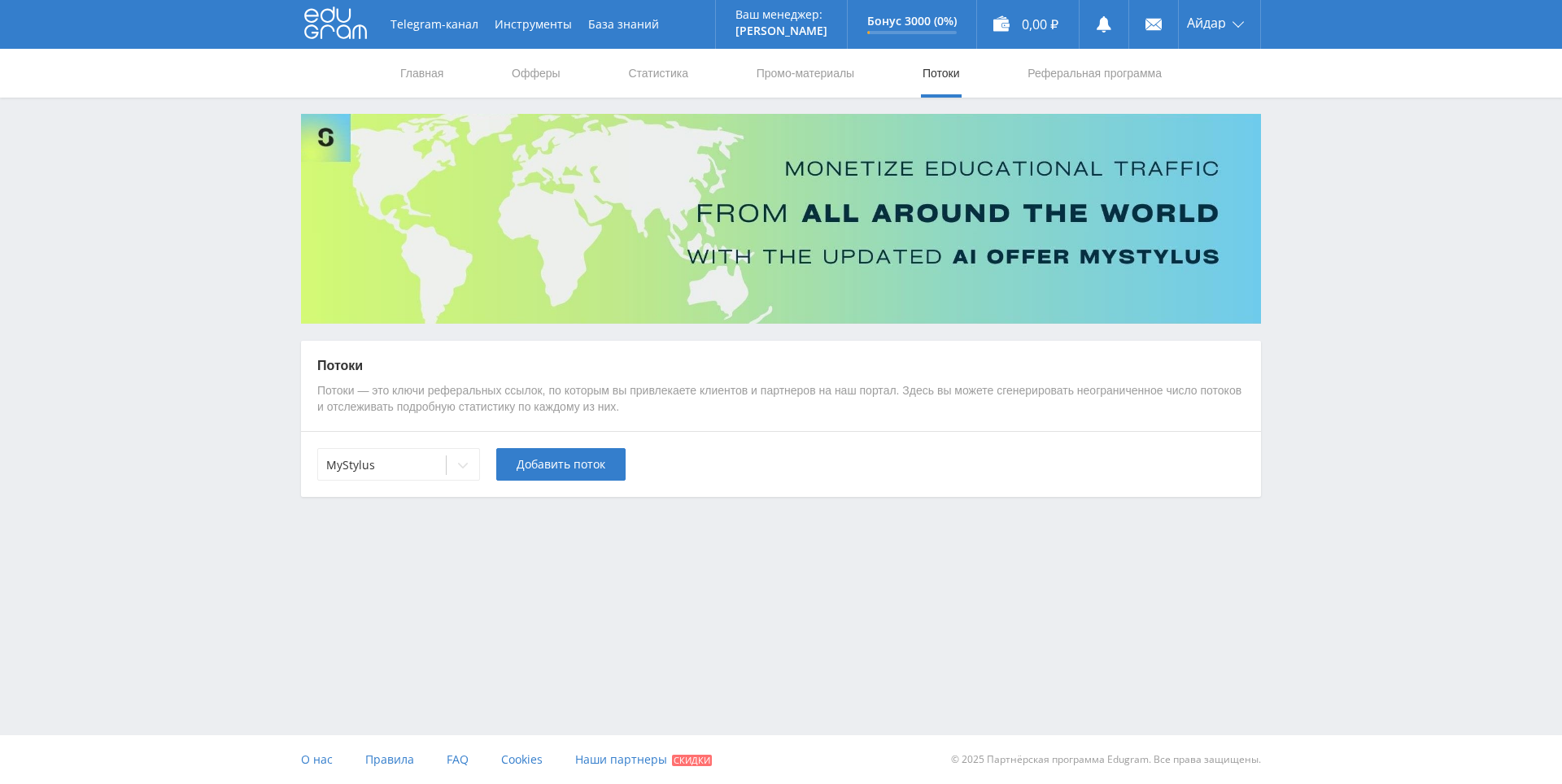
drag, startPoint x: 1339, startPoint y: 413, endPoint x: 1245, endPoint y: 517, distance: 140.2
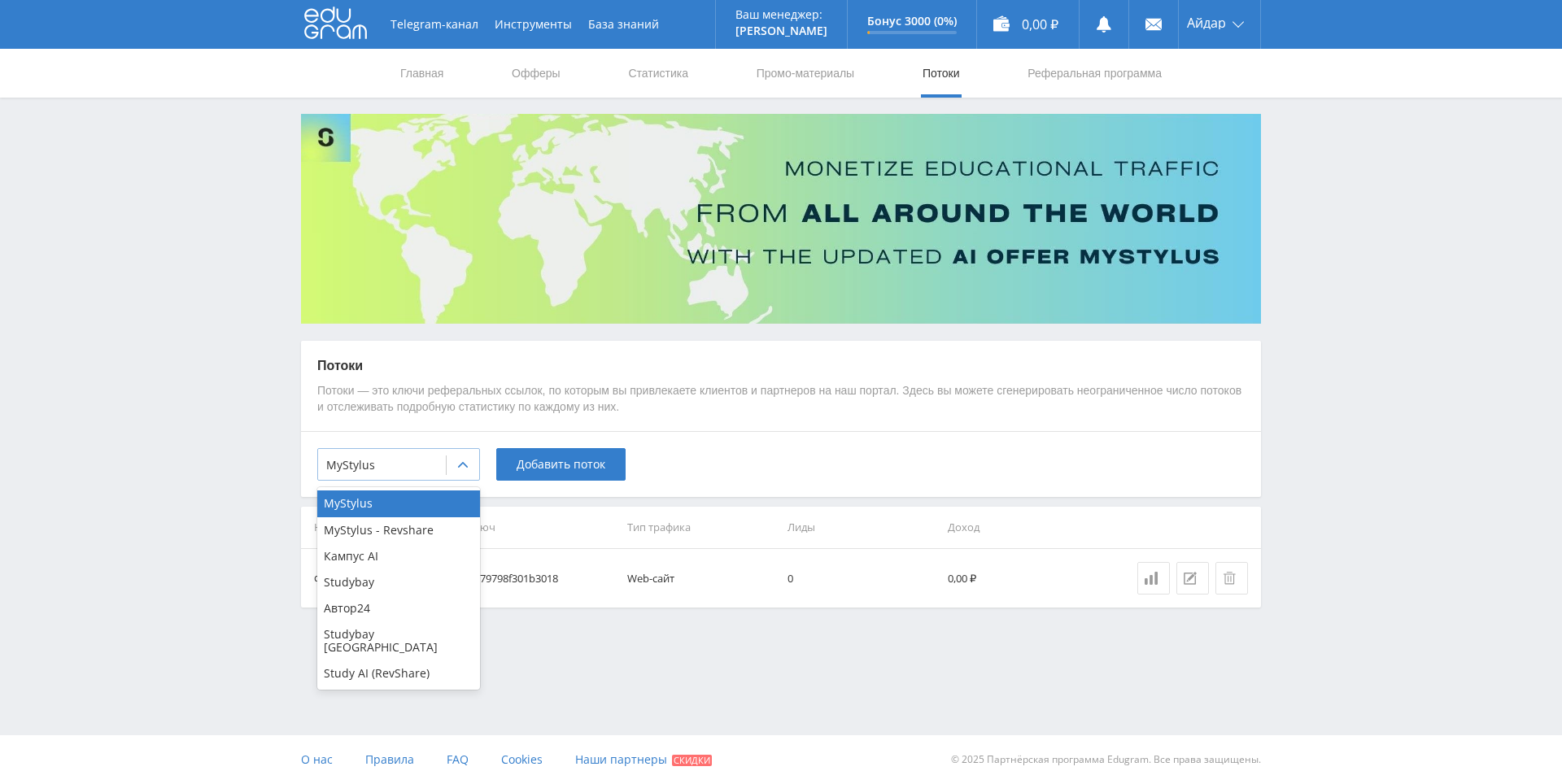
click at [402, 467] on div at bounding box center [382, 465] width 111 height 17
click at [387, 660] on div "Study AI (RevShare)" at bounding box center [399, 673] width 163 height 26
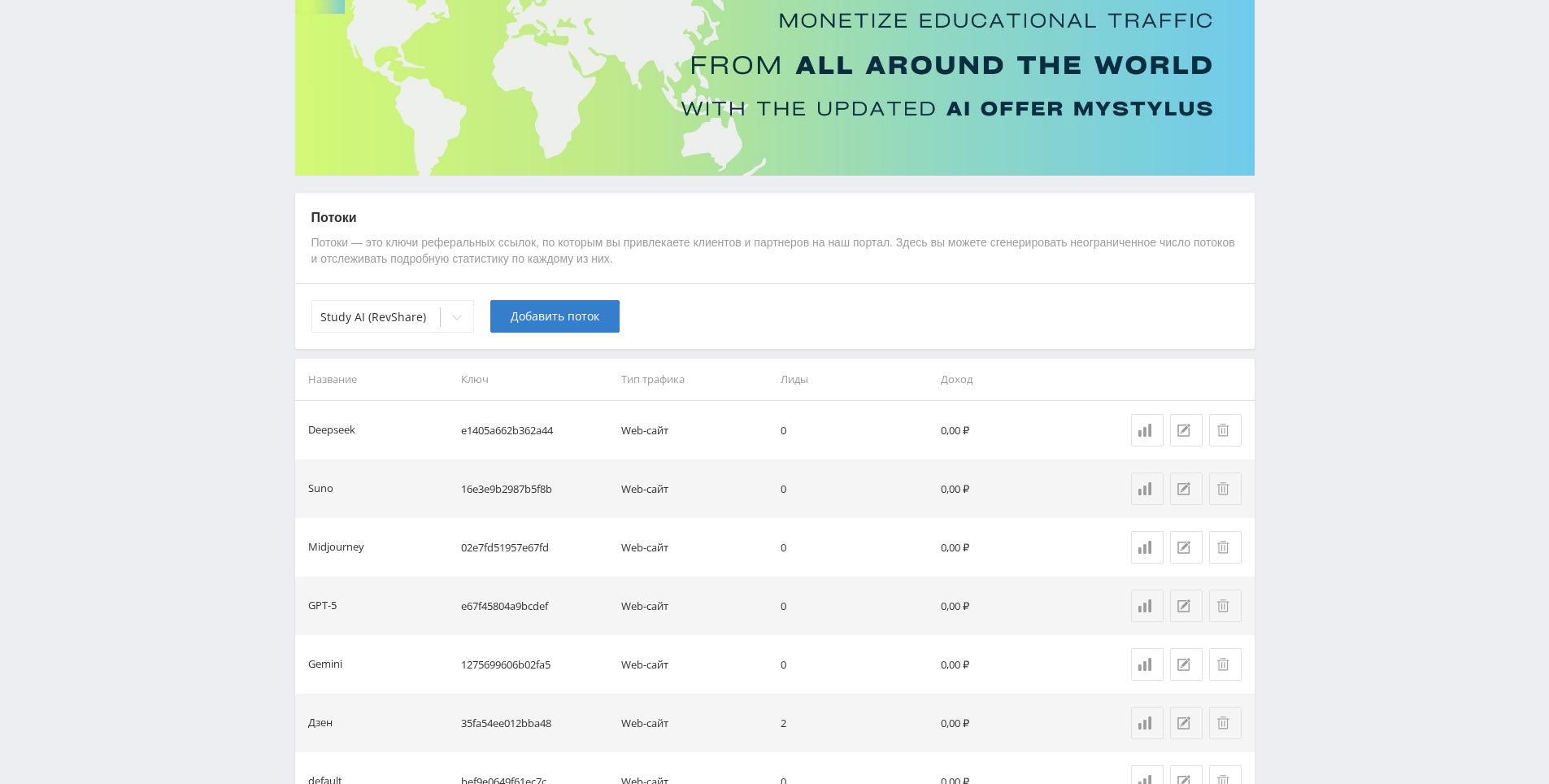
scroll to position [256, 0]
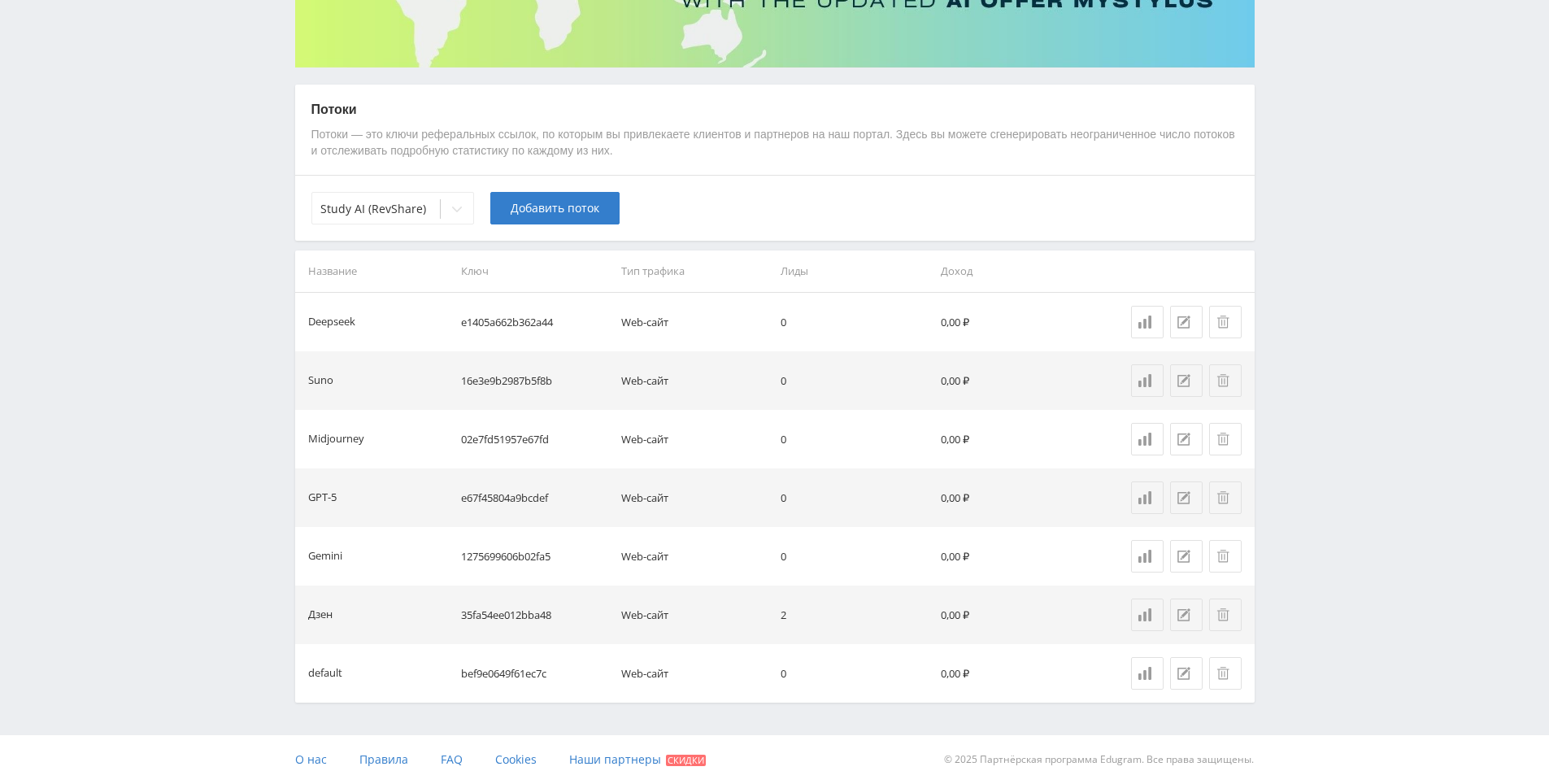
drag, startPoint x: 1347, startPoint y: 336, endPoint x: 1371, endPoint y: 567, distance: 232.2
drag, startPoint x: 1367, startPoint y: 462, endPoint x: 1361, endPoint y: 444, distance: 19.0
click at [1326, 360] on div "Telegram-канал Инструменты База знаний Ваш менеджер: [PERSON_NAME] Online @edug…" at bounding box center [774, 264] width 1549 height 1040
click at [1184, 614] on icon at bounding box center [1184, 614] width 13 height 13
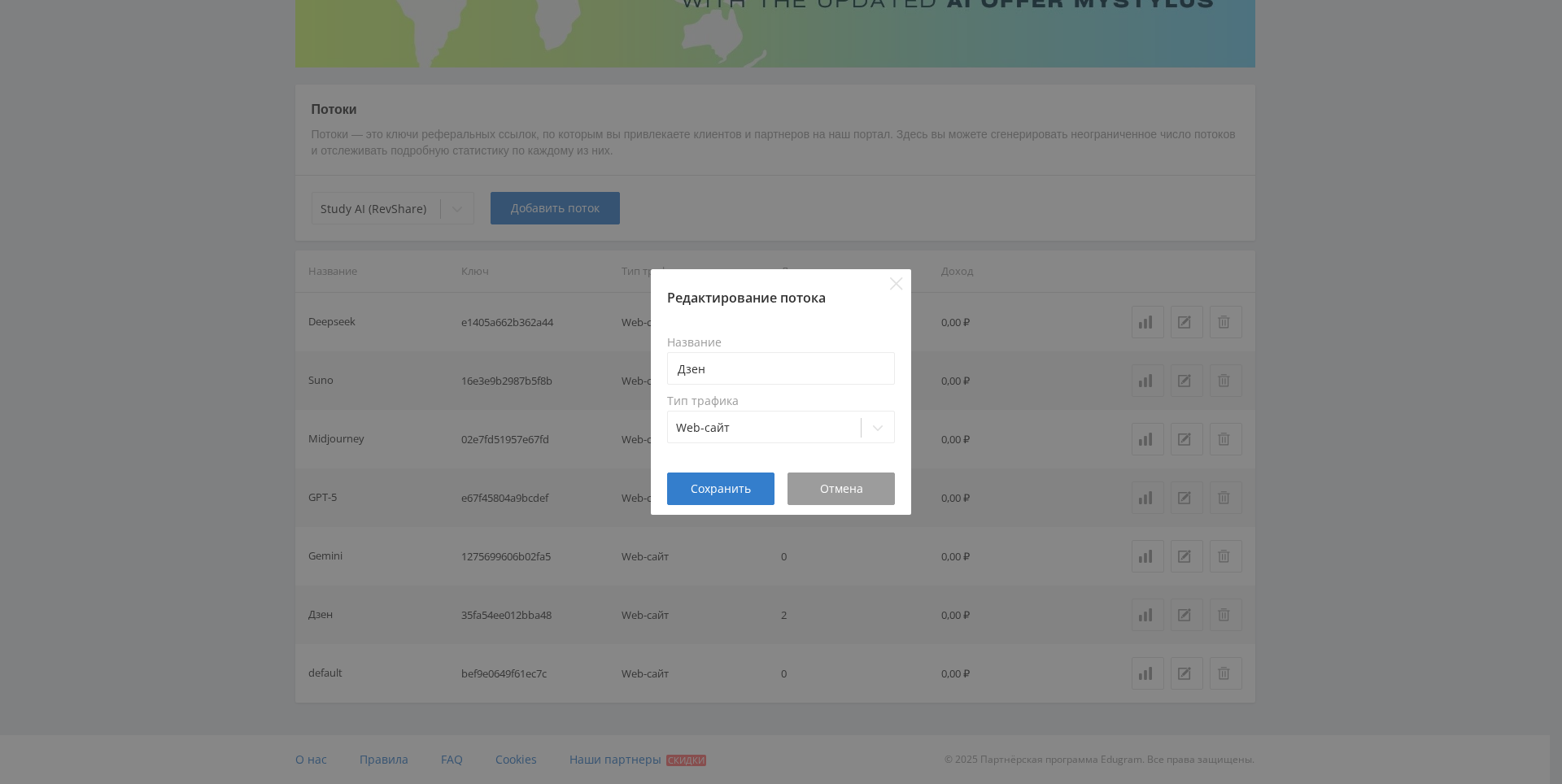
click at [1046, 402] on div "Редактирование потока Название Дзен Тип трафика Web-сайт Сохранить Отмена" at bounding box center [781, 392] width 1562 height 784
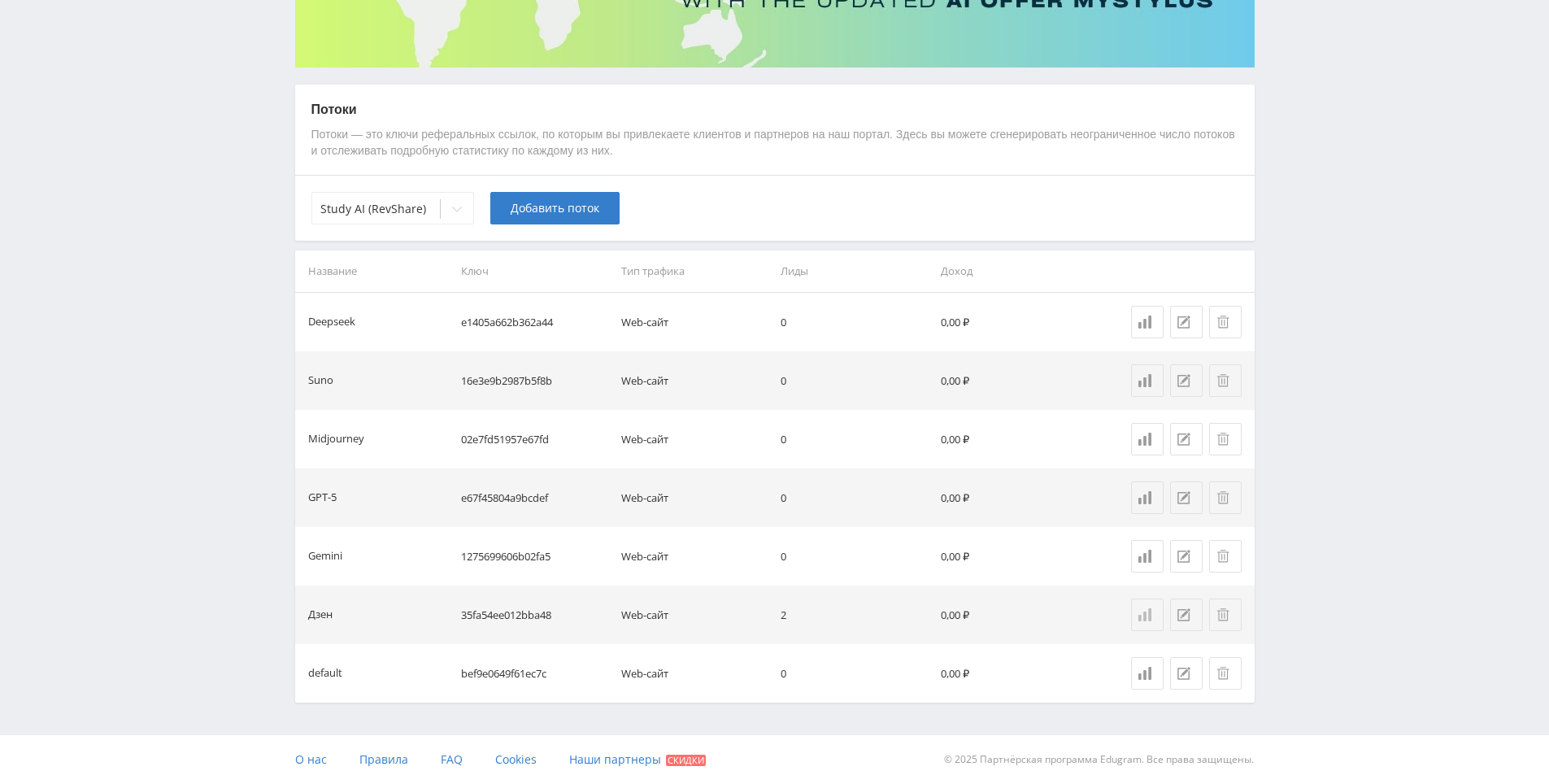
click at [1150, 609] on icon at bounding box center [1145, 614] width 13 height 13
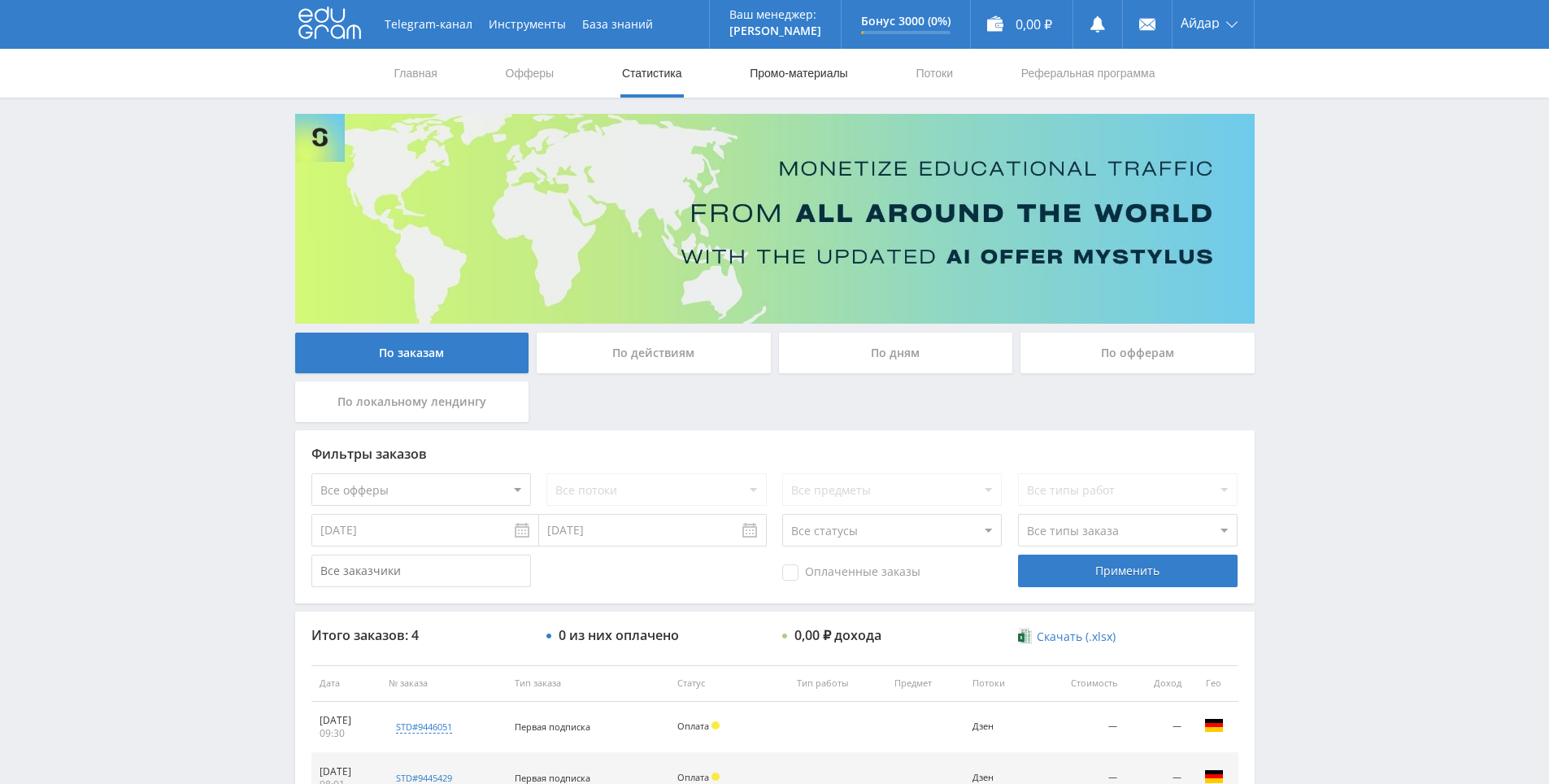
click at [795, 74] on link "Промо-материалы" at bounding box center [798, 73] width 101 height 49
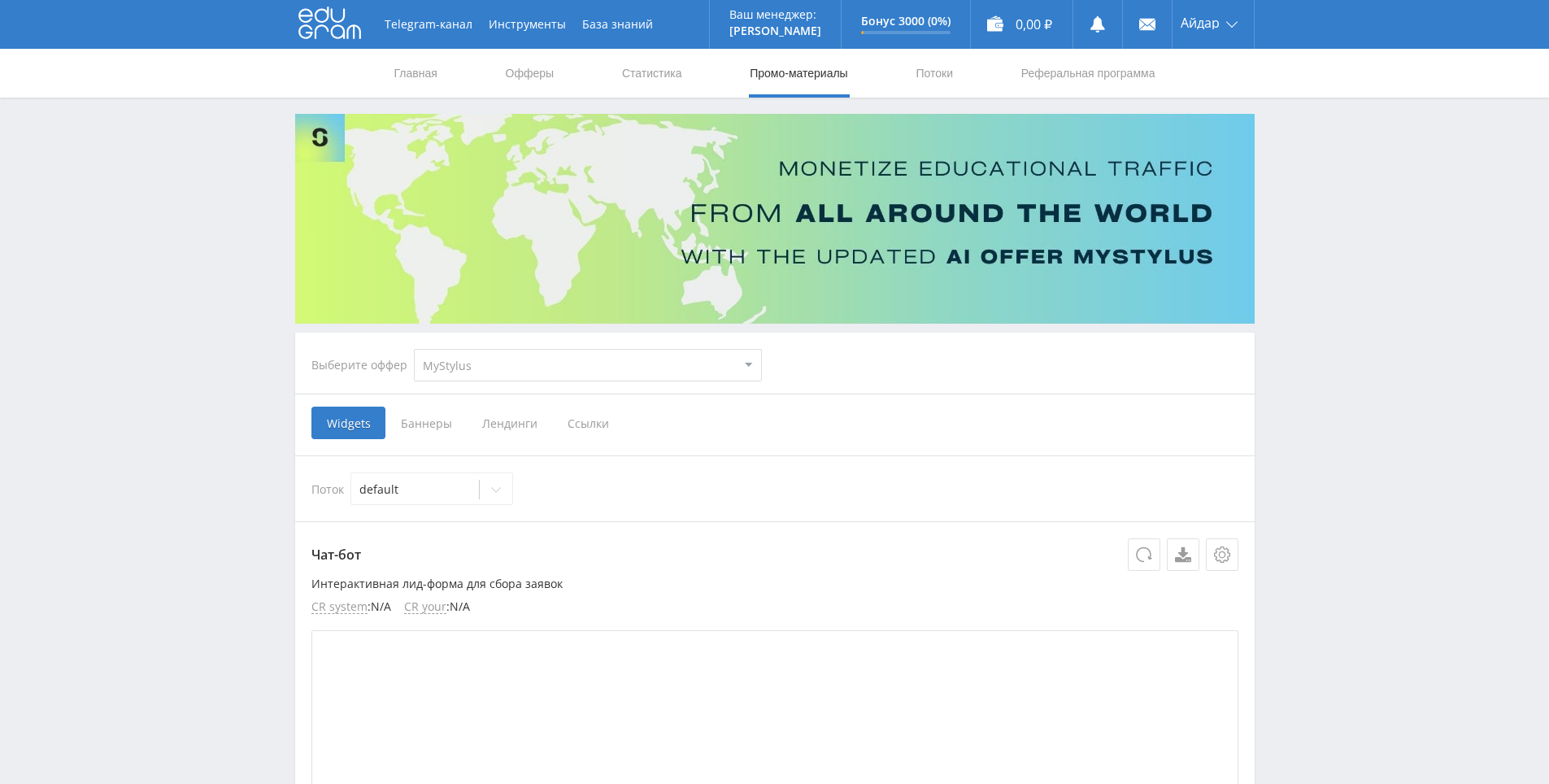
drag, startPoint x: 1351, startPoint y: 309, endPoint x: 1324, endPoint y: 250, distance: 64.9
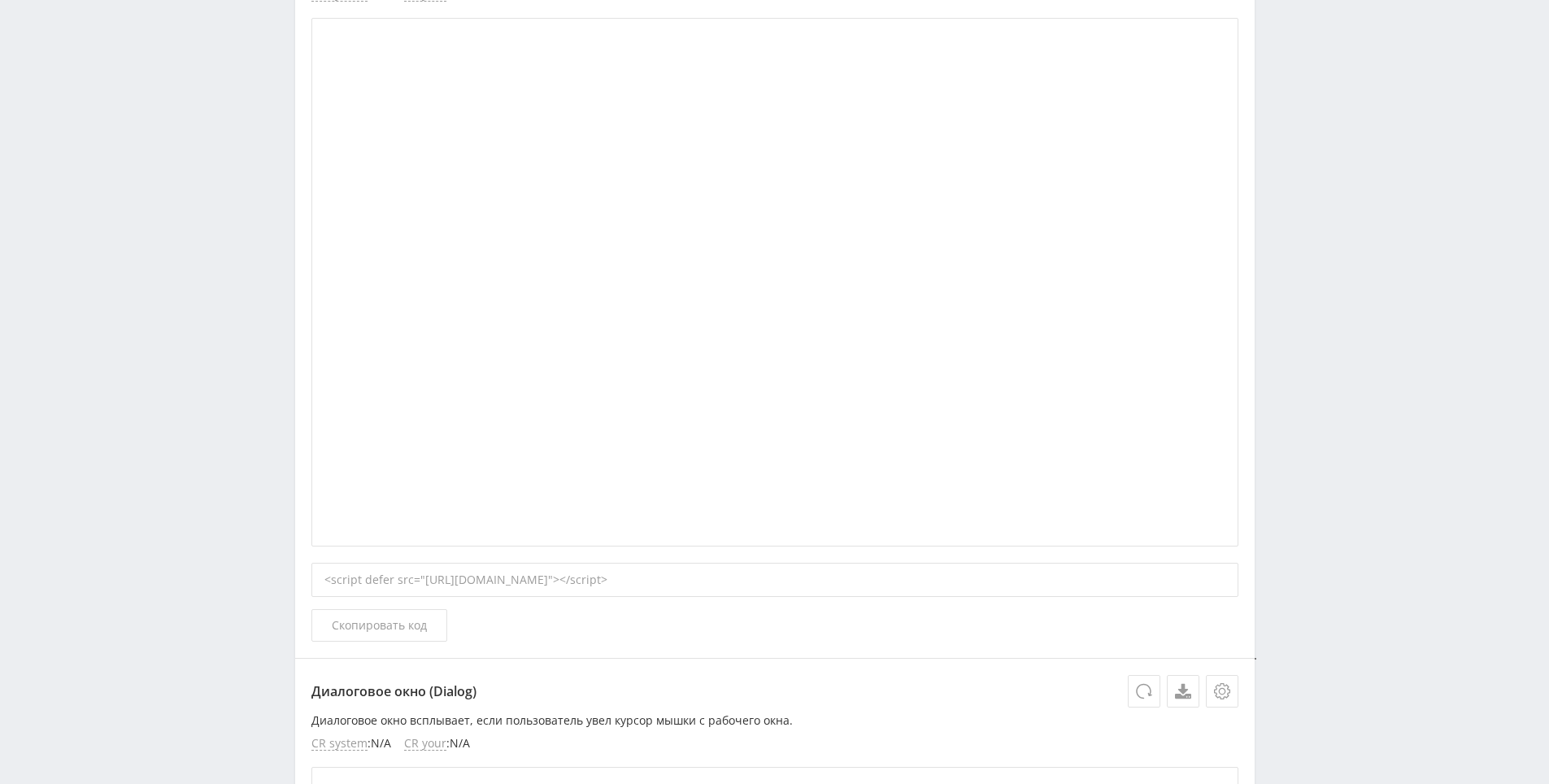
drag, startPoint x: 1278, startPoint y: 453, endPoint x: 1278, endPoint y: 538, distance: 85.0
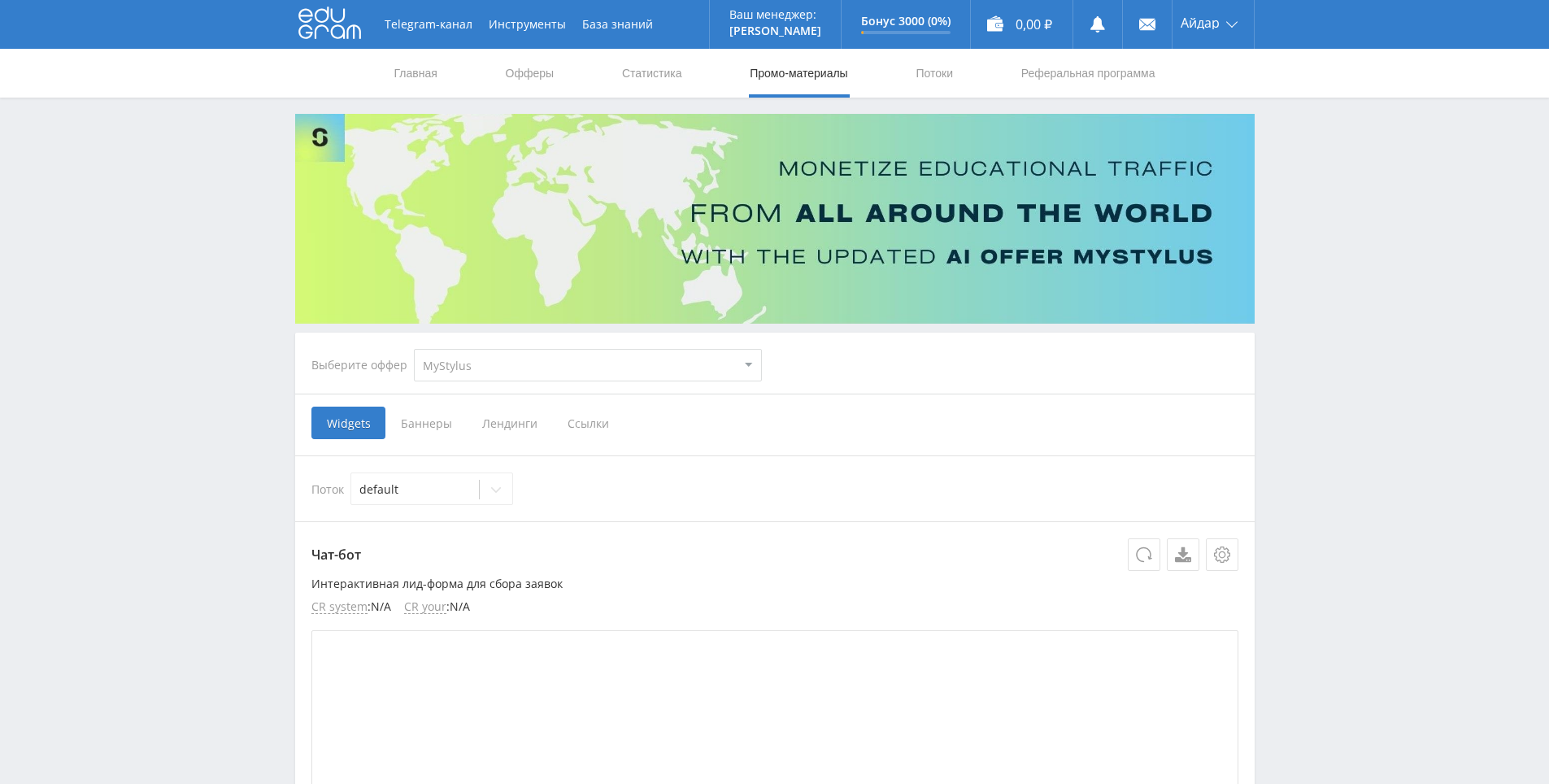
drag, startPoint x: 1274, startPoint y: 549, endPoint x: 1285, endPoint y: 262, distance: 287.2
click at [629, 67] on link "Статистика" at bounding box center [651, 73] width 63 height 49
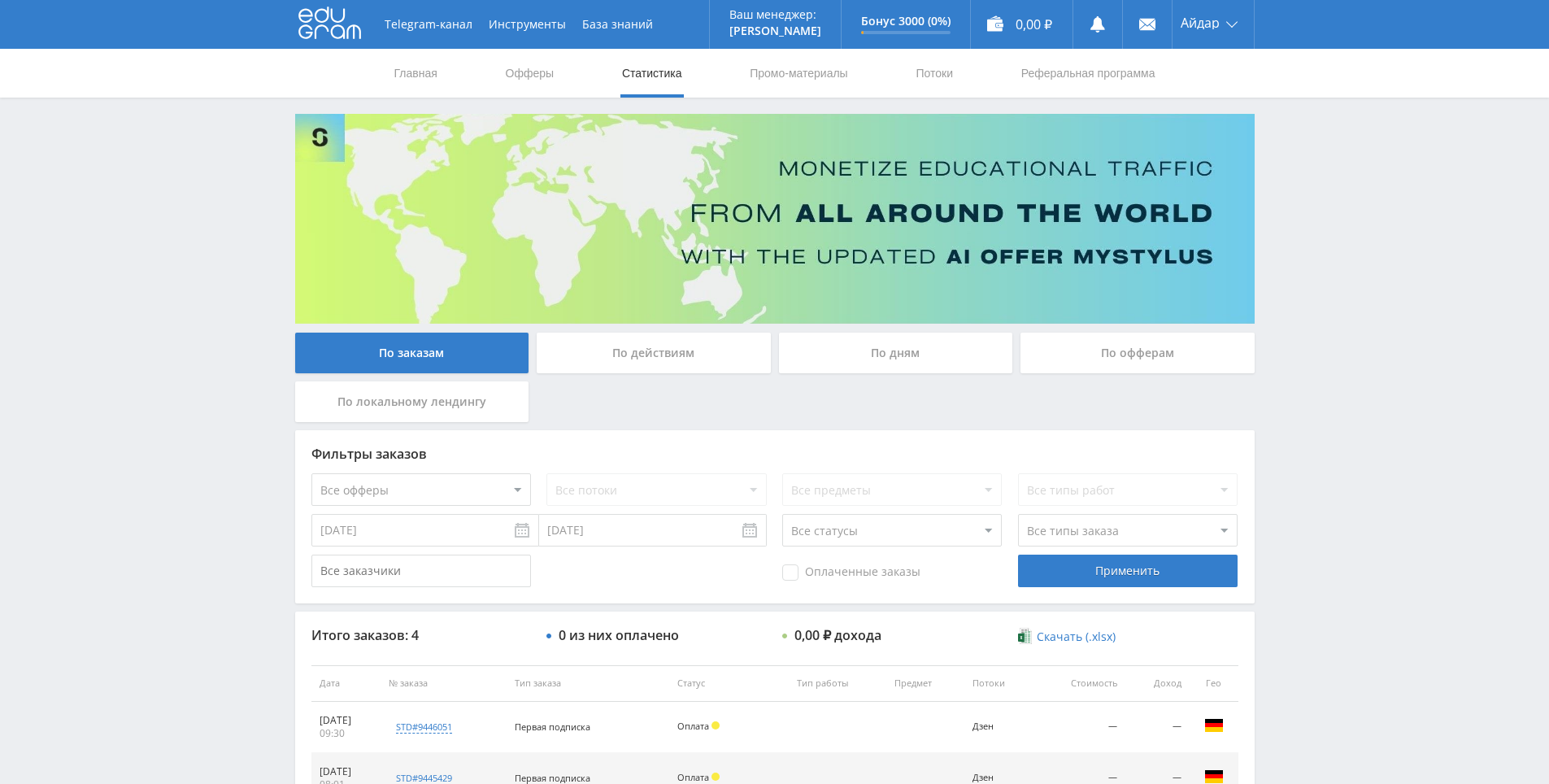
drag, startPoint x: 1255, startPoint y: 469, endPoint x: 1314, endPoint y: 392, distance: 97.0
drag, startPoint x: 1316, startPoint y: 388, endPoint x: 1332, endPoint y: 371, distance: 23.3
click at [1323, 383] on div "Telegram-канал Инструменты База знаний Ваш менеджер: [PERSON_NAME] Online @edug…" at bounding box center [774, 513] width 1549 height 1025
click at [1327, 373] on div "Telegram-канал Инструменты База знаний Ваш менеджер: [PERSON_NAME] Online @edug…" at bounding box center [774, 513] width 1549 height 1025
drag, startPoint x: 1326, startPoint y: 374, endPoint x: 1295, endPoint y: 282, distance: 97.1
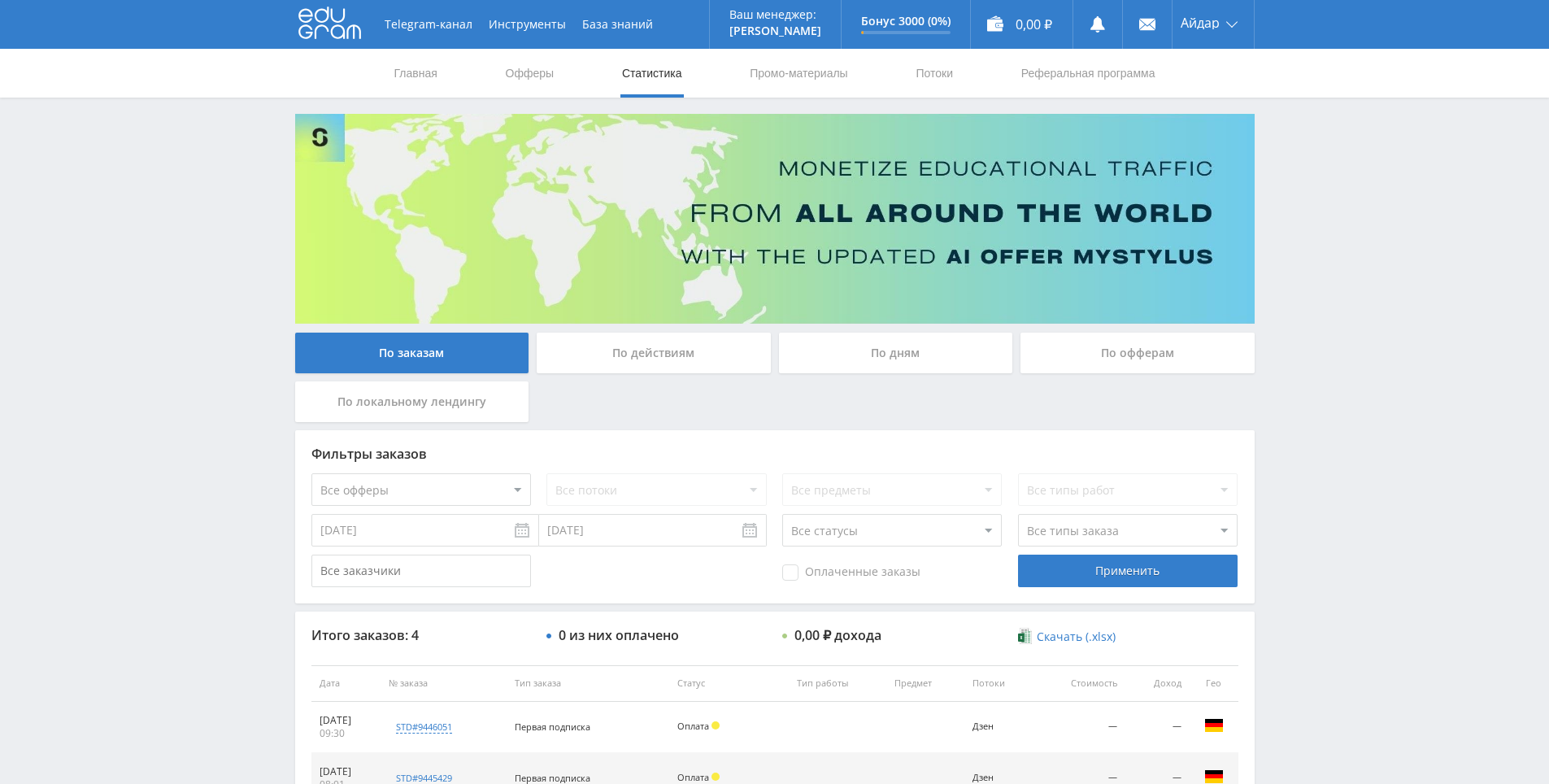
click at [1289, 283] on div "Telegram-канал Инструменты База знаний Ваш менеджер: [PERSON_NAME] Online @edug…" at bounding box center [774, 513] width 1549 height 1025
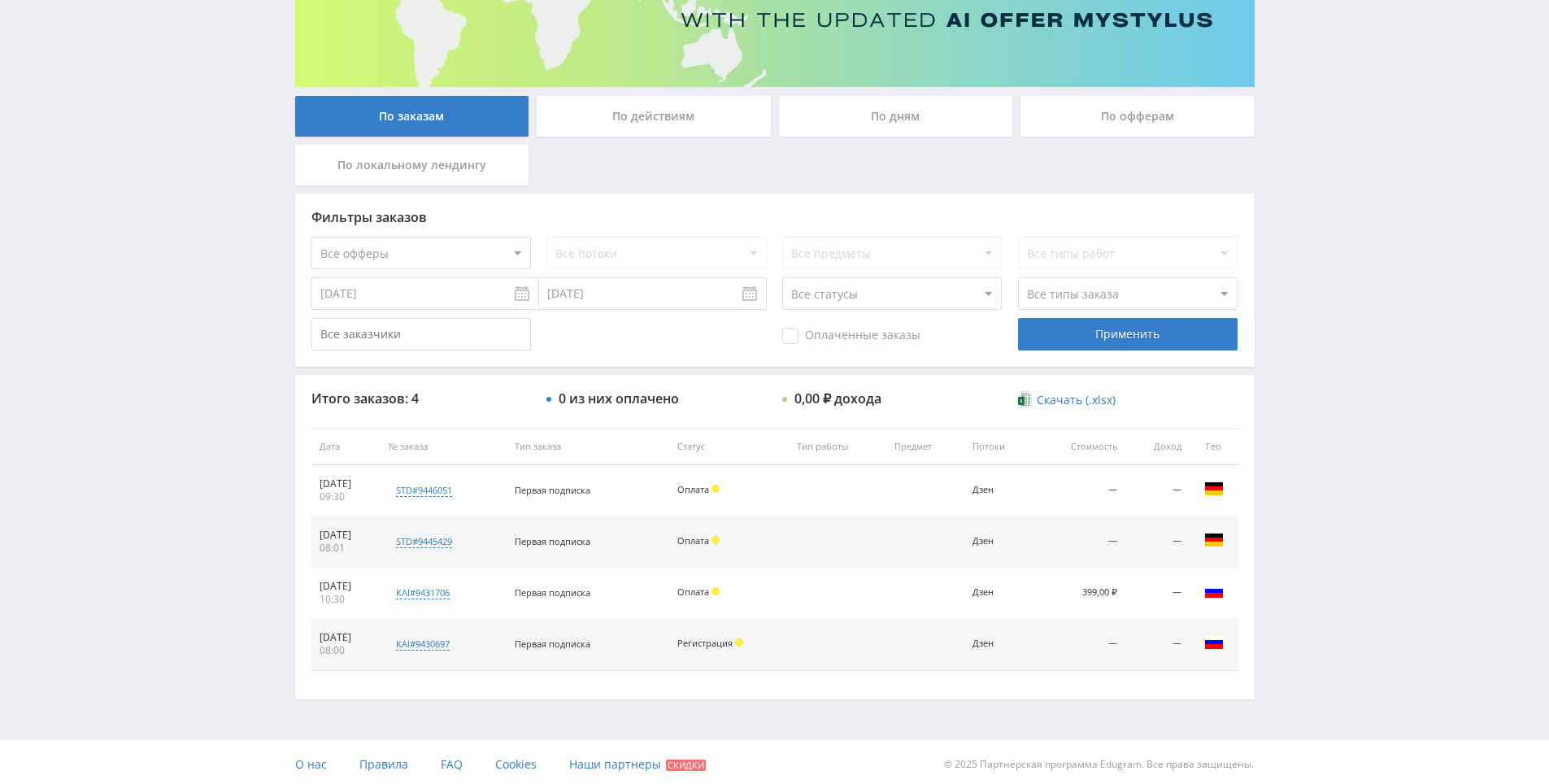
drag, startPoint x: 1304, startPoint y: 352, endPoint x: 1319, endPoint y: 430, distance: 79.4
